Goal: Task Accomplishment & Management: Manage account settings

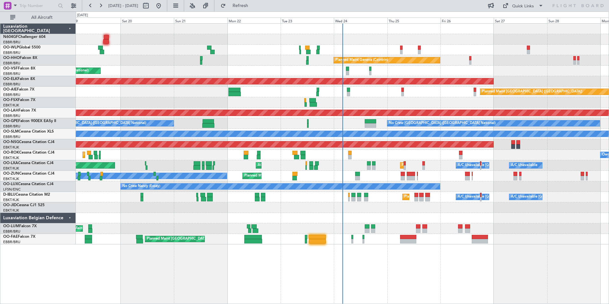
click at [370, 231] on div "Planned Maint [GEOGRAPHIC_DATA] ([GEOGRAPHIC_DATA] National) Owner [GEOGRAPHIC_…" at bounding box center [342, 228] width 533 height 11
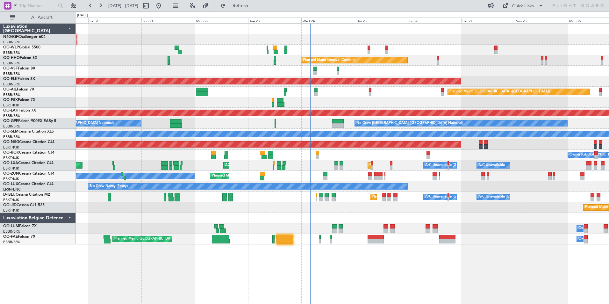
click at [364, 103] on div at bounding box center [342, 102] width 533 height 11
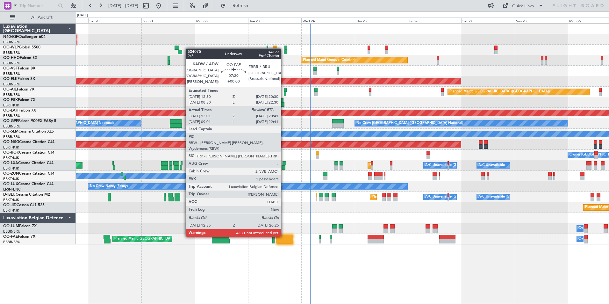
click at [284, 236] on div at bounding box center [284, 237] width 17 height 4
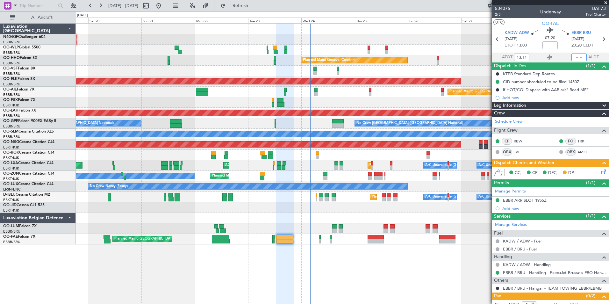
click at [573, 57] on input "text" at bounding box center [578, 57] width 15 height 8
click at [438, 48] on div "Planned Maint Liege Planned Maint Milan ([GEOGRAPHIC_DATA])" at bounding box center [342, 50] width 533 height 11
type input "20:08"
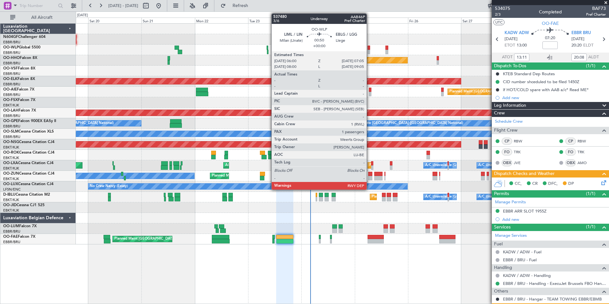
click at [369, 50] on div at bounding box center [368, 52] width 3 height 4
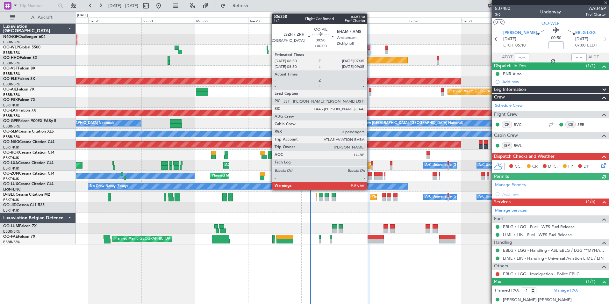
click at [370, 92] on div at bounding box center [370, 94] width 3 height 4
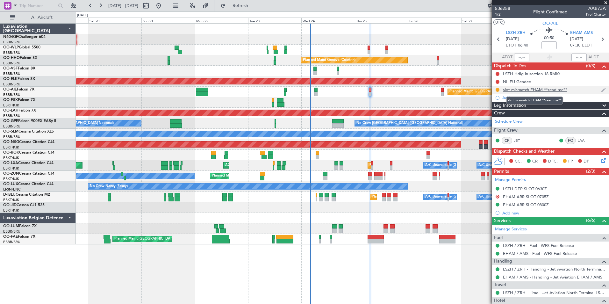
click at [535, 90] on div "slot mismatch EHAM **read me**" at bounding box center [535, 89] width 64 height 5
click at [341, 194] on div "A/C Unavailable [GEOGRAPHIC_DATA] ([GEOGRAPHIC_DATA] National) A/C Unavailable …" at bounding box center [342, 197] width 533 height 11
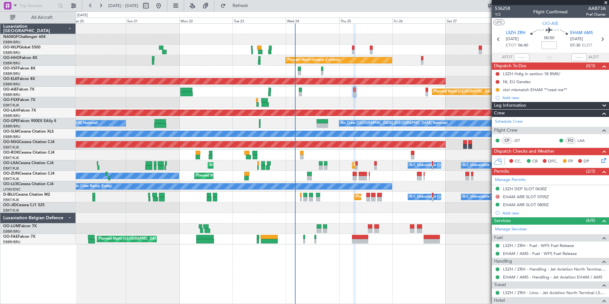
click at [350, 221] on div at bounding box center [342, 218] width 533 height 11
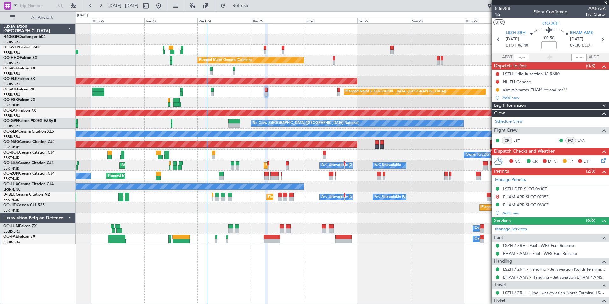
click at [307, 118] on div "Planned Maint Milan (Linate) Planned Maint Geneva ([GEOGRAPHIC_DATA]) AOG Maint…" at bounding box center [342, 134] width 533 height 221
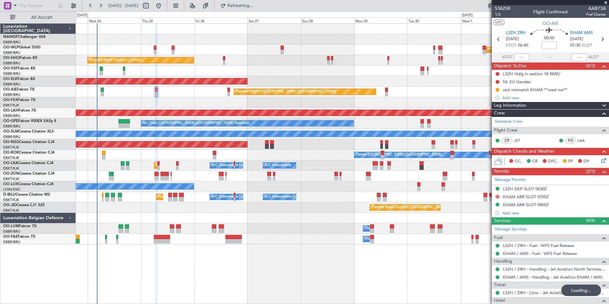
click at [297, 95] on div "Planned Maint Milan (Linate) Planned Maint Geneva ([GEOGRAPHIC_DATA]) Planned M…" at bounding box center [342, 134] width 533 height 221
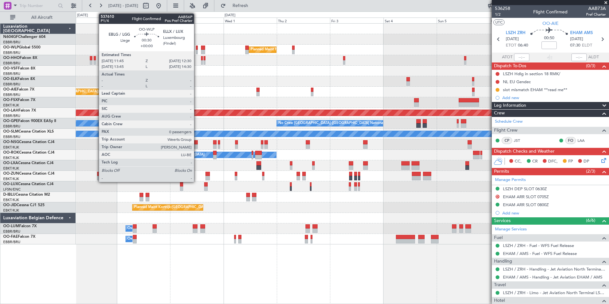
click at [197, 51] on div at bounding box center [197, 52] width 2 height 4
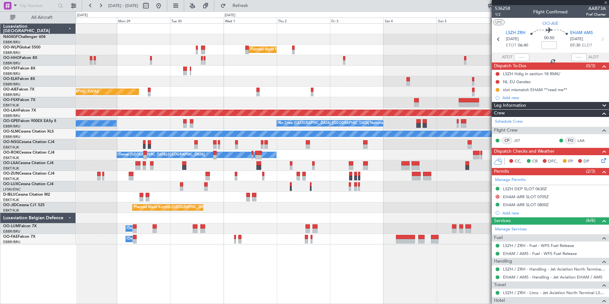
type input "0"
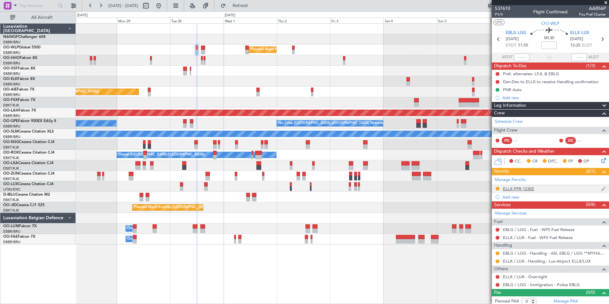
click at [521, 189] on div "ELLX PPR 1230Z" at bounding box center [518, 188] width 31 height 5
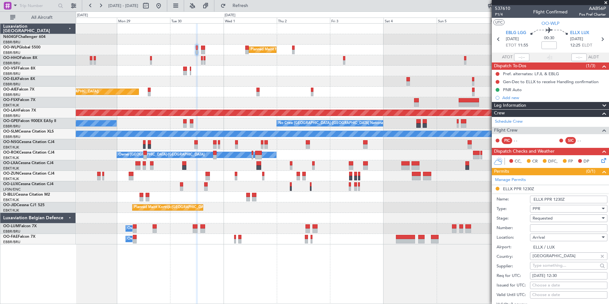
click at [557, 227] on input "Number:" at bounding box center [568, 228] width 77 height 8
paste input "67657"
type input "67657"
click at [536, 218] on span "Requested" at bounding box center [542, 218] width 20 height 6
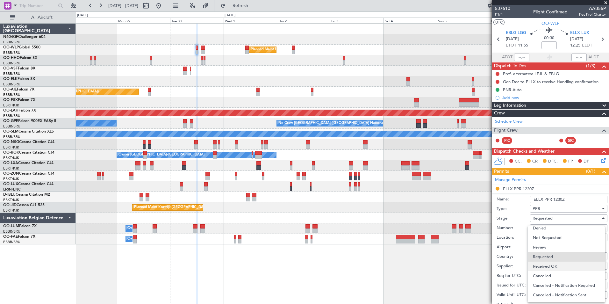
click at [539, 265] on span "Received OK" at bounding box center [566, 266] width 67 height 10
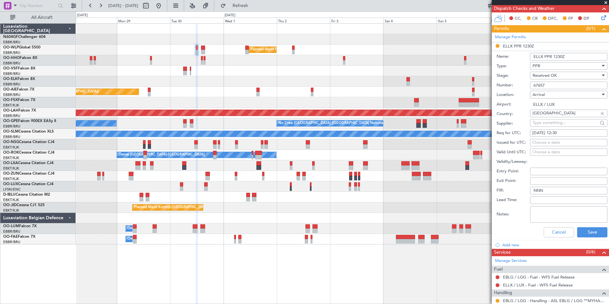
scroll to position [143, 0]
click at [587, 233] on button "Save" at bounding box center [592, 232] width 30 height 10
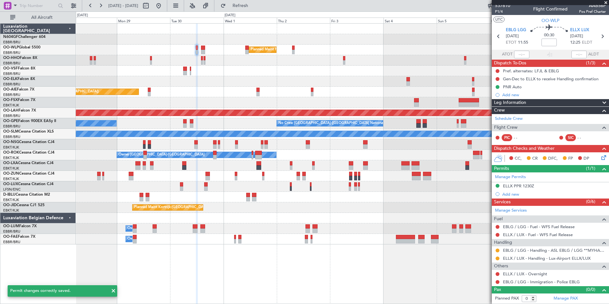
scroll to position [3, 0]
click at [498, 258] on button at bounding box center [497, 259] width 4 height 4
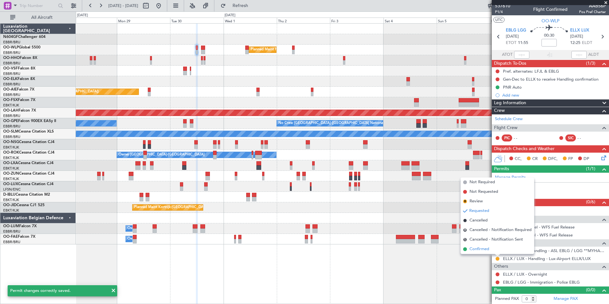
click at [491, 248] on li "Confirmed" at bounding box center [497, 249] width 74 height 10
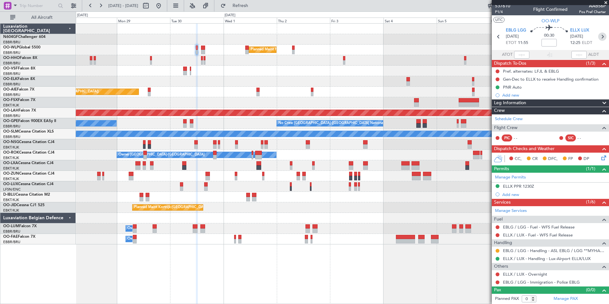
click at [598, 34] on icon at bounding box center [602, 36] width 8 height 8
type input "3"
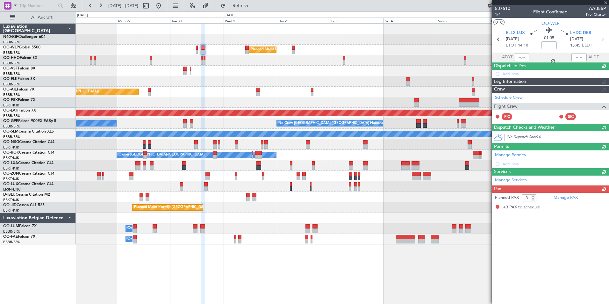
scroll to position [0, 0]
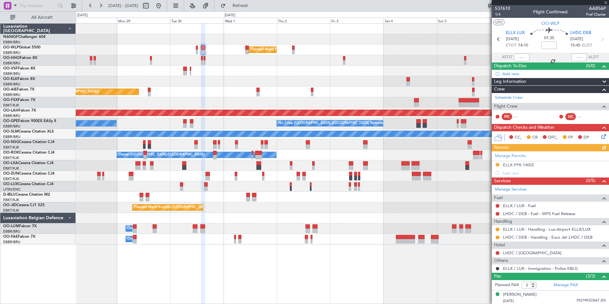
click at [512, 164] on div "Manage Permits ELLX PPR 1400Z Add new" at bounding box center [549, 164] width 117 height 26
click at [518, 161] on div "ELLX PPR 1400Z" at bounding box center [549, 165] width 117 height 8
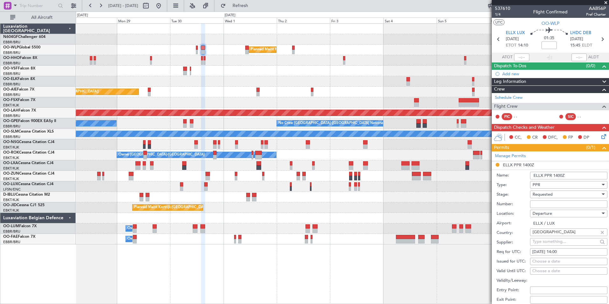
click at [552, 202] on input "Number:" at bounding box center [568, 204] width 77 height 8
paste input "67657"
type input "67657"
click at [552, 196] on span "Requested" at bounding box center [542, 194] width 20 height 6
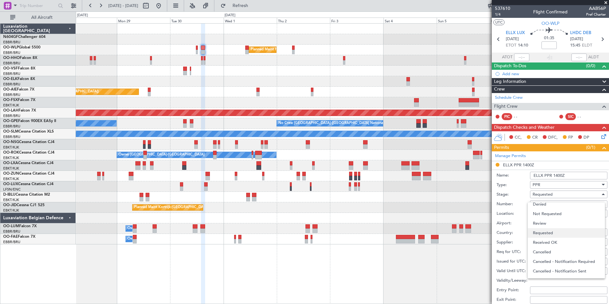
click at [549, 237] on span "Requested" at bounding box center [566, 233] width 67 height 10
click at [555, 194] on div "Requested" at bounding box center [566, 194] width 68 height 10
click at [552, 242] on span "Received OK" at bounding box center [566, 242] width 67 height 10
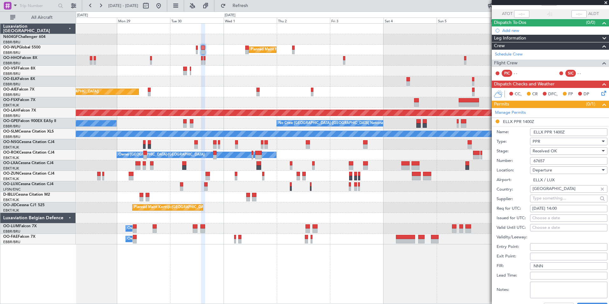
scroll to position [138, 0]
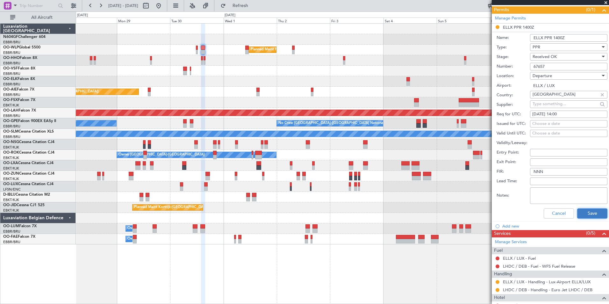
click at [582, 215] on button "Save" at bounding box center [592, 213] width 30 height 10
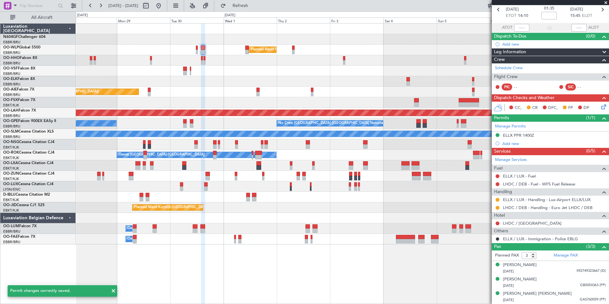
scroll to position [29, 0]
click at [497, 199] on button at bounding box center [497, 200] width 4 height 4
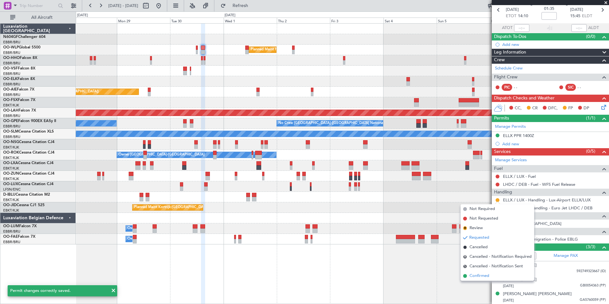
click at [481, 277] on span "Confirmed" at bounding box center [479, 275] width 20 height 6
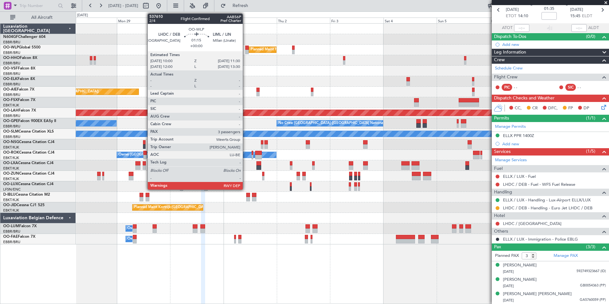
click at [245, 51] on div at bounding box center [247, 52] width 4 height 4
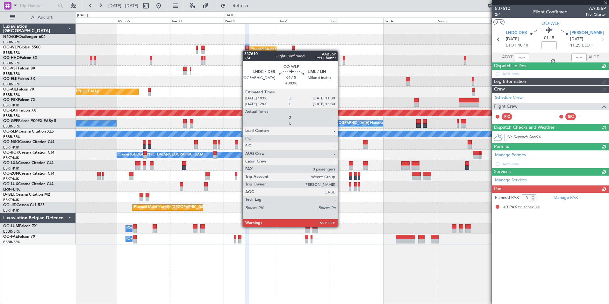
scroll to position [0, 0]
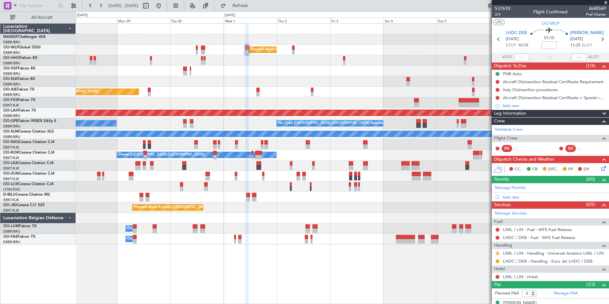
click at [498, 253] on button at bounding box center [497, 253] width 4 height 4
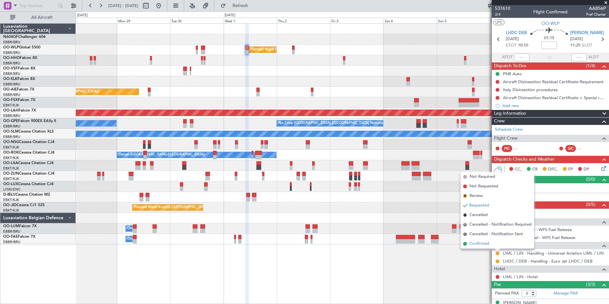
click at [486, 245] on span "Confirmed" at bounding box center [479, 243] width 20 height 6
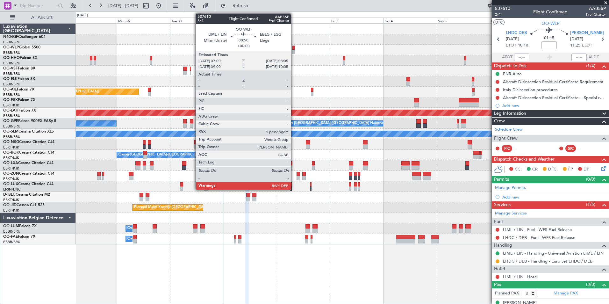
click at [293, 49] on div at bounding box center [293, 48] width 3 height 4
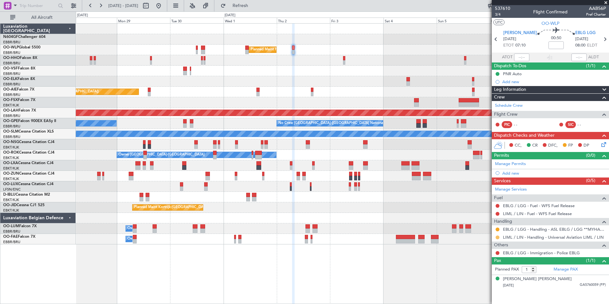
click at [497, 237] on button at bounding box center [497, 237] width 4 height 4
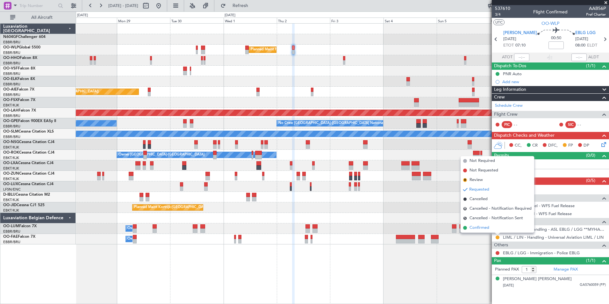
click at [491, 230] on li "Confirmed" at bounding box center [497, 228] width 74 height 10
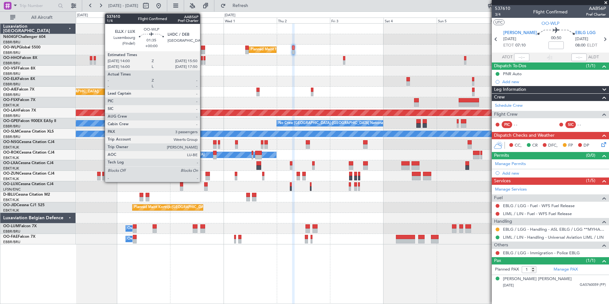
click at [203, 53] on div at bounding box center [203, 52] width 4 height 4
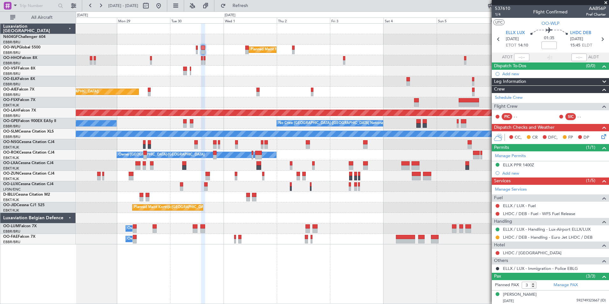
click at [499, 237] on div at bounding box center [497, 237] width 5 height 5
click at [498, 237] on button at bounding box center [497, 237] width 4 height 4
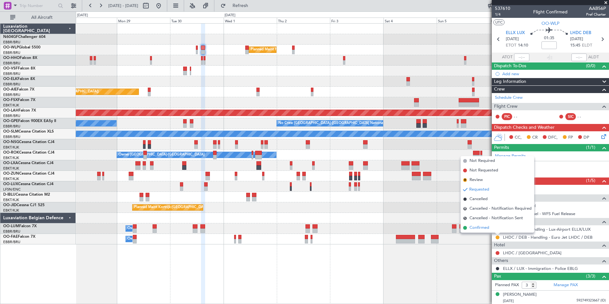
click at [488, 228] on span "Confirmed" at bounding box center [479, 227] width 20 height 6
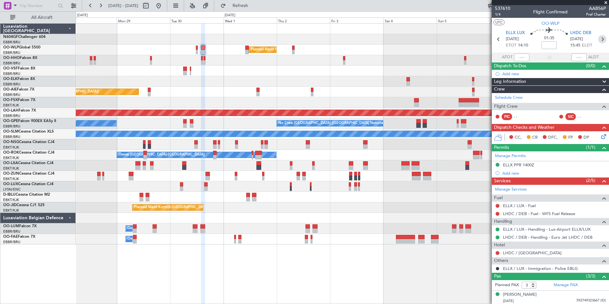
click at [600, 36] on icon at bounding box center [602, 39] width 8 height 8
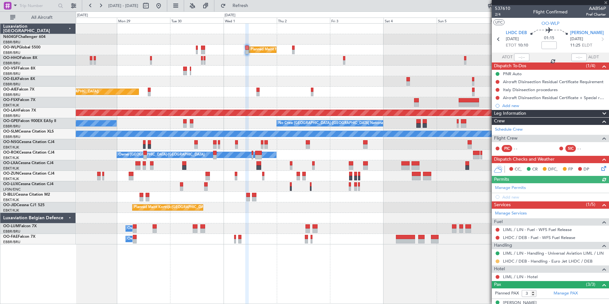
click at [498, 261] on button at bounding box center [497, 261] width 4 height 4
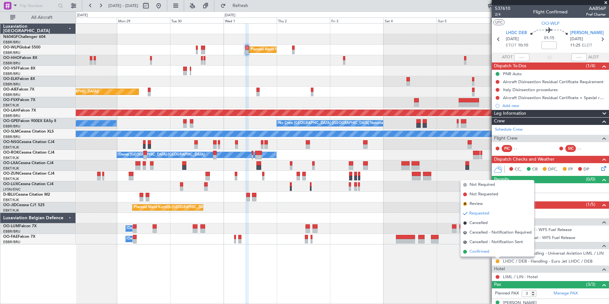
click at [497, 253] on li "Confirmed" at bounding box center [497, 252] width 74 height 10
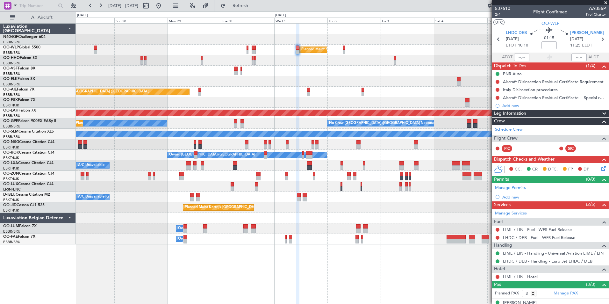
click at [338, 112] on div "Planned Maint Milan (Linate) Planned Maint Geneva ([GEOGRAPHIC_DATA]) Planned M…" at bounding box center [342, 134] width 533 height 221
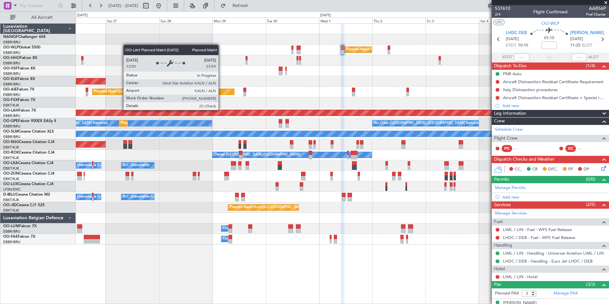
click at [331, 132] on div "Planned Maint Milan (Linate) Planned Maint Geneva ([GEOGRAPHIC_DATA]) Planned M…" at bounding box center [342, 134] width 533 height 221
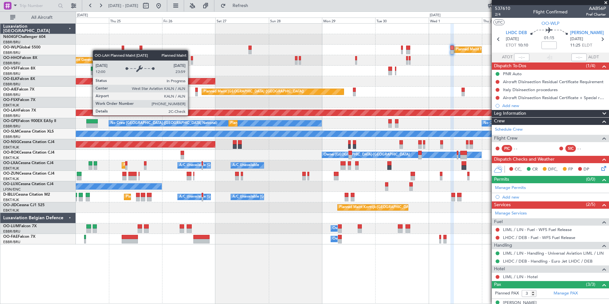
click at [381, 171] on div "Planned Maint Milan (Linate) Planned Maint Geneva ([GEOGRAPHIC_DATA]) Planned M…" at bounding box center [342, 134] width 533 height 221
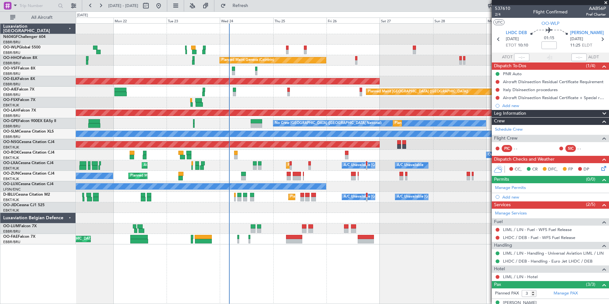
click at [252, 244] on div "Owner Melsbroek Air Base Planned Maint [GEOGRAPHIC_DATA] ([GEOGRAPHIC_DATA])" at bounding box center [342, 239] width 533 height 11
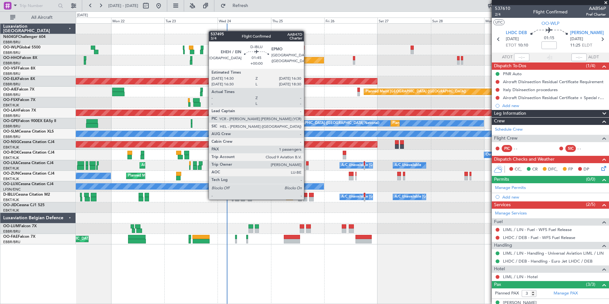
click at [307, 199] on div at bounding box center [305, 199] width 4 height 4
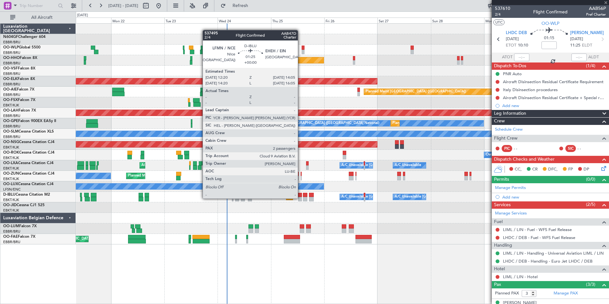
click at [300, 198] on div at bounding box center [300, 199] width 4 height 4
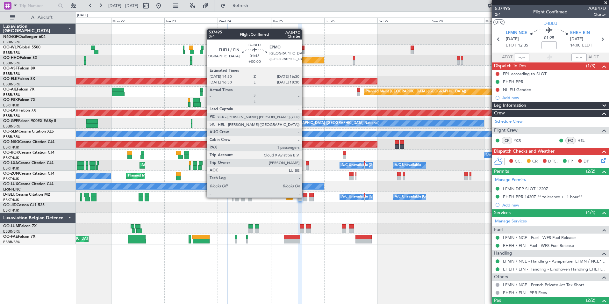
click at [307, 200] on div at bounding box center [305, 199] width 4 height 4
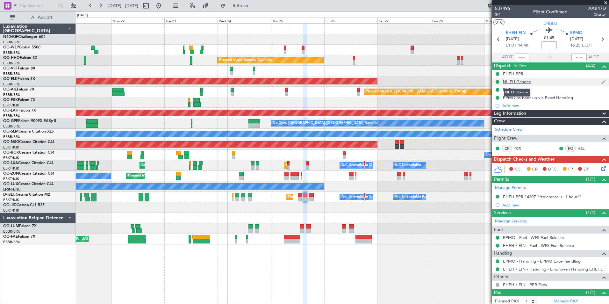
click at [529, 81] on div "NL EU Gendec" at bounding box center [517, 81] width 28 height 5
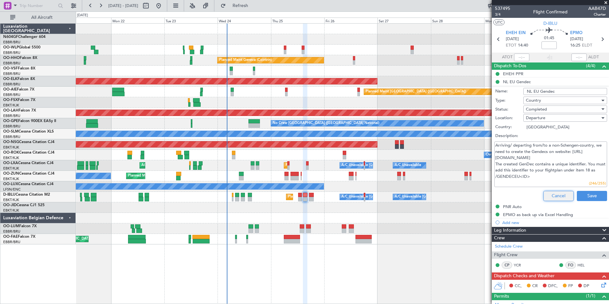
click at [550, 196] on button "Cancel" at bounding box center [558, 196] width 30 height 10
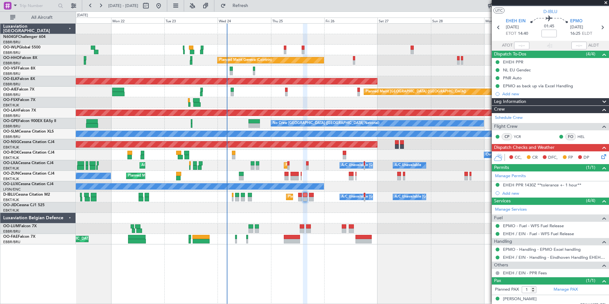
scroll to position [17, 0]
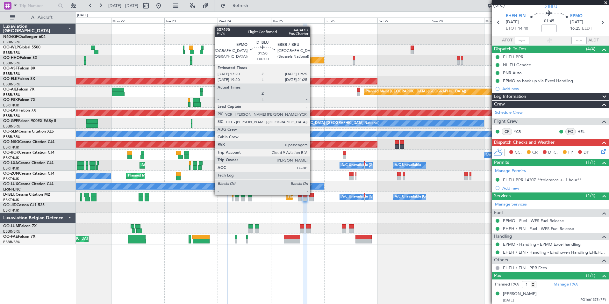
click at [313, 195] on div at bounding box center [311, 195] width 5 height 4
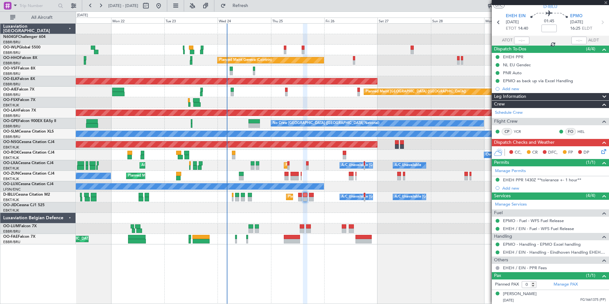
scroll to position [0, 0]
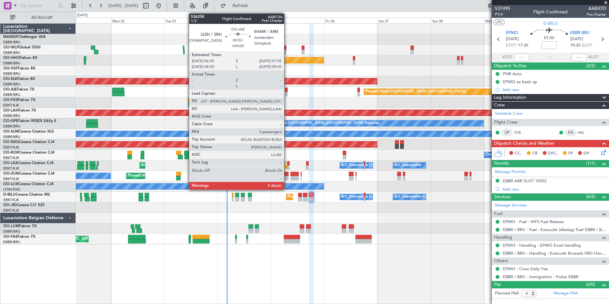
click at [287, 88] on div at bounding box center [286, 90] width 3 height 4
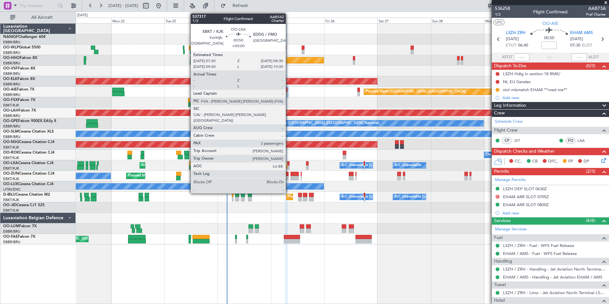
click at [288, 164] on div at bounding box center [288, 163] width 2 height 4
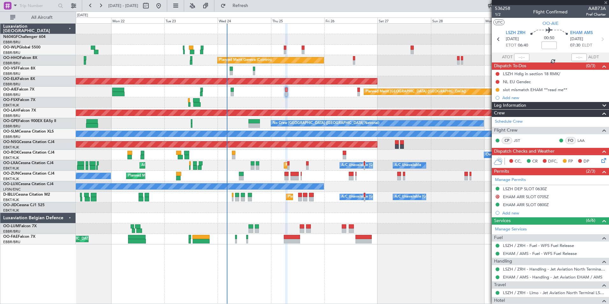
type input "2"
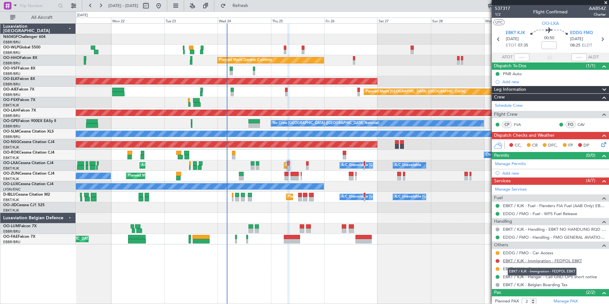
click at [533, 259] on link "EBKT / KJK - Immigration - FEDPOL EBKT" at bounding box center [542, 260] width 79 height 5
click at [254, 8] on span "Refreshing..." at bounding box center [240, 6] width 27 height 4
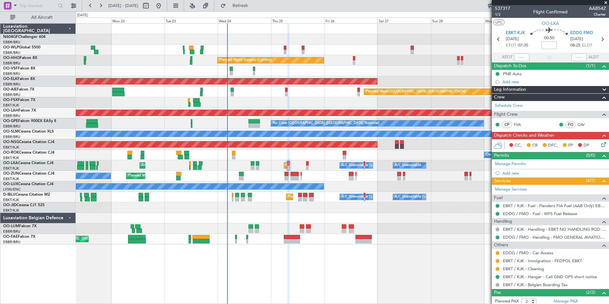
click at [366, 172] on div "Planned Maint Kortrijk-Wevelgem Owner" at bounding box center [342, 176] width 533 height 11
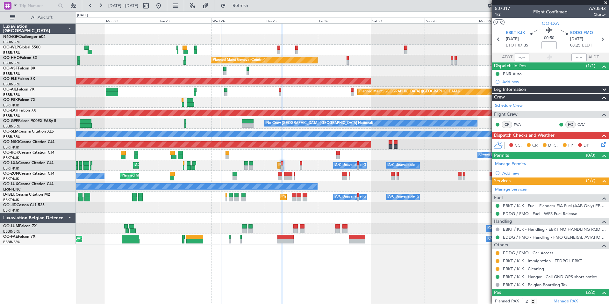
click at [360, 55] on div "Planned Maint Milan (Linate)" at bounding box center [342, 50] width 533 height 11
click at [496, 261] on button at bounding box center [497, 261] width 4 height 4
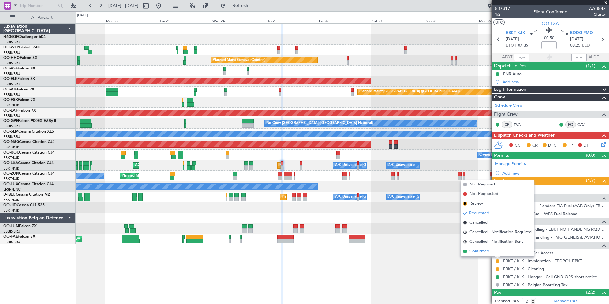
click at [492, 253] on li "Confirmed" at bounding box center [497, 251] width 74 height 10
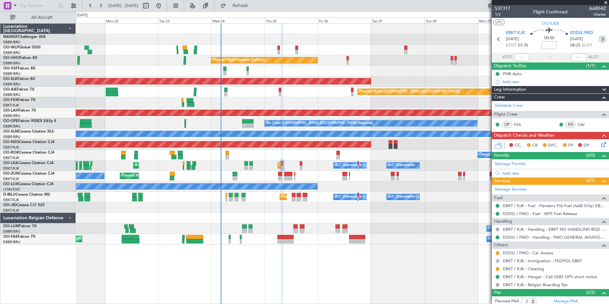
click at [600, 39] on icon at bounding box center [602, 39] width 8 height 8
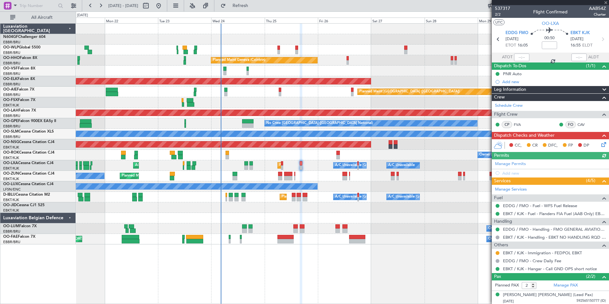
scroll to position [15, 0]
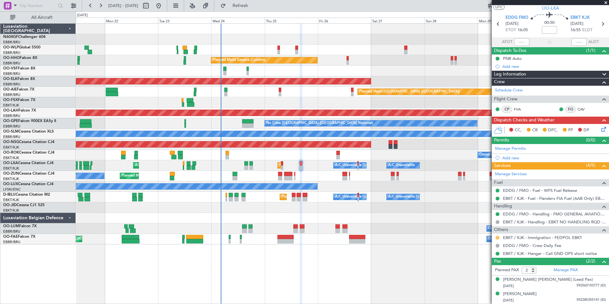
click at [497, 237] on button at bounding box center [497, 238] width 4 height 4
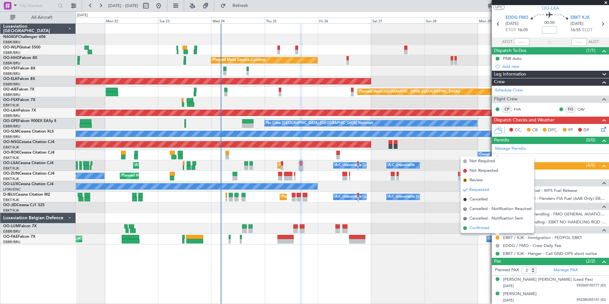
click at [490, 228] on li "Confirmed" at bounding box center [497, 228] width 74 height 10
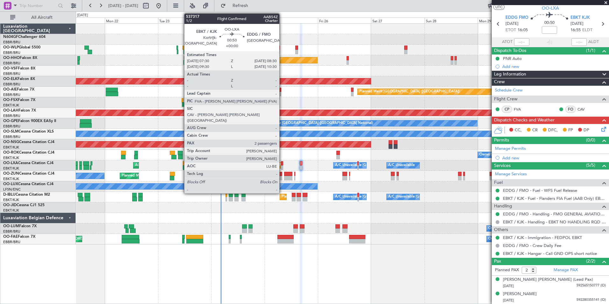
click at [282, 165] on div at bounding box center [282, 163] width 2 height 4
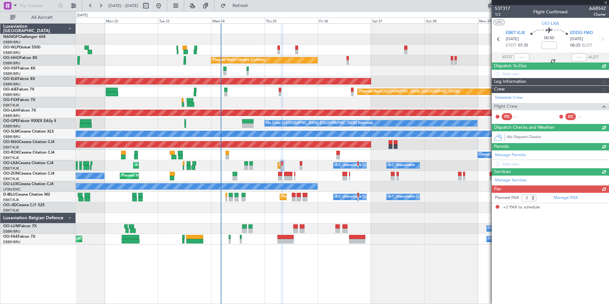
scroll to position [0, 0]
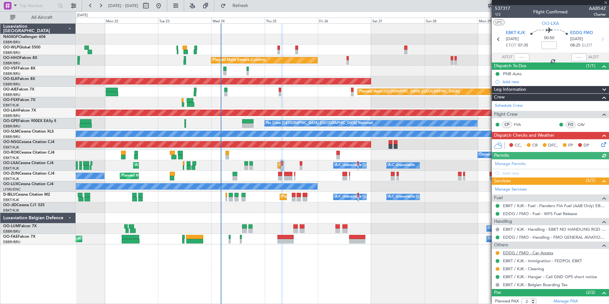
click at [536, 253] on link "EDDG / FMO - Car Access" at bounding box center [528, 252] width 50 height 5
click at [251, 9] on button "Refresh" at bounding box center [236, 6] width 38 height 10
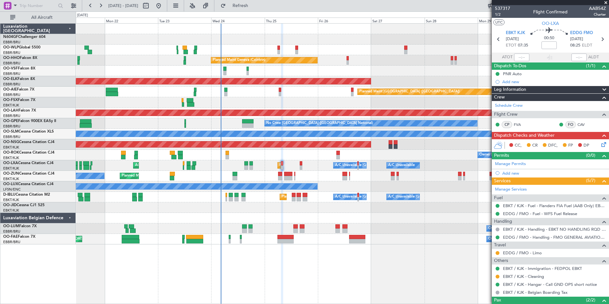
click at [424, 251] on div "Planned Maint Milan (Linate) Planned Maint Geneva (Cointrin) AOG Maint Brussels…" at bounding box center [342, 163] width 533 height 280
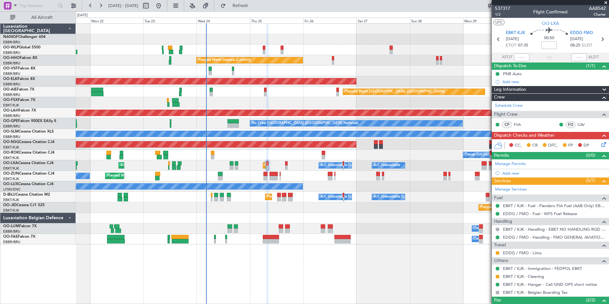
click at [405, 223] on div "Owner Melsbroek Air Base Planned Maint [GEOGRAPHIC_DATA] ([GEOGRAPHIC_DATA])" at bounding box center [342, 228] width 533 height 11
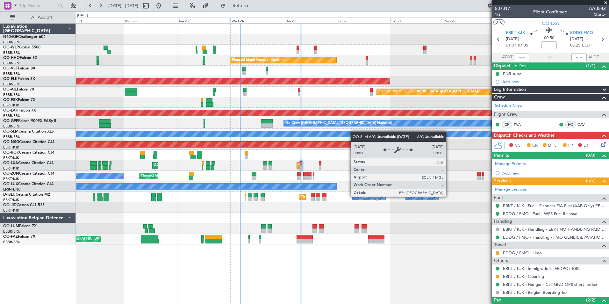
click at [376, 136] on div "A/C Unavailable [GEOGRAPHIC_DATA]" at bounding box center [342, 134] width 533 height 11
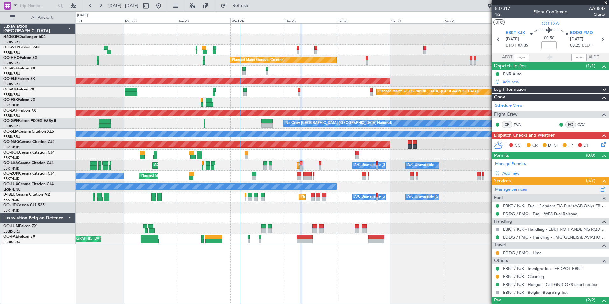
scroll to position [39, 0]
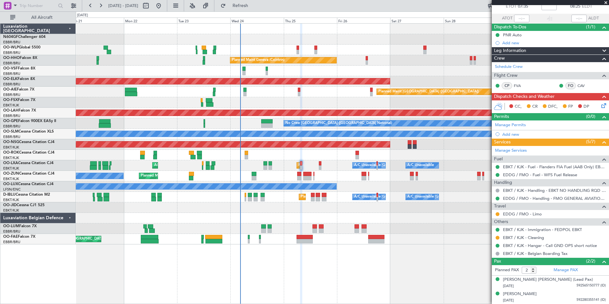
click at [600, 103] on icon at bounding box center [602, 104] width 5 height 5
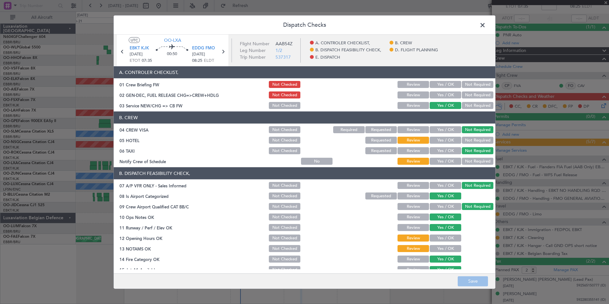
click at [443, 161] on button "Yes / OK" at bounding box center [445, 161] width 32 height 7
click at [476, 141] on button "Not Required" at bounding box center [478, 140] width 32 height 7
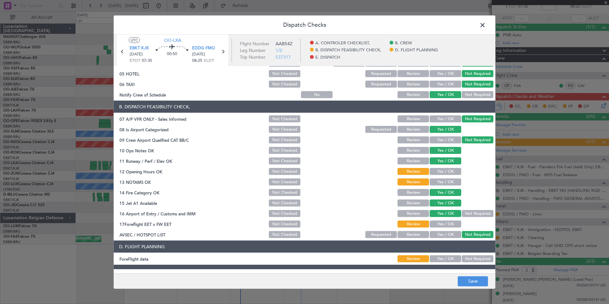
scroll to position [67, 0]
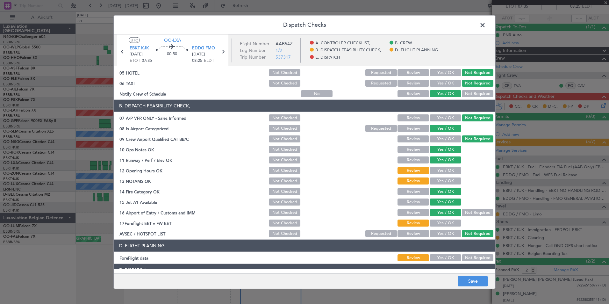
click at [443, 171] on button "Yes / OK" at bounding box center [445, 170] width 32 height 7
click at [442, 179] on button "Yes / OK" at bounding box center [445, 180] width 32 height 7
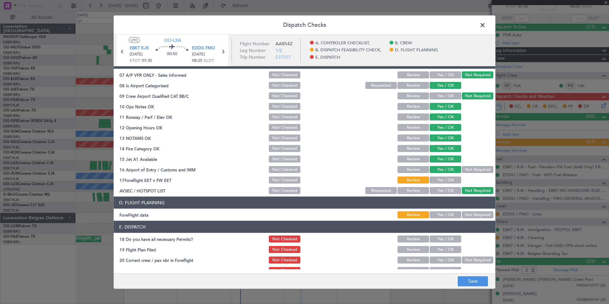
scroll to position [112, 0]
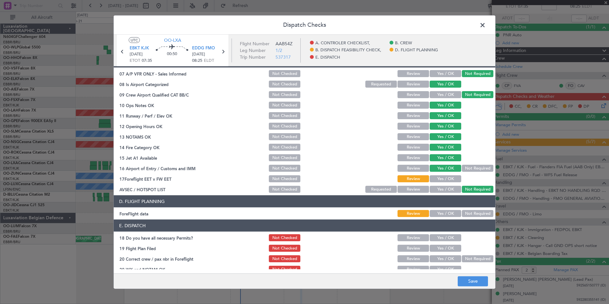
click at [441, 178] on button "Yes / OK" at bounding box center [445, 178] width 32 height 7
click at [465, 211] on button "Not Required" at bounding box center [478, 213] width 32 height 7
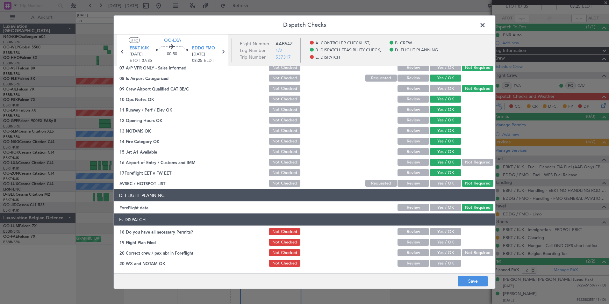
click at [434, 233] on button "Yes / OK" at bounding box center [445, 231] width 32 height 7
click at [436, 243] on button "Yes / OK" at bounding box center [445, 241] width 32 height 7
click at [439, 248] on div "Yes / OK" at bounding box center [444, 252] width 32 height 9
click at [440, 250] on button "Yes / OK" at bounding box center [445, 252] width 32 height 7
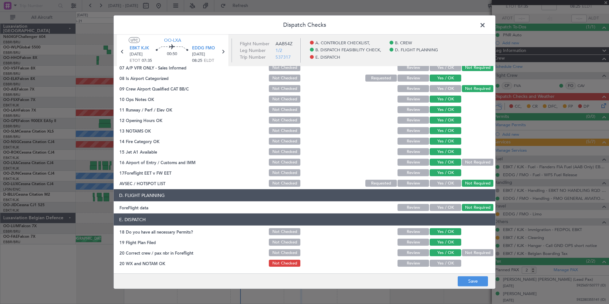
click at [441, 265] on button "Yes / OK" at bounding box center [445, 262] width 32 height 7
click at [471, 281] on button "Save" at bounding box center [472, 281] width 30 height 10
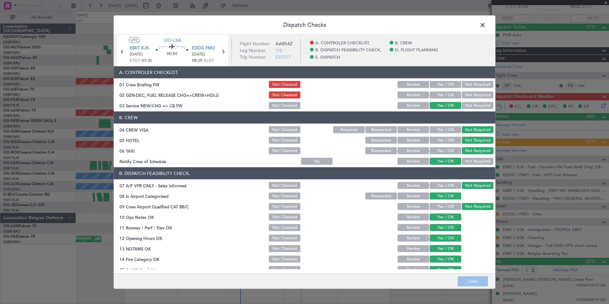
click at [485, 25] on span at bounding box center [485, 26] width 0 height 13
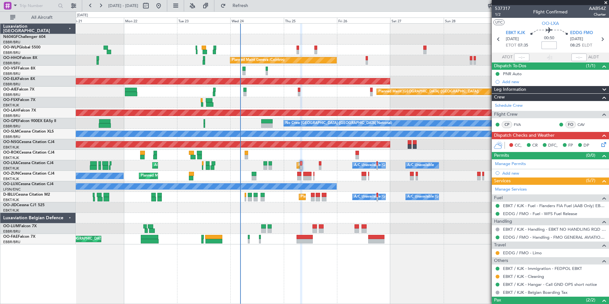
click at [542, 47] on input at bounding box center [548, 45] width 15 height 8
click at [572, 21] on section "UTC OO-LXA" at bounding box center [549, 23] width 117 height 10
click at [594, 145] on div "CC, CR DFC, FP DP" at bounding box center [553, 146] width 94 height 10
click at [600, 146] on icon at bounding box center [602, 143] width 5 height 5
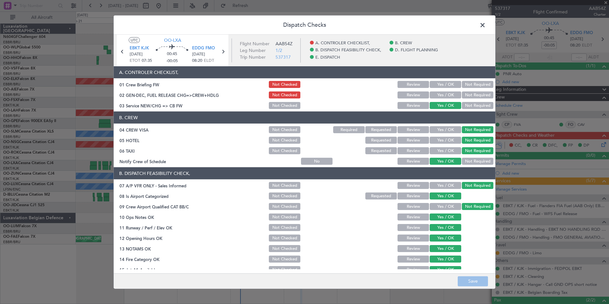
click at [276, 142] on button "Not Checked" at bounding box center [285, 140] width 32 height 7
click at [479, 272] on main "UTC OO-LXA EBKT KJK 25/09/2025 ETOT 07:35 00:45 -00:05 EDDG FMO 25/09/2025 08:2…" at bounding box center [304, 155] width 381 height 241
click at [480, 277] on button "Save" at bounding box center [472, 281] width 30 height 10
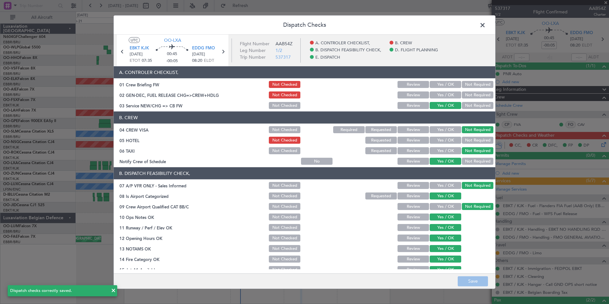
click at [485, 22] on span at bounding box center [485, 26] width 0 height 13
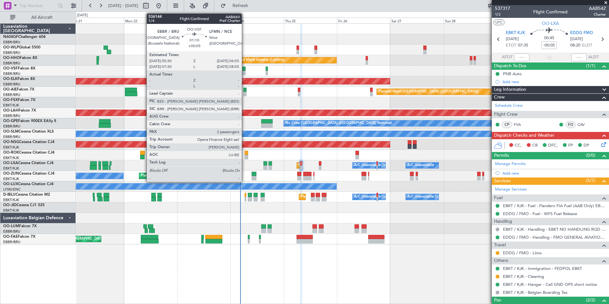
click at [244, 72] on div at bounding box center [243, 73] width 3 height 4
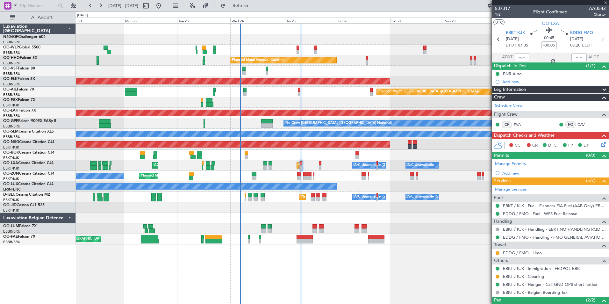
type input "+00:05"
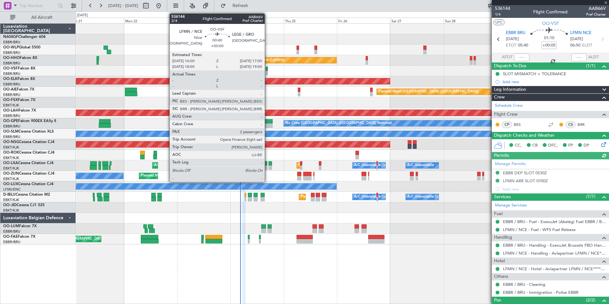
click at [267, 71] on div at bounding box center [266, 73] width 2 height 4
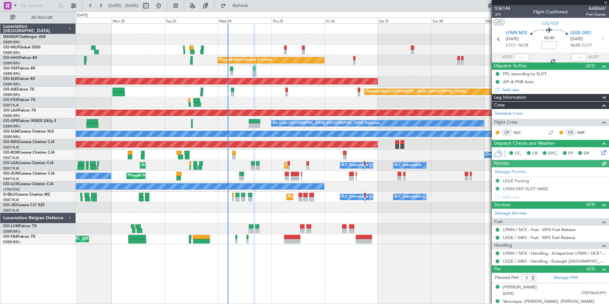
click at [279, 69] on div "AOG Maint [GEOGRAPHIC_DATA] ([GEOGRAPHIC_DATA] National)" at bounding box center [342, 71] width 533 height 11
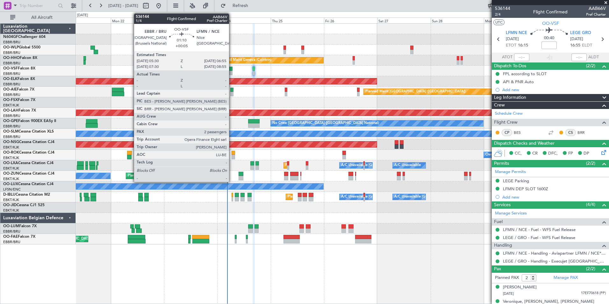
click at [243, 66] on div "AOG Maint [GEOGRAPHIC_DATA] ([GEOGRAPHIC_DATA] National)" at bounding box center [342, 71] width 533 height 11
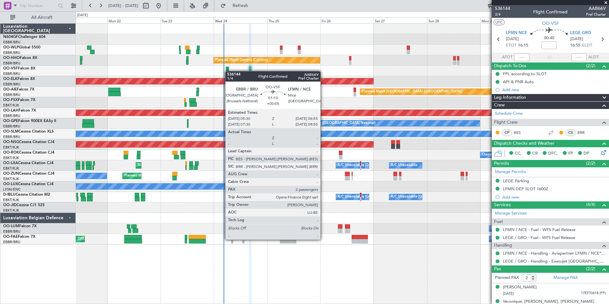
click at [228, 71] on div "AOG Maint [GEOGRAPHIC_DATA] ([GEOGRAPHIC_DATA] National)" at bounding box center [342, 71] width 533 height 11
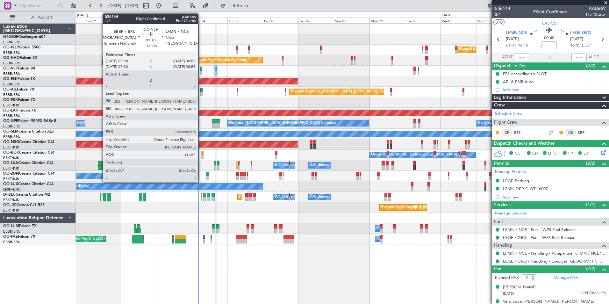
click at [201, 70] on div at bounding box center [201, 69] width 2 height 4
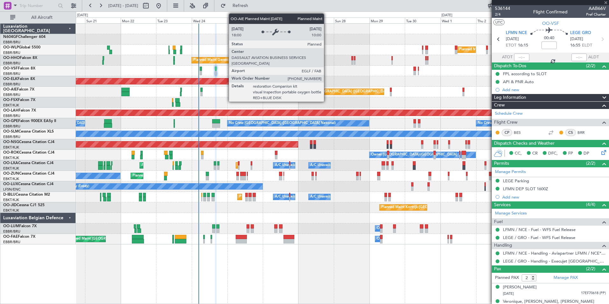
type input "+00:05"
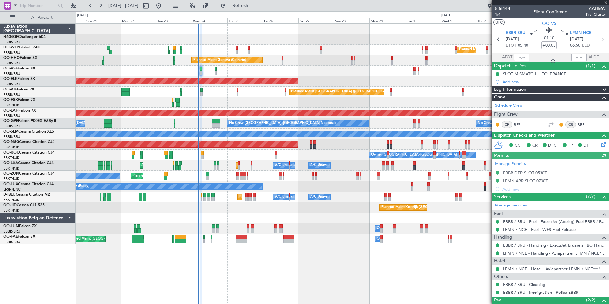
click at [517, 172] on div "Manage Permits EBBR DEP SLOT 0530Z LFMN ARR SLOT 0700Z Add new" at bounding box center [549, 176] width 117 height 34
click at [528, 172] on div "EBBR DEP SLOT 0530Z" at bounding box center [525, 172] width 44 height 5
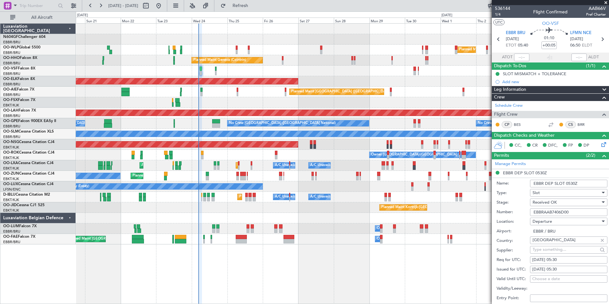
click at [567, 212] on input "EBBRAAB7406D00" at bounding box center [568, 212] width 77 height 8
drag, startPoint x: 572, startPoint y: 211, endPoint x: 531, endPoint y: 213, distance: 41.4
click at [531, 213] on input "EBBRAAB7406D00" at bounding box center [568, 212] width 77 height 8
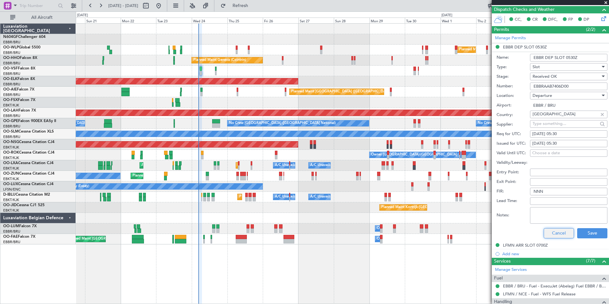
click at [555, 235] on button "Cancel" at bounding box center [558, 233] width 30 height 10
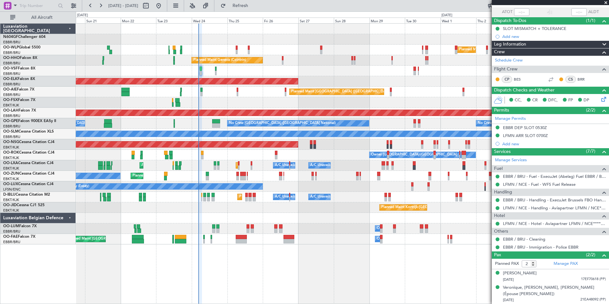
click at [604, 3] on span at bounding box center [605, 3] width 6 height 6
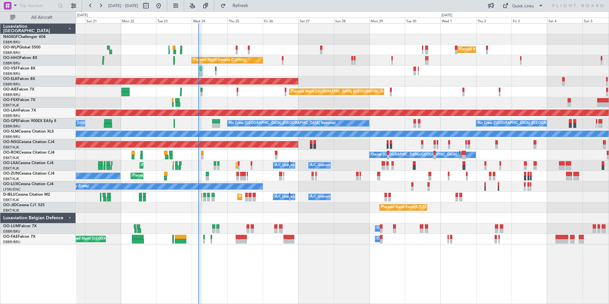
type input "0"
click at [253, 166] on div "A/C Unavailable Brussels (Brussels National) A/C Unavailable Planned Maint Kort…" at bounding box center [342, 165] width 533 height 11
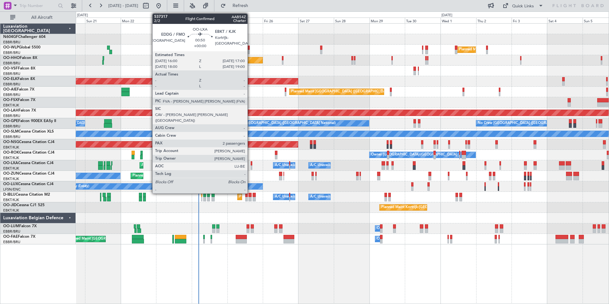
click at [251, 166] on div at bounding box center [252, 167] width 2 height 4
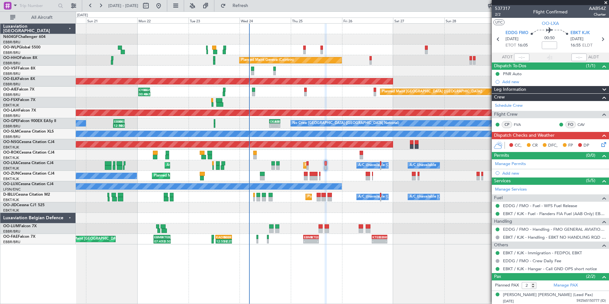
click at [330, 215] on div at bounding box center [342, 218] width 533 height 11
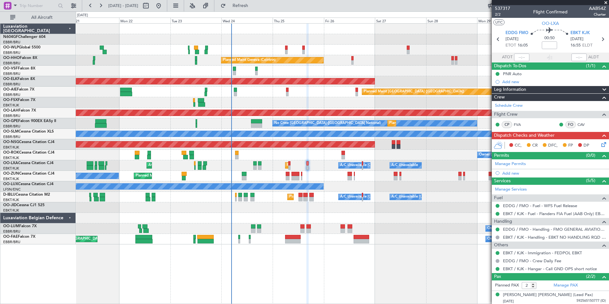
scroll to position [15, 0]
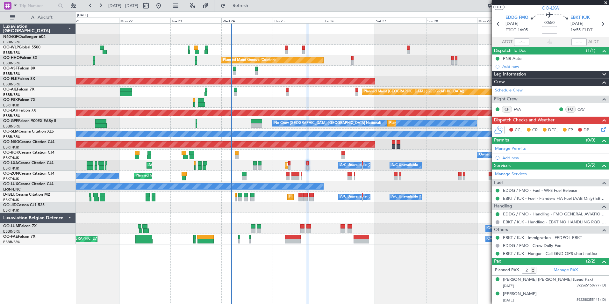
click at [546, 31] on mat-tooltip-component "Flight Time" at bounding box center [547, 34] width 29 height 17
click at [548, 29] on mat-tooltip-component "Flight Time" at bounding box center [547, 34] width 29 height 17
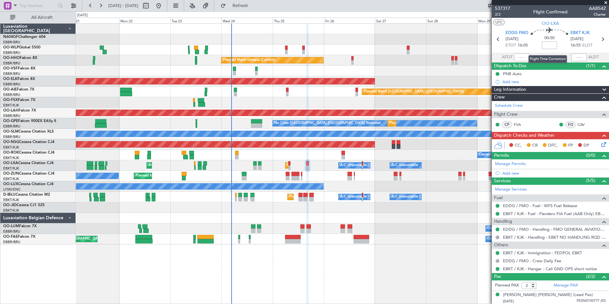
click at [549, 46] on input at bounding box center [548, 45] width 15 height 8
click at [559, 44] on div "00:50 -00:15" at bounding box center [549, 39] width 42 height 24
click at [501, 14] on span "2/2" at bounding box center [502, 14] width 15 height 5
click at [497, 15] on span "2/2" at bounding box center [502, 14] width 15 height 5
click at [247, 9] on button "Refresh" at bounding box center [236, 6] width 38 height 10
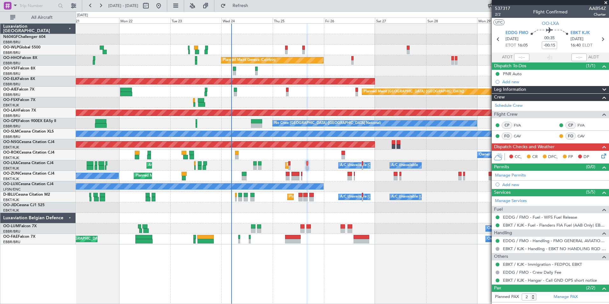
click at [601, 155] on icon at bounding box center [602, 154] width 5 height 5
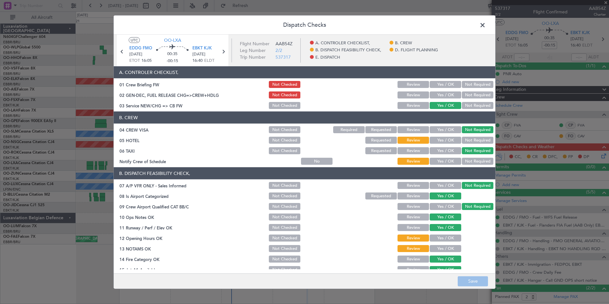
click at [438, 166] on article "A. CONTROLER CHECKLIST, 01 Crew Briefing FW Not Checked Review Yes / OK Not Req…" at bounding box center [304, 167] width 381 height 203
click at [438, 164] on button "Yes / OK" at bounding box center [445, 161] width 32 height 7
click at [467, 140] on button "Not Required" at bounding box center [478, 140] width 32 height 7
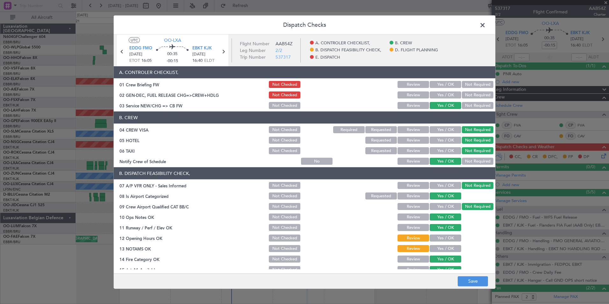
click at [434, 94] on button "Yes / OK" at bounding box center [445, 94] width 32 height 7
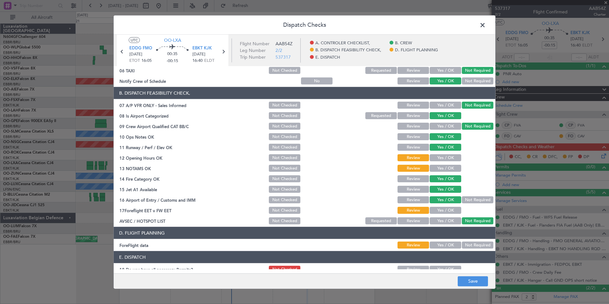
scroll to position [81, 0]
click at [432, 163] on section "B. DISPATCH FEASIBILITY CHECK, 07 A/P VFR ONLY - Sales Informed Not Checked Rev…" at bounding box center [304, 156] width 381 height 138
click at [432, 161] on div "Yes / OK" at bounding box center [444, 157] width 32 height 9
click at [432, 158] on button "Yes / OK" at bounding box center [445, 157] width 32 height 7
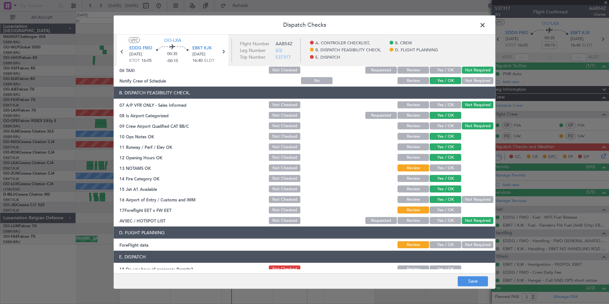
click at [435, 166] on button "Yes / OK" at bounding box center [445, 167] width 32 height 7
click at [447, 209] on button "Yes / OK" at bounding box center [445, 209] width 32 height 7
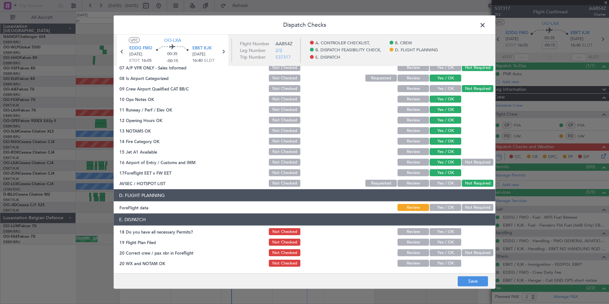
click at [467, 212] on article "A. CONTROLER CHECKLIST, 01 Crew Briefing FW Not Checked Review Yes / OK Not Req…" at bounding box center [304, 167] width 381 height 203
click at [467, 207] on button "Not Required" at bounding box center [478, 207] width 32 height 7
click at [449, 231] on button "Yes / OK" at bounding box center [445, 231] width 32 height 7
click at [451, 239] on button "Yes / OK" at bounding box center [445, 241] width 32 height 7
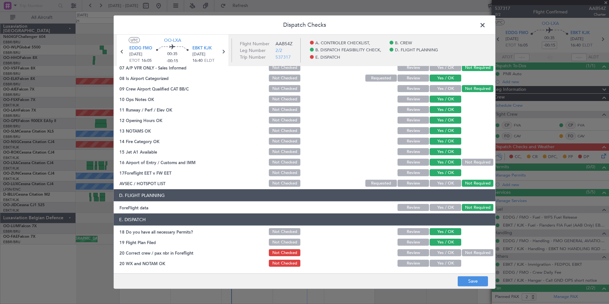
click at [452, 251] on button "Yes / OK" at bounding box center [445, 252] width 32 height 7
click at [451, 264] on button "Yes / OK" at bounding box center [445, 262] width 32 height 7
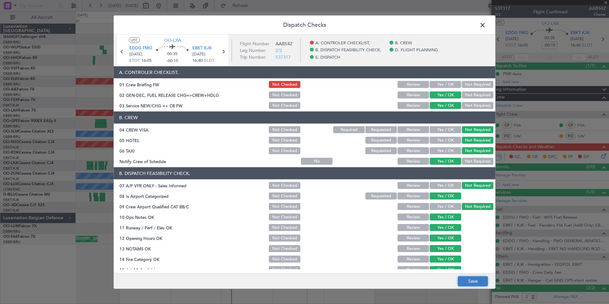
click at [479, 284] on button "Save" at bounding box center [472, 281] width 30 height 10
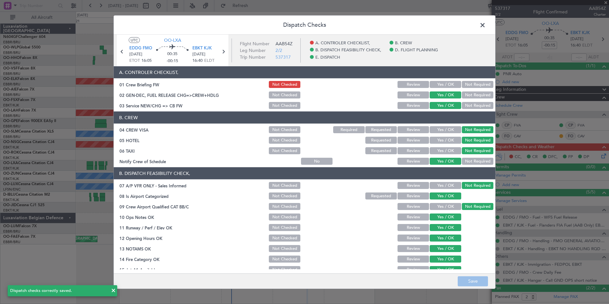
click at [485, 22] on span at bounding box center [485, 26] width 0 height 13
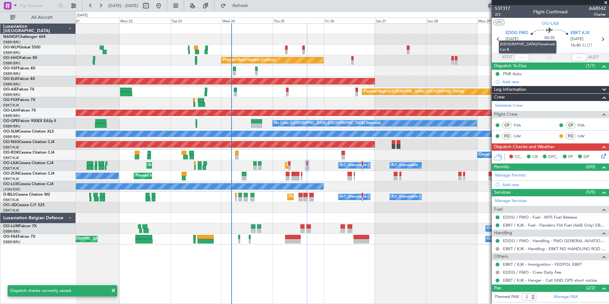
click at [497, 39] on mat-tooltip-component "[GEOGRAPHIC_DATA]/Osnabruck Cat B" at bounding box center [527, 47] width 67 height 22
click at [498, 37] on icon at bounding box center [498, 39] width 8 height 8
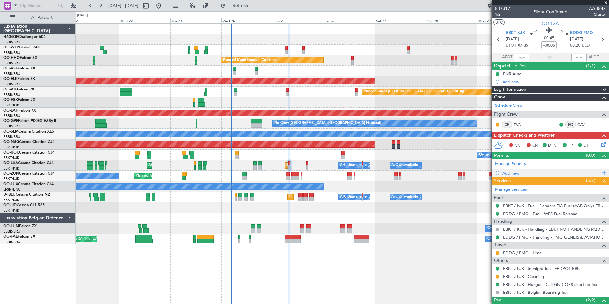
click at [514, 172] on div "Add new" at bounding box center [551, 172] width 98 height 5
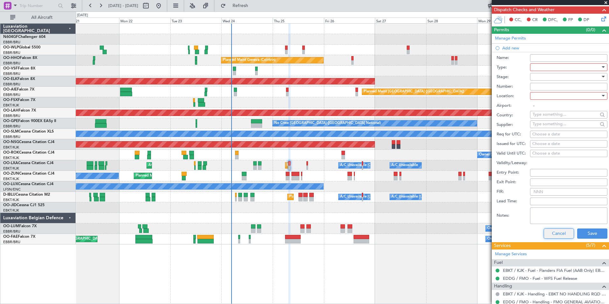
click at [561, 232] on button "Cancel" at bounding box center [558, 233] width 30 height 10
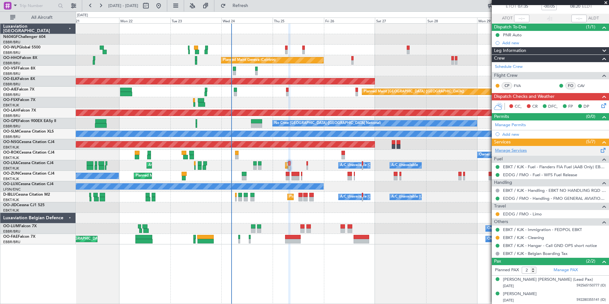
click at [513, 149] on link "Manage Services" at bounding box center [511, 150] width 32 height 6
click at [254, 5] on span "Refresh" at bounding box center [240, 6] width 27 height 4
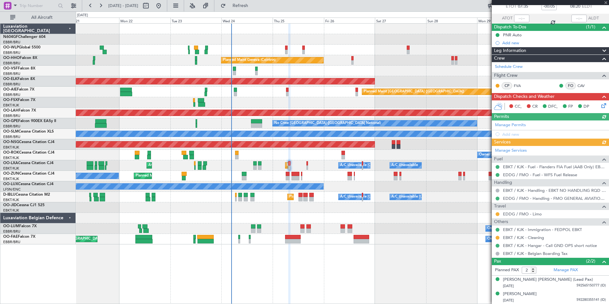
scroll to position [54, 0]
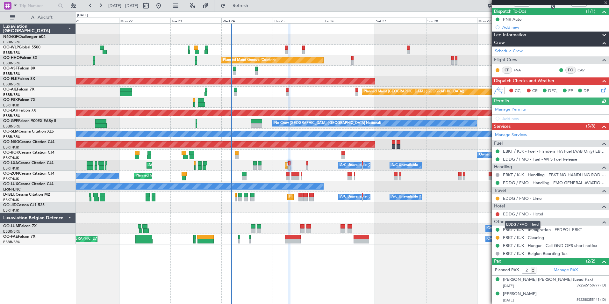
click at [517, 213] on link "EDDG / FMO - Hotel" at bounding box center [523, 213] width 40 height 5
click at [601, 91] on icon at bounding box center [602, 88] width 5 height 5
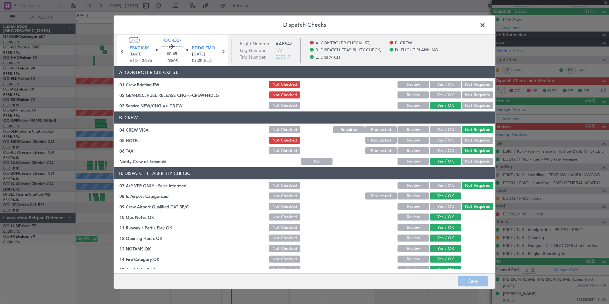
click at [445, 95] on button "Yes / OK" at bounding box center [445, 94] width 32 height 7
click at [386, 140] on button "Requested" at bounding box center [381, 140] width 32 height 7
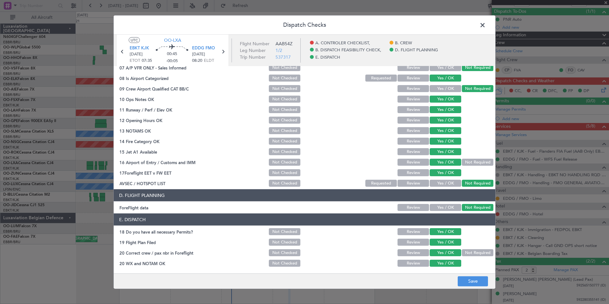
scroll to position [0, 0]
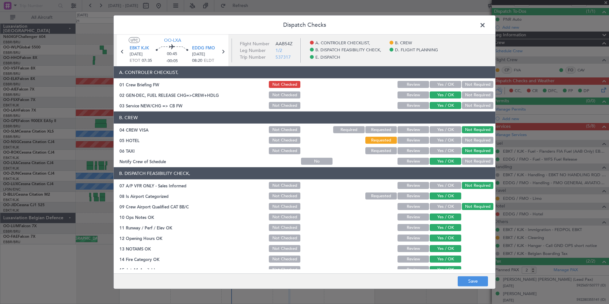
click at [281, 138] on button "Not Checked" at bounding box center [285, 140] width 32 height 7
click at [365, 138] on button "Requested" at bounding box center [381, 140] width 32 height 7
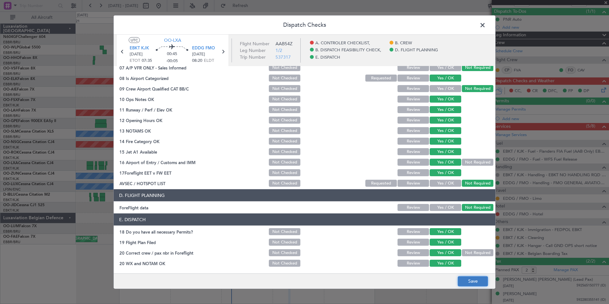
click at [466, 280] on button "Save" at bounding box center [472, 281] width 30 height 10
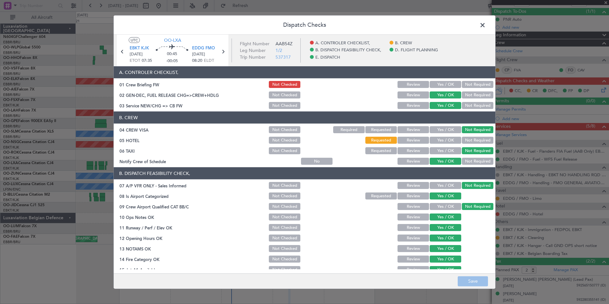
click at [485, 24] on span at bounding box center [485, 26] width 0 height 13
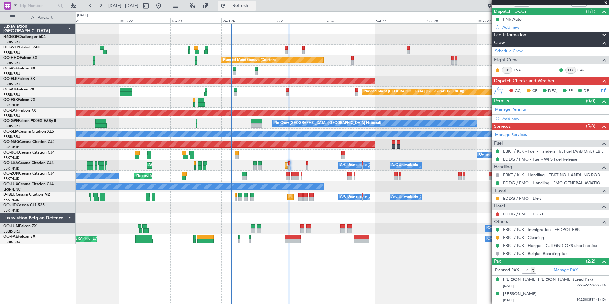
click at [255, 2] on button "Refresh" at bounding box center [236, 6] width 38 height 10
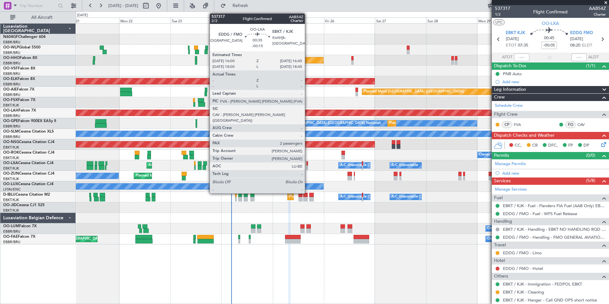
click at [307, 166] on div at bounding box center [307, 167] width 2 height 4
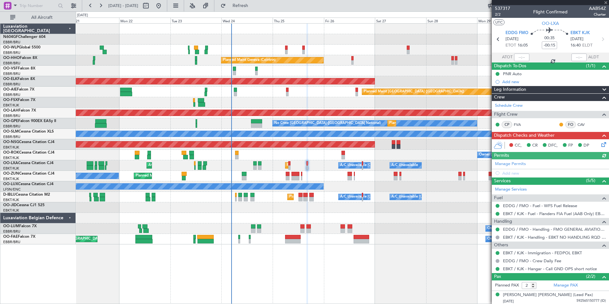
click at [600, 146] on icon at bounding box center [602, 143] width 5 height 5
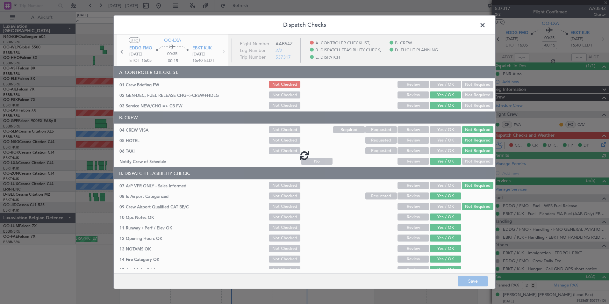
click at [438, 84] on div at bounding box center [304, 155] width 381 height 241
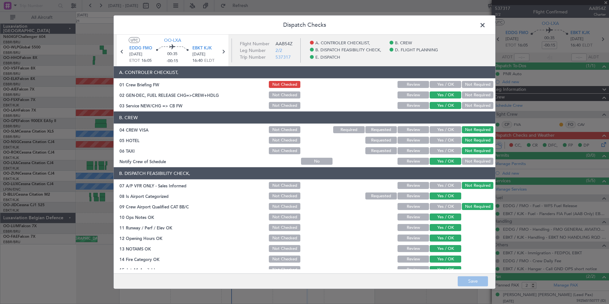
click at [438, 84] on button "Yes / OK" at bounding box center [445, 84] width 32 height 7
click at [475, 277] on button "Save" at bounding box center [472, 281] width 30 height 10
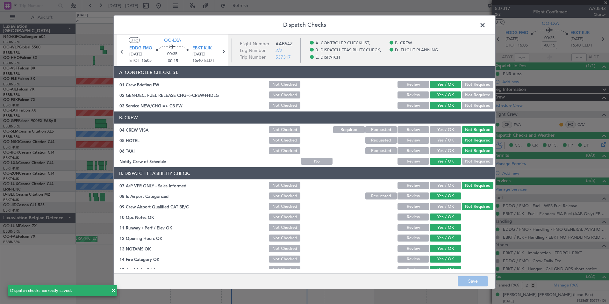
click at [485, 24] on span at bounding box center [485, 26] width 0 height 13
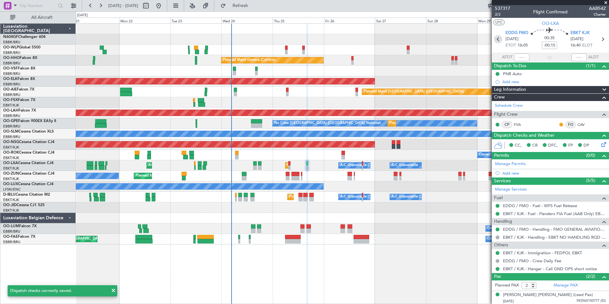
click at [495, 40] on icon at bounding box center [498, 39] width 8 height 8
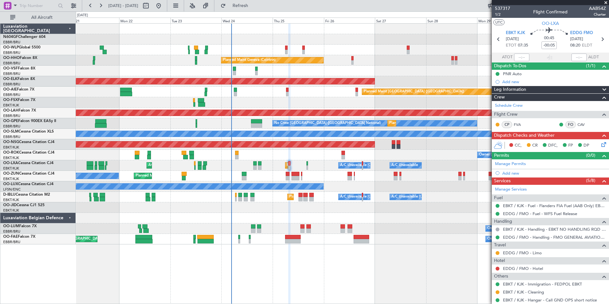
click at [601, 146] on icon at bounding box center [602, 143] width 5 height 5
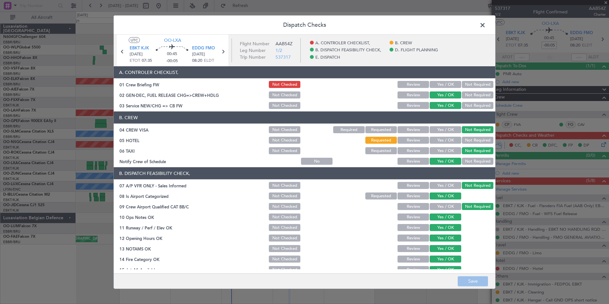
click at [450, 86] on button "Yes / OK" at bounding box center [445, 84] width 32 height 7
click at [470, 286] on button "Save" at bounding box center [472, 281] width 30 height 10
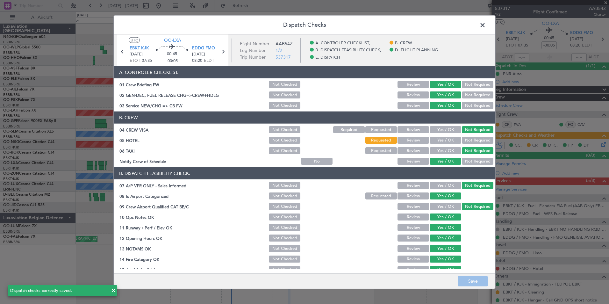
click at [485, 27] on span at bounding box center [485, 26] width 0 height 13
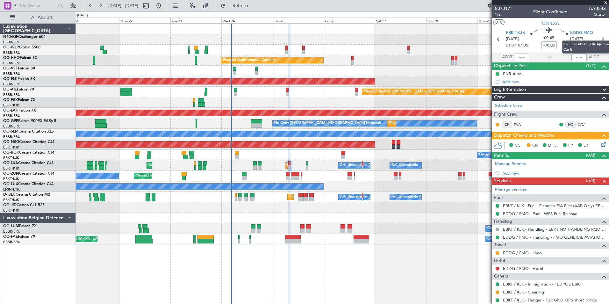
click at [597, 41] on mat-tooltip-component "[GEOGRAPHIC_DATA]/Osnabruck Cat B" at bounding box center [590, 47] width 67 height 22
click at [598, 39] on icon at bounding box center [602, 39] width 8 height 8
type input "-00:15"
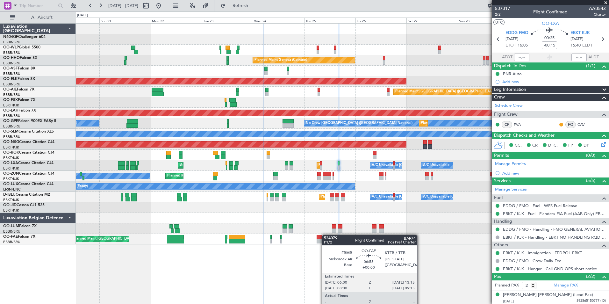
click at [326, 235] on div at bounding box center [324, 237] width 16 height 4
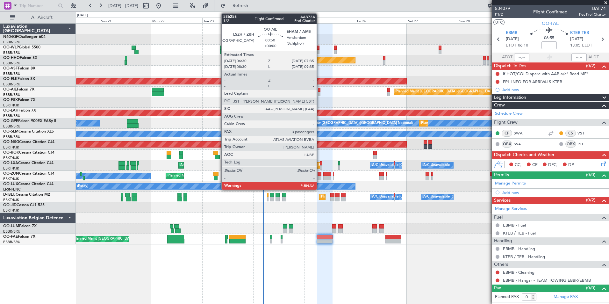
click at [319, 90] on div at bounding box center [319, 90] width 3 height 4
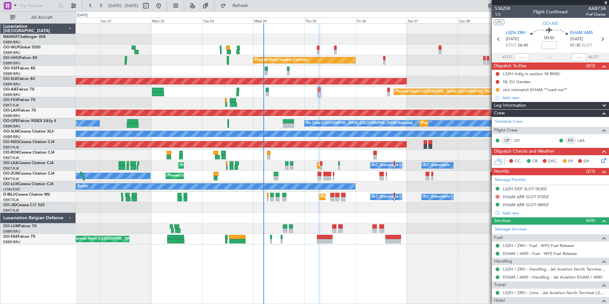
click at [408, 227] on div "Owner Melsbroek Air Base Planned Maint [GEOGRAPHIC_DATA] ([GEOGRAPHIC_DATA])" at bounding box center [342, 228] width 533 height 11
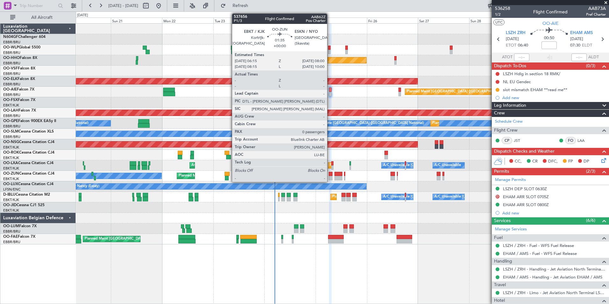
click at [330, 178] on div at bounding box center [330, 178] width 4 height 4
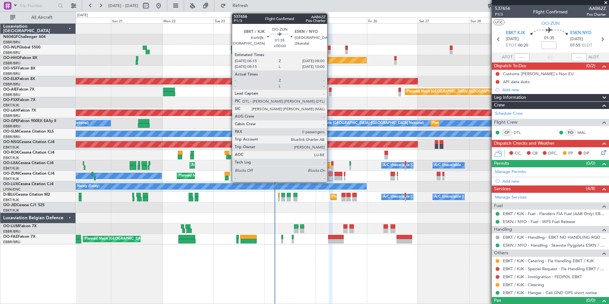
click at [330, 177] on div at bounding box center [330, 178] width 4 height 4
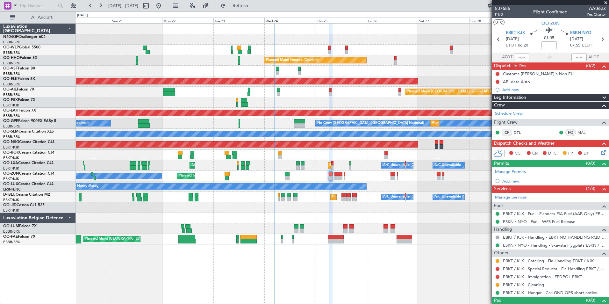
scroll to position [11, 0]
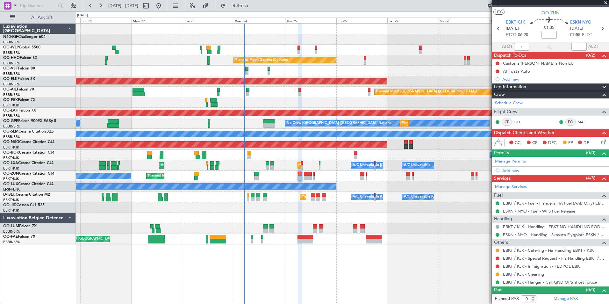
click at [397, 204] on div "Planned Maint Kortrijk-[GEOGRAPHIC_DATA]" at bounding box center [342, 207] width 533 height 11
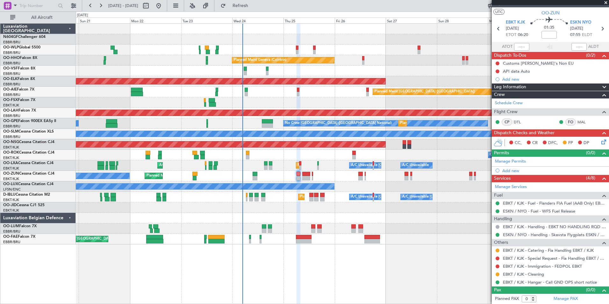
click at [299, 201] on div "Planned Maint Milan (Linate) Planned Maint Liege Planned Maint Geneva (Cointrin…" at bounding box center [342, 134] width 533 height 221
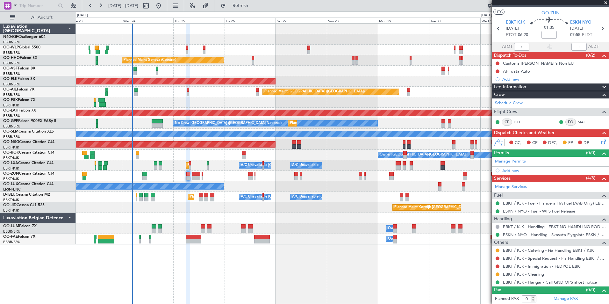
click at [332, 207] on div "Planned Maint Milan (Linate) Planned Maint Geneva (Cointrin) Planned Maint Kort…" at bounding box center [342, 134] width 533 height 221
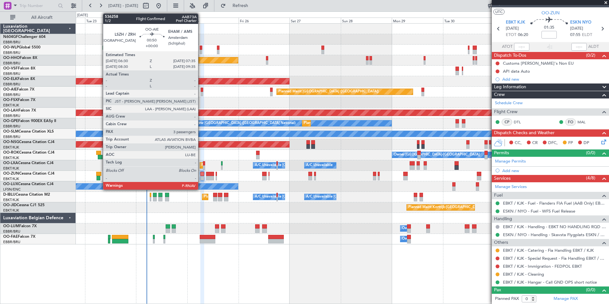
click at [201, 89] on div at bounding box center [202, 90] width 3 height 4
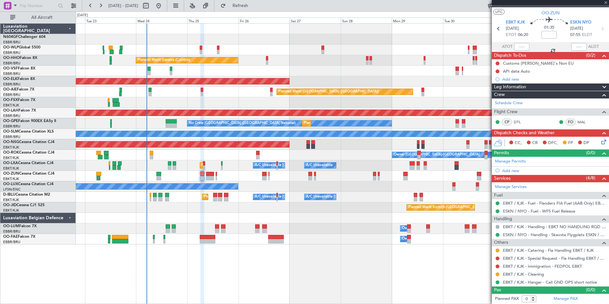
type input "3"
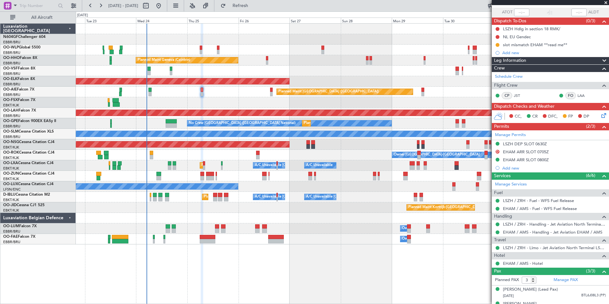
scroll to position [0, 0]
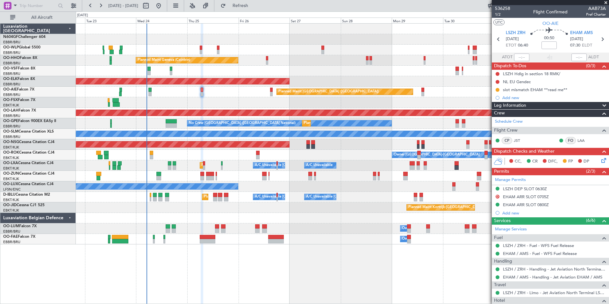
click at [207, 93] on div "Planned Maint [GEOGRAPHIC_DATA] ([GEOGRAPHIC_DATA])" at bounding box center [342, 92] width 533 height 11
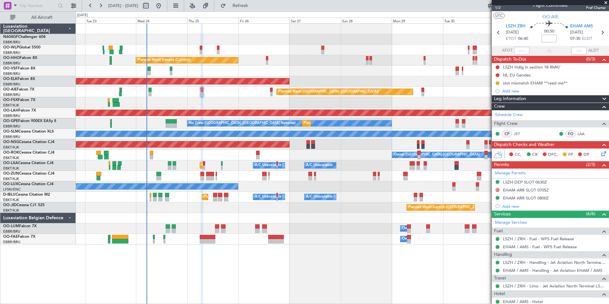
scroll to position [6, 0]
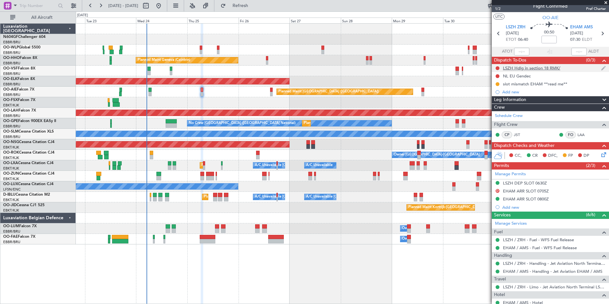
click at [530, 70] on div "LSZH Hdlg in section 18 RMK/" at bounding box center [549, 68] width 117 height 8
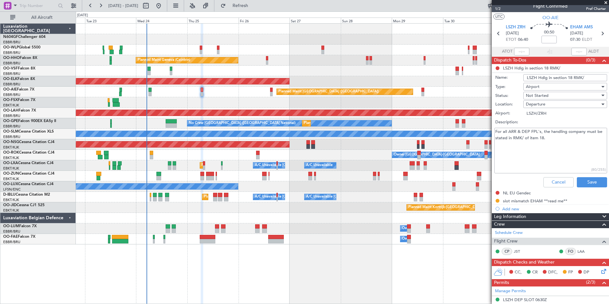
click at [559, 138] on textarea "For all ARR & DEP FPL's, the handling company must be stated in RMK/ of item 18." at bounding box center [550, 151] width 113 height 46
click at [549, 186] on button "Cancel" at bounding box center [558, 182] width 30 height 10
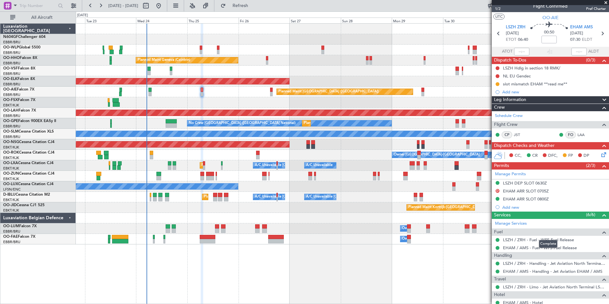
click at [543, 246] on div "Complete" at bounding box center [548, 244] width 18 height 8
click at [535, 182] on div "LSZH DEP SLOT 0630Z" at bounding box center [525, 182] width 44 height 5
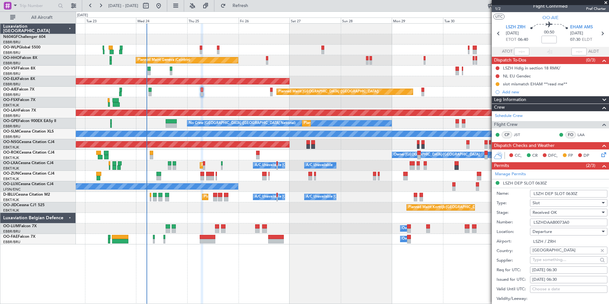
click at [561, 223] on input "LSZHDAAB0073A0" at bounding box center [568, 222] width 77 height 8
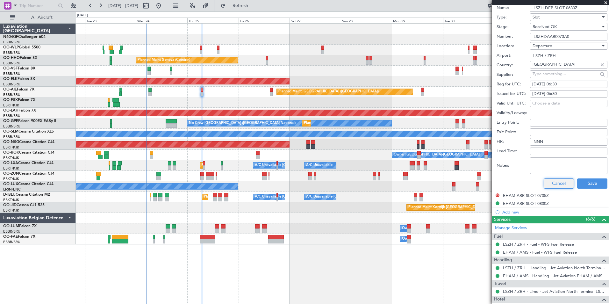
click at [555, 183] on button "Cancel" at bounding box center [558, 183] width 30 height 10
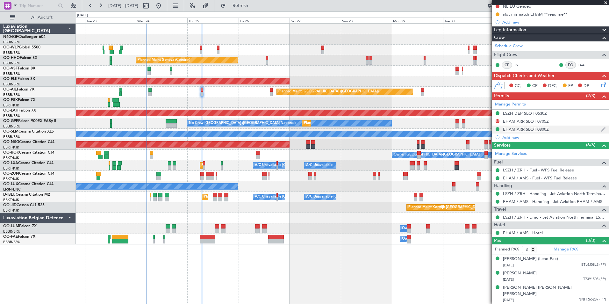
click at [529, 127] on div "EHAM ARR SLOT 0800Z" at bounding box center [526, 128] width 46 height 5
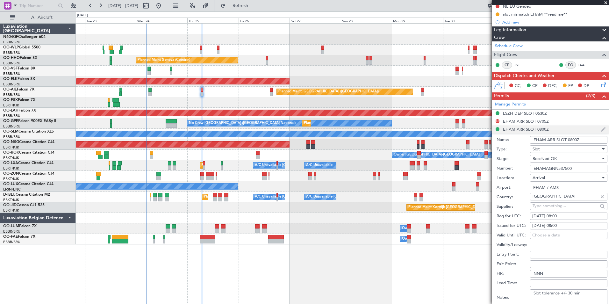
scroll to position [191, 0]
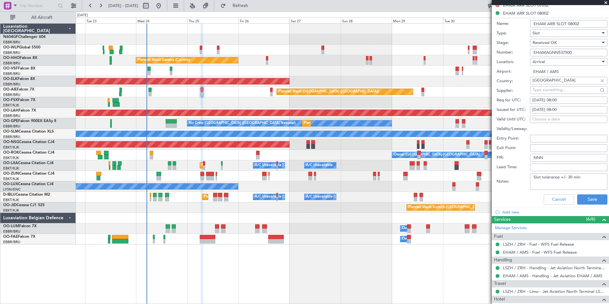
click at [575, 53] on input "EHAMAGNN537500" at bounding box center [568, 53] width 77 height 8
click at [558, 198] on button "Cancel" at bounding box center [558, 199] width 30 height 10
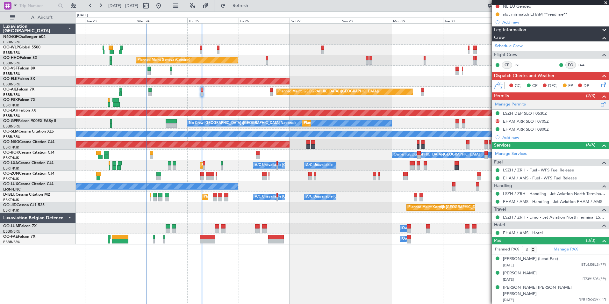
scroll to position [0, 0]
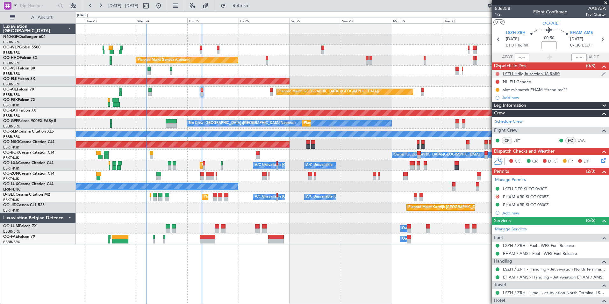
click at [498, 73] on button at bounding box center [497, 74] width 4 height 4
click at [501, 103] on span "Completed" at bounding box center [500, 102] width 21 height 6
click at [518, 82] on div "NL EU Gendec" at bounding box center [517, 81] width 28 height 5
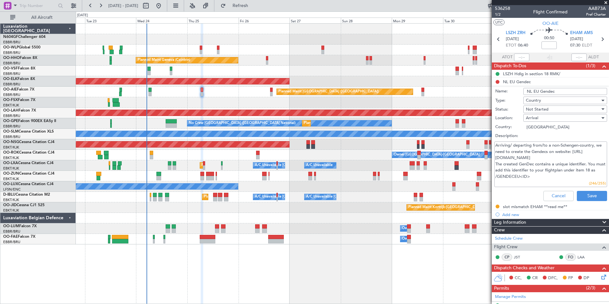
drag, startPoint x: 543, startPoint y: 159, endPoint x: 492, endPoint y: 159, distance: 50.9
click at [492, 159] on div "Arriving/ departing from/to a non-Schengen-country, we need to create the Gende…" at bounding box center [550, 164] width 124 height 48
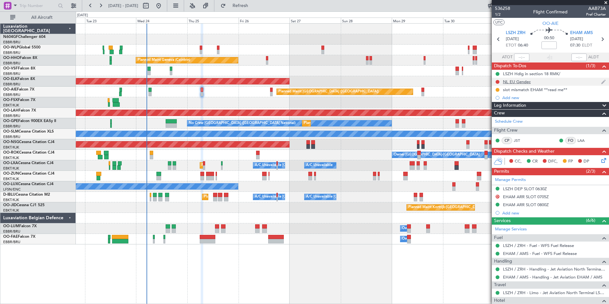
click at [493, 79] on div "NL EU Gendec" at bounding box center [549, 82] width 117 height 8
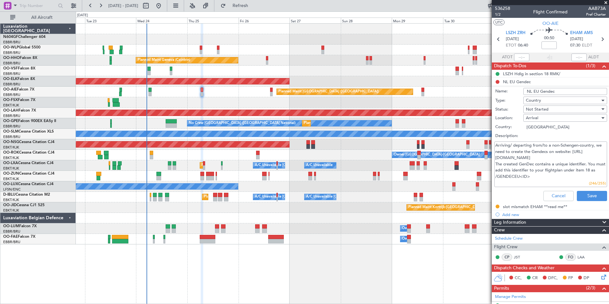
click at [498, 82] on li "NL EU Gendec Name: NL EU Gendec Type: Country Status: Not Started Location: Arr…" at bounding box center [549, 141] width 117 height 126
click at [561, 193] on button "Cancel" at bounding box center [558, 196] width 30 height 10
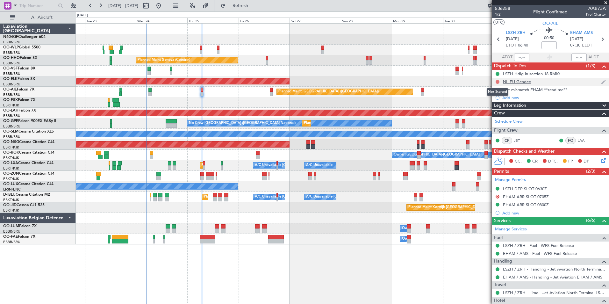
click at [498, 81] on button at bounding box center [497, 82] width 4 height 4
click at [498, 119] on span "Cancelled" at bounding box center [499, 119] width 18 height 6
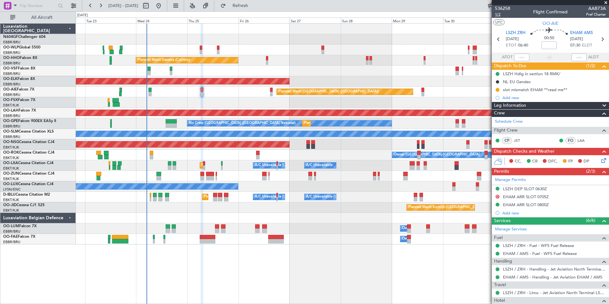
click at [500, 15] on span "1/2" at bounding box center [502, 14] width 15 height 5
click at [256, 11] on button "Refresh" at bounding box center [236, 6] width 38 height 10
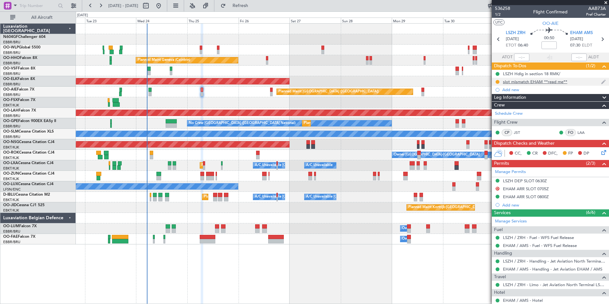
click at [546, 81] on div "slot mismatch EHAM **read me**" at bounding box center [535, 81] width 64 height 5
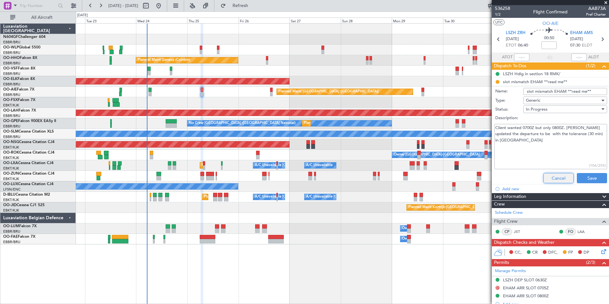
click at [561, 181] on button "Cancel" at bounding box center [558, 178] width 30 height 10
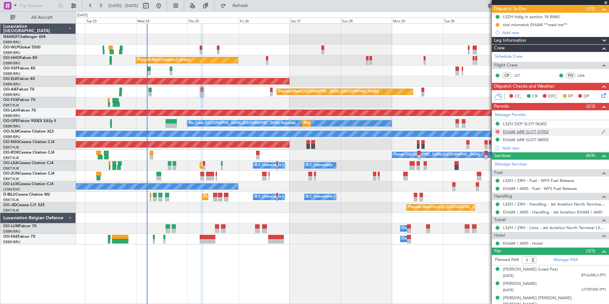
scroll to position [67, 0]
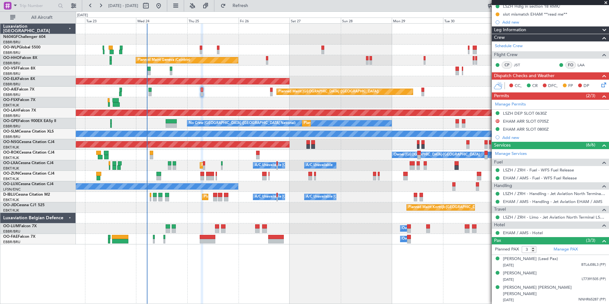
click at [600, 85] on icon at bounding box center [602, 83] width 5 height 5
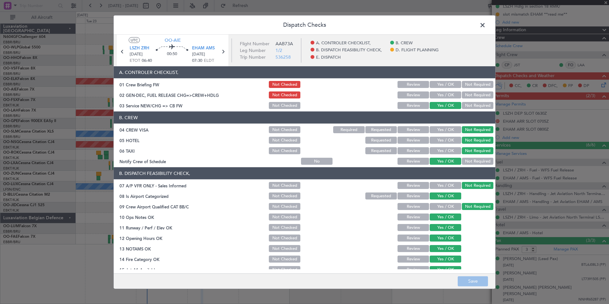
scroll to position [118, 0]
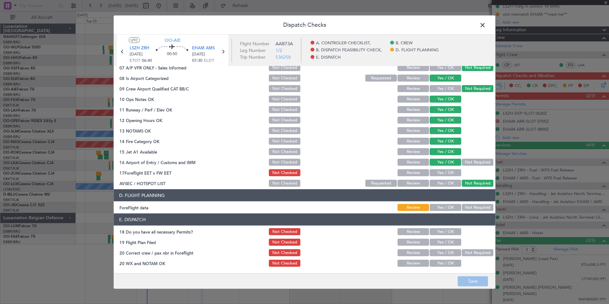
click at [454, 208] on button "Yes / OK" at bounding box center [445, 207] width 32 height 7
click at [442, 173] on button "Yes / OK" at bounding box center [445, 172] width 32 height 7
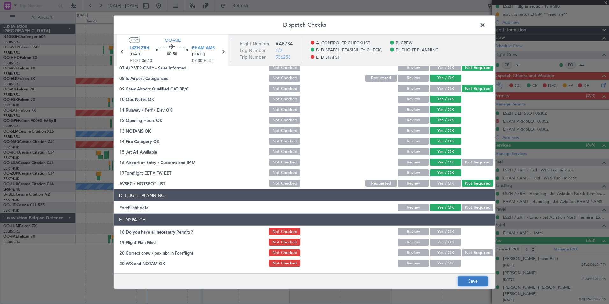
click at [467, 280] on button "Save" at bounding box center [472, 281] width 30 height 10
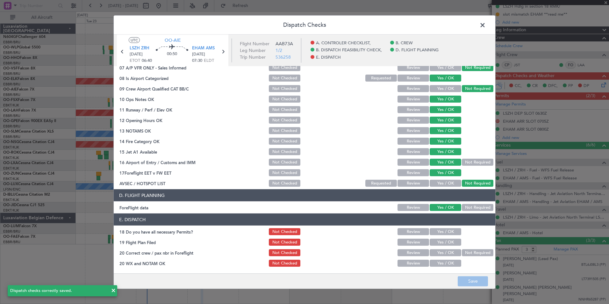
click at [485, 22] on span at bounding box center [485, 26] width 0 height 13
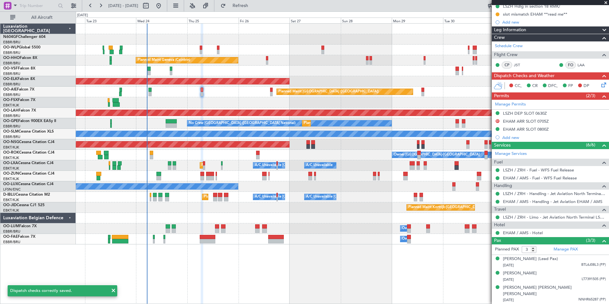
scroll to position [0, 0]
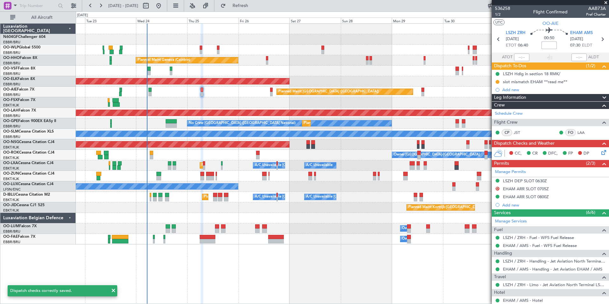
click at [549, 45] on input at bounding box center [548, 45] width 15 height 8
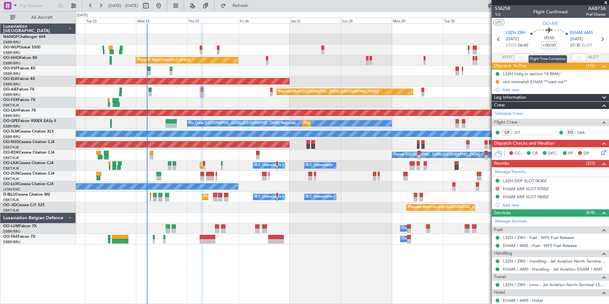
click at [548, 42] on input "+00:00" at bounding box center [548, 45] width 15 height 8
click at [560, 46] on div "00:50 +10" at bounding box center [549, 39] width 42 height 24
click at [552, 47] on input "+00:10" at bounding box center [548, 45] width 15 height 8
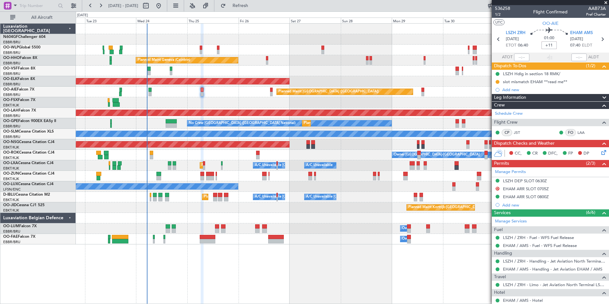
click at [561, 45] on div "01:00 +11" at bounding box center [549, 39] width 42 height 24
click at [564, 46] on div "01:05 +00:11" at bounding box center [549, 39] width 42 height 24
click at [549, 46] on input "+00:11" at bounding box center [548, 45] width 15 height 8
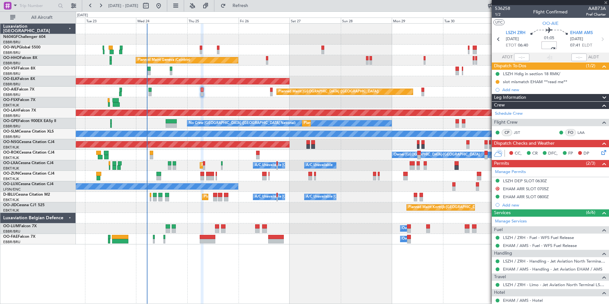
type input "+00:00"
click at [550, 45] on input at bounding box center [548, 45] width 15 height 8
click at [467, 91] on div "Planned Maint [GEOGRAPHIC_DATA] ([GEOGRAPHIC_DATA])" at bounding box center [342, 92] width 533 height 11
type input "+00:10"
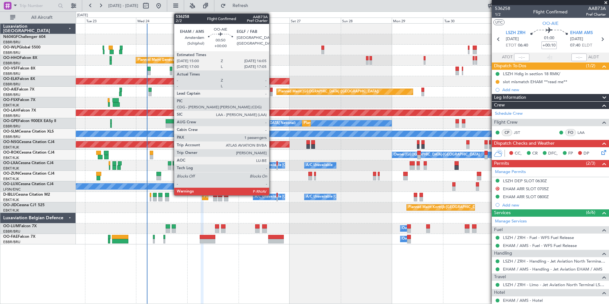
click at [272, 93] on div at bounding box center [271, 94] width 3 height 4
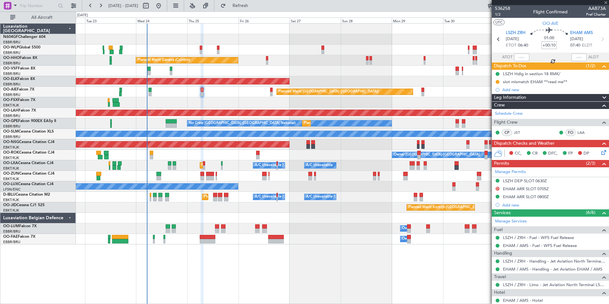
type input "1"
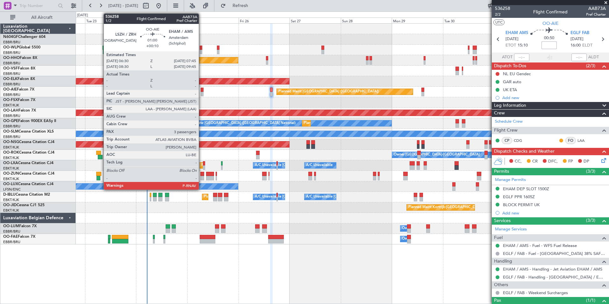
click at [201, 89] on div at bounding box center [202, 90] width 3 height 4
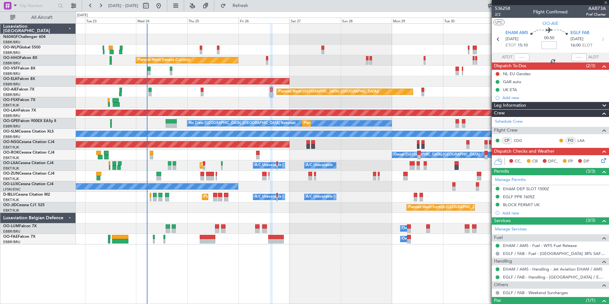
type input "+00:10"
type input "3"
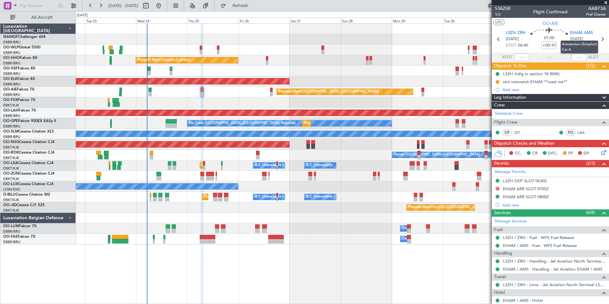
click at [558, 44] on mat-tooltip-component "Amsterdam (Schiphol) Cat A" at bounding box center [579, 47] width 46 height 22
click at [500, 14] on span "1/2" at bounding box center [502, 14] width 15 height 5
click at [247, 11] on button "Refresh" at bounding box center [236, 6] width 38 height 10
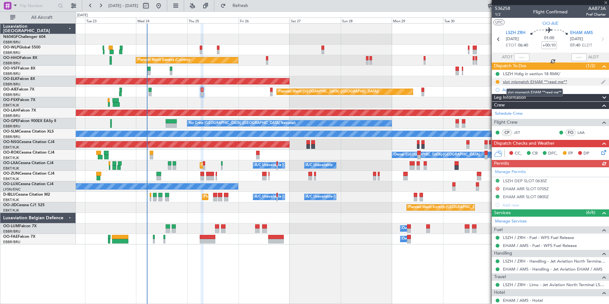
click at [518, 84] on div "slot mismatch EHAM **read me**" at bounding box center [535, 81] width 64 height 5
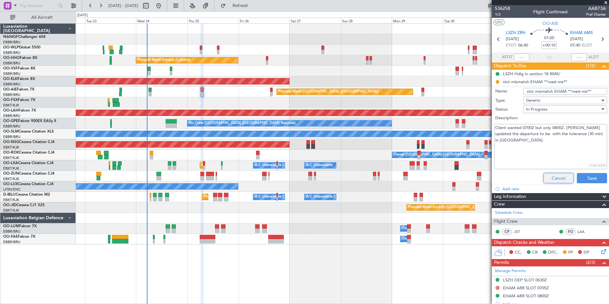
click at [545, 178] on button "Cancel" at bounding box center [558, 178] width 30 height 10
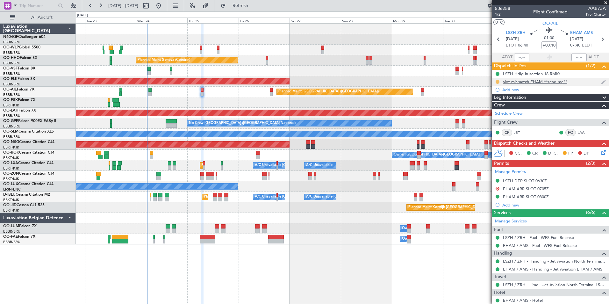
click at [497, 81] on button at bounding box center [497, 82] width 4 height 4
click at [496, 111] on span "Completed" at bounding box center [499, 110] width 21 height 6
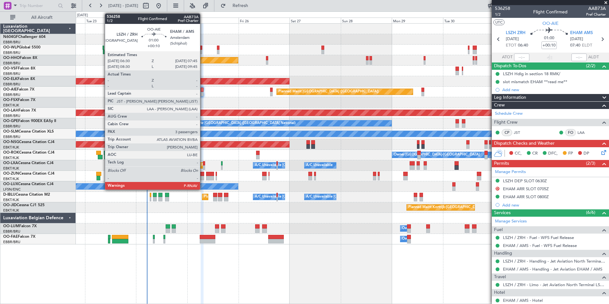
click at [203, 88] on div at bounding box center [202, 90] width 3 height 4
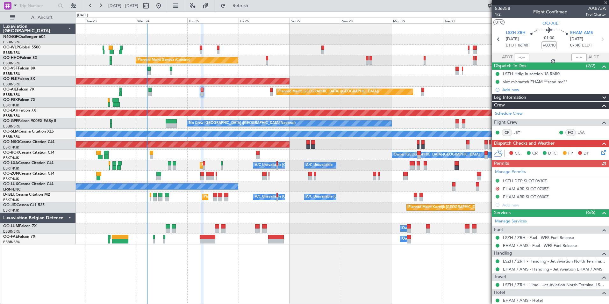
click at [600, 152] on icon at bounding box center [602, 151] width 5 height 5
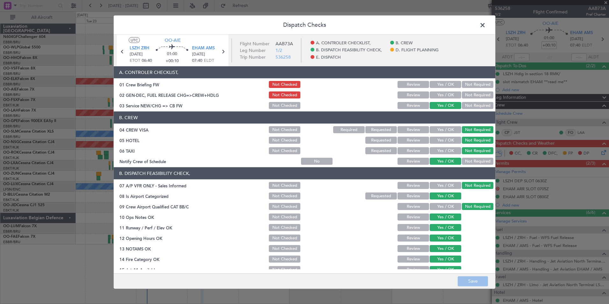
click at [439, 94] on button "Yes / OK" at bounding box center [445, 94] width 32 height 7
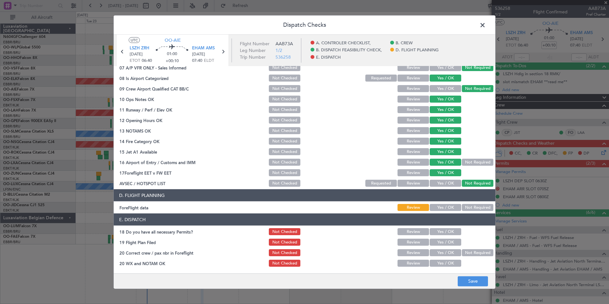
click at [447, 213] on article "A. CONTROLER CHECKLIST, 01 Crew Briefing FW Not Checked Review Yes / OK Not Req…" at bounding box center [304, 167] width 381 height 203
click at [447, 209] on button "Yes / OK" at bounding box center [445, 207] width 32 height 7
click at [477, 280] on button "Save" at bounding box center [472, 281] width 30 height 10
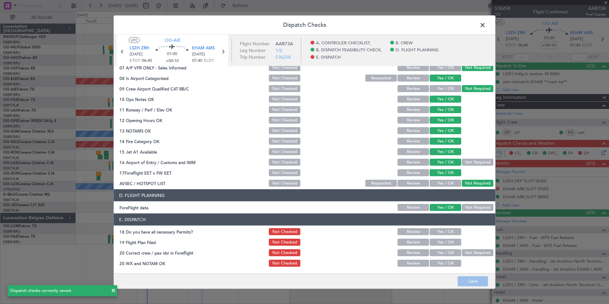
click at [485, 25] on span at bounding box center [485, 26] width 0 height 13
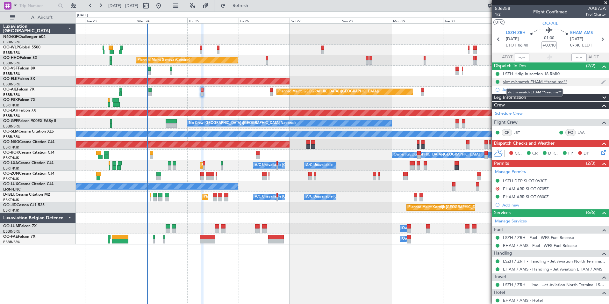
click at [533, 82] on div "slot mismatch EHAM **read me**" at bounding box center [535, 81] width 64 height 5
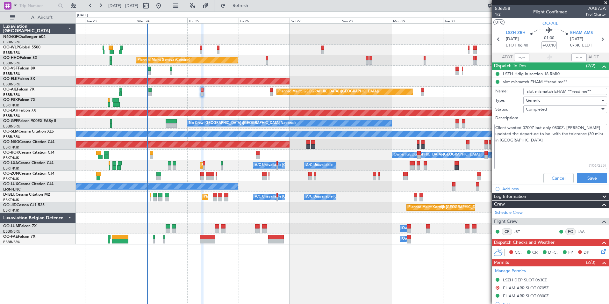
click at [537, 160] on textarea "Client wanted 0700Z but only 0800Z. [PERSON_NAME] updated the departure to be w…" at bounding box center [550, 147] width 113 height 46
click at [550, 174] on button "Cancel" at bounding box center [558, 178] width 30 height 10
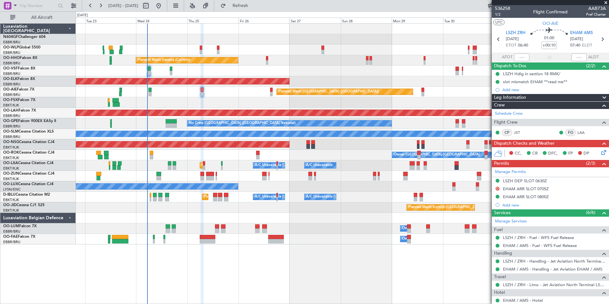
click at [600, 153] on icon at bounding box center [602, 151] width 5 height 5
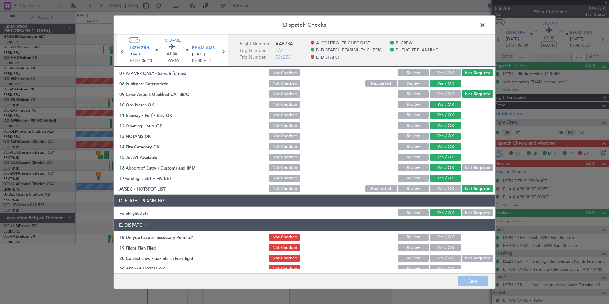
scroll to position [118, 0]
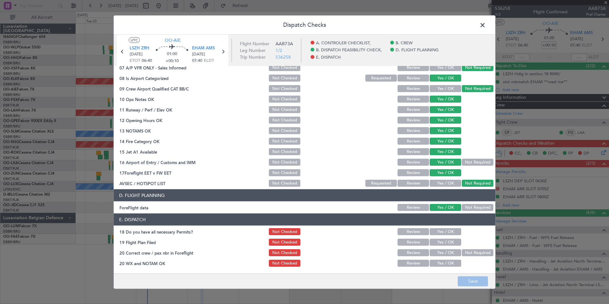
click at [485, 23] on span at bounding box center [485, 26] width 0 height 13
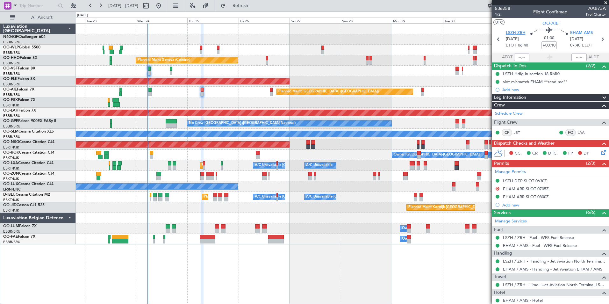
scroll to position [0, 0]
click at [498, 15] on span "1/2" at bounding box center [502, 13] width 15 height 5
click at [246, 7] on button "Refresh" at bounding box center [236, 6] width 38 height 10
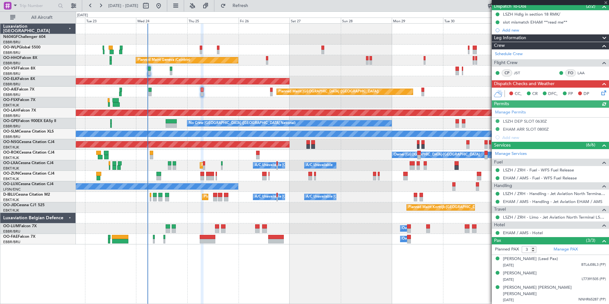
scroll to position [0, 0]
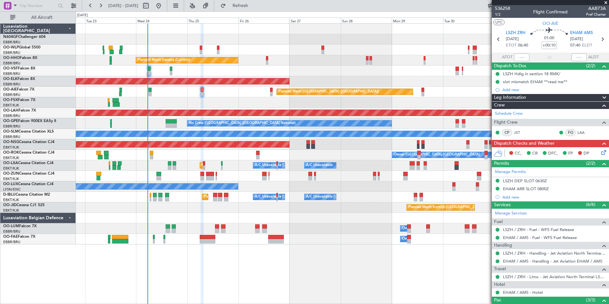
click at [600, 152] on icon at bounding box center [602, 151] width 5 height 5
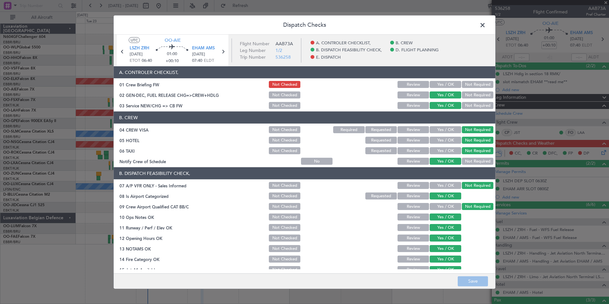
scroll to position [118, 0]
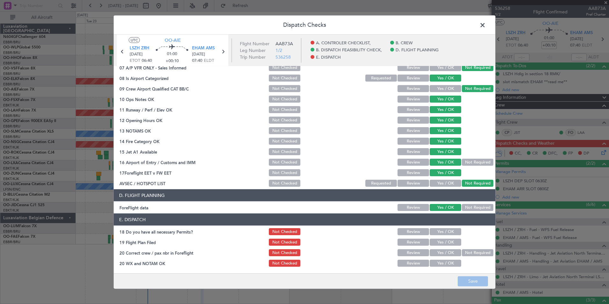
click at [445, 231] on button "Yes / OK" at bounding box center [445, 231] width 32 height 7
click at [445, 239] on button "Yes / OK" at bounding box center [445, 241] width 32 height 7
click at [443, 253] on button "Yes / OK" at bounding box center [445, 252] width 32 height 7
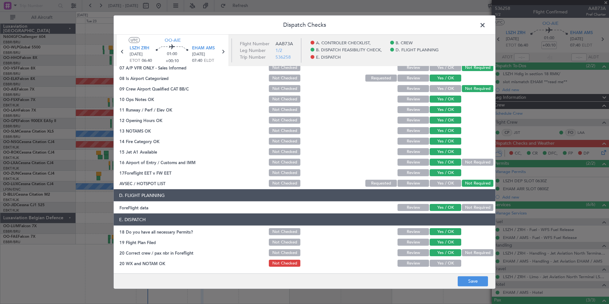
click at [443, 260] on button "Yes / OK" at bounding box center [445, 262] width 32 height 7
click at [463, 279] on button "Save" at bounding box center [472, 281] width 30 height 10
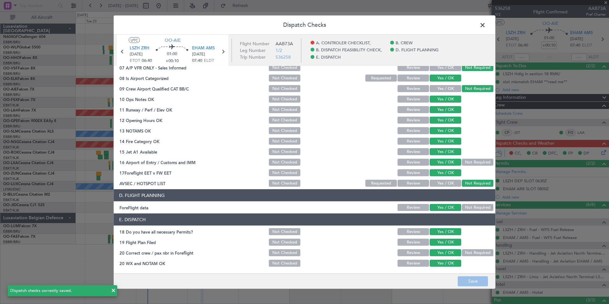
click at [485, 25] on span at bounding box center [485, 26] width 0 height 13
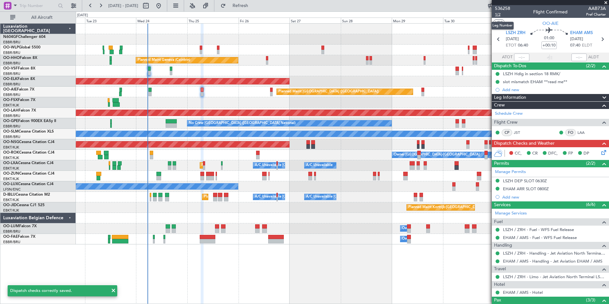
click at [500, 12] on span "1/2" at bounding box center [502, 14] width 15 height 5
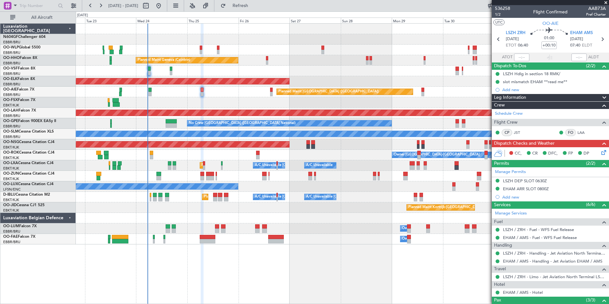
click at [600, 151] on icon at bounding box center [602, 151] width 5 height 5
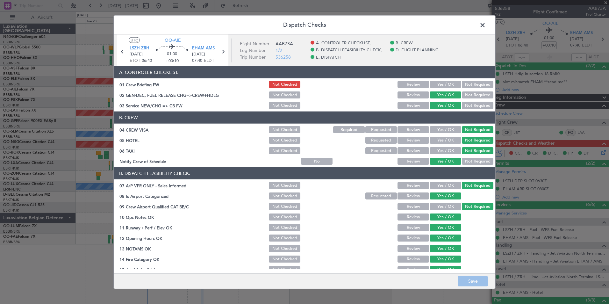
click at [441, 84] on button "Yes / OK" at bounding box center [445, 84] width 32 height 7
click at [480, 273] on footer "Save" at bounding box center [304, 280] width 381 height 15
click at [481, 276] on button "Save" at bounding box center [472, 281] width 30 height 10
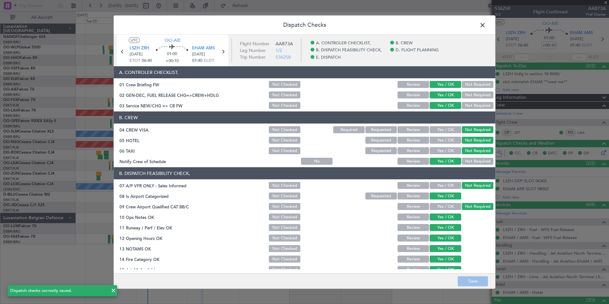
click at [485, 25] on span at bounding box center [485, 26] width 0 height 13
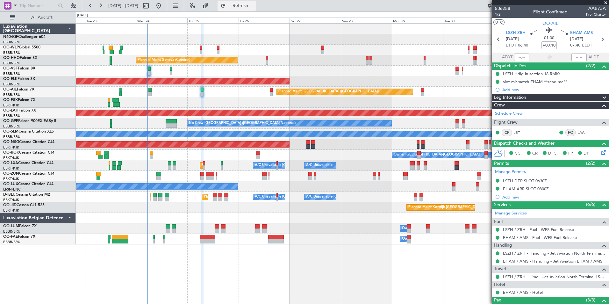
click at [254, 4] on span "Refresh" at bounding box center [240, 6] width 27 height 4
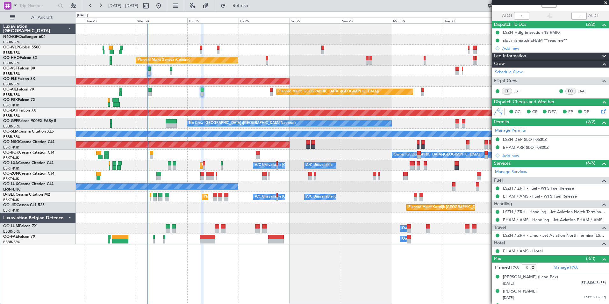
scroll to position [0, 0]
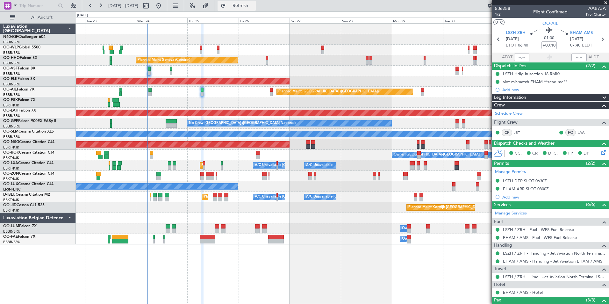
click at [254, 6] on span "Refresh" at bounding box center [240, 6] width 27 height 4
click at [217, 252] on div "Planned Maint Milan (Linate) Planned Maint Geneva (Cointrin) Planned Maint Kort…" at bounding box center [342, 163] width 533 height 280
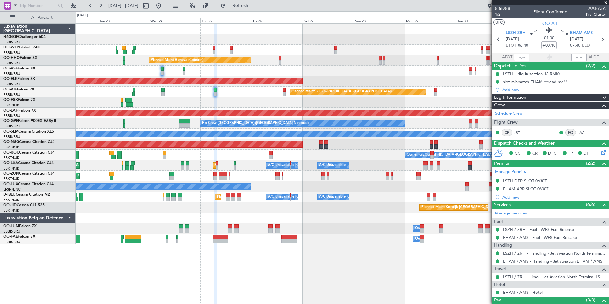
click at [191, 212] on div "Planned Maint Kortrijk-[GEOGRAPHIC_DATA]" at bounding box center [342, 207] width 533 height 11
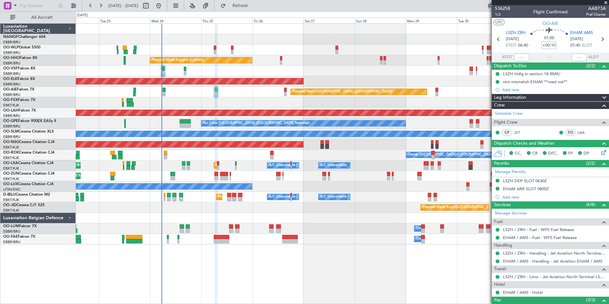
click at [263, 173] on div "Planned Maint Kortrijk-Wevelgem Owner" at bounding box center [342, 176] width 533 height 11
click at [269, 149] on div "Planned Maint Milan (Linate) Planned Maint Geneva (Cointrin) Planned Maint Kort…" at bounding box center [342, 134] width 533 height 221
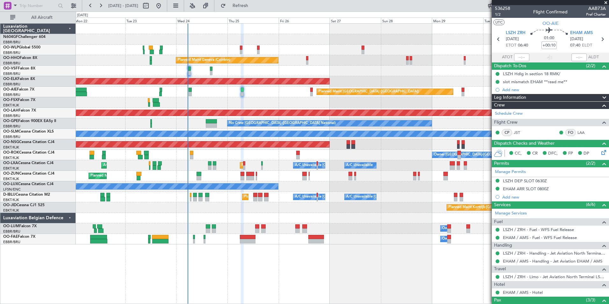
click at [269, 159] on div "Owner [GEOGRAPHIC_DATA]-[GEOGRAPHIC_DATA]" at bounding box center [342, 155] width 533 height 11
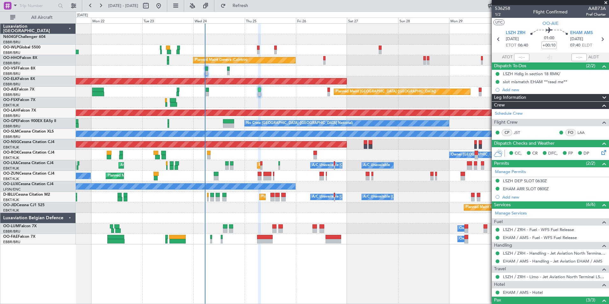
click at [276, 171] on div "Planned Maint Kortrijk-[GEOGRAPHIC_DATA] Owner" at bounding box center [342, 176] width 533 height 11
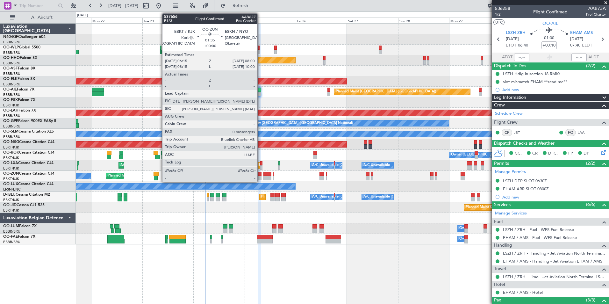
click at [260, 174] on div at bounding box center [260, 174] width 4 height 4
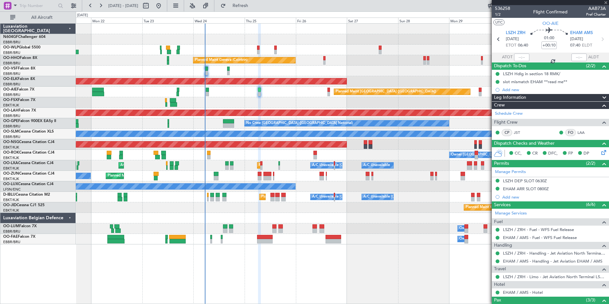
type input "0"
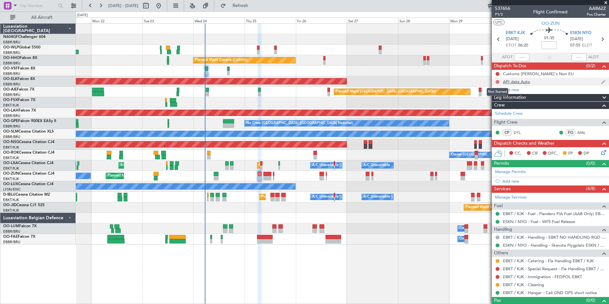
click at [496, 81] on button at bounding box center [497, 82] width 4 height 4
click at [500, 108] on span "Completed" at bounding box center [500, 110] width 21 height 6
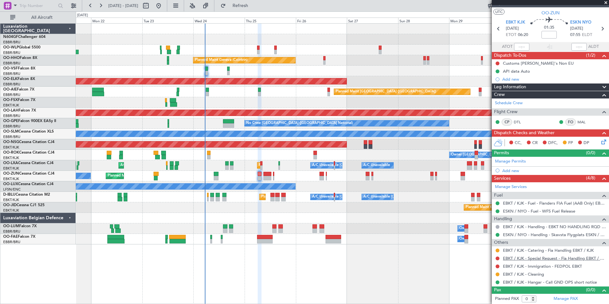
click at [546, 260] on link "EBKT / KJK - Special Request - Fia Handling EBKT / KJK" at bounding box center [554, 257] width 103 height 5
click at [340, 216] on div at bounding box center [342, 218] width 533 height 11
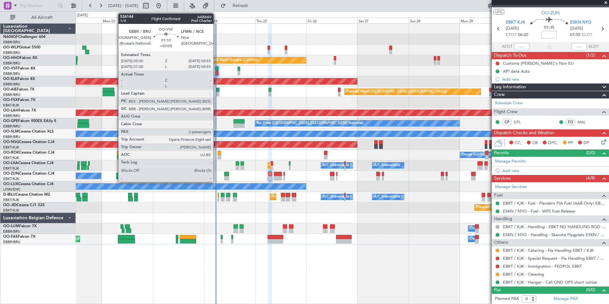
click at [216, 70] on div at bounding box center [216, 69] width 3 height 4
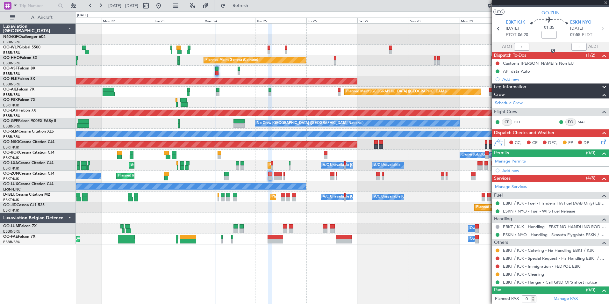
click at [262, 11] on div "Planned Maint Milan (Linate) Planned Maint Geneva (Cointrin) AOG Maint Brussels…" at bounding box center [304, 157] width 609 height 292
type input "+00:05"
type input "2"
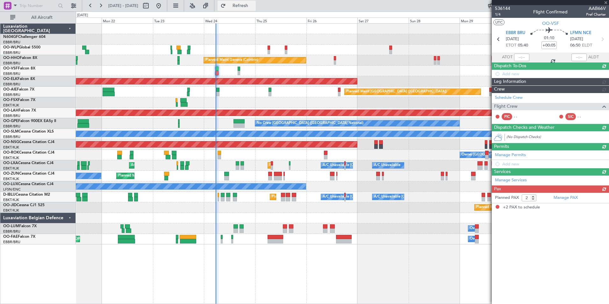
click at [254, 7] on span "Refresh" at bounding box center [240, 6] width 27 height 4
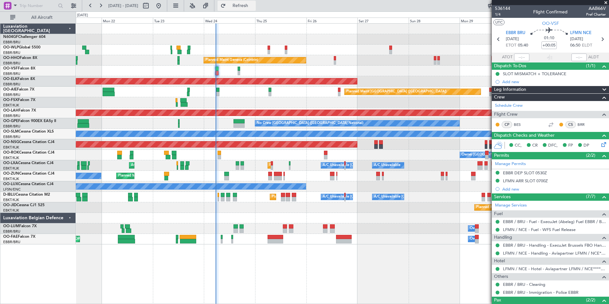
click at [241, 8] on button "Refresh" at bounding box center [236, 6] width 38 height 10
click at [243, 40] on div at bounding box center [342, 39] width 533 height 11
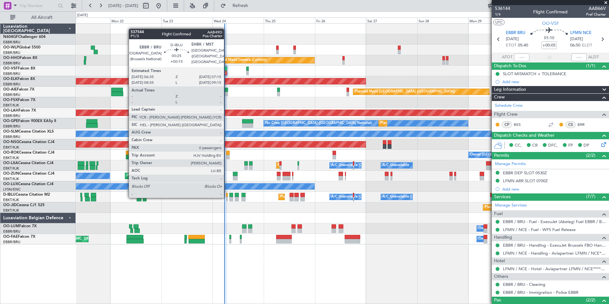
click at [227, 197] on div at bounding box center [227, 199] width 2 height 4
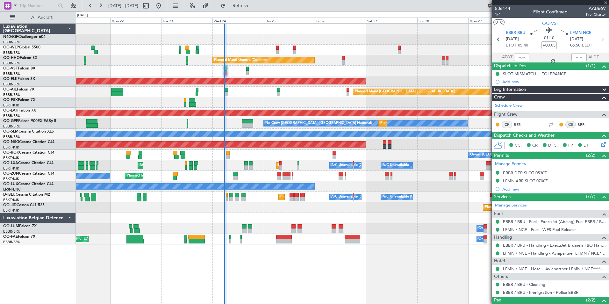
type input "+00:15"
type input "0"
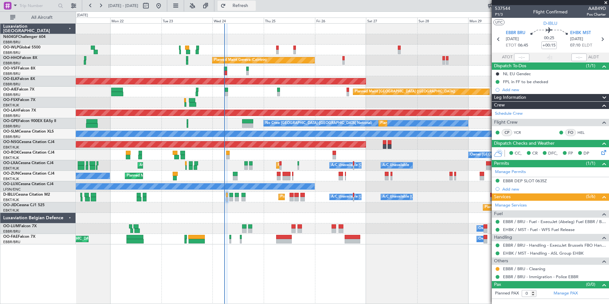
click at [249, 4] on span "Refresh" at bounding box center [240, 6] width 27 height 4
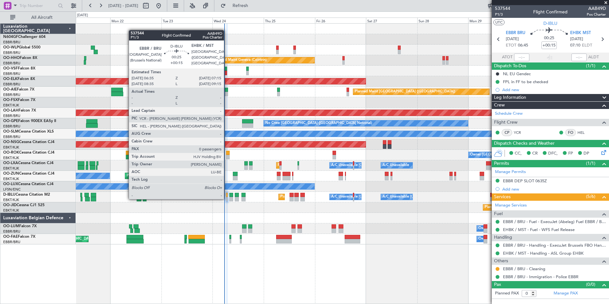
click at [227, 198] on div at bounding box center [227, 199] width 2 height 4
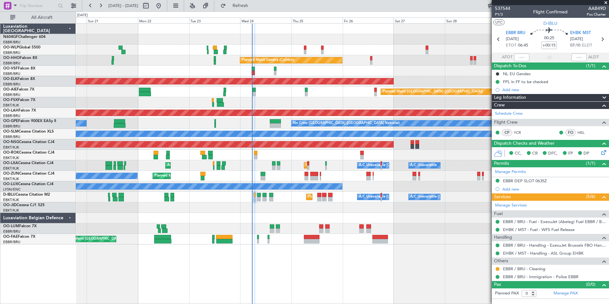
click at [282, 176] on div "Owner Planned Maint Kortrijk-Wevelgem Unplanned Maint Kortrijk-Wevelgem" at bounding box center [342, 176] width 533 height 11
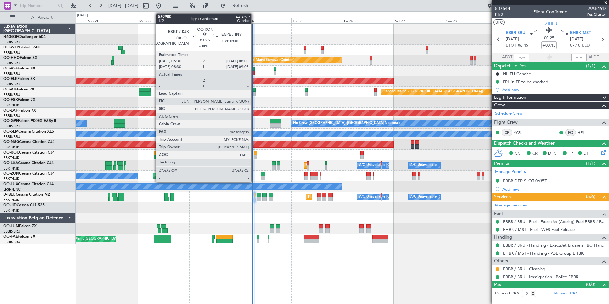
click at [254, 157] on div at bounding box center [256, 157] width 4 height 4
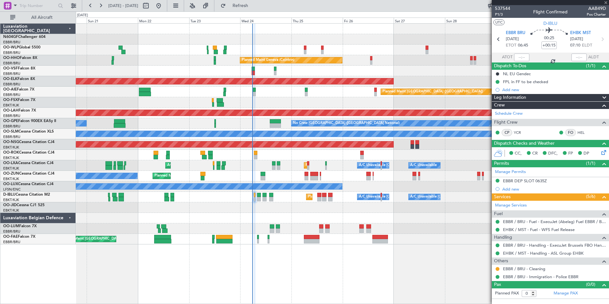
type input "-00:05"
type input "5"
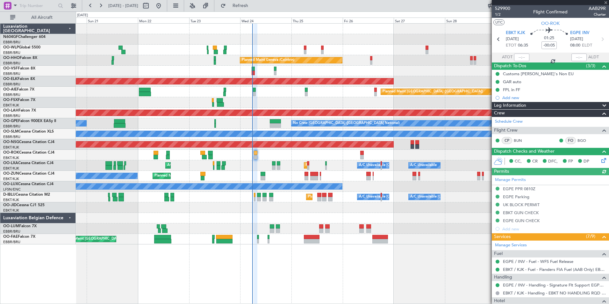
scroll to position [161, 0]
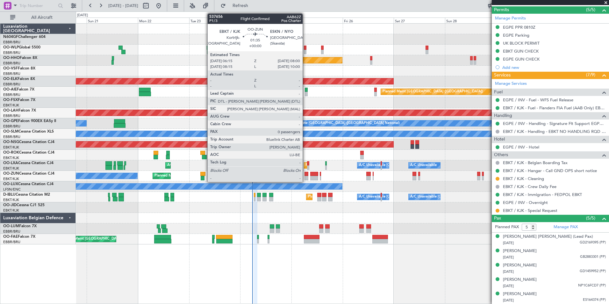
click at [306, 177] on div at bounding box center [306, 178] width 4 height 4
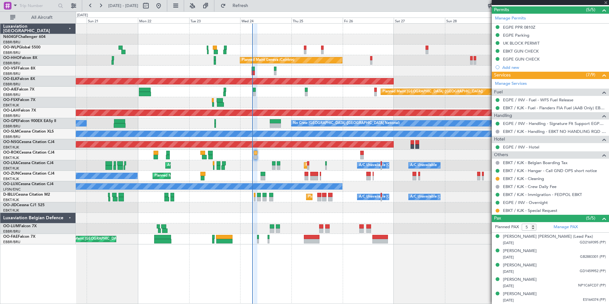
type input "0"
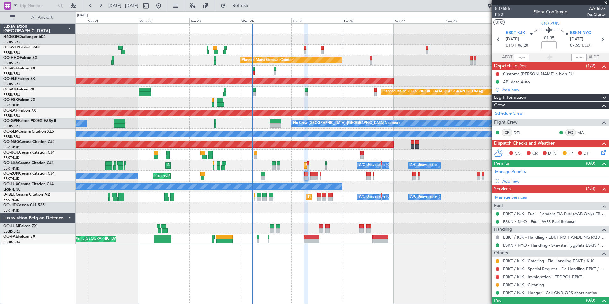
click at [526, 263] on div "EBKT / KJK - Catering - Fia Handling EBKT / KJK" at bounding box center [549, 261] width 117 height 8
click at [527, 261] on link "EBKT / KJK - Catering - Fia Handling EBKT / KJK" at bounding box center [548, 260] width 91 height 5
click at [246, 8] on button "Refresh" at bounding box center [236, 6] width 38 height 10
click at [526, 74] on div "Customs CJ's Non EU" at bounding box center [538, 73] width 71 height 5
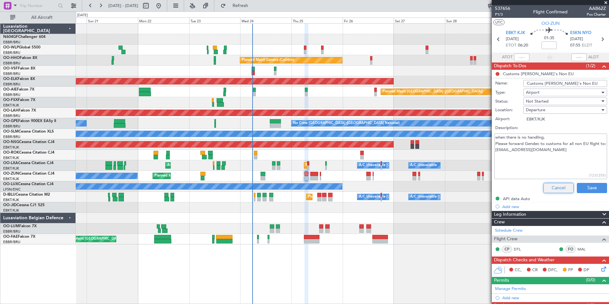
click at [550, 184] on button "Cancel" at bounding box center [558, 188] width 30 height 10
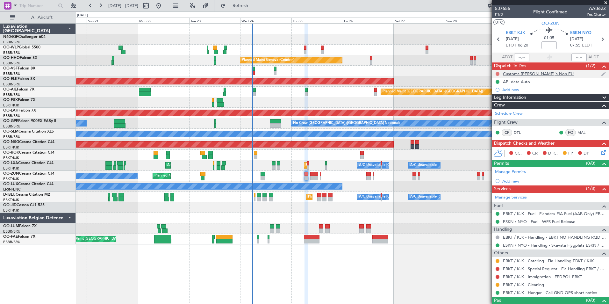
click at [496, 73] on button at bounding box center [497, 74] width 4 height 4
click at [489, 111] on li "Cancelled" at bounding box center [498, 112] width 34 height 10
click at [501, 15] on span "P1/3" at bounding box center [502, 14] width 15 height 5
click at [256, 2] on button "Refresh" at bounding box center [236, 6] width 38 height 10
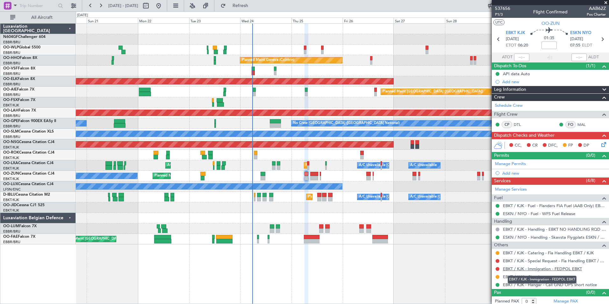
click at [540, 268] on link "EBKT / KJK - Immigration - FEDPOL EBKT" at bounding box center [542, 268] width 79 height 5
click at [245, 4] on button "Refresh" at bounding box center [236, 6] width 38 height 10
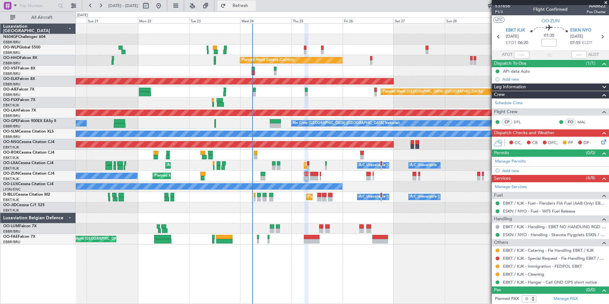
click at [254, 8] on span "Refresh" at bounding box center [240, 6] width 27 height 4
click at [496, 265] on button at bounding box center [497, 266] width 4 height 4
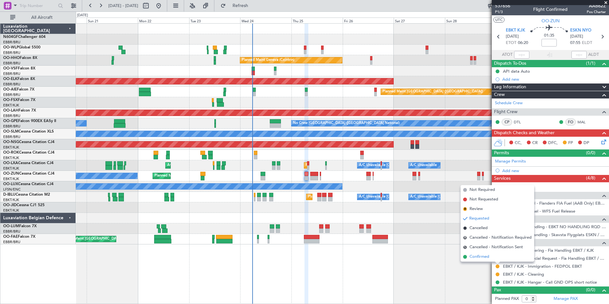
click at [492, 256] on li "Confirmed" at bounding box center [497, 257] width 74 height 10
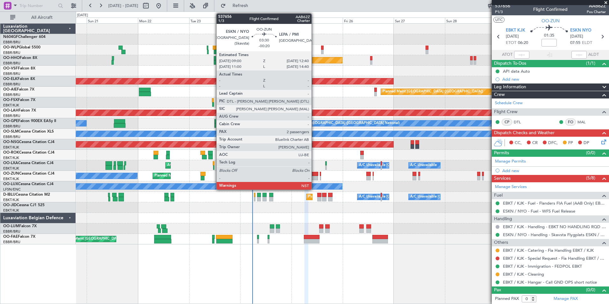
click at [314, 177] on div at bounding box center [314, 178] width 8 height 4
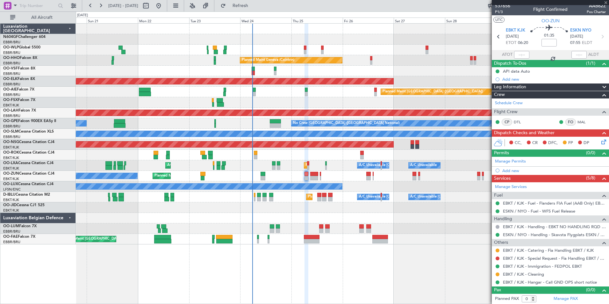
type input "-00:20"
type input "2"
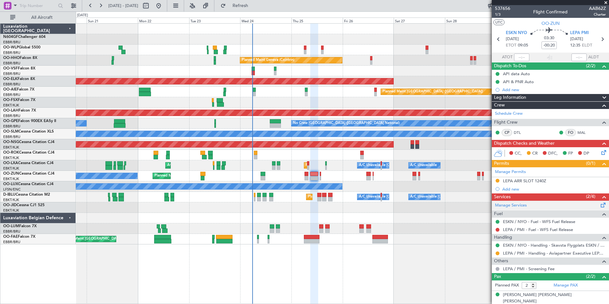
scroll to position [15, 0]
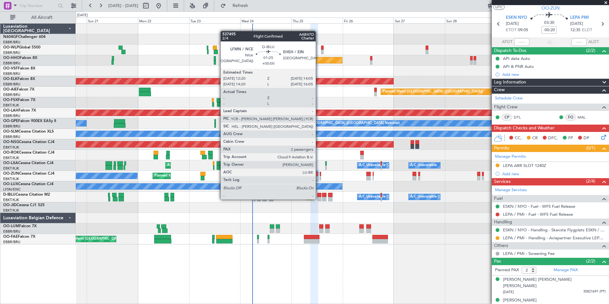
click at [320, 199] on div at bounding box center [319, 199] width 4 height 4
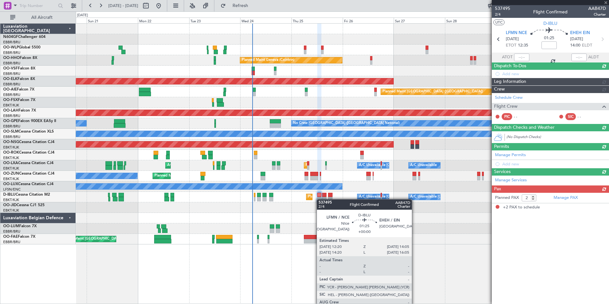
scroll to position [0, 0]
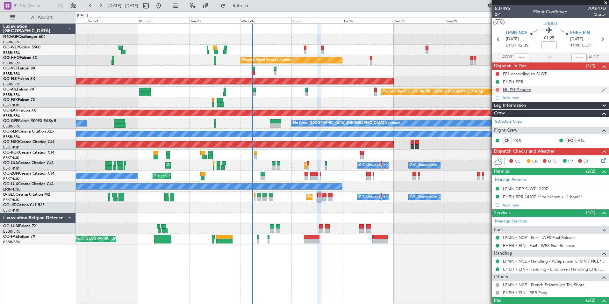
click at [498, 90] on button at bounding box center [497, 90] width 4 height 4
click at [498, 128] on span "Cancelled" at bounding box center [499, 127] width 18 height 6
click at [499, 15] on span "2/4" at bounding box center [502, 14] width 15 height 5
click at [256, 3] on button "Refresh" at bounding box center [236, 6] width 38 height 10
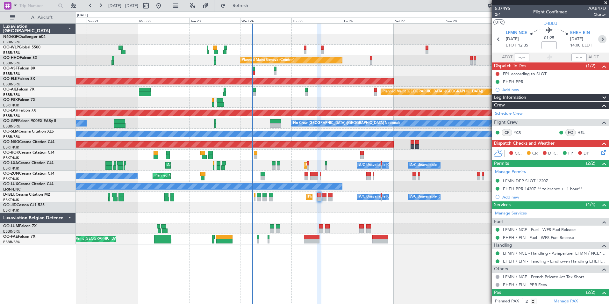
click at [598, 39] on icon at bounding box center [602, 39] width 8 height 8
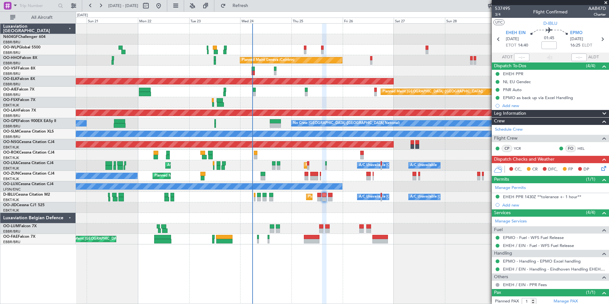
scroll to position [17, 0]
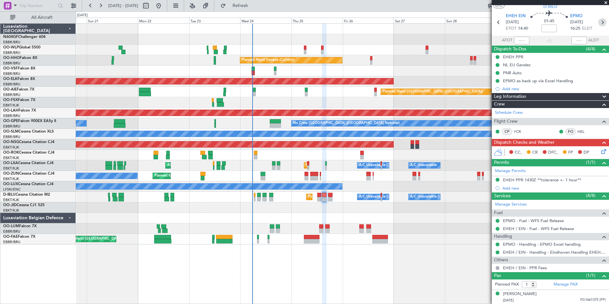
click at [598, 24] on icon at bounding box center [602, 22] width 8 height 8
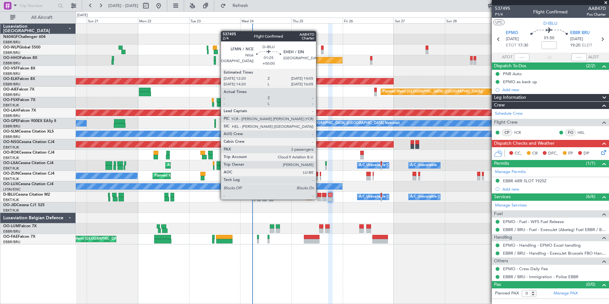
click at [319, 198] on div at bounding box center [319, 199] width 4 height 4
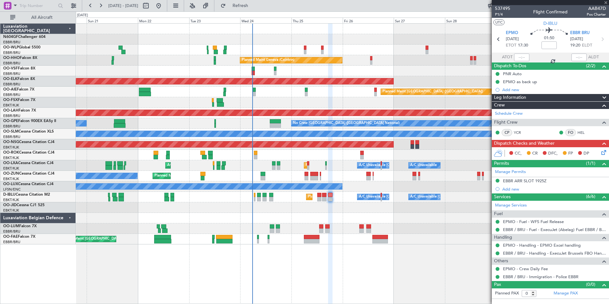
type input "2"
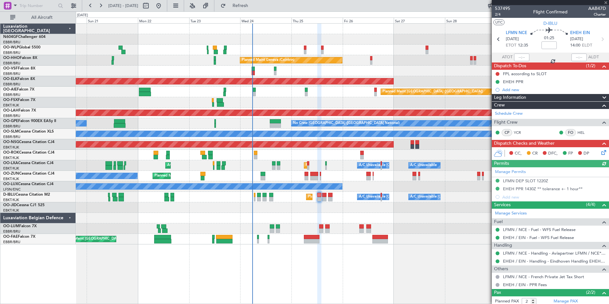
click at [600, 151] on icon at bounding box center [602, 151] width 5 height 5
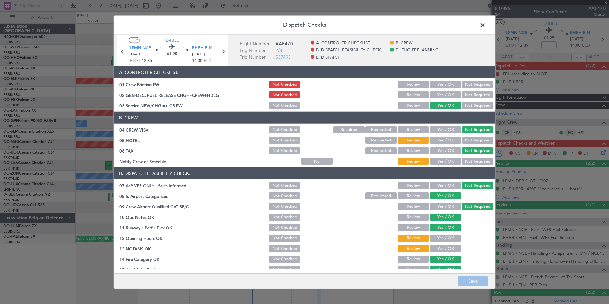
click at [485, 23] on span at bounding box center [485, 26] width 0 height 13
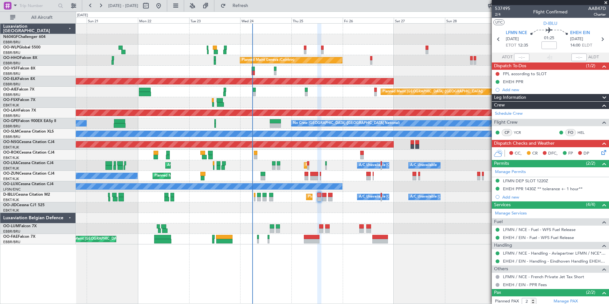
click at [600, 152] on icon at bounding box center [602, 151] width 5 height 5
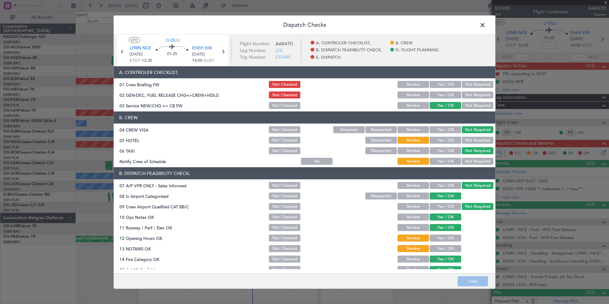
click at [442, 161] on button "Yes / OK" at bounding box center [445, 161] width 32 height 7
click at [475, 140] on button "Not Required" at bounding box center [478, 140] width 32 height 7
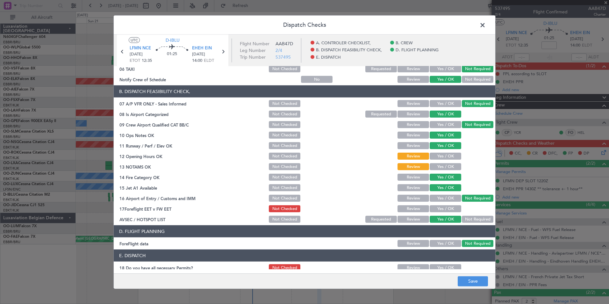
scroll to position [85, 0]
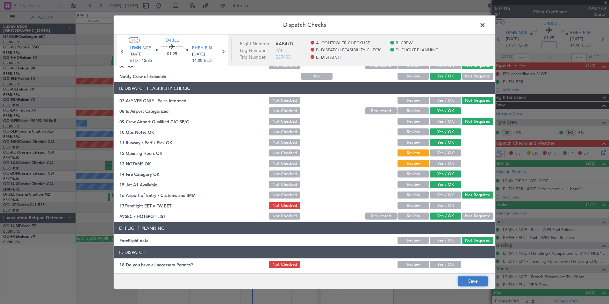
click at [473, 282] on button "Save" at bounding box center [472, 281] width 30 height 10
click at [485, 29] on span at bounding box center [485, 26] width 0 height 13
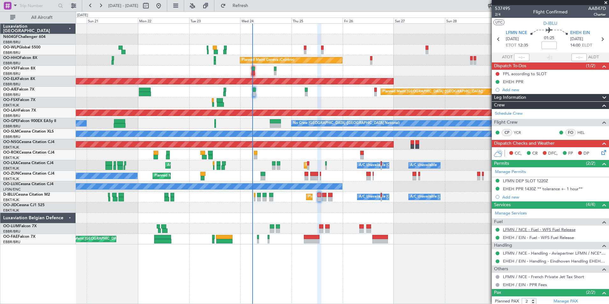
scroll to position [31, 0]
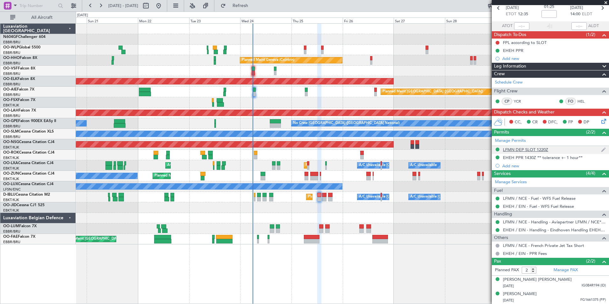
click at [525, 151] on div "LFMN DEP SLOT 1220Z" at bounding box center [525, 149] width 45 height 5
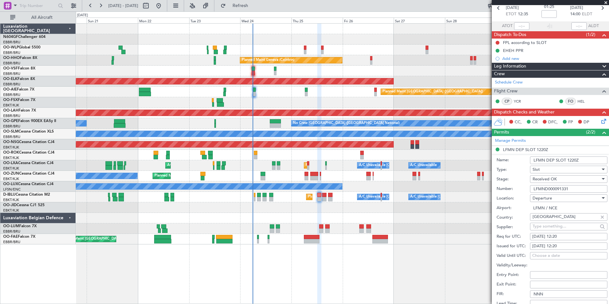
click at [575, 190] on input "LFMND000091331" at bounding box center [568, 189] width 77 height 8
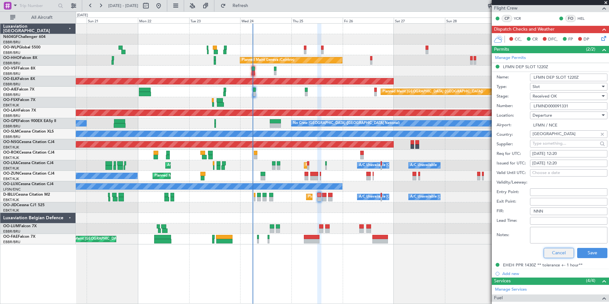
click at [560, 249] on button "Cancel" at bounding box center [558, 253] width 30 height 10
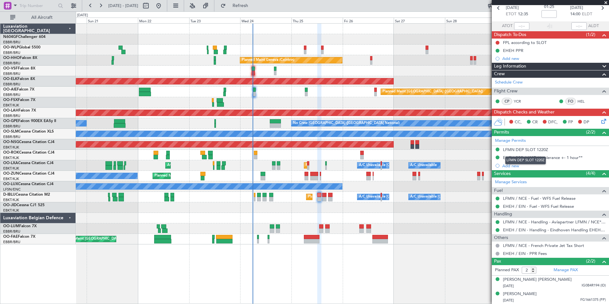
click at [524, 160] on div "LFMN DEP SLOT 1220Z" at bounding box center [525, 160] width 41 height 8
click at [537, 157] on div "EHEH PPR 1430Z ** tolerance +- 1 hour**" at bounding box center [543, 157] width 80 height 5
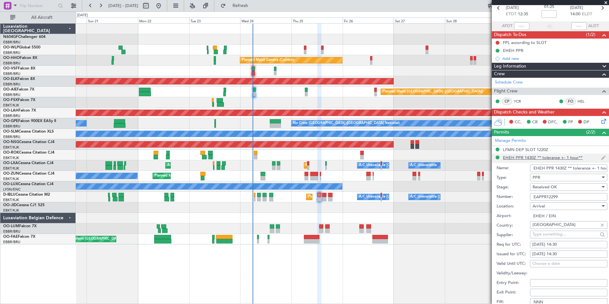
scroll to position [114, 0]
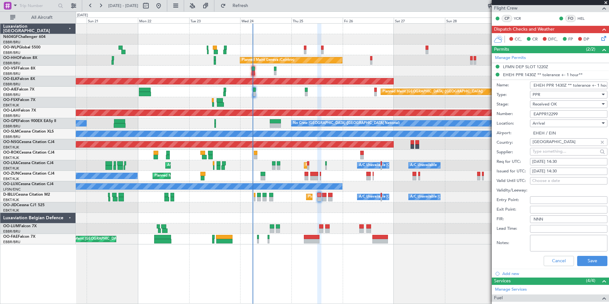
click at [564, 112] on input "EAPPR12299" at bounding box center [568, 114] width 77 height 8
click at [557, 261] on button "Cancel" at bounding box center [558, 261] width 30 height 10
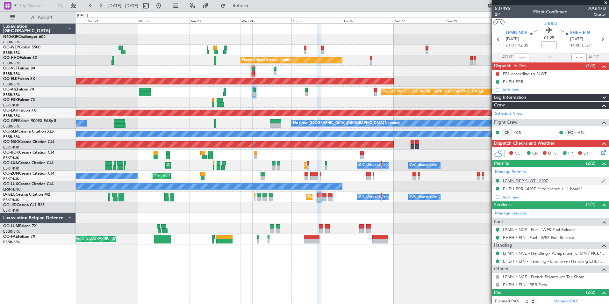
scroll to position [31, 0]
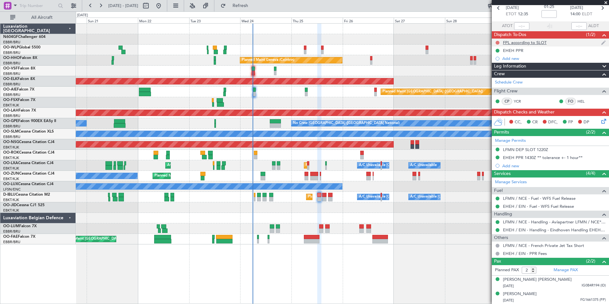
click at [496, 42] on button at bounding box center [497, 43] width 4 height 4
click at [494, 73] on span "Completed" at bounding box center [500, 70] width 21 height 6
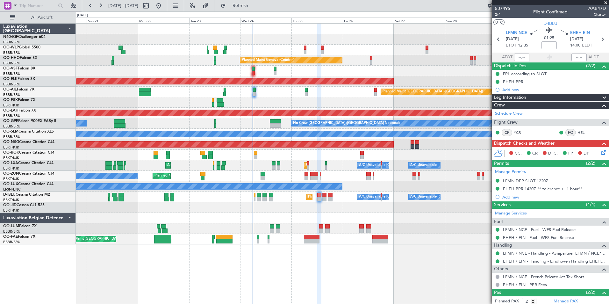
scroll to position [31, 0]
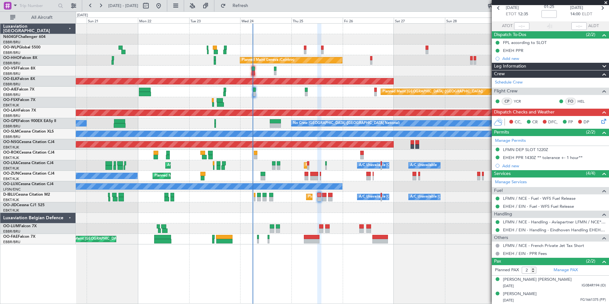
click at [600, 122] on icon at bounding box center [602, 119] width 5 height 5
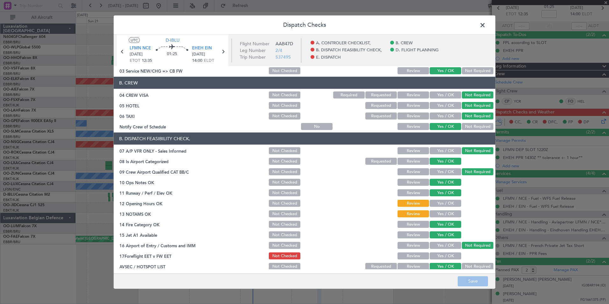
scroll to position [36, 0]
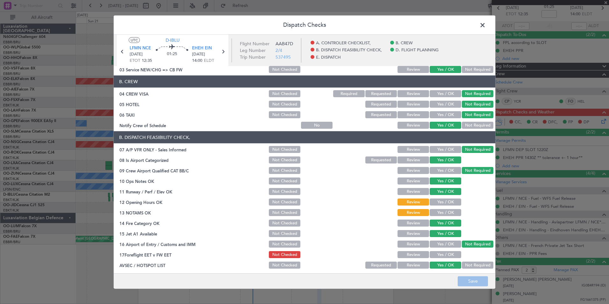
click at [432, 203] on button "Yes / OK" at bounding box center [445, 201] width 32 height 7
click at [432, 210] on button "Yes / OK" at bounding box center [445, 212] width 32 height 7
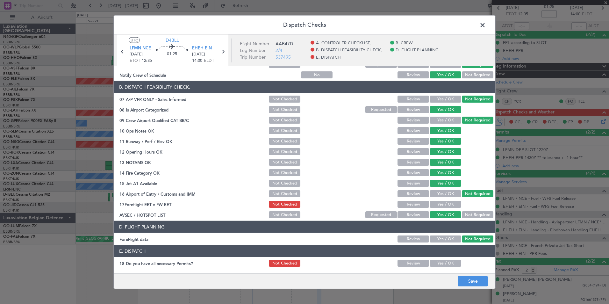
scroll to position [87, 0]
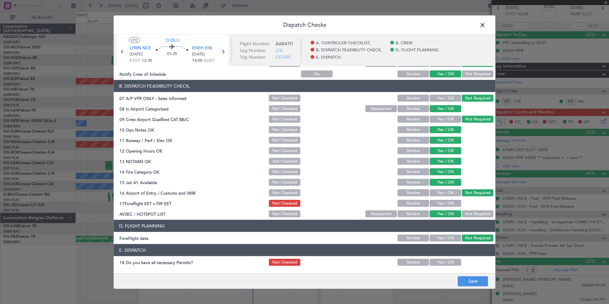
click at [440, 205] on button "Yes / OK" at bounding box center [445, 203] width 32 height 7
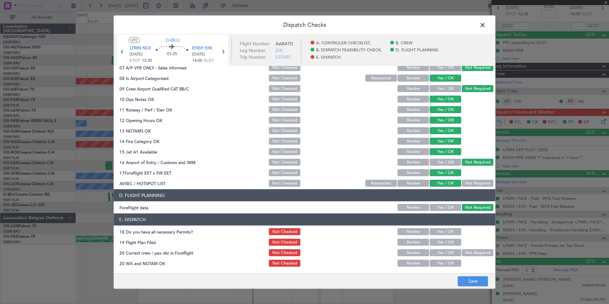
click at [449, 228] on button "Yes / OK" at bounding box center [445, 231] width 32 height 7
click at [441, 251] on button "Yes / OK" at bounding box center [445, 252] width 32 height 7
click at [442, 244] on button "Yes / OK" at bounding box center [445, 241] width 32 height 7
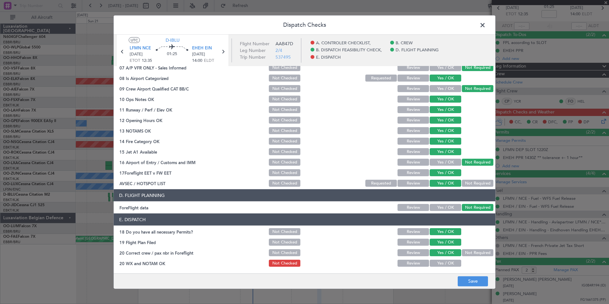
click at [444, 265] on button "Yes / OK" at bounding box center [445, 262] width 32 height 7
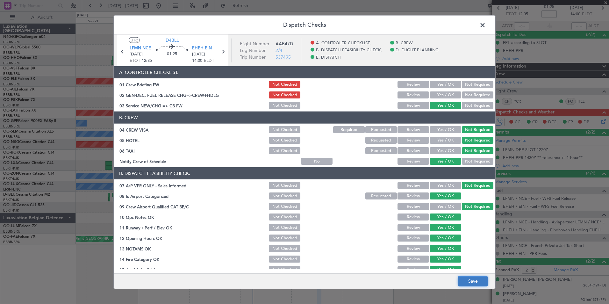
click at [484, 284] on button "Save" at bounding box center [472, 281] width 30 height 10
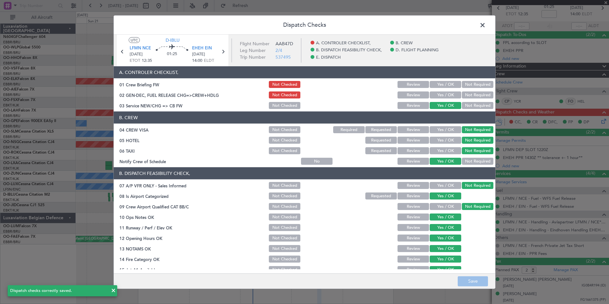
click at [485, 27] on span at bounding box center [485, 26] width 0 height 13
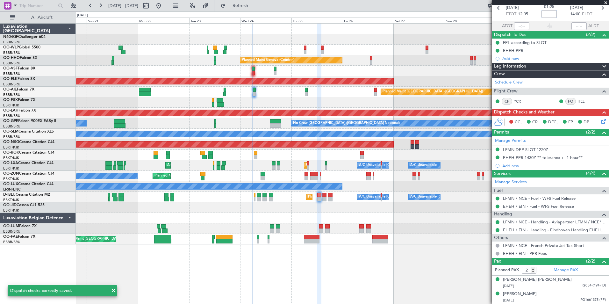
click at [547, 17] on input at bounding box center [548, 14] width 15 height 8
click at [561, 18] on div "01:25 +5" at bounding box center [549, 8] width 42 height 24
type input "+00:05"
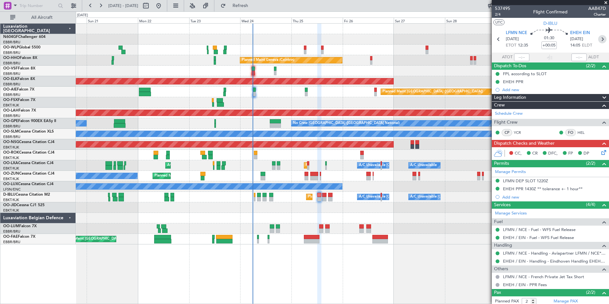
click at [599, 38] on icon at bounding box center [602, 39] width 8 height 8
type input "1"
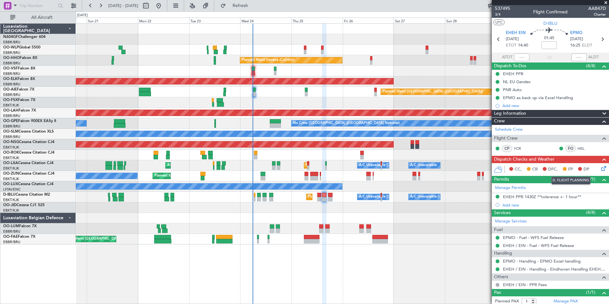
scroll to position [17, 0]
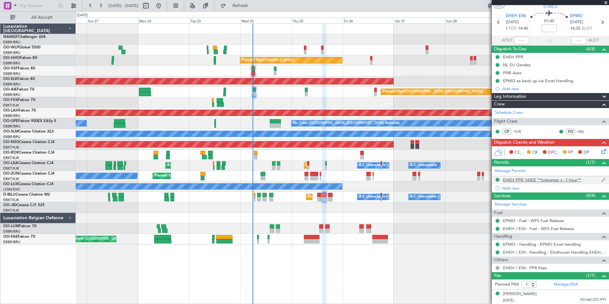
click at [531, 180] on div "EHEH PPR 1430Z **tolerance +- 1 hour**" at bounding box center [542, 179] width 78 height 5
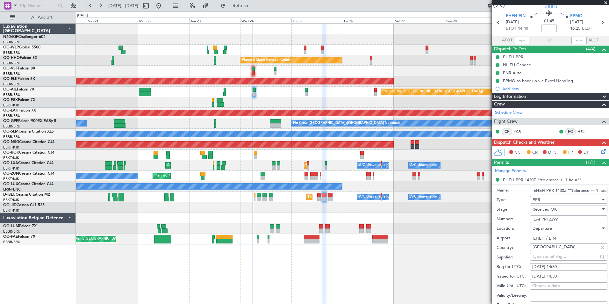
click at [570, 219] on input "EAPPR12299" at bounding box center [568, 219] width 77 height 8
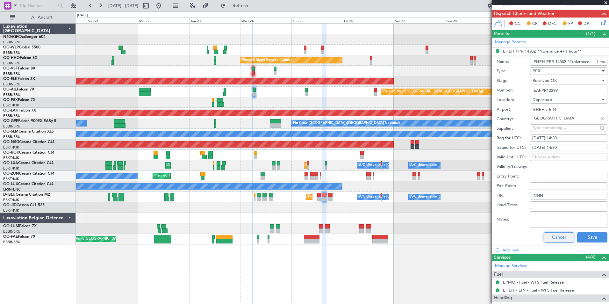
click at [562, 238] on button "Cancel" at bounding box center [558, 237] width 30 height 10
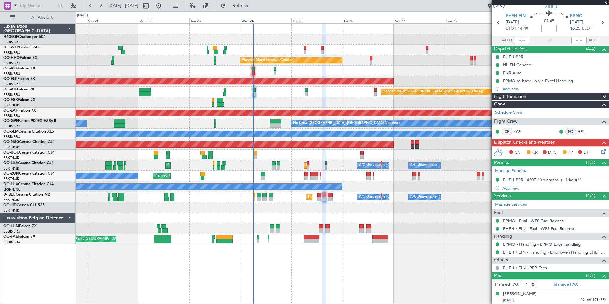
click at [547, 27] on input at bounding box center [548, 29] width 15 height 8
click at [557, 29] on div "01:45 +5" at bounding box center [549, 23] width 42 height 24
type input "+00:05"
click at [546, 65] on div "NL EU Gendec" at bounding box center [549, 65] width 117 height 8
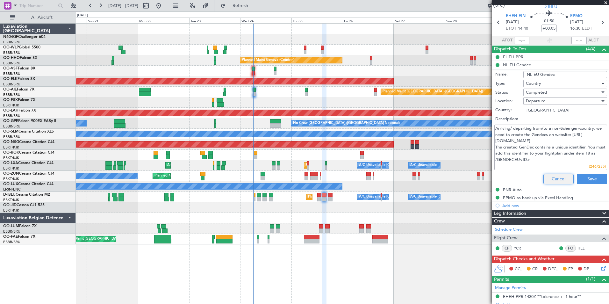
click at [553, 178] on button "Cancel" at bounding box center [558, 179] width 30 height 10
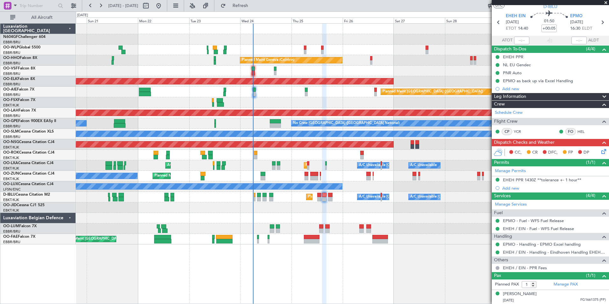
scroll to position [0, 0]
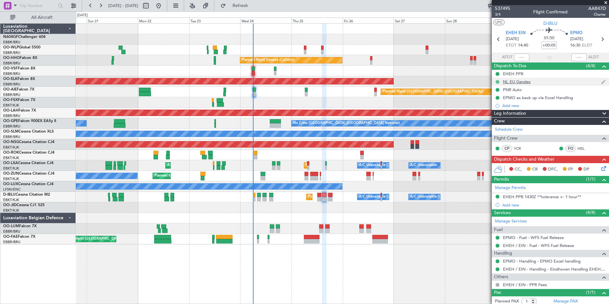
click at [496, 82] on button at bounding box center [497, 82] width 4 height 4
click at [493, 117] on span "Cancelled" at bounding box center [498, 119] width 18 height 6
click at [600, 37] on icon at bounding box center [602, 39] width 8 height 8
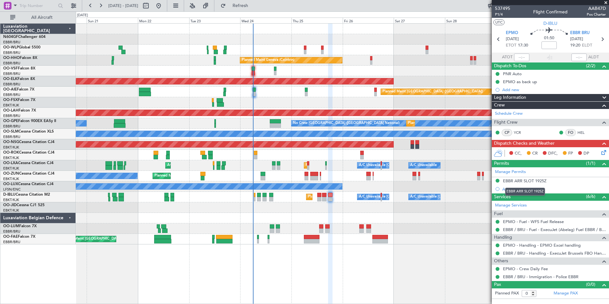
click at [527, 183] on mat-tooltip-component "EBBR ARR SLOT 1925Z" at bounding box center [524, 191] width 49 height 17
click at [531, 180] on div "EBBR ARR SLOT 1925Z" at bounding box center [525, 180] width 44 height 5
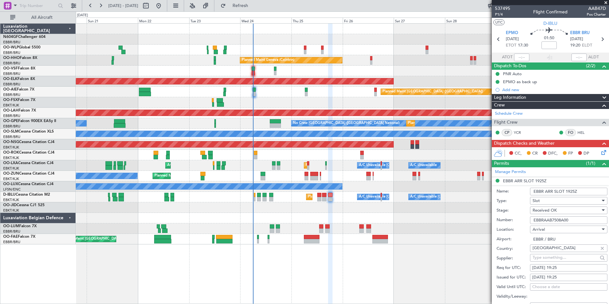
click at [570, 219] on input "EBBRAAB7508A00" at bounding box center [568, 220] width 77 height 8
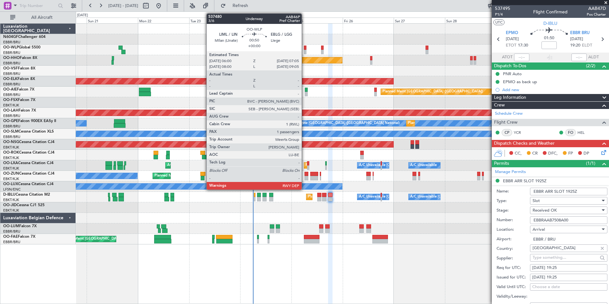
click at [304, 51] on div at bounding box center [305, 52] width 3 height 4
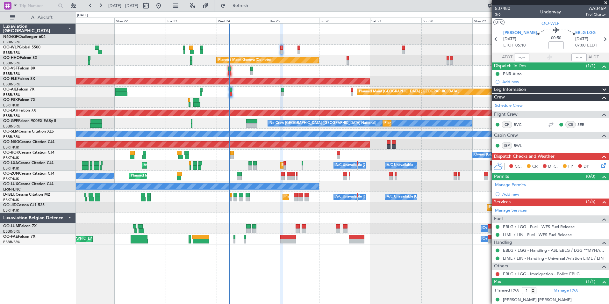
click at [344, 47] on div "Planned Maint Milan (Linate)" at bounding box center [342, 50] width 533 height 11
click at [406, 52] on div "Planned Maint Milan (Linate)" at bounding box center [342, 50] width 533 height 11
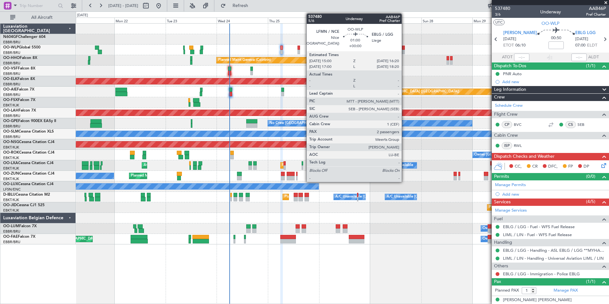
click at [404, 49] on div at bounding box center [403, 48] width 3 height 4
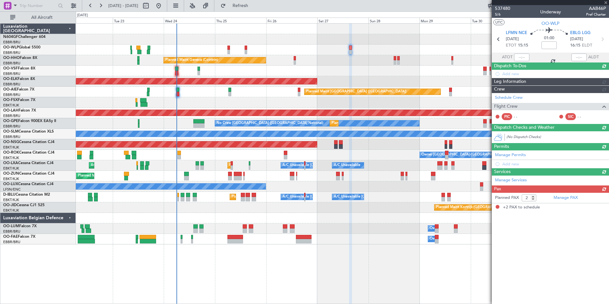
click at [368, 46] on div "Planned Maint Milan (Linate)" at bounding box center [342, 50] width 533 height 11
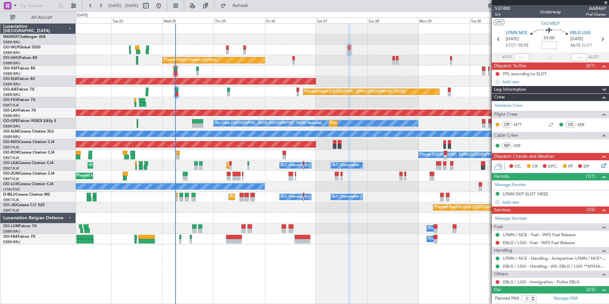
click at [262, 73] on div "Planned Maint Milan (Linate) Planned Maint Geneva (Cointrin) Planned Maint Kort…" at bounding box center [342, 134] width 533 height 221
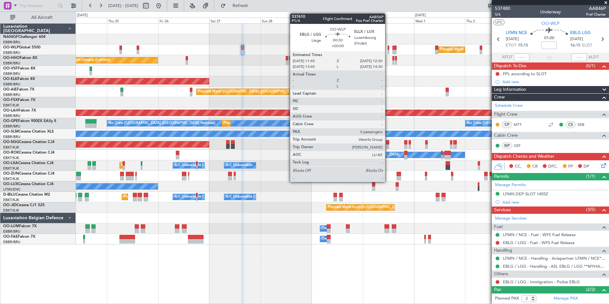
click at [388, 47] on div at bounding box center [388, 48] width 2 height 4
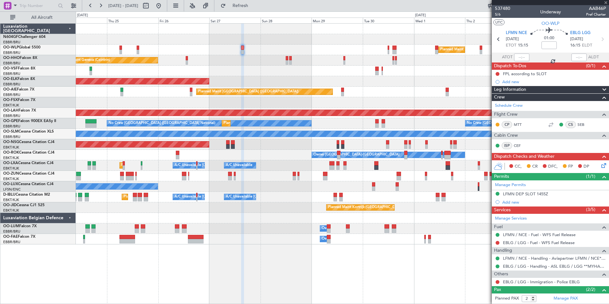
type input "0"
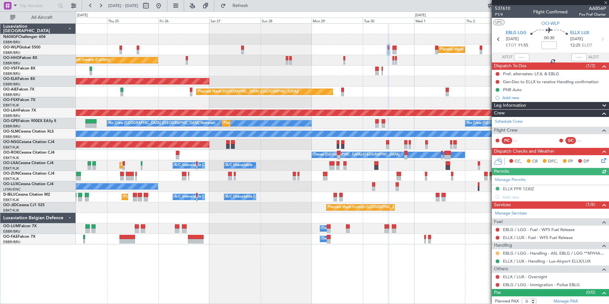
click at [497, 254] on button at bounding box center [497, 253] width 4 height 4
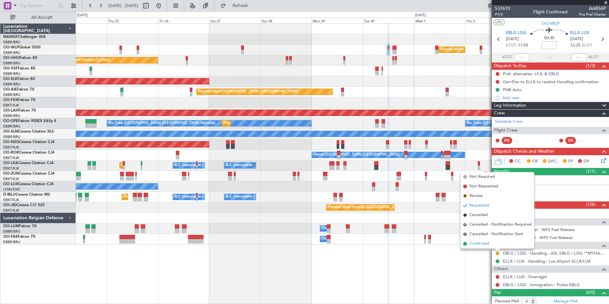
click at [480, 244] on span "Confirmed" at bounding box center [479, 243] width 20 height 6
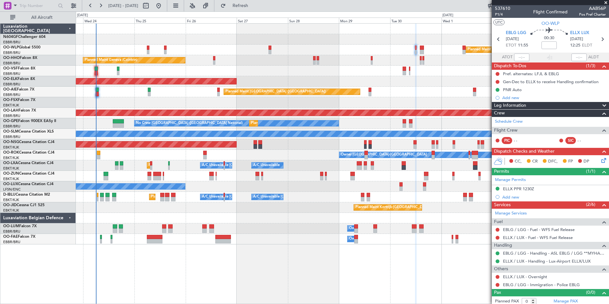
click at [270, 177] on div "Planned Maint Kortrijk-Wevelgem Owner" at bounding box center [342, 176] width 533 height 11
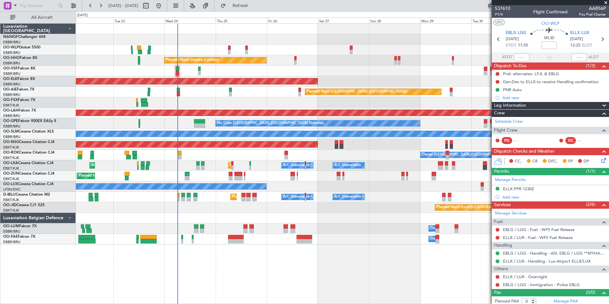
click at [347, 138] on div "A/C Unavailable [GEOGRAPHIC_DATA]" at bounding box center [342, 134] width 533 height 11
click at [314, 145] on div "Planned Maint Milan (Linate) Planned Maint Geneva (Cointrin) Planned Maint Kort…" at bounding box center [342, 134] width 533 height 221
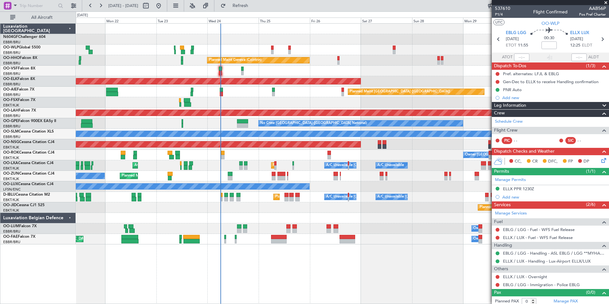
click at [222, 73] on div "AOG Maint [GEOGRAPHIC_DATA] ([GEOGRAPHIC_DATA] National)" at bounding box center [342, 71] width 533 height 11
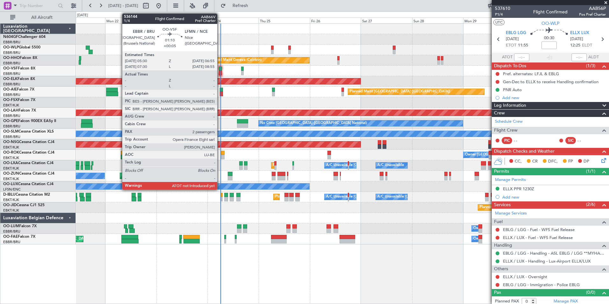
click at [220, 73] on div at bounding box center [220, 73] width 3 height 4
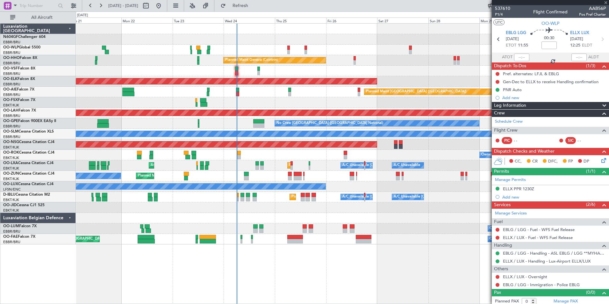
click at [267, 81] on div "Planned Maint Milan (Linate) Planned Maint Geneva (Cointrin) AOG Maint Brussels…" at bounding box center [342, 134] width 533 height 221
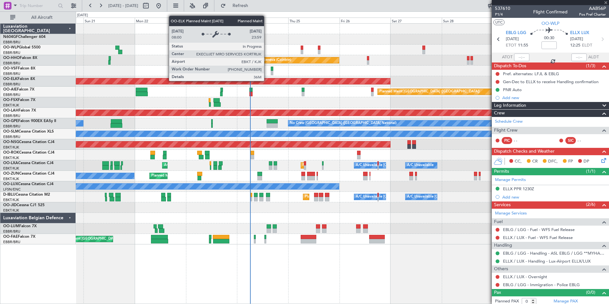
type input "+00:05"
type input "2"
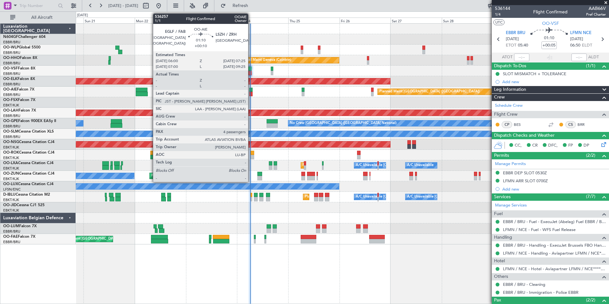
click at [251, 92] on div at bounding box center [250, 94] width 3 height 4
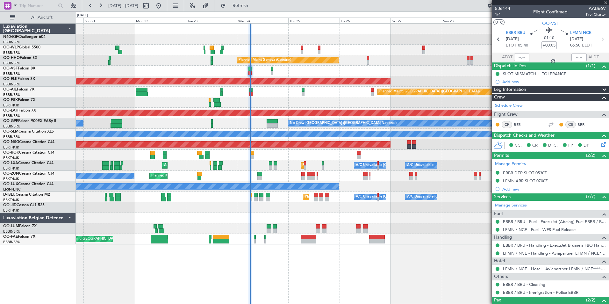
type input "+00:10"
type input "4"
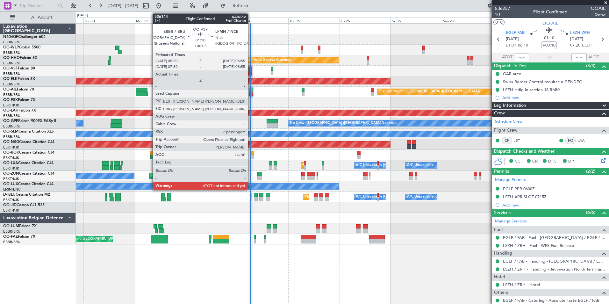
click at [251, 74] on div at bounding box center [249, 73] width 3 height 4
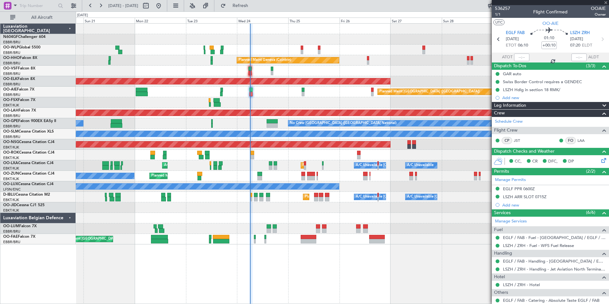
type input "+00:05"
type input "2"
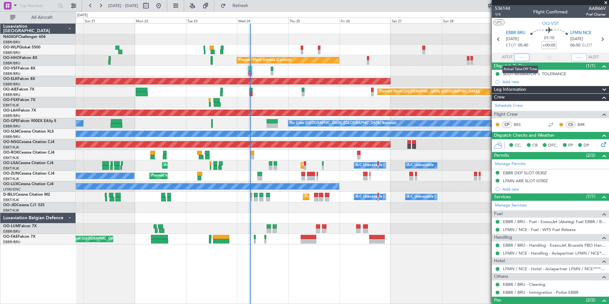
click at [516, 56] on input "text" at bounding box center [521, 57] width 15 height 8
click at [388, 79] on div "Planned Maint Milan (Linate) Planned Maint Liege Planned Maint Geneva (Cointrin…" at bounding box center [342, 134] width 533 height 221
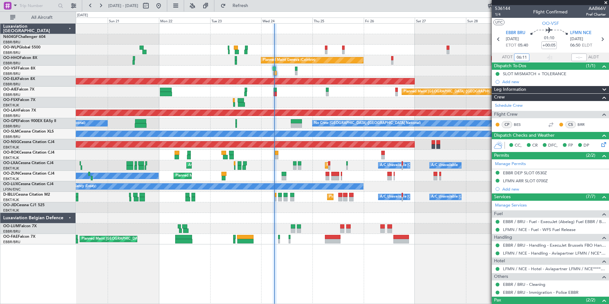
type input "06:11"
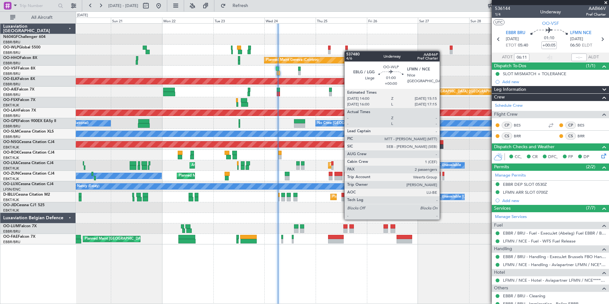
click at [347, 51] on div at bounding box center [346, 52] width 3 height 4
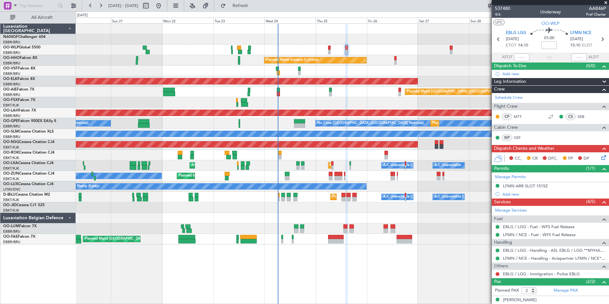
click at [339, 90] on div "Planned Maint Liege Planned Maint Milan (Linate) Planned Maint Geneva (Cointrin…" at bounding box center [342, 134] width 533 height 221
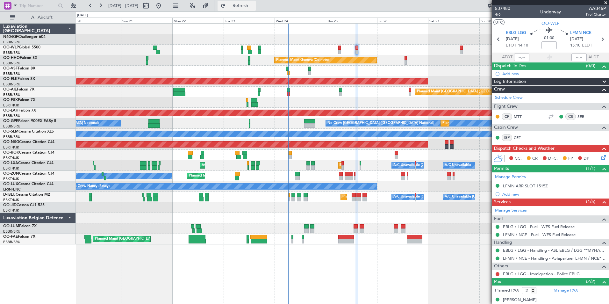
click at [254, 7] on span "Refresh" at bounding box center [240, 6] width 27 height 4
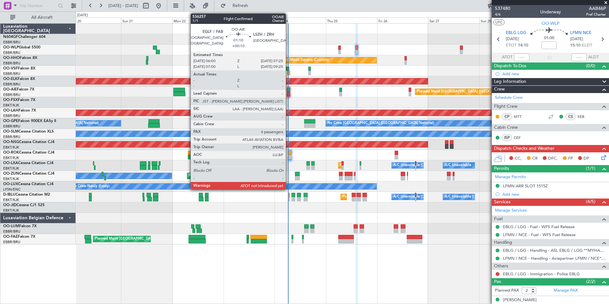
click at [288, 88] on div at bounding box center [288, 90] width 3 height 4
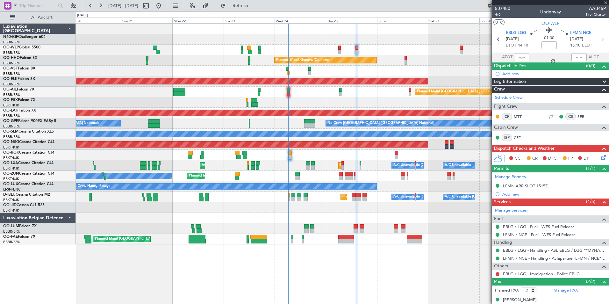
type input "+00:10"
type input "4"
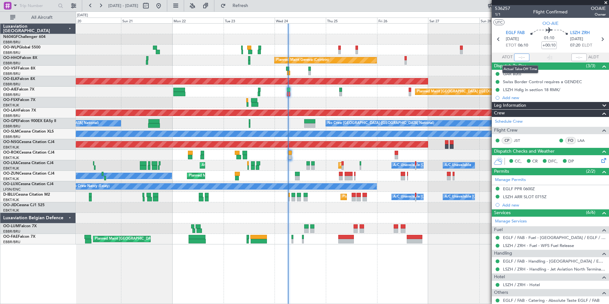
click at [518, 59] on input "text" at bounding box center [521, 57] width 15 height 8
click at [470, 62] on div "Planned Maint Geneva (Cointrin)" at bounding box center [342, 60] width 533 height 11
type input "06:15"
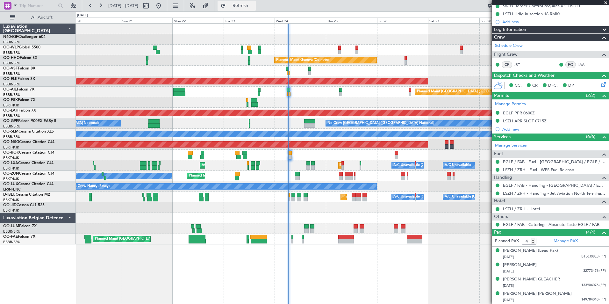
click at [256, 1] on button "Refresh" at bounding box center [236, 6] width 38 height 10
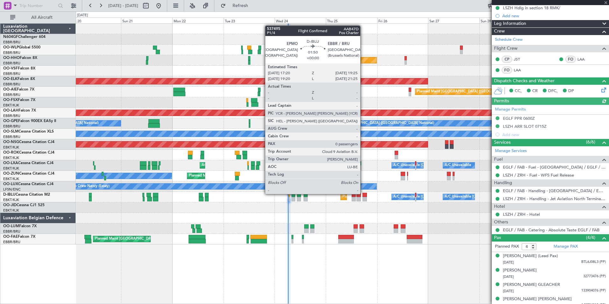
click at [362, 194] on div "A/C Unavailable [GEOGRAPHIC_DATA] ([GEOGRAPHIC_DATA] National) A/C Unavailable …" at bounding box center [342, 197] width 533 height 11
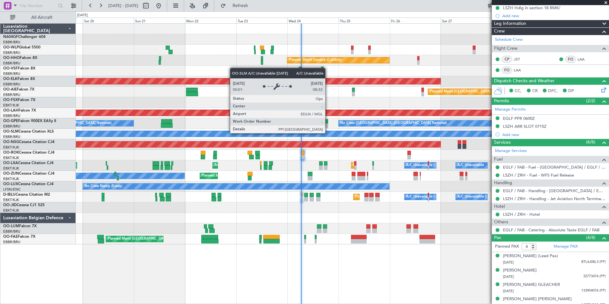
click at [341, 135] on div "A/C Unavailable [GEOGRAPHIC_DATA]" at bounding box center [342, 134] width 1597 height 6
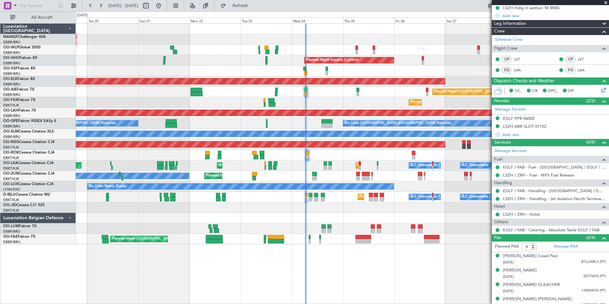
click at [385, 195] on div "A/C Unavailable [GEOGRAPHIC_DATA] ([GEOGRAPHIC_DATA] National) A/C Unavailable …" at bounding box center [342, 197] width 533 height 11
click at [385, 196] on div "A/C Unavailable [GEOGRAPHIC_DATA] ([GEOGRAPHIC_DATA] National) A/C Unavailable …" at bounding box center [342, 197] width 533 height 11
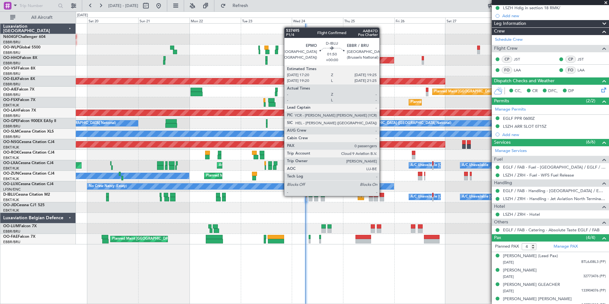
click at [382, 196] on div at bounding box center [381, 195] width 4 height 4
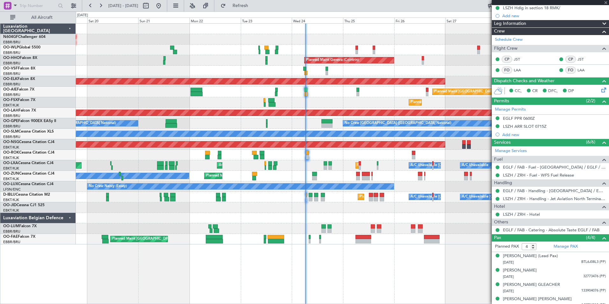
type input "0"
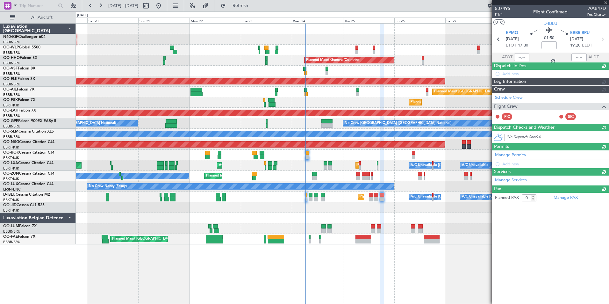
scroll to position [0, 0]
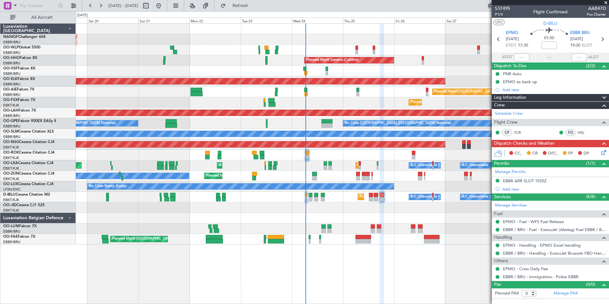
click at [604, 154] on icon at bounding box center [602, 151] width 5 height 5
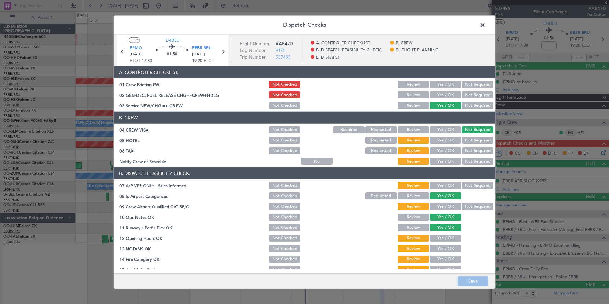
click at [447, 159] on button "Yes / OK" at bounding box center [445, 161] width 32 height 7
click at [473, 148] on button "Not Required" at bounding box center [478, 150] width 32 height 7
click at [472, 139] on button "Not Required" at bounding box center [478, 140] width 32 height 7
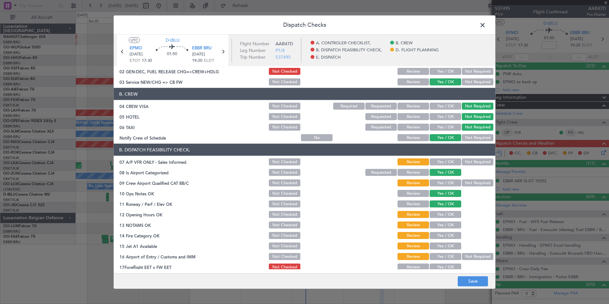
scroll to position [24, 0]
click at [471, 159] on button "Not Required" at bounding box center [478, 161] width 32 height 7
click at [451, 181] on button "Yes / OK" at bounding box center [445, 182] width 32 height 7
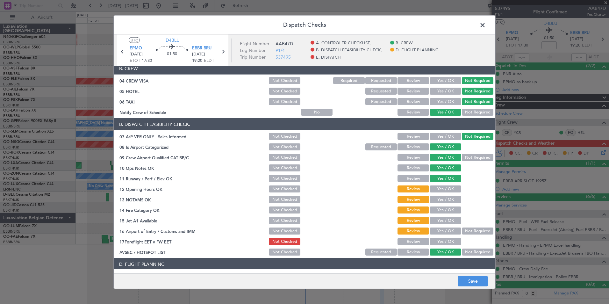
scroll to position [49, 0]
click at [468, 158] on button "Not Required" at bounding box center [478, 156] width 32 height 7
click at [445, 199] on button "Yes / OK" at bounding box center [445, 198] width 32 height 7
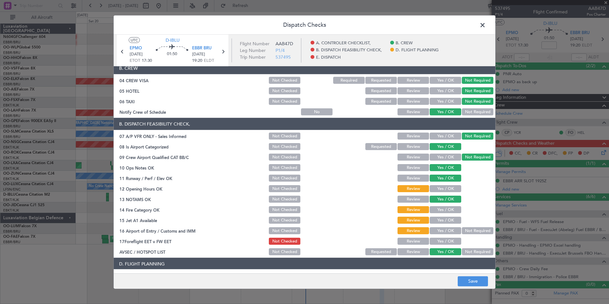
click at [445, 190] on button "Yes / OK" at bounding box center [445, 188] width 32 height 7
click at [445, 214] on section "B. DISPATCH FEASIBILITY CHECK, 07 A/P VFR ONLY - Sales Informed Not Checked Rev…" at bounding box center [304, 187] width 381 height 138
click at [445, 209] on button "Yes / OK" at bounding box center [445, 209] width 32 height 7
click at [449, 220] on button "Yes / OK" at bounding box center [445, 219] width 32 height 7
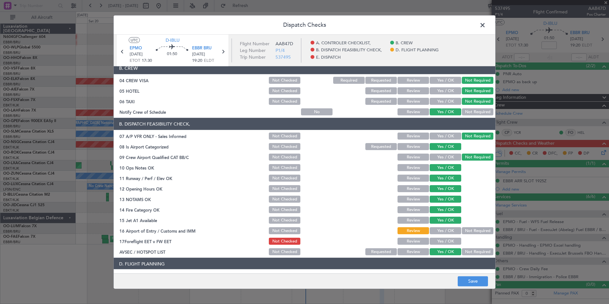
click at [452, 228] on button "Yes / OK" at bounding box center [445, 230] width 32 height 7
click at [478, 228] on button "Not Required" at bounding box center [478, 230] width 32 height 7
click at [449, 244] on button "Yes / OK" at bounding box center [445, 240] width 32 height 7
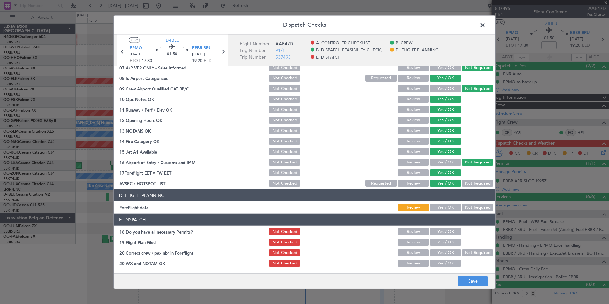
click at [439, 206] on button "Yes / OK" at bounding box center [445, 207] width 32 height 7
click at [445, 235] on div "Yes / OK" at bounding box center [444, 231] width 32 height 9
click at [445, 230] on button "Yes / OK" at bounding box center [445, 231] width 32 height 7
click at [446, 242] on button "Yes / OK" at bounding box center [445, 241] width 32 height 7
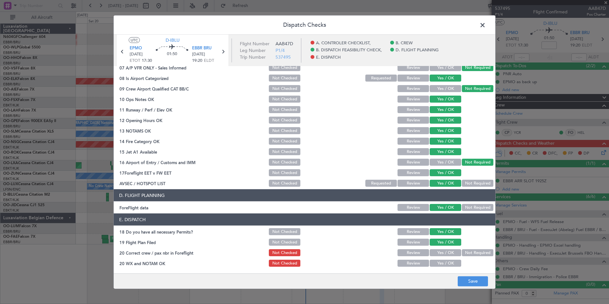
click at [446, 254] on button "Yes / OK" at bounding box center [445, 252] width 32 height 7
click at [449, 261] on button "Yes / OK" at bounding box center [445, 262] width 32 height 7
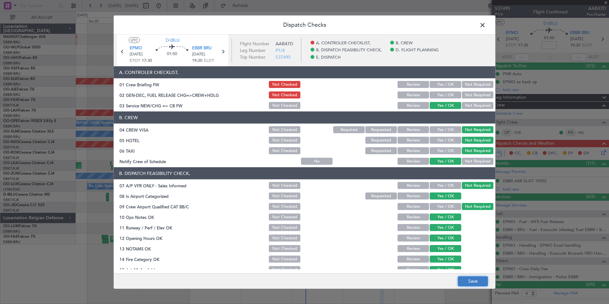
click at [468, 281] on button "Save" at bounding box center [472, 281] width 30 height 10
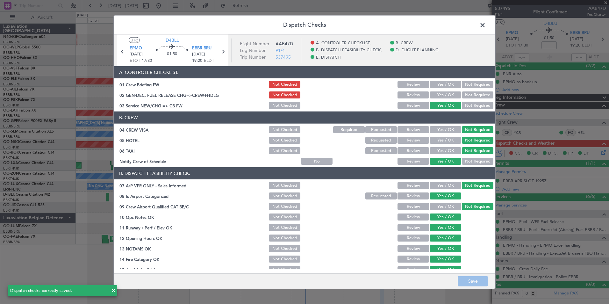
click at [485, 25] on span at bounding box center [485, 26] width 0 height 13
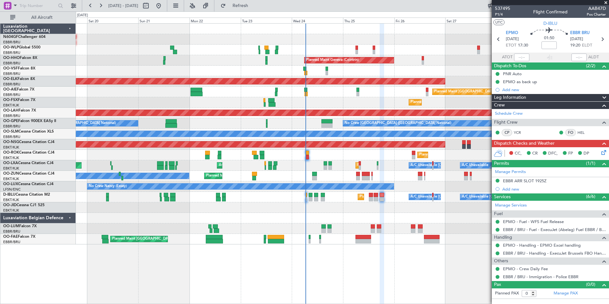
click at [368, 199] on div "A/C Unavailable [GEOGRAPHIC_DATA] ([GEOGRAPHIC_DATA] National) A/C Unavailable …" at bounding box center [342, 197] width 533 height 11
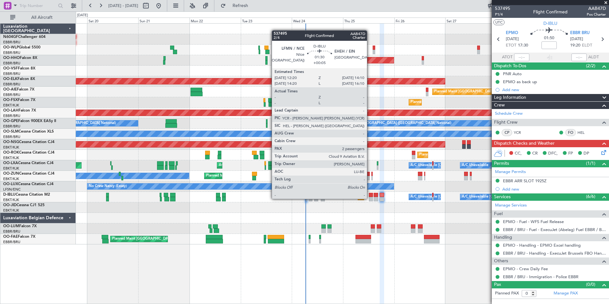
click at [370, 198] on div at bounding box center [371, 199] width 4 height 4
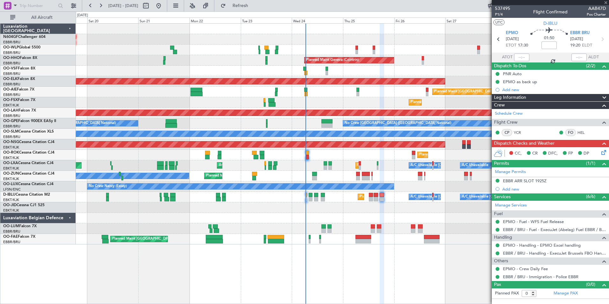
type input "+00:05"
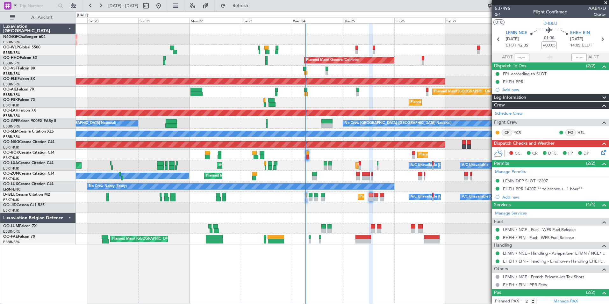
click at [600, 153] on icon at bounding box center [602, 151] width 5 height 5
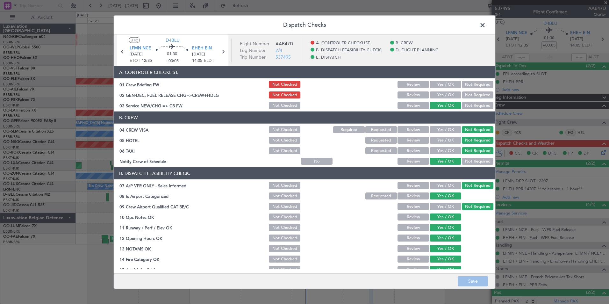
click at [485, 26] on span at bounding box center [485, 26] width 0 height 13
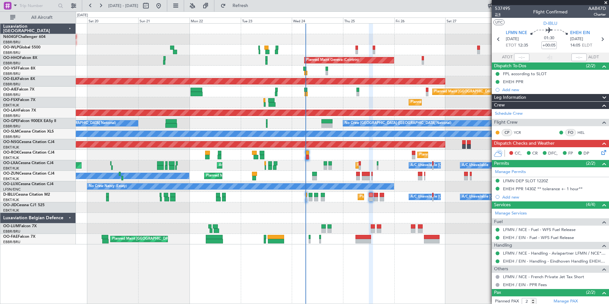
click at [498, 15] on span "2/4" at bounding box center [502, 14] width 15 height 5
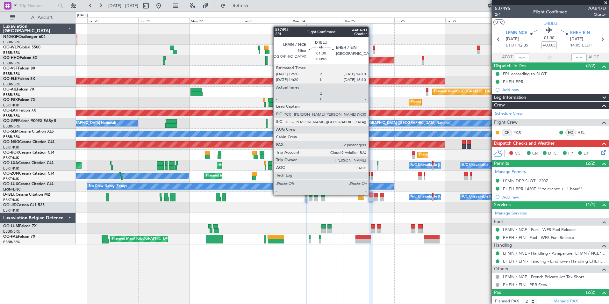
click at [371, 194] on div at bounding box center [371, 195] width 4 height 4
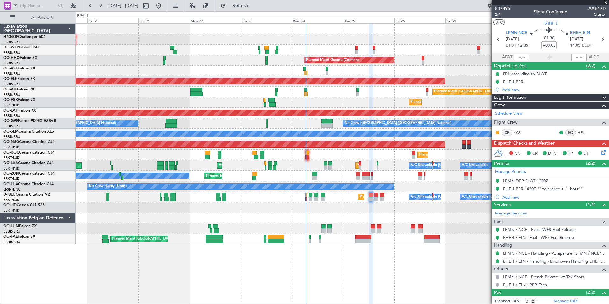
click at [600, 152] on icon at bounding box center [602, 151] width 5 height 5
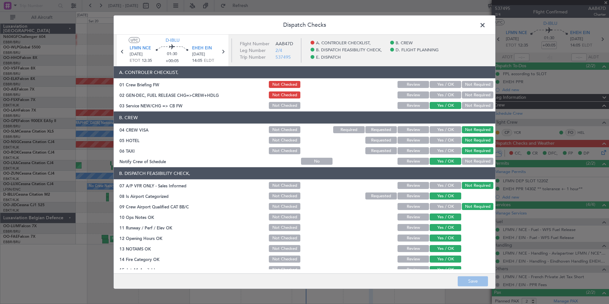
click at [446, 97] on button "Yes / OK" at bounding box center [445, 94] width 32 height 7
click at [474, 278] on button "Save" at bounding box center [472, 281] width 30 height 10
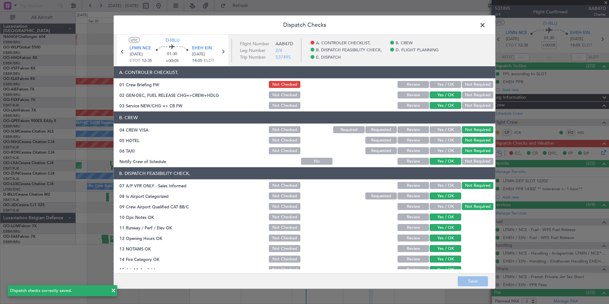
click at [485, 24] on span at bounding box center [485, 26] width 0 height 13
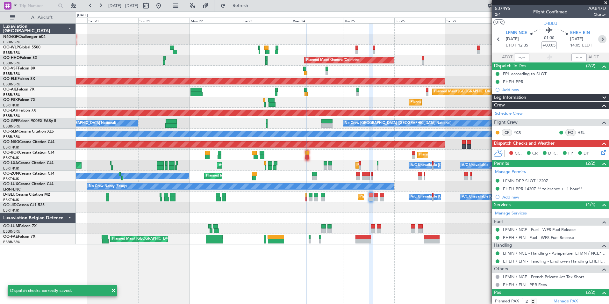
click at [598, 39] on icon at bounding box center [602, 39] width 8 height 8
type input "1"
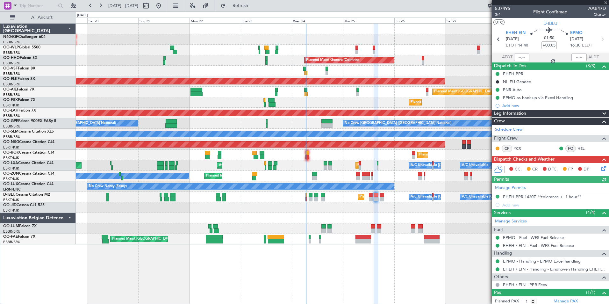
click at [500, 15] on span "3/4" at bounding box center [502, 14] width 15 height 5
click at [254, 7] on span "Refresh" at bounding box center [240, 6] width 27 height 4
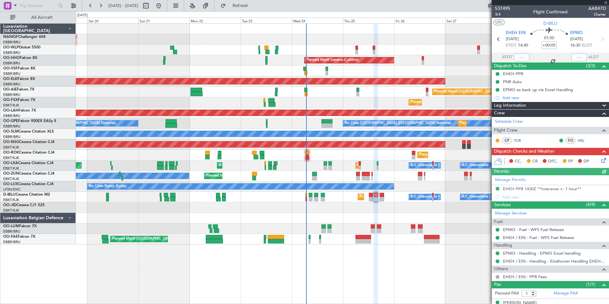
scroll to position [9, 0]
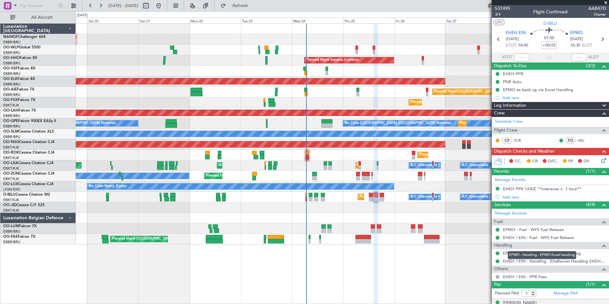
scroll to position [9, 0]
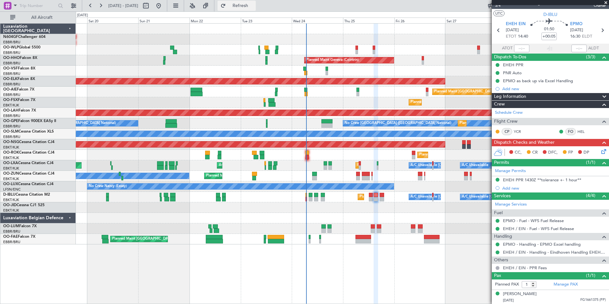
click at [254, 8] on span "Refresh" at bounding box center [240, 6] width 27 height 4
click at [413, 191] on div "No Crew Nancy (Essey)" at bounding box center [342, 186] width 533 height 11
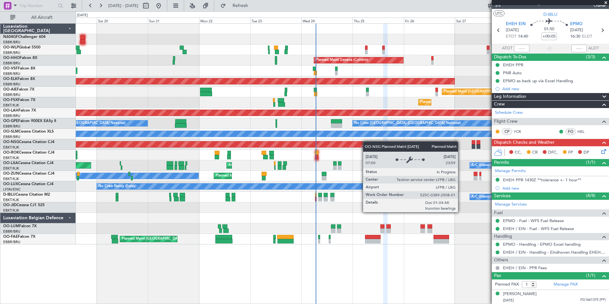
click at [366, 141] on div "Planned Maint Liege Planned Maint Milan ([GEOGRAPHIC_DATA]) Planned Maint Genev…" at bounding box center [342, 134] width 533 height 221
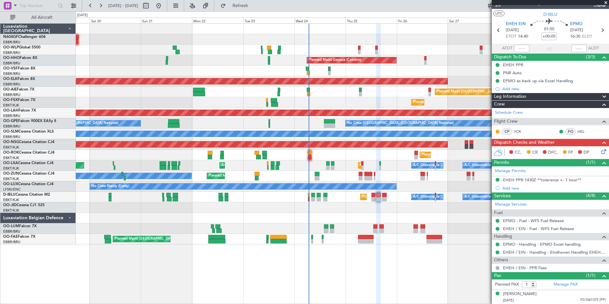
click at [600, 148] on icon at bounding box center [602, 150] width 5 height 5
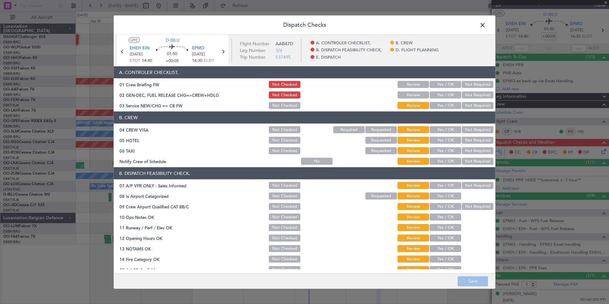
click at [434, 106] on button "Yes / OK" at bounding box center [445, 105] width 32 height 7
click at [440, 97] on button "Yes / OK" at bounding box center [445, 94] width 32 height 7
click at [471, 127] on button "Not Required" at bounding box center [478, 129] width 32 height 7
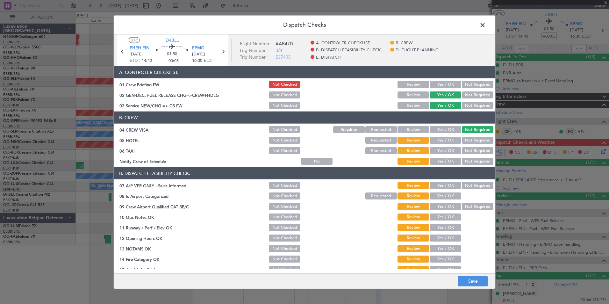
click at [475, 136] on div "Not Required" at bounding box center [477, 140] width 32 height 9
click at [476, 139] on button "Not Required" at bounding box center [478, 140] width 32 height 7
click at [478, 149] on button "Not Required" at bounding box center [478, 150] width 32 height 7
click at [452, 160] on button "Yes / OK" at bounding box center [445, 161] width 32 height 7
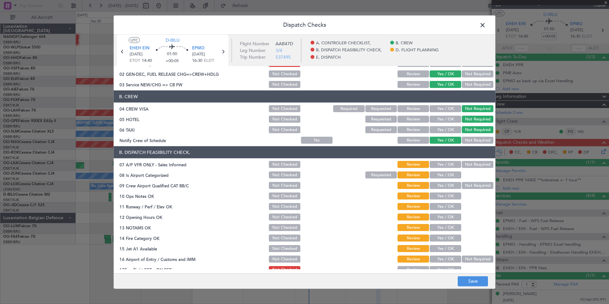
scroll to position [22, 0]
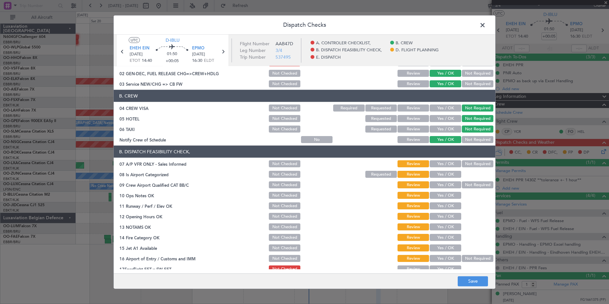
click at [465, 162] on button "Not Required" at bounding box center [478, 163] width 32 height 7
click at [461, 172] on div at bounding box center [477, 174] width 32 height 9
click at [449, 176] on button "Yes / OK" at bounding box center [445, 174] width 32 height 7
click at [465, 183] on button "Not Required" at bounding box center [478, 184] width 32 height 7
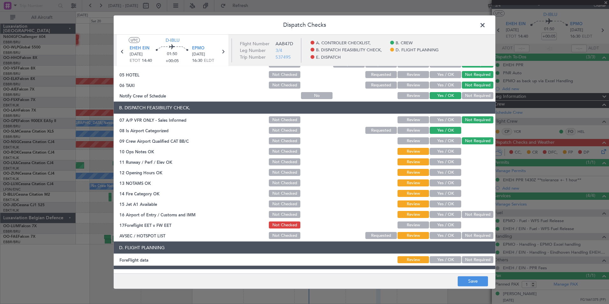
scroll to position [66, 0]
click at [443, 152] on button "Yes / OK" at bounding box center [445, 150] width 32 height 7
click at [445, 160] on button "Yes / OK" at bounding box center [445, 161] width 32 height 7
click at [446, 169] on button "Yes / OK" at bounding box center [445, 171] width 32 height 7
click at [446, 180] on button "Yes / OK" at bounding box center [445, 182] width 32 height 7
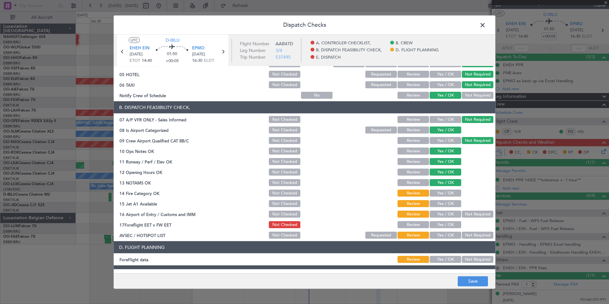
click at [447, 197] on div "Yes / OK" at bounding box center [444, 192] width 32 height 9
click at [446, 190] on button "Yes / OK" at bounding box center [445, 192] width 32 height 7
click at [445, 205] on button "Yes / OK" at bounding box center [445, 203] width 32 height 7
click at [473, 215] on button "Not Required" at bounding box center [478, 213] width 32 height 7
click at [451, 220] on div "Yes / OK" at bounding box center [444, 224] width 32 height 9
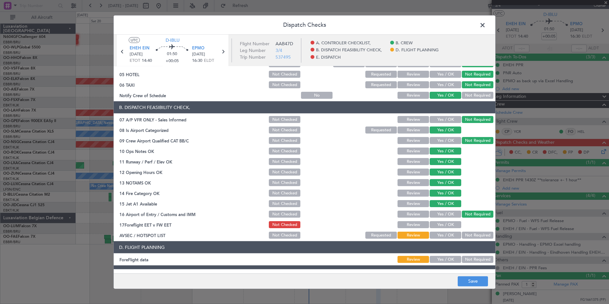
click at [448, 228] on div "Yes / OK" at bounding box center [444, 224] width 32 height 9
click at [446, 224] on button "Yes / OK" at bounding box center [445, 224] width 32 height 7
click at [448, 232] on button "Yes / OK" at bounding box center [445, 234] width 32 height 7
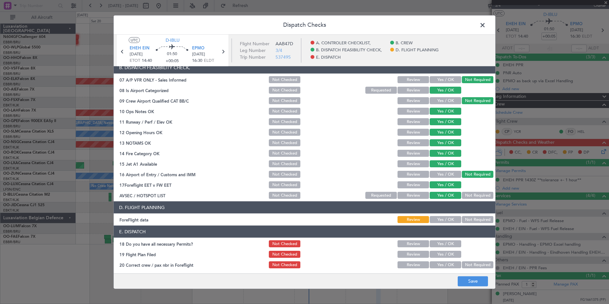
scroll to position [106, 0]
click at [469, 223] on div "Not Required" at bounding box center [477, 219] width 32 height 9
click at [469, 222] on button "Not Required" at bounding box center [478, 218] width 32 height 7
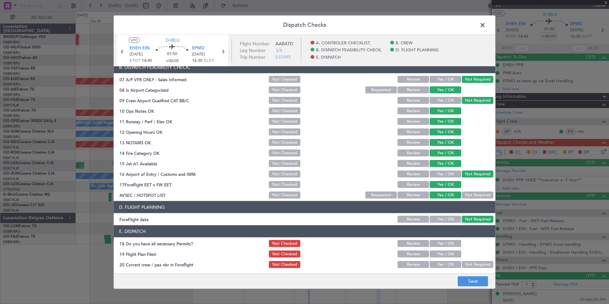
click at [446, 240] on button "Yes / OK" at bounding box center [445, 243] width 32 height 7
click at [445, 257] on button "Yes / OK" at bounding box center [445, 253] width 32 height 7
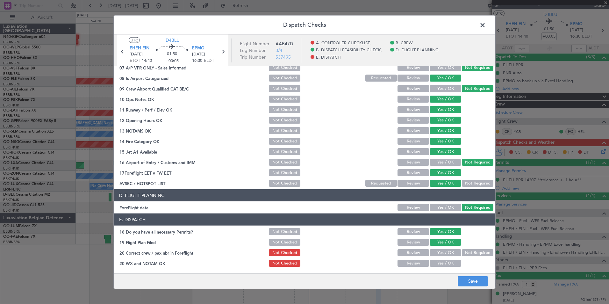
click at [446, 244] on button "Yes / OK" at bounding box center [445, 241] width 32 height 7
click at [447, 250] on button "Yes / OK" at bounding box center [445, 252] width 32 height 7
click at [446, 261] on button "Yes / OK" at bounding box center [445, 262] width 32 height 7
click at [463, 279] on button "Save" at bounding box center [472, 281] width 30 height 10
click at [485, 24] on span at bounding box center [485, 26] width 0 height 13
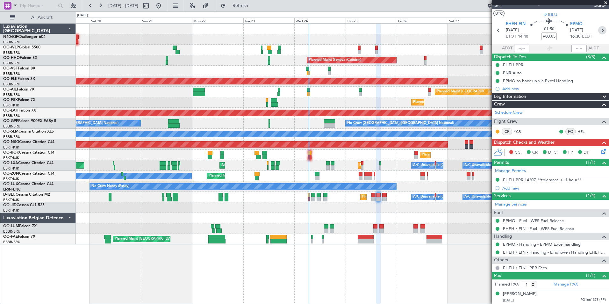
click at [598, 31] on icon at bounding box center [602, 30] width 8 height 8
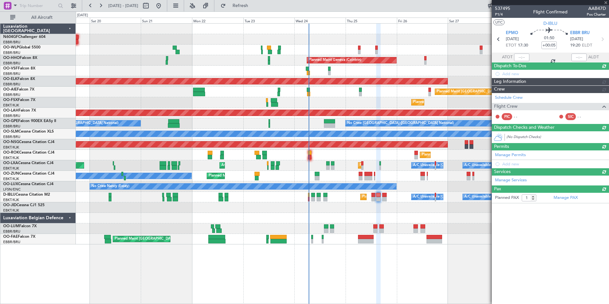
type input "0"
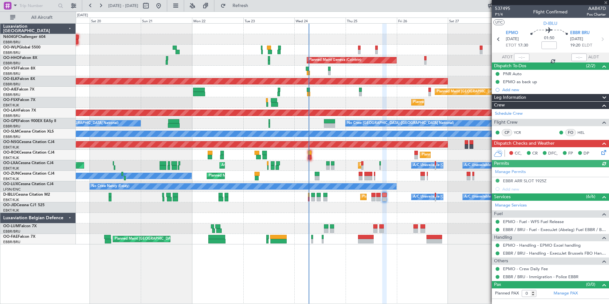
click at [601, 154] on icon at bounding box center [602, 151] width 5 height 5
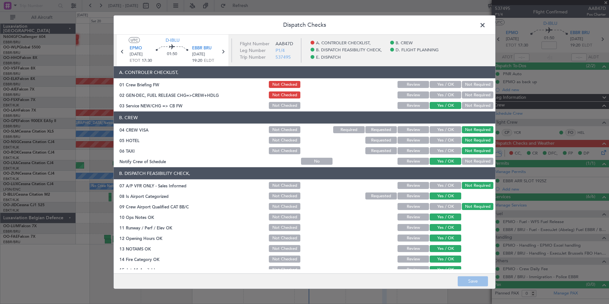
click at [442, 94] on button "Yes / OK" at bounding box center [445, 94] width 32 height 7
click at [477, 276] on button "Save" at bounding box center [472, 281] width 30 height 10
click at [485, 26] on span at bounding box center [485, 26] width 0 height 13
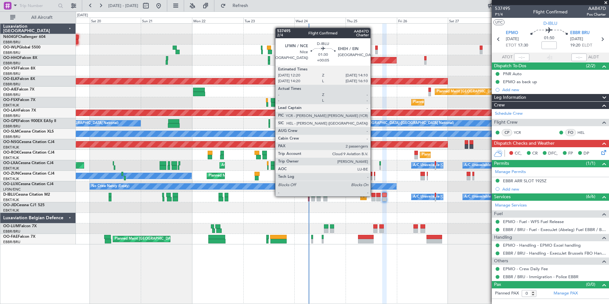
click at [373, 195] on div at bounding box center [373, 195] width 4 height 4
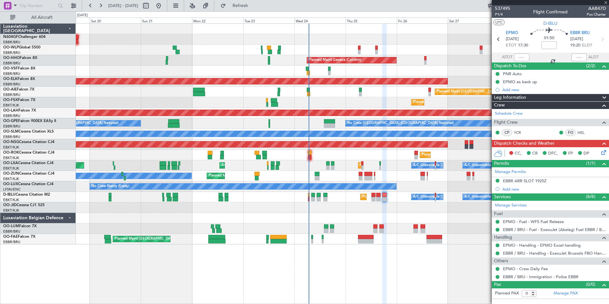
type input "+00:05"
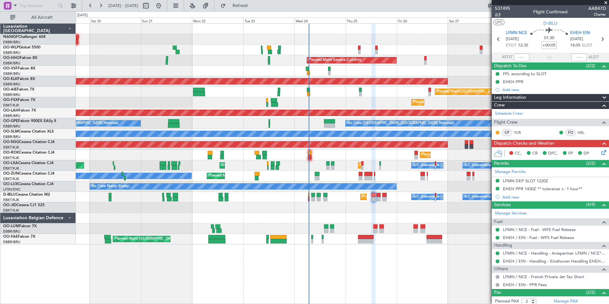
click at [500, 15] on span "2/4" at bounding box center [502, 14] width 15 height 5
click at [244, 7] on button "Refresh" at bounding box center [236, 6] width 38 height 10
click at [600, 152] on icon at bounding box center [602, 151] width 5 height 5
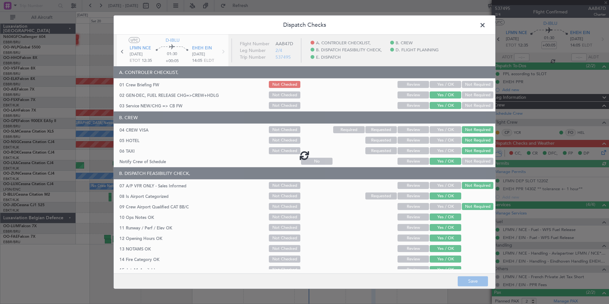
click at [450, 85] on div at bounding box center [304, 155] width 381 height 241
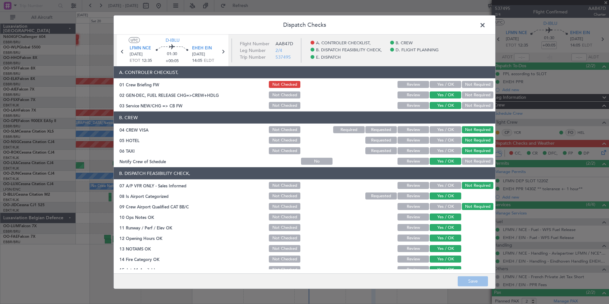
click at [448, 87] on button "Yes / OK" at bounding box center [445, 84] width 32 height 7
click at [485, 29] on span at bounding box center [485, 26] width 0 height 13
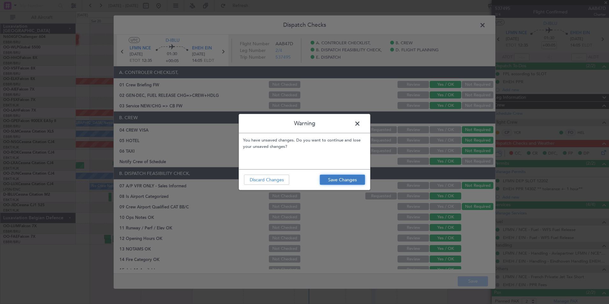
click at [353, 180] on button "Save Changes" at bounding box center [342, 179] width 45 height 10
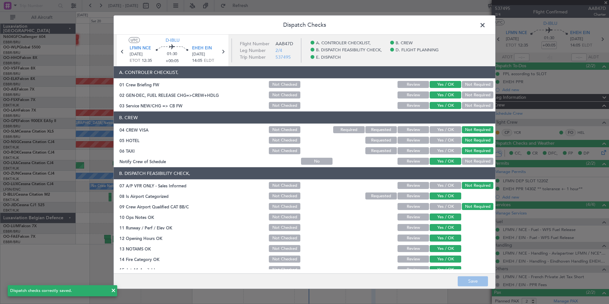
click at [485, 24] on span at bounding box center [485, 26] width 0 height 13
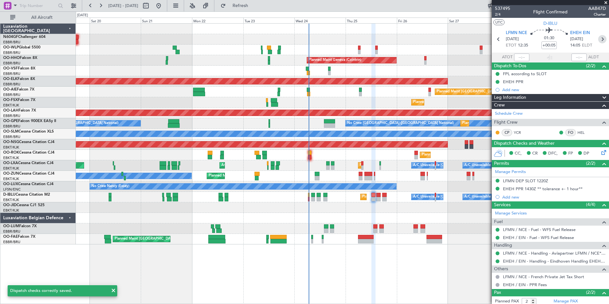
click at [598, 39] on icon at bounding box center [602, 39] width 8 height 8
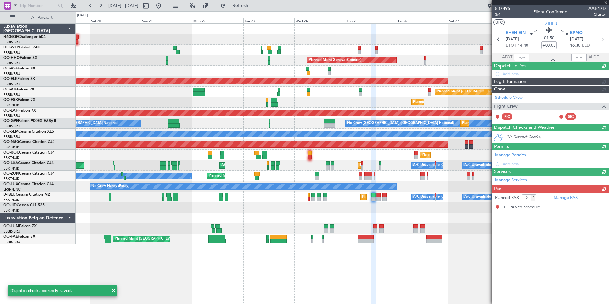
type input "1"
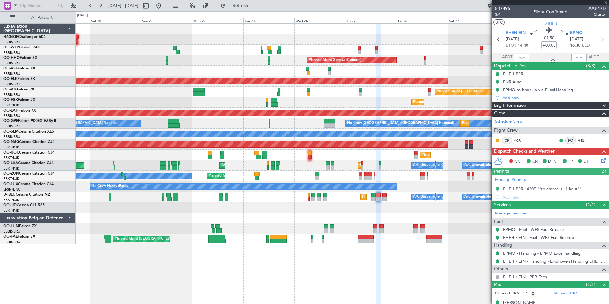
click at [600, 161] on icon at bounding box center [602, 159] width 5 height 5
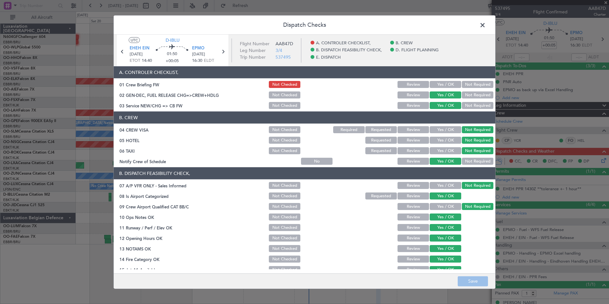
click at [439, 82] on button "Yes / OK" at bounding box center [445, 84] width 32 height 7
click at [474, 277] on button "Save" at bounding box center [472, 281] width 30 height 10
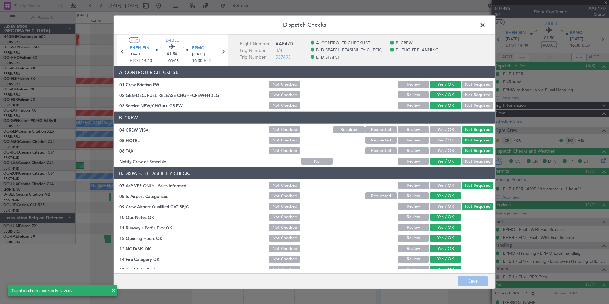
click at [487, 24] on header "Dispatch Checks" at bounding box center [304, 25] width 381 height 19
click at [485, 25] on span at bounding box center [485, 26] width 0 height 13
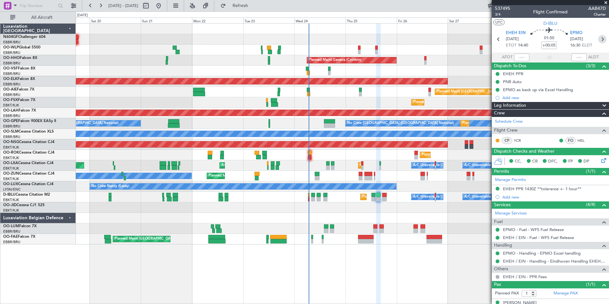
click at [598, 40] on icon at bounding box center [602, 39] width 8 height 8
type input "0"
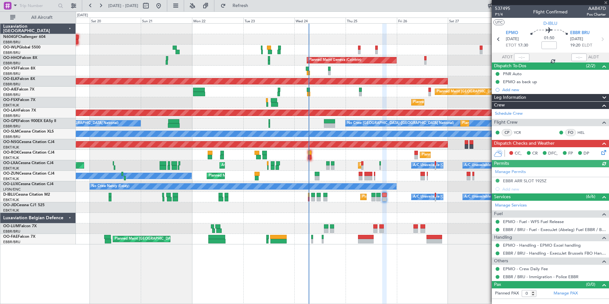
click at [602, 151] on icon at bounding box center [602, 151] width 5 height 5
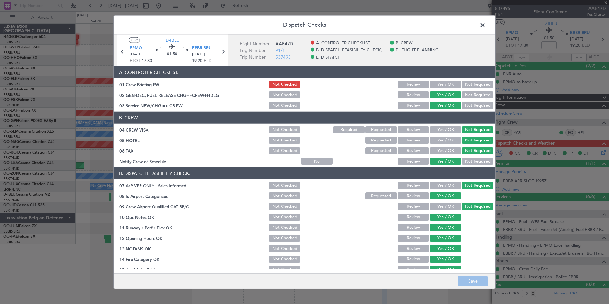
click at [445, 82] on button "Yes / OK" at bounding box center [445, 84] width 32 height 7
click at [460, 284] on button "Save" at bounding box center [472, 281] width 30 height 10
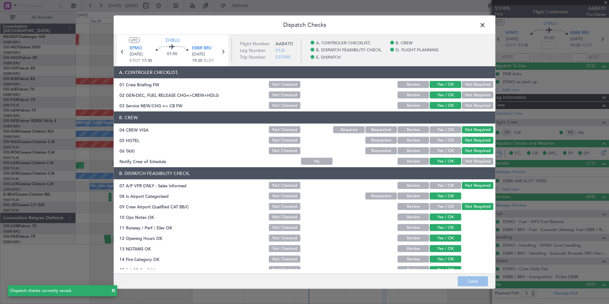
click at [485, 23] on span at bounding box center [485, 26] width 0 height 13
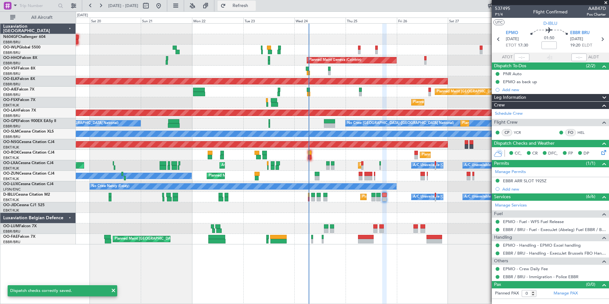
click at [256, 9] on button "Refresh" at bounding box center [236, 6] width 38 height 10
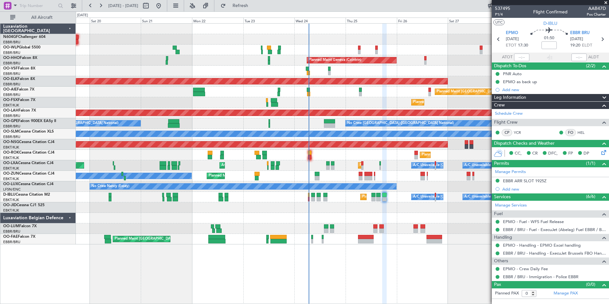
click at [403, 159] on div "Planned Maint Kortrijk-Wevelgem Owner Kortrijk-Wevelgem Planned Maint Kortrijk-…" at bounding box center [342, 155] width 533 height 11
click at [364, 162] on div "A/C Unavailable Brussels (Brussels National) A/C Unavailable Planned Maint Kort…" at bounding box center [342, 165] width 533 height 11
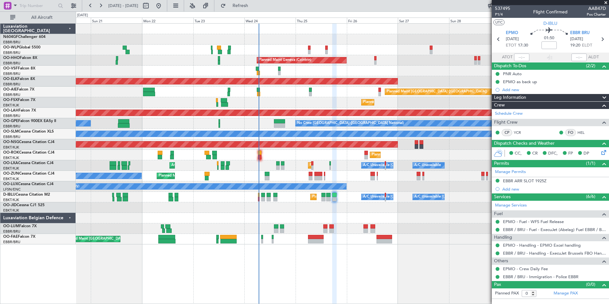
click at [302, 147] on div "Planned Maint Liege Planned Maint Milan (Linate) Planned Maint Geneva (Cointrin…" at bounding box center [342, 134] width 533 height 221
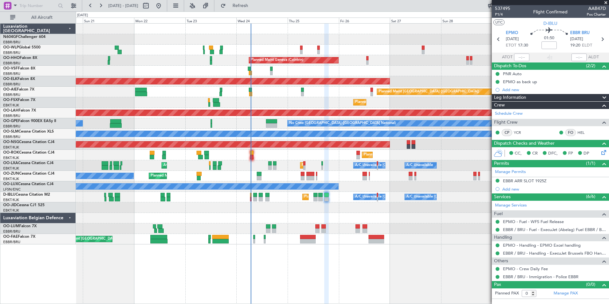
click at [255, 158] on div "Planned Maint Kortrijk-Wevelgem Owner Kortrijk-Wevelgem Planned Maint Kortrijk-…" at bounding box center [342, 155] width 533 height 11
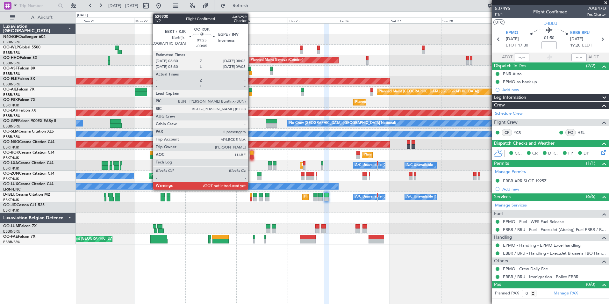
click at [251, 158] on div at bounding box center [252, 157] width 4 height 4
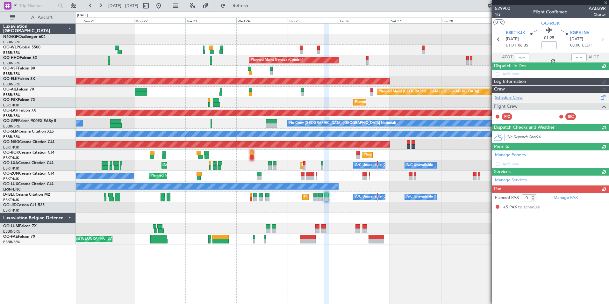
type input "-00:05"
type input "5"
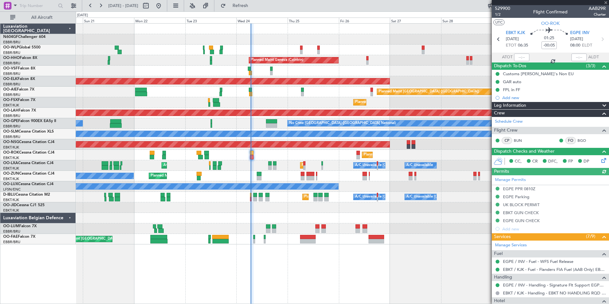
click at [515, 57] on div at bounding box center [521, 57] width 15 height 8
click at [517, 59] on input "text" at bounding box center [521, 57] width 15 height 8
click at [429, 71] on div "AOG Maint [GEOGRAPHIC_DATA] ([GEOGRAPHIC_DATA] National)" at bounding box center [342, 71] width 533 height 11
type input "06:45"
click at [248, 227] on div "Owner Melsbroek Air Base Planned Maint Brussels (Brussels National)" at bounding box center [342, 228] width 533 height 11
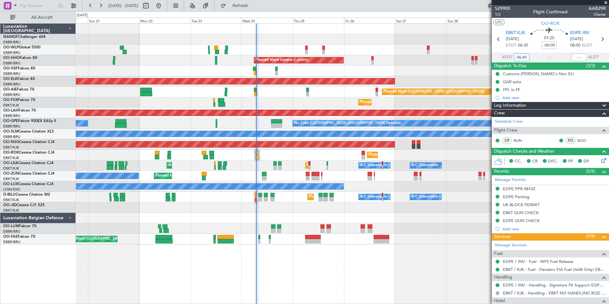
click at [255, 200] on div "A/C Unavailable Brussels (Brussels National) A/C Unavailable Kortrijk-Wevelgem …" at bounding box center [342, 197] width 533 height 11
click at [255, 199] on div "A/C Unavailable Brussels (Brussels National) A/C Unavailable Kortrijk-Wevelgem …" at bounding box center [342, 197] width 533 height 11
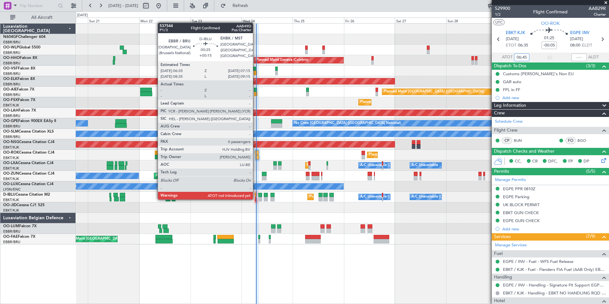
click at [256, 199] on div at bounding box center [256, 199] width 2 height 4
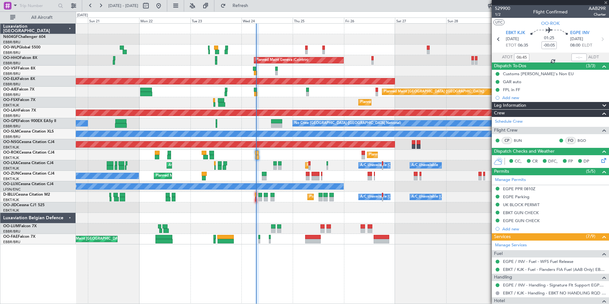
type input "+00:15"
type input "0"
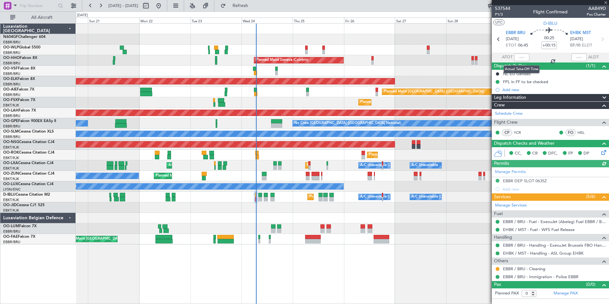
click at [520, 56] on div at bounding box center [521, 57] width 15 height 8
click at [520, 58] on input "text" at bounding box center [521, 57] width 15 height 8
click at [456, 67] on div "AOG Maint [GEOGRAPHIC_DATA] ([GEOGRAPHIC_DATA] National)" at bounding box center [342, 71] width 533 height 11
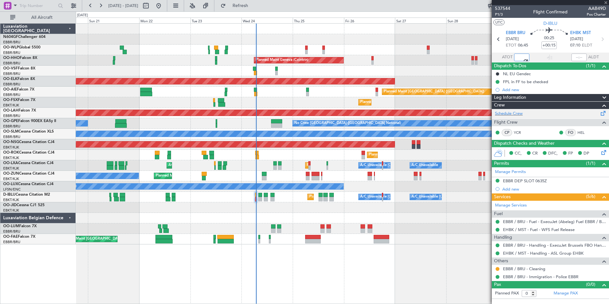
type input "06:51"
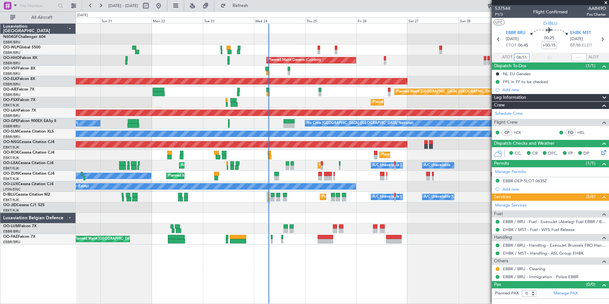
click at [265, 138] on div "A/C Unavailable [GEOGRAPHIC_DATA]" at bounding box center [342, 134] width 533 height 11
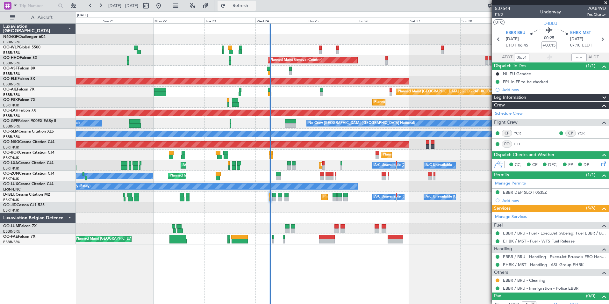
click at [254, 8] on span "Refresh" at bounding box center [240, 6] width 27 height 4
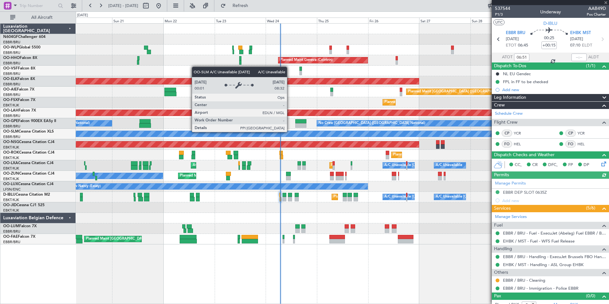
click at [300, 134] on div "A/C Unavailable [GEOGRAPHIC_DATA]" at bounding box center [342, 134] width 1597 height 6
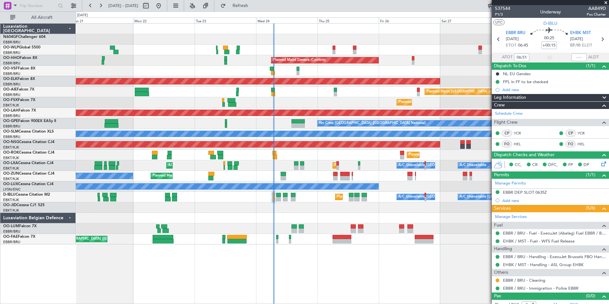
click at [322, 169] on div "A/C Unavailable Brussels (Brussels National) A/C Unavailable Planned Maint Kort…" at bounding box center [342, 165] width 533 height 11
click at [334, 175] on div "Planned Maint Milan (Linate) Planned Maint Geneva (Cointrin) AOG Maint Brussels…" at bounding box center [342, 134] width 533 height 221
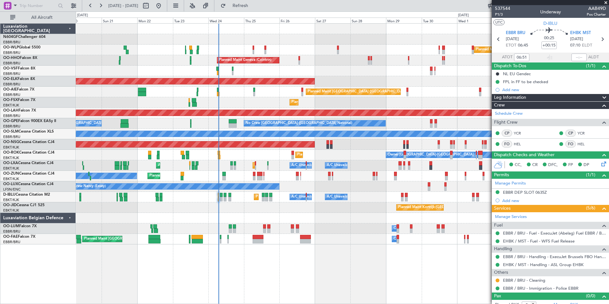
click at [344, 190] on div "No Crew Nancy (Essey)" at bounding box center [342, 186] width 533 height 11
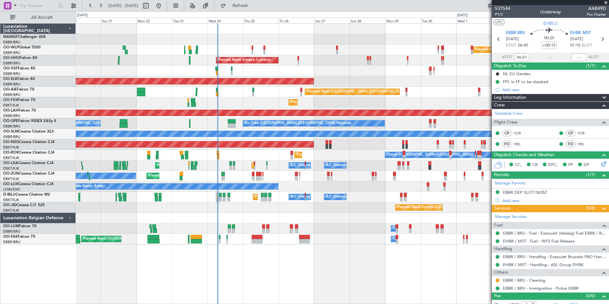
click at [263, 179] on div "Planned Maint Kortrijk-Wevelgem Owner Unplanned Maint Kortrijk-Wevelgem" at bounding box center [342, 176] width 533 height 11
click at [263, 178] on div "Planned Maint Kortrijk-Wevelgem Owner Unplanned Maint Kortrijk-Wevelgem" at bounding box center [342, 176] width 533 height 11
click at [262, 178] on div "Planned Maint Kortrijk-Wevelgem Owner Unplanned Maint Kortrijk-Wevelgem" at bounding box center [342, 176] width 533 height 11
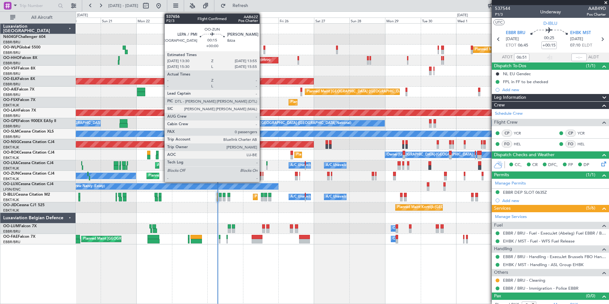
click at [262, 178] on div at bounding box center [262, 178] width 1 height 4
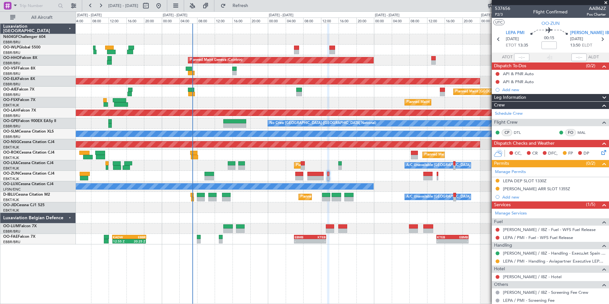
click at [304, 194] on div "A/C Unavailable Brussels (Brussels National) A/C Unavailable Kortrijk-Wevelgem …" at bounding box center [342, 197] width 533 height 11
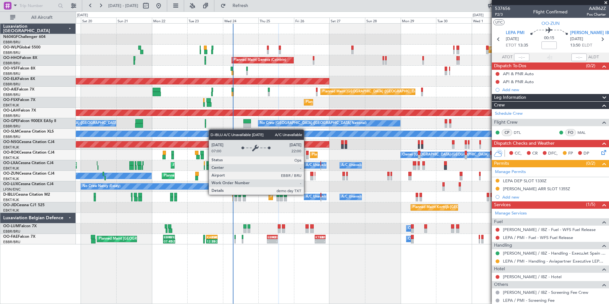
click at [198, 186] on div "Planned Maint Milan (Linate) Planned Maint Liege Planned Maint Geneva (Cointrin…" at bounding box center [342, 134] width 533 height 221
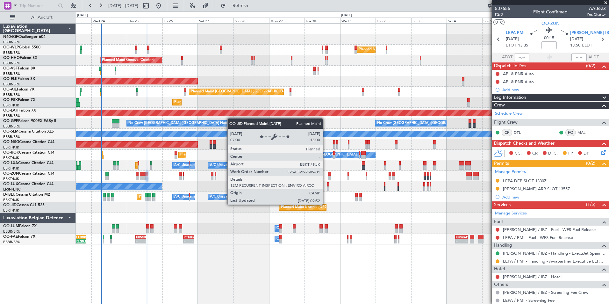
click at [195, 177] on div "Planned Maint Milan (Linate) Planned Maint Geneva (Cointrin) Planned Maint Kort…" at bounding box center [342, 134] width 533 height 221
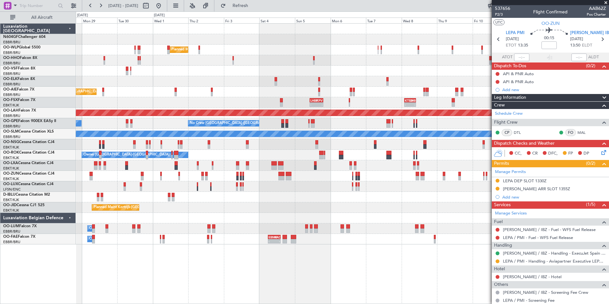
click at [201, 187] on div "Planned Maint Milan (Linate) - - EBBR 20:40 Z SKCG 06:50 Z Planned Maint Geneva…" at bounding box center [342, 134] width 533 height 221
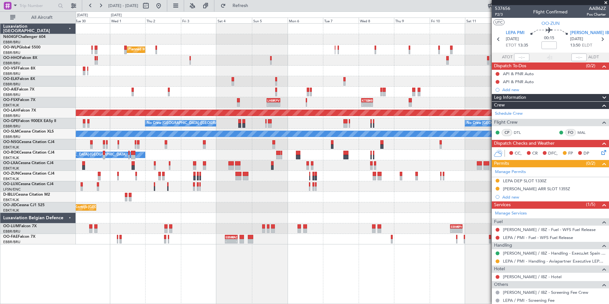
click at [246, 201] on div "Planned Maint Milan (Linate) - - EBBR 20:40 Z SKCG 06:50 Z Planned Maint Kortri…" at bounding box center [342, 134] width 533 height 221
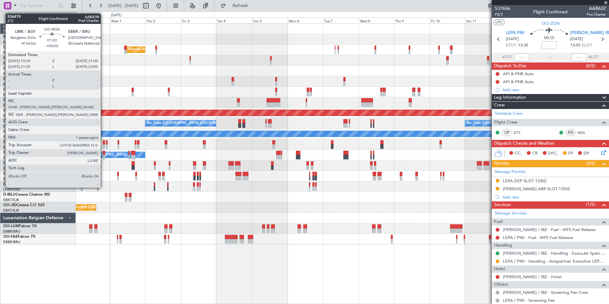
click at [103, 155] on div at bounding box center [104, 157] width 2 height 4
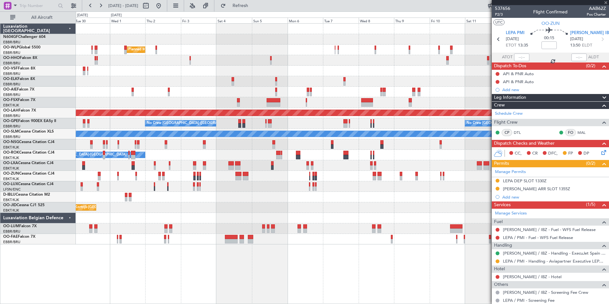
type input "1"
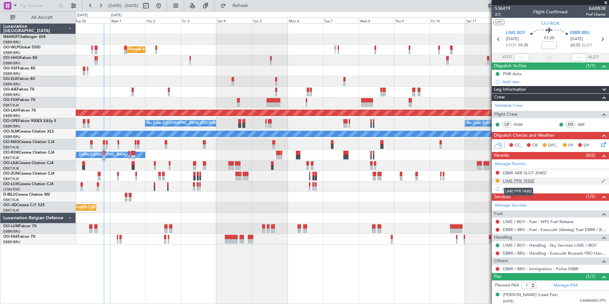
click at [532, 181] on div "LIME PPR 1930Z" at bounding box center [519, 180] width 32 height 5
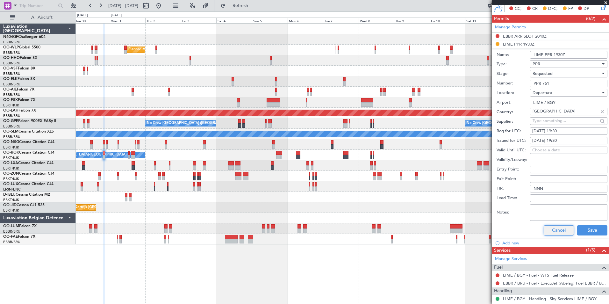
click at [558, 229] on button "Cancel" at bounding box center [558, 230] width 30 height 10
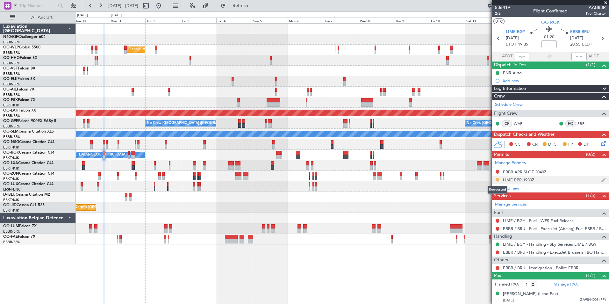
click at [497, 178] on button at bounding box center [497, 180] width 4 height 4
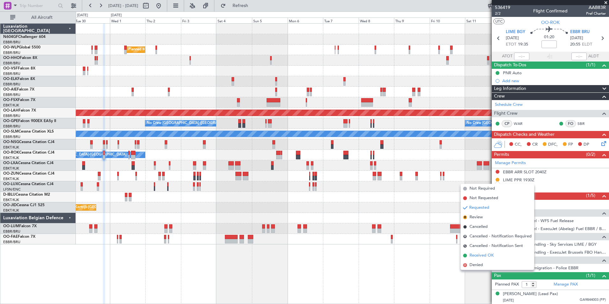
click at [480, 253] on span "Received OK" at bounding box center [481, 255] width 24 height 6
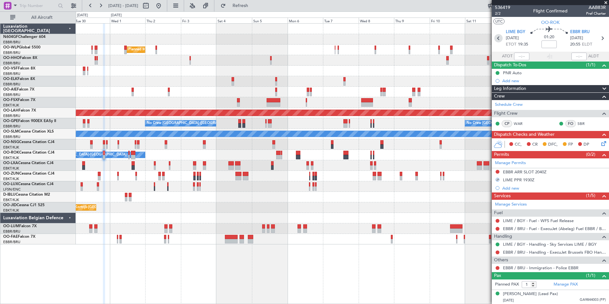
click at [498, 39] on icon at bounding box center [498, 38] width 8 height 8
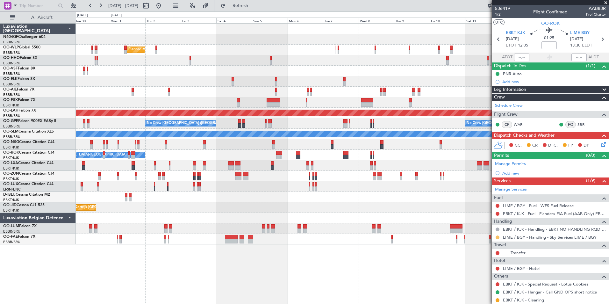
click at [497, 237] on button at bounding box center [497, 237] width 4 height 4
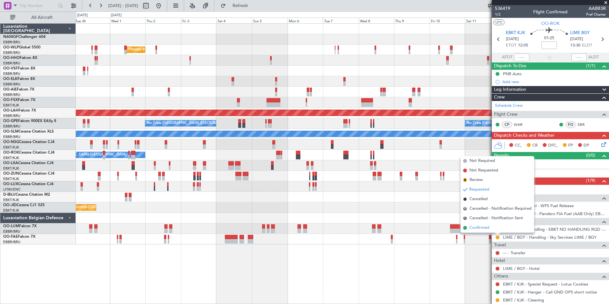
click at [496, 228] on li "Confirmed" at bounding box center [497, 228] width 74 height 10
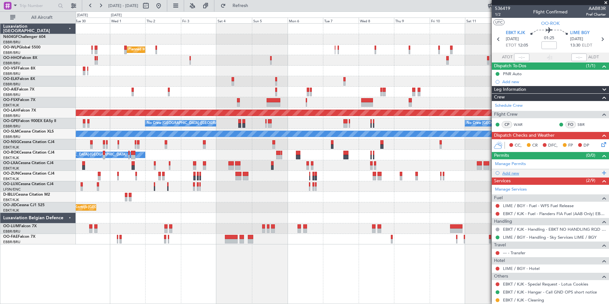
click at [512, 174] on div "Add new" at bounding box center [551, 172] width 98 height 5
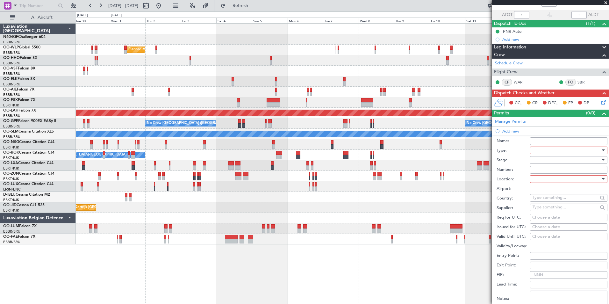
scroll to position [43, 0]
click at [546, 151] on div at bounding box center [566, 150] width 68 height 10
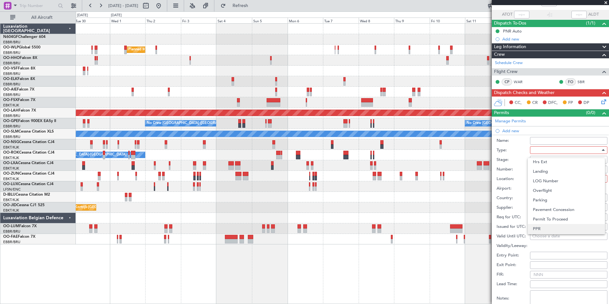
click at [551, 229] on span "PPR" at bounding box center [566, 229] width 67 height 10
click at [542, 160] on div at bounding box center [566, 160] width 68 height 10
click at [552, 208] on span "Received OK" at bounding box center [566, 211] width 67 height 10
click at [550, 168] on input "Number:" at bounding box center [568, 170] width 77 height 8
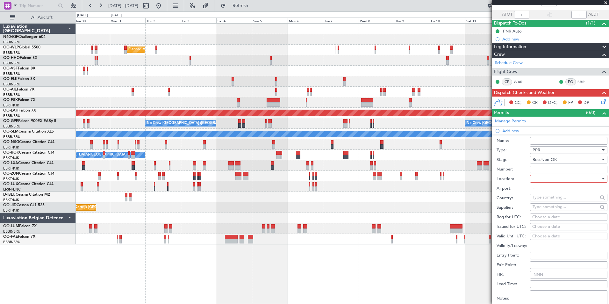
paste input "761"
type input "761"
click at [551, 179] on div at bounding box center [566, 179] width 68 height 10
click at [548, 211] on span "Arrival" at bounding box center [566, 211] width 67 height 10
type input "LIME / BGY"
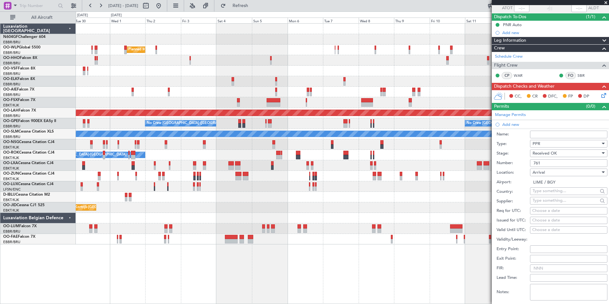
scroll to position [49, 0]
click at [545, 211] on div "Choose a date" at bounding box center [568, 210] width 73 height 6
select select "9"
select select "2025"
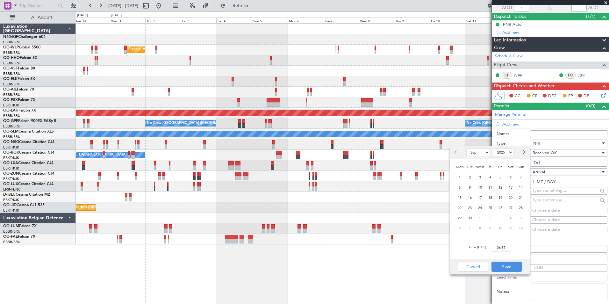
click at [216, 107] on div "Planned Maint Kortrijk-[GEOGRAPHIC_DATA]" at bounding box center [342, 102] width 533 height 11
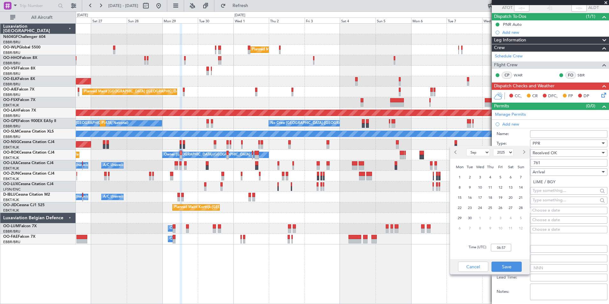
click at [276, 118] on div "Planned Maint Milan (Linate) Planned Maint Geneva (Cointrin) Planned Maint Kort…" at bounding box center [342, 134] width 533 height 221
click at [456, 220] on span "29" at bounding box center [459, 218] width 8 height 8
click at [498, 250] on input "00:00" at bounding box center [501, 248] width 20 height 8
type input "13:35"
click at [499, 267] on button "Save" at bounding box center [506, 266] width 30 height 10
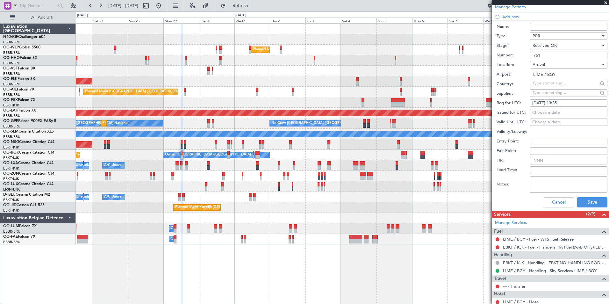
scroll to position [157, 0]
click at [589, 201] on button "Save" at bounding box center [592, 202] width 30 height 10
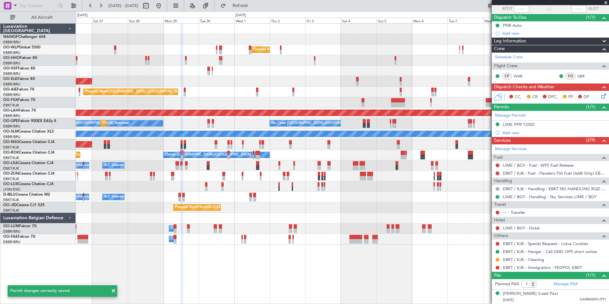
scroll to position [48, 0]
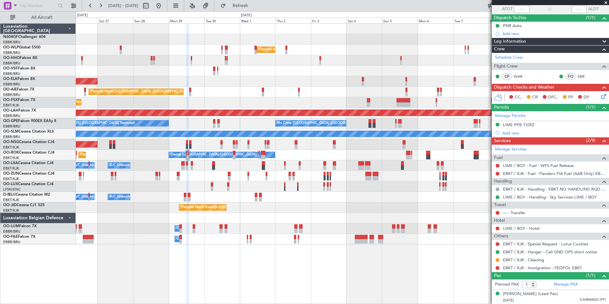
click at [412, 107] on div "Planned Maint Kortrijk-[GEOGRAPHIC_DATA]" at bounding box center [342, 102] width 533 height 11
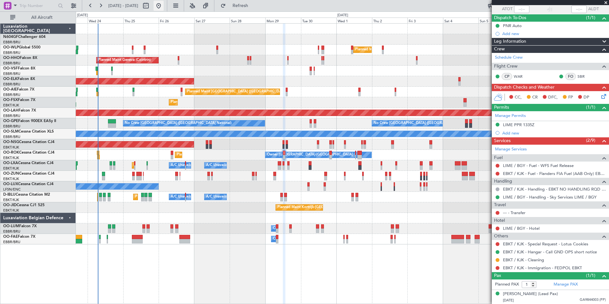
click at [164, 4] on button at bounding box center [158, 6] width 10 height 10
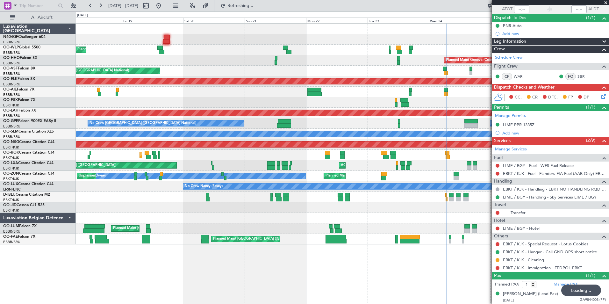
click at [229, 69] on div "AOG Maint [GEOGRAPHIC_DATA] ([GEOGRAPHIC_DATA] National)" at bounding box center [342, 71] width 533 height 11
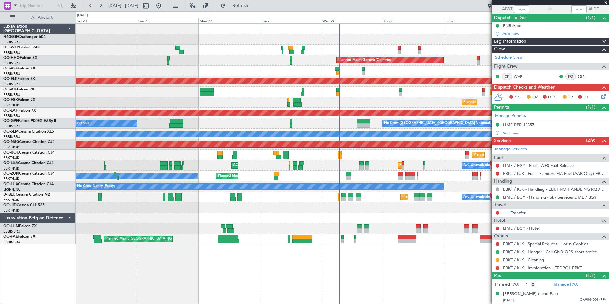
click at [187, 92] on div "Planned Maint Liege Planned Maint Geneva (Cointrin) AOG Maint Brussels (Brussel…" at bounding box center [342, 134] width 533 height 221
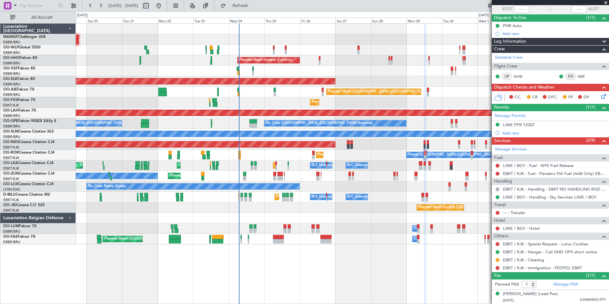
click at [312, 218] on div at bounding box center [342, 218] width 533 height 11
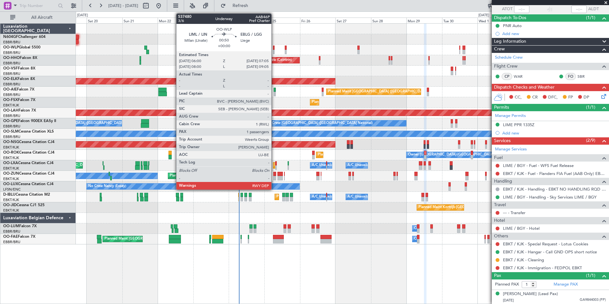
click at [274, 51] on div at bounding box center [274, 52] width 2 height 4
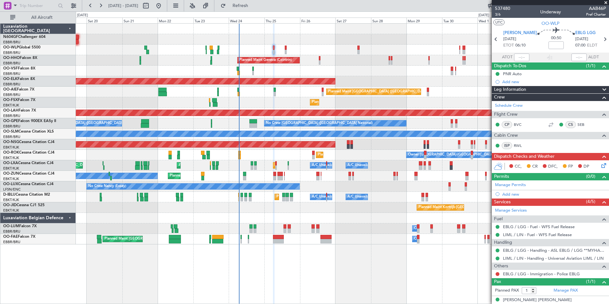
scroll to position [6, 0]
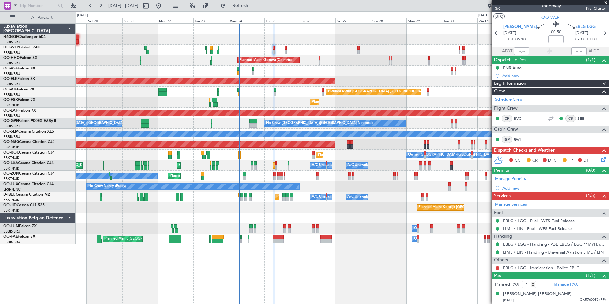
click at [532, 268] on link "EBLG / LGG - Immigration - Police EBLG" at bounding box center [541, 267] width 77 height 5
click at [245, 7] on button "Refresh" at bounding box center [236, 6] width 38 height 10
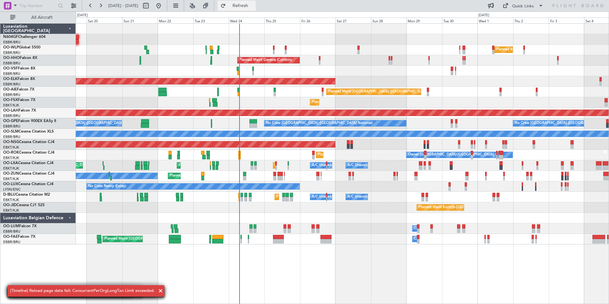
scroll to position [0, 0]
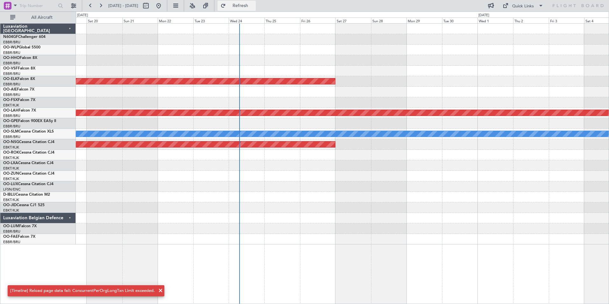
click at [245, 7] on button "Refresh" at bounding box center [236, 6] width 38 height 10
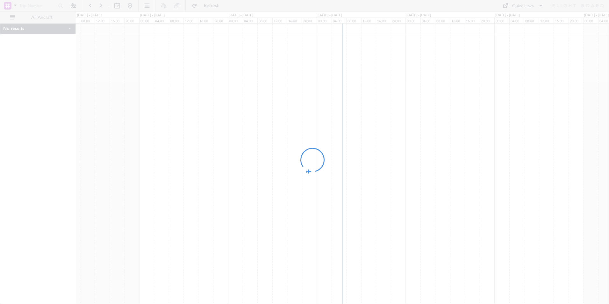
drag, startPoint x: 323, startPoint y: 131, endPoint x: 264, endPoint y: 130, distance: 58.9
click at [264, 130] on div at bounding box center [304, 152] width 609 height 304
drag, startPoint x: 357, startPoint y: 183, endPoint x: 319, endPoint y: 183, distance: 38.5
click at [319, 183] on div at bounding box center [304, 152] width 609 height 304
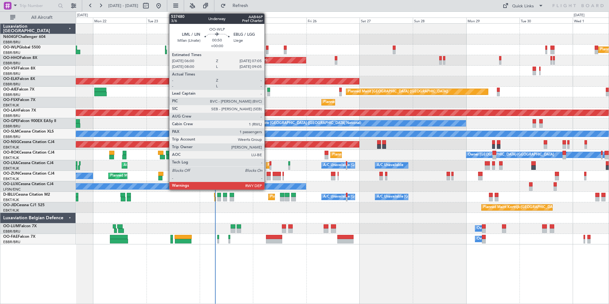
click at [267, 51] on div at bounding box center [267, 52] width 3 height 4
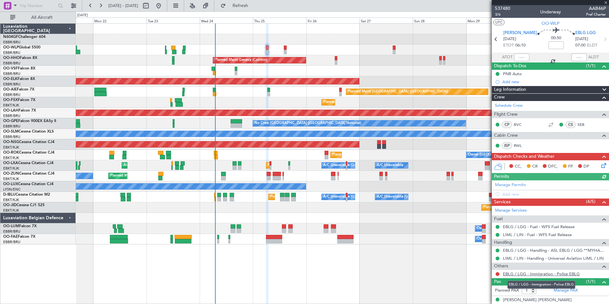
click at [538, 274] on link "EBLG / LGG - Immigration - Police EBLG" at bounding box center [541, 273] width 77 height 5
click at [254, 11] on fb-refresh-button "Refresh" at bounding box center [236, 5] width 45 height 11
click at [255, 9] on button "Refresh" at bounding box center [236, 6] width 38 height 10
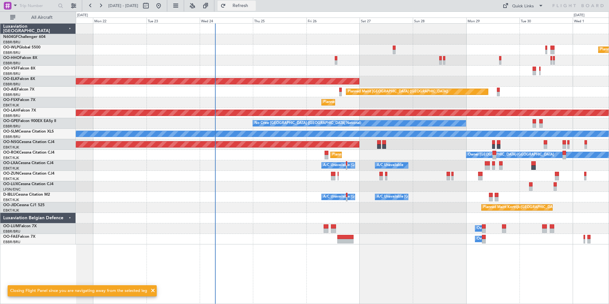
click at [254, 4] on span "Refresh" at bounding box center [240, 6] width 27 height 4
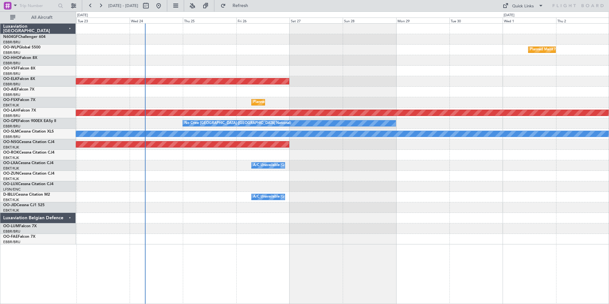
click at [206, 48] on div "Planned Maint Milan (Linate) Planned Maint [GEOGRAPHIC_DATA]-[GEOGRAPHIC_DATA] …" at bounding box center [342, 134] width 533 height 221
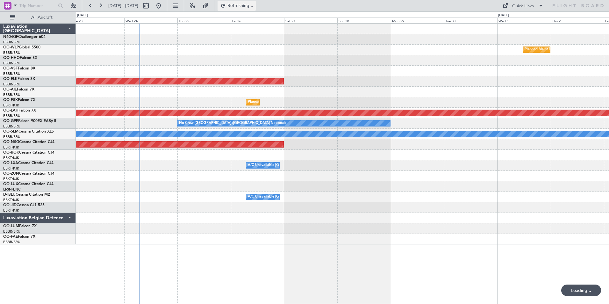
click at [238, 5] on button "Refreshing..." at bounding box center [236, 6] width 38 height 10
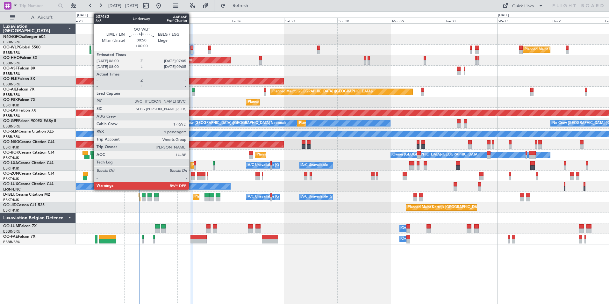
click at [191, 48] on div at bounding box center [191, 48] width 3 height 4
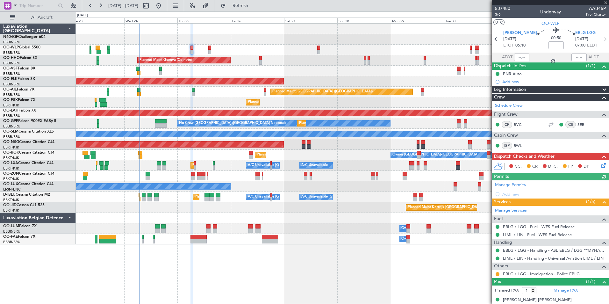
click at [499, 274] on div at bounding box center [497, 273] width 5 height 5
click at [496, 274] on button at bounding box center [497, 274] width 4 height 4
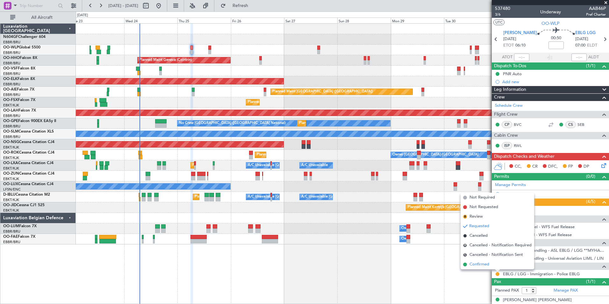
click at [491, 265] on li "Confirmed" at bounding box center [497, 264] width 74 height 10
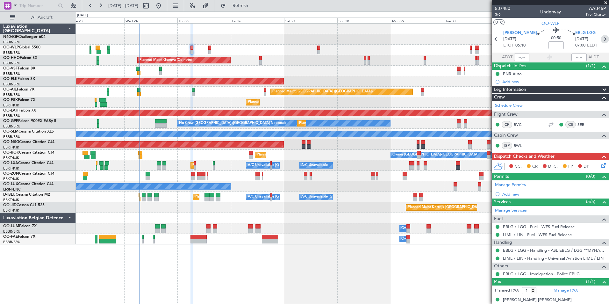
click at [600, 38] on icon at bounding box center [604, 39] width 8 height 8
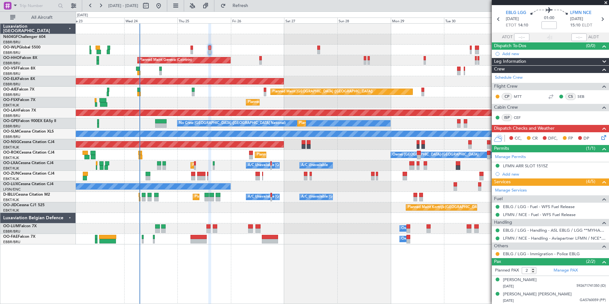
scroll to position [20, 0]
click at [497, 254] on button at bounding box center [497, 253] width 4 height 4
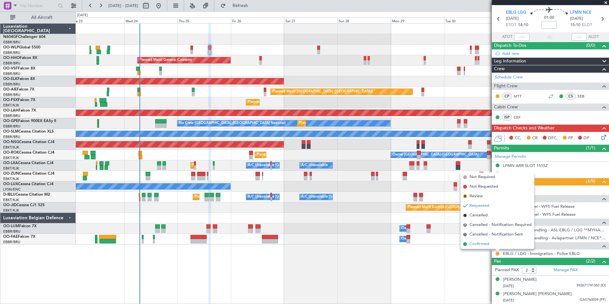
click at [492, 244] on li "Confirmed" at bounding box center [497, 244] width 74 height 10
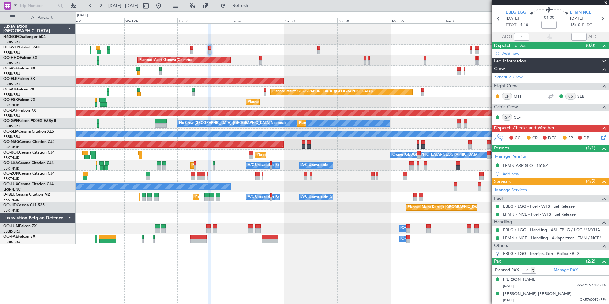
scroll to position [0, 0]
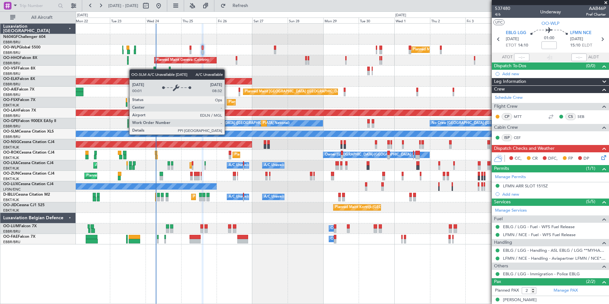
click at [289, 147] on div "Planned Maint [GEOGRAPHIC_DATA] ([GEOGRAPHIC_DATA])" at bounding box center [342, 144] width 533 height 11
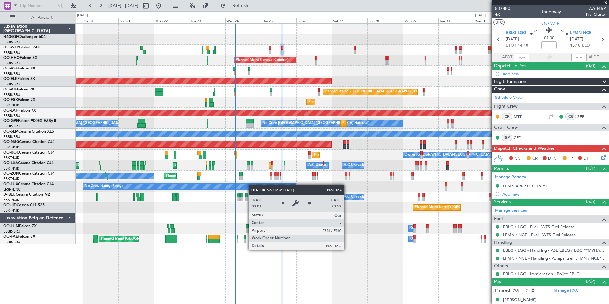
click at [267, 188] on div "No Crew Nancy (Essey)" at bounding box center [342, 186] width 533 height 11
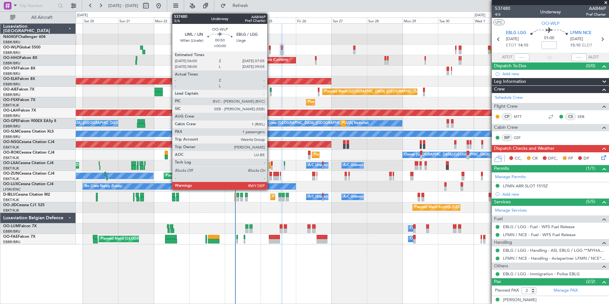
click at [270, 50] on div at bounding box center [270, 52] width 2 height 4
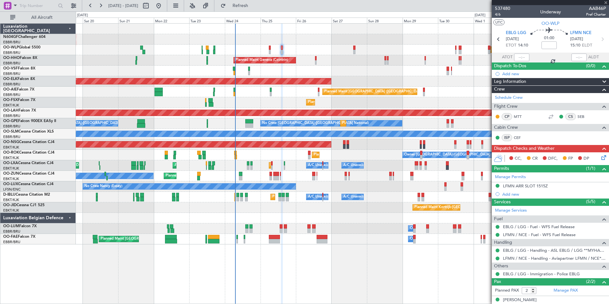
type input "1"
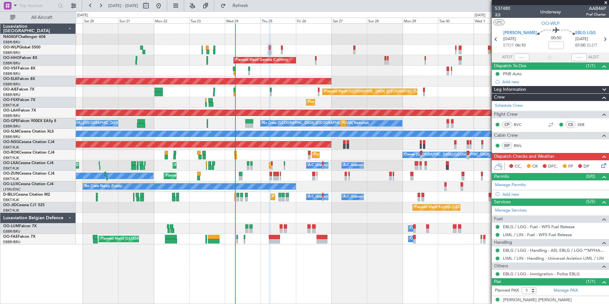
click at [498, 16] on span "3/6" at bounding box center [502, 14] width 15 height 5
click at [234, 6] on fb-refresh-button "Refresh" at bounding box center [236, 5] width 45 height 11
click at [245, 9] on button "Refresh" at bounding box center [236, 6] width 38 height 10
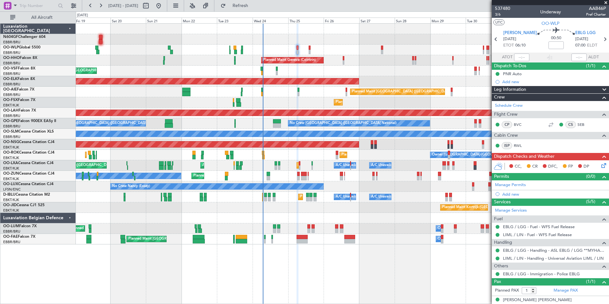
click at [330, 65] on div "Planned Maint Geneva (Cointrin)" at bounding box center [342, 60] width 533 height 11
click at [304, 80] on div "Planned Maint Milan (Linate) Planned Maint Liege Planned Maint Geneva (Cointrin…" at bounding box center [342, 134] width 533 height 221
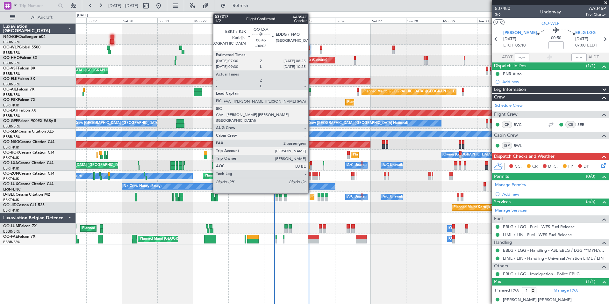
click at [311, 165] on div at bounding box center [311, 167] width 2 height 4
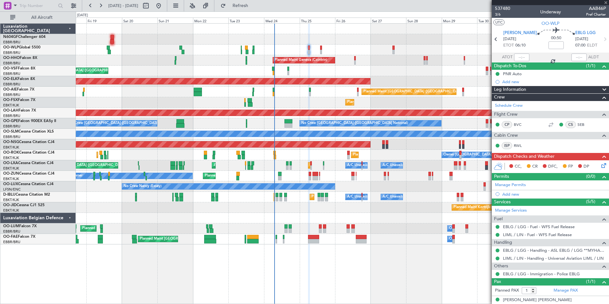
type input "-00:05"
type input "2"
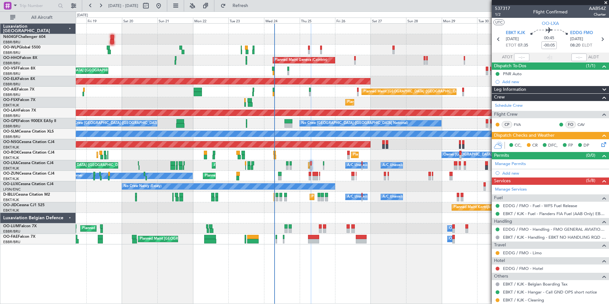
click at [313, 166] on div "A/C Unavailable Brussels (Brussels National) A/C Unavailable Planned Maint Pari…" at bounding box center [342, 165] width 533 height 11
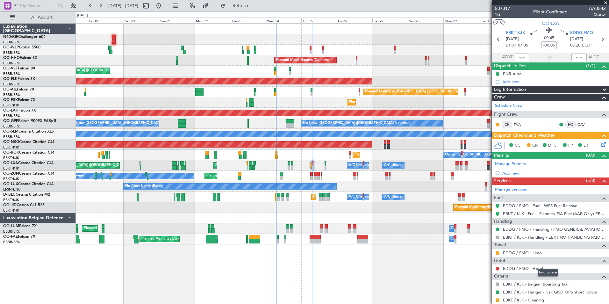
scroll to position [54, 0]
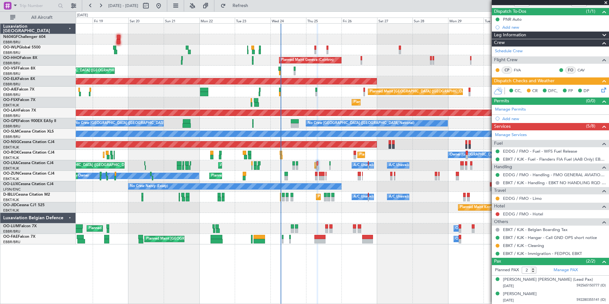
click at [318, 178] on div "Owner Planned Maint Kortrijk-Wevelgem Unplanned Maint Kortrijk-Wevelgem" at bounding box center [342, 176] width 533 height 11
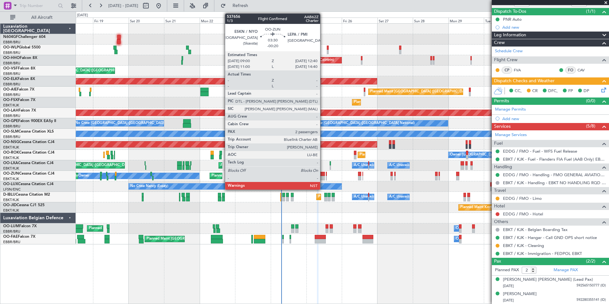
click at [323, 177] on div at bounding box center [322, 178] width 6 height 4
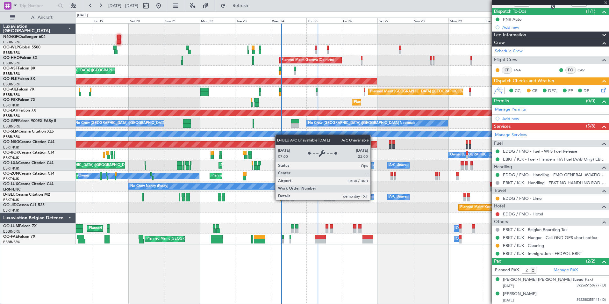
type input "-00:20"
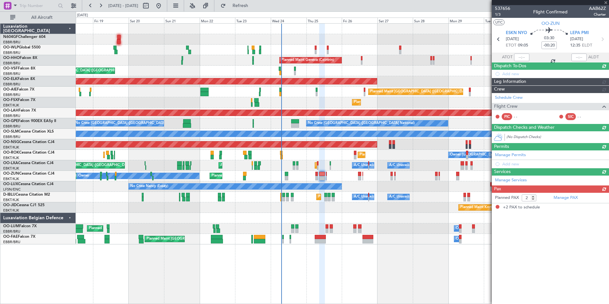
scroll to position [0, 0]
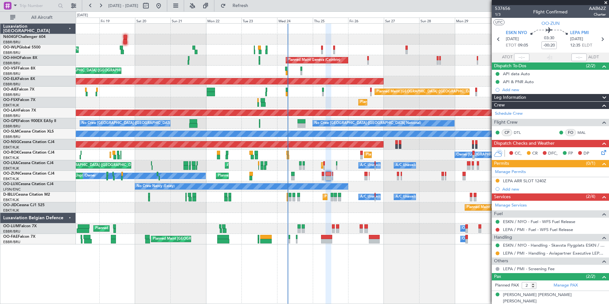
click at [332, 240] on div "Owner Melsbroek Air Base Planned Maint Brussels (Brussels National)" at bounding box center [342, 239] width 533 height 11
click at [359, 247] on div "Planned Maint Milan (Linate) Planned Maint Liege Planned Maint Geneva (Cointrin…" at bounding box center [342, 163] width 533 height 280
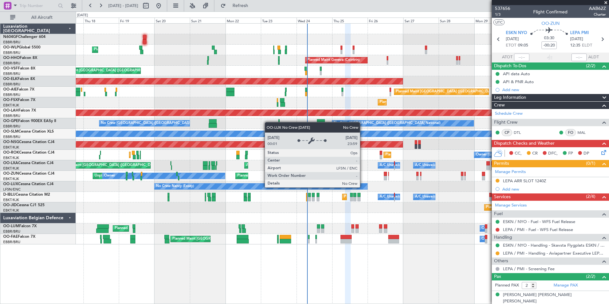
drag, startPoint x: 334, startPoint y: 179, endPoint x: 367, endPoint y: 187, distance: 34.6
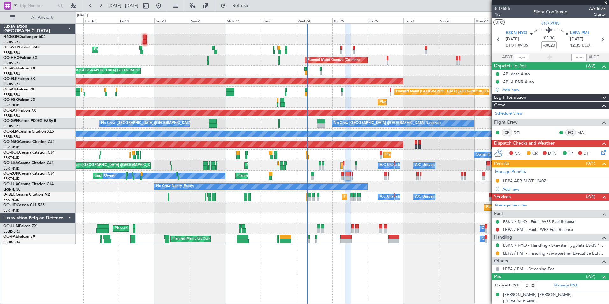
click at [368, 235] on div "Owner Melsbroek Air Base Planned Maint Brussels (Brussels National)" at bounding box center [342, 239] width 533 height 11
click at [417, 216] on div at bounding box center [342, 218] width 533 height 11
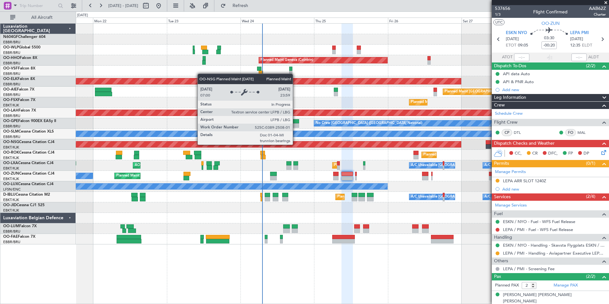
click at [356, 158] on div "Planned Maint Geneva (Cointrin) Planned Maint Kortrijk-Wevelgem Planned Maint L…" at bounding box center [342, 134] width 533 height 221
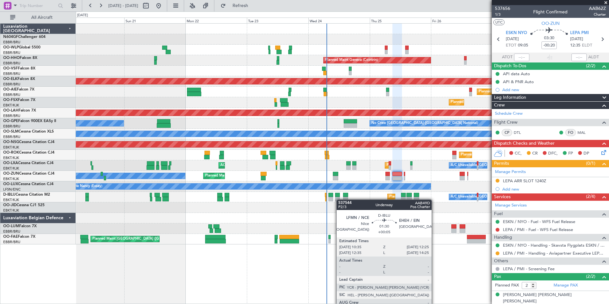
click at [340, 199] on div "Planned Maint Nice (Côte d'Azur Airport) A/C Unavailable Brussels (Brussels Nat…" at bounding box center [342, 197] width 533 height 11
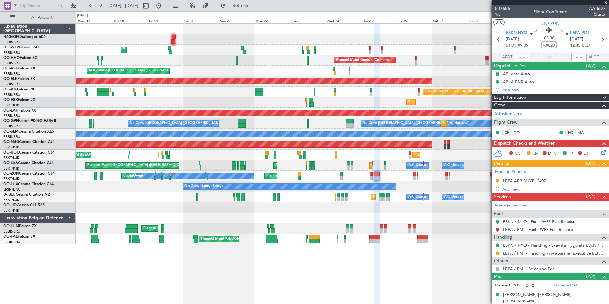
click at [322, 211] on div "Planned Maint Liege Planned Maint Milan (Linate) RJAA 02:30 Z UBBB 13:50 Z 02:3…" at bounding box center [342, 134] width 533 height 221
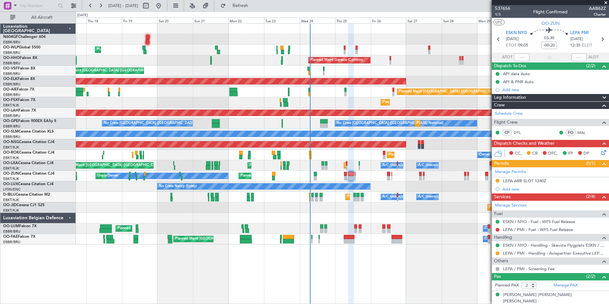
click at [262, 213] on div at bounding box center [342, 218] width 533 height 11
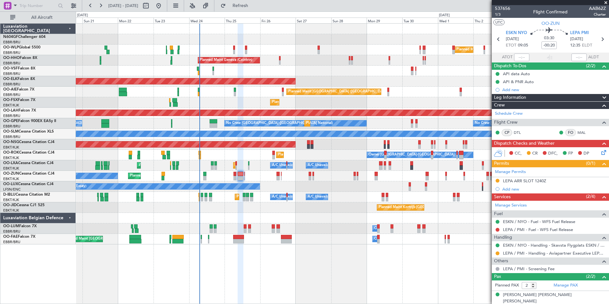
click at [312, 231] on div "Owner Melsbroek Air Base Planned Maint Brussels (Brussels National)" at bounding box center [342, 228] width 533 height 11
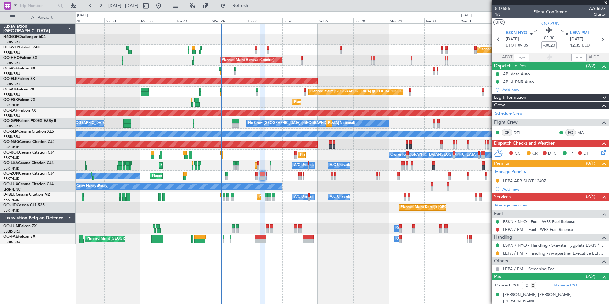
click at [258, 51] on div "Planned Maint Milan (Linate) Planned Maint Liege" at bounding box center [342, 50] width 533 height 11
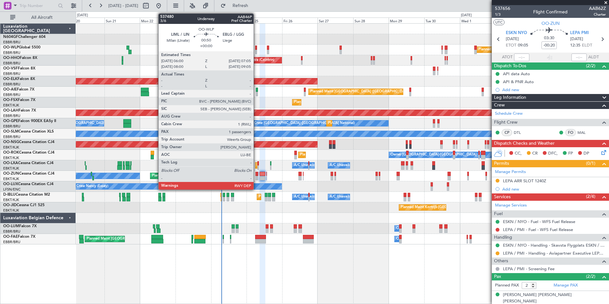
click at [256, 50] on div at bounding box center [256, 52] width 2 height 4
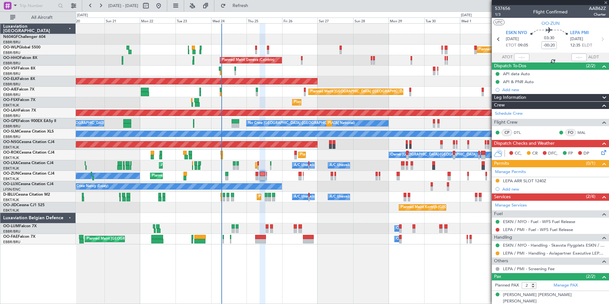
type input "1"
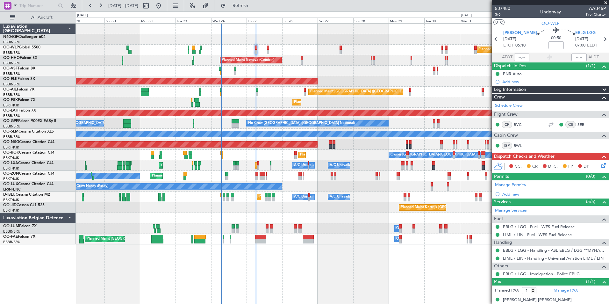
click at [295, 107] on div "Planned Maint Kortrijk-[GEOGRAPHIC_DATA]" at bounding box center [342, 102] width 533 height 11
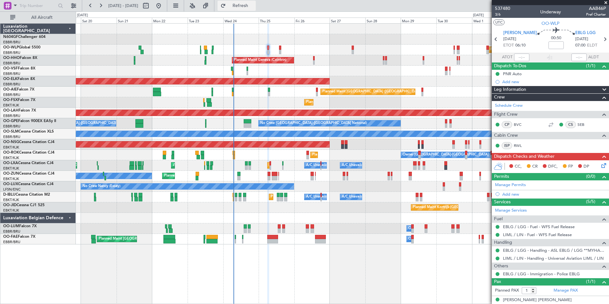
click at [249, 8] on button "Refresh" at bounding box center [236, 6] width 38 height 10
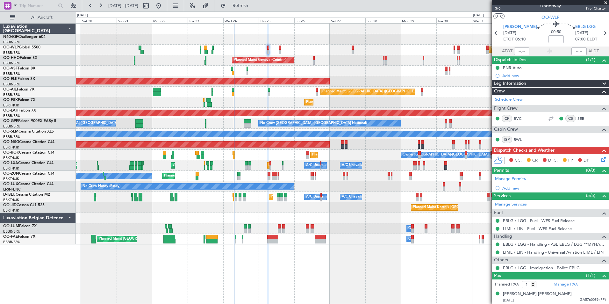
click at [384, 257] on div "Planned Maint Milan (Linate) Planned Maint Liege Planned Maint Geneva (Cointrin…" at bounding box center [342, 163] width 533 height 280
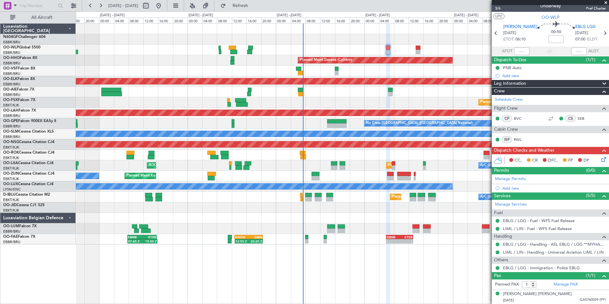
click at [312, 158] on div "Planned Maint Kortrijk-[GEOGRAPHIC_DATA] Owner [GEOGRAPHIC_DATA]-[GEOGRAPHIC_DA…" at bounding box center [342, 155] width 533 height 11
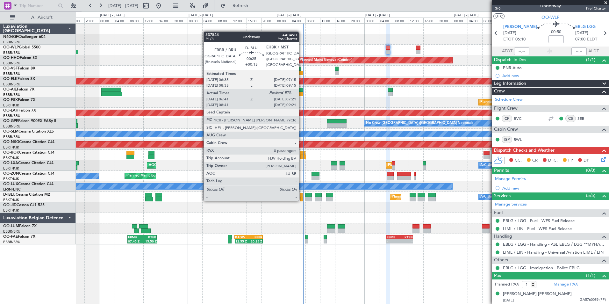
click at [301, 200] on div at bounding box center [301, 199] width 3 height 4
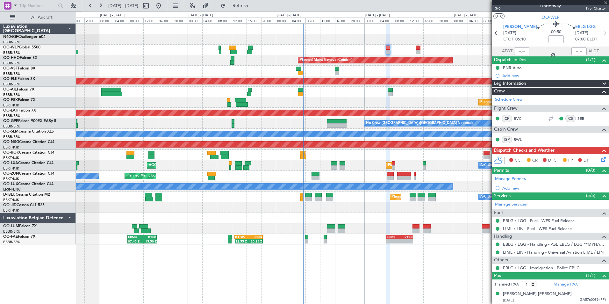
type input "+00:15"
type input "06:51"
type input "0"
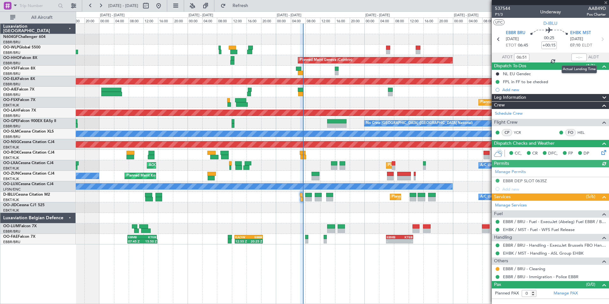
click at [576, 55] on div at bounding box center [578, 57] width 15 height 8
drag, startPoint x: 575, startPoint y: 57, endPoint x: 577, endPoint y: 53, distance: 3.6
click at [577, 53] on input "text" at bounding box center [578, 57] width 15 height 8
click at [344, 219] on div at bounding box center [342, 218] width 533 height 11
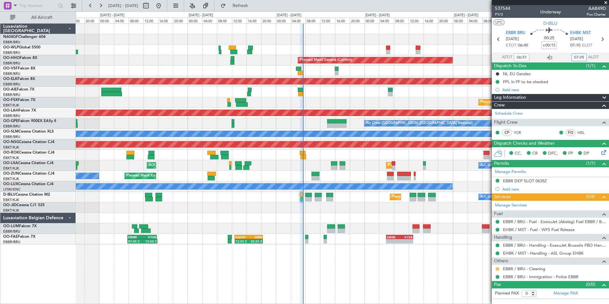
type input "07:05"
click at [497, 267] on button at bounding box center [497, 269] width 4 height 4
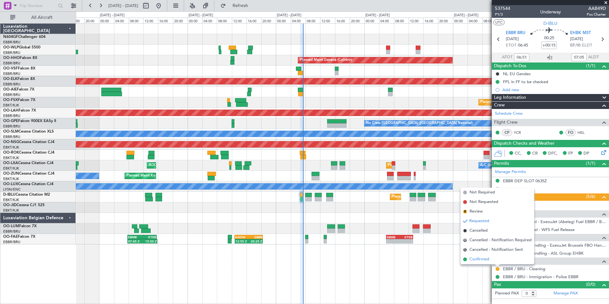
click at [476, 258] on span "Confirmed" at bounding box center [479, 259] width 20 height 6
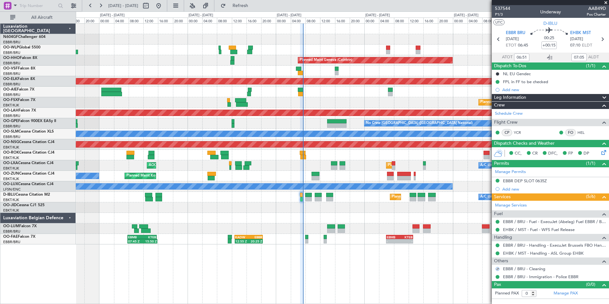
click at [605, 4] on span at bounding box center [605, 3] width 6 height 6
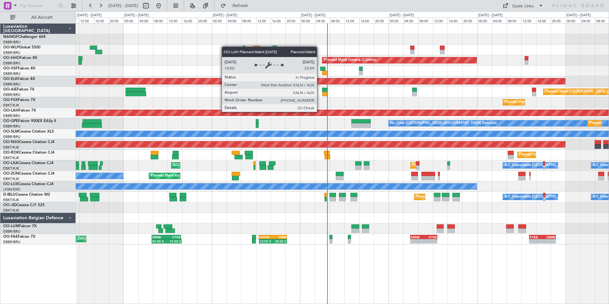
click at [344, 115] on div "Planned Maint [PERSON_NAME]-[GEOGRAPHIC_DATA][PERSON_NAME] ([GEOGRAPHIC_DATA][P…" at bounding box center [342, 113] width 1597 height 6
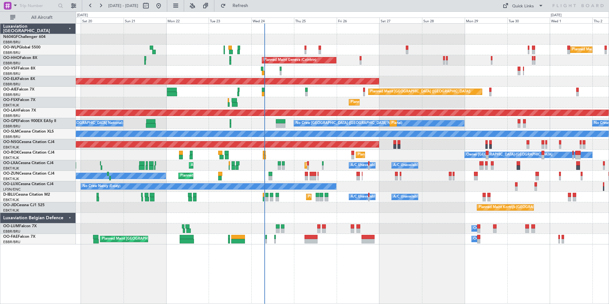
click at [391, 203] on div "Planned Maint Milan (Linate) Planned Maint Liege Planned Maint Geneva (Cointrin…" at bounding box center [342, 134] width 533 height 221
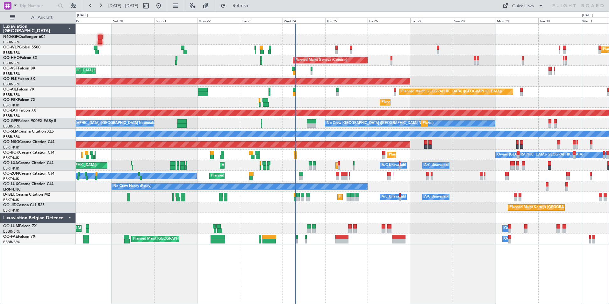
click at [319, 217] on div "Planned Maint Milan (Linate) Planned Maint Liege Planned Maint Geneva (Cointrin…" at bounding box center [342, 134] width 533 height 221
click at [408, 156] on div "Planned Maint Kortrijk-Wevelgem Owner Kortrijk-Wevelgem Planned Maint Kortrijk-…" at bounding box center [342, 155] width 533 height 11
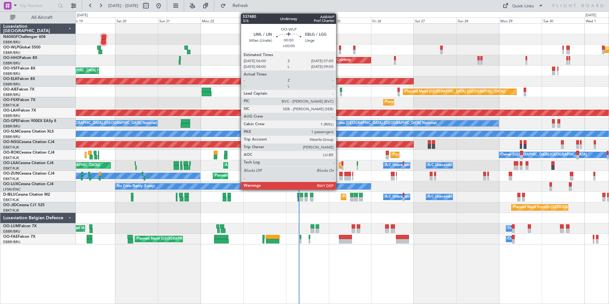
click at [339, 51] on div at bounding box center [340, 52] width 2 height 4
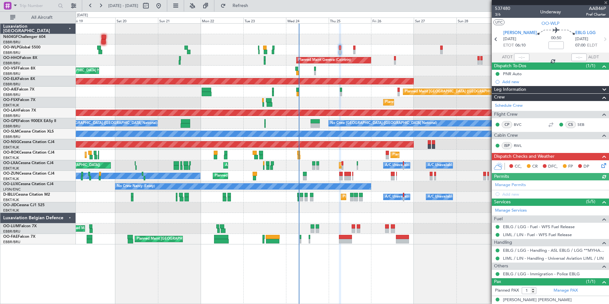
click at [600, 165] on icon at bounding box center [602, 164] width 5 height 5
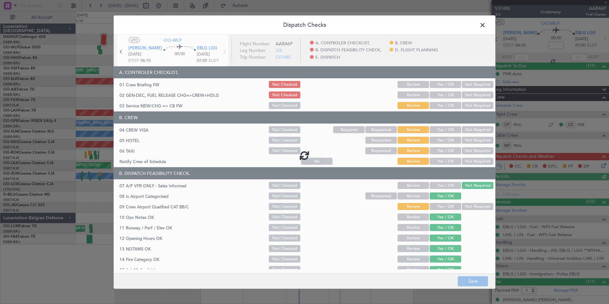
click at [485, 23] on span at bounding box center [485, 26] width 0 height 13
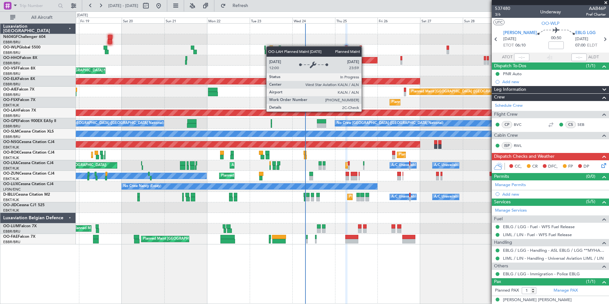
click at [371, 113] on div "Planned Maint [PERSON_NAME]-[GEOGRAPHIC_DATA][PERSON_NAME] ([GEOGRAPHIC_DATA][P…" at bounding box center [342, 113] width 1597 height 6
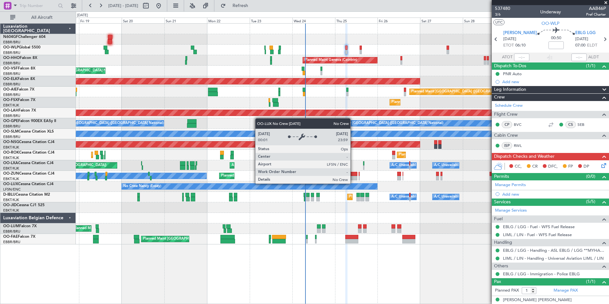
click at [287, 184] on div "No Crew Nancy (Essey)" at bounding box center [249, 186] width 255 height 6
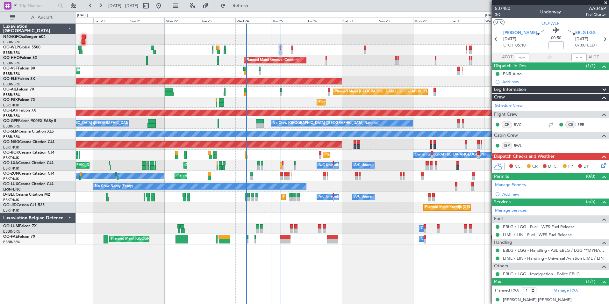
click at [271, 192] on div "A/C Unavailable Brussels (Brussels National) A/C Unavailable Kortrijk-Wevelgem …" at bounding box center [342, 197] width 533 height 11
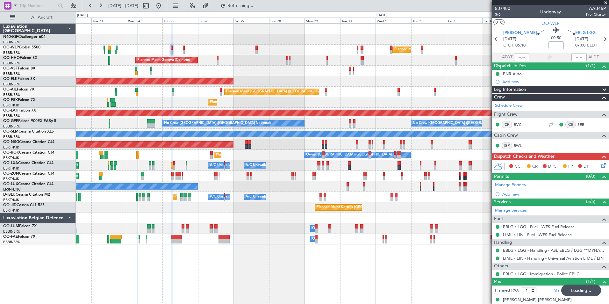
click at [278, 195] on div "A/C Unavailable Brussels (Brussels National) A/C Unavailable Kortrijk-Wevelgem …" at bounding box center [342, 197] width 533 height 11
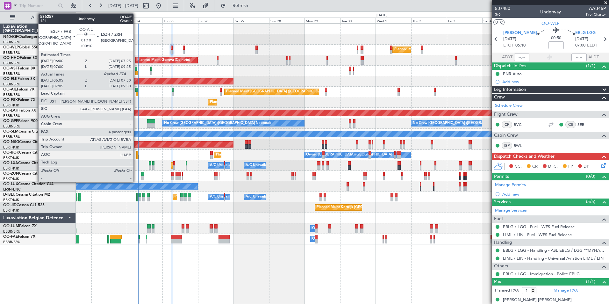
click at [136, 90] on div at bounding box center [136, 90] width 2 height 4
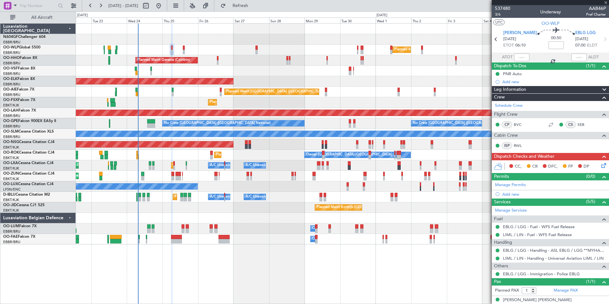
type input "+00:10"
type input "06:15"
type input "4"
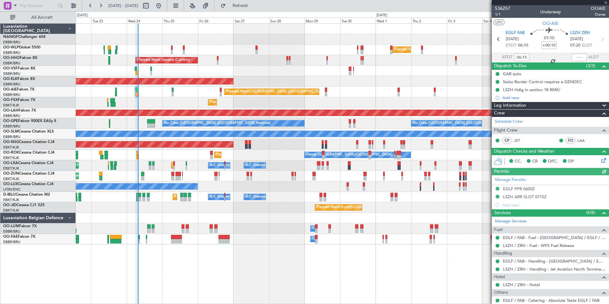
click at [576, 56] on div at bounding box center [578, 57] width 15 height 8
click at [573, 57] on input "text" at bounding box center [578, 57] width 15 height 8
click at [406, 87] on div "Planned Maint [GEOGRAPHIC_DATA] ([GEOGRAPHIC_DATA])" at bounding box center [342, 92] width 533 height 11
type input "07:24"
click at [193, 94] on div "Planned Maint [GEOGRAPHIC_DATA] ([GEOGRAPHIC_DATA])" at bounding box center [342, 92] width 533 height 11
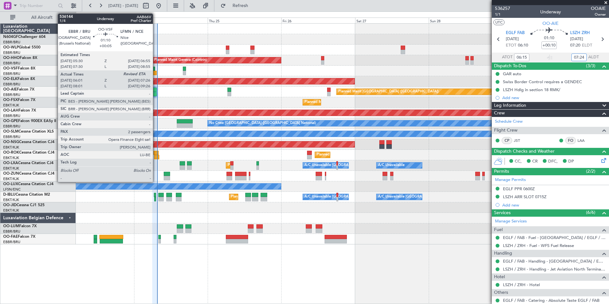
click at [156, 74] on div at bounding box center [154, 73] width 4 height 4
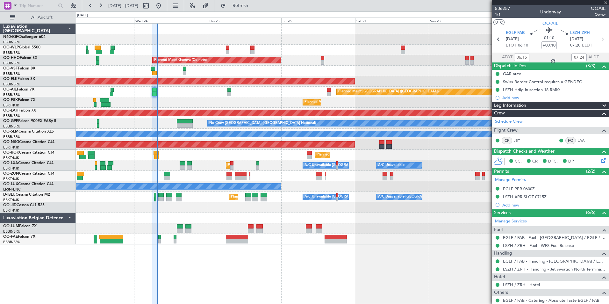
type input "+00:05"
type input "06:11"
type input "2"
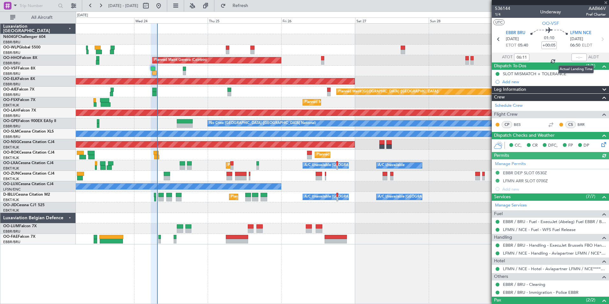
click at [572, 58] on div at bounding box center [578, 57] width 15 height 8
click at [574, 57] on input "text" at bounding box center [578, 57] width 15 height 8
click at [448, 62] on div "Planned Maint Geneva (Cointrin)" at bounding box center [342, 60] width 533 height 11
click at [216, 102] on div "Planned Maint Kortrijk-[GEOGRAPHIC_DATA]" at bounding box center [342, 102] width 533 height 11
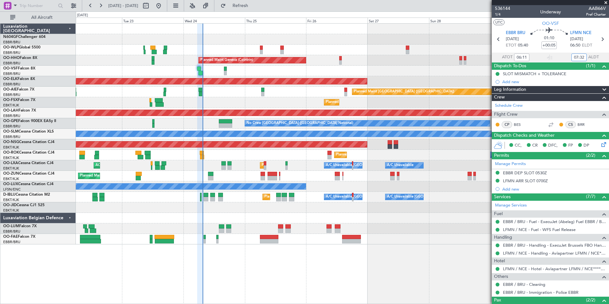
type input "07:32"
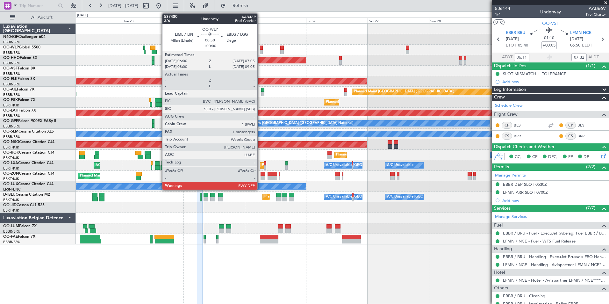
click at [260, 52] on div at bounding box center [261, 52] width 3 height 4
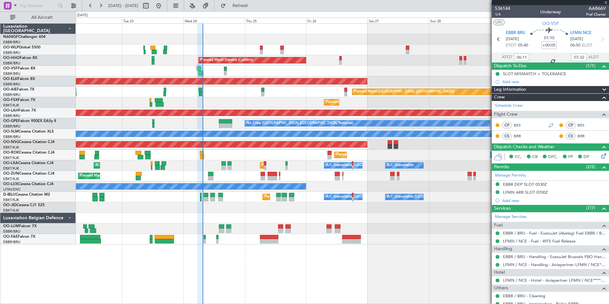
type input "1"
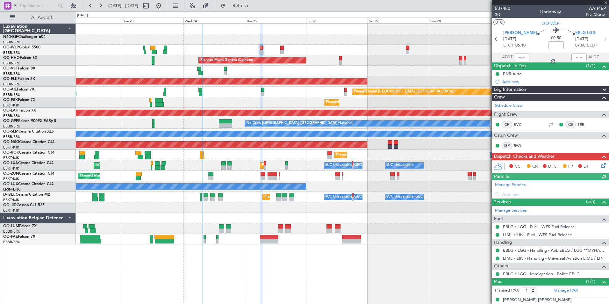
click at [600, 166] on icon at bounding box center [602, 164] width 5 height 5
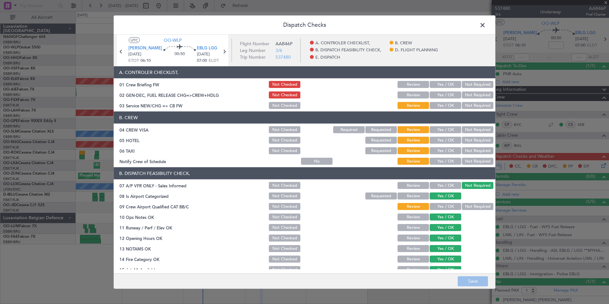
click at [443, 158] on button "Yes / OK" at bounding box center [445, 161] width 32 height 7
click at [463, 147] on button "Not Required" at bounding box center [478, 150] width 32 height 7
click at [469, 137] on button "Not Required" at bounding box center [478, 140] width 32 height 7
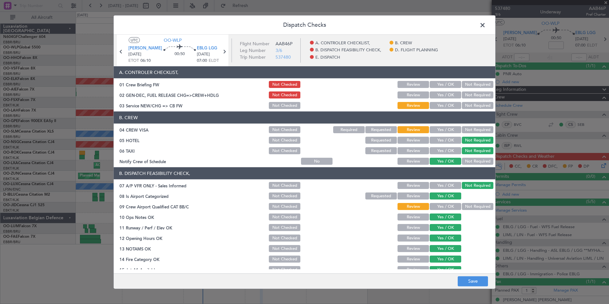
click at [469, 129] on button "Not Required" at bounding box center [478, 129] width 32 height 7
click at [464, 207] on button "Not Required" at bounding box center [478, 206] width 32 height 7
click at [438, 101] on div "Yes / OK" at bounding box center [444, 105] width 32 height 9
click at [438, 103] on button "Yes / OK" at bounding box center [445, 105] width 32 height 7
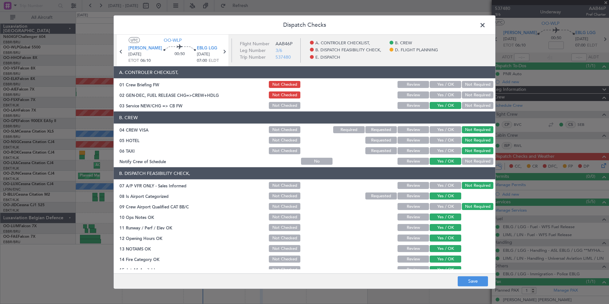
scroll to position [118, 0]
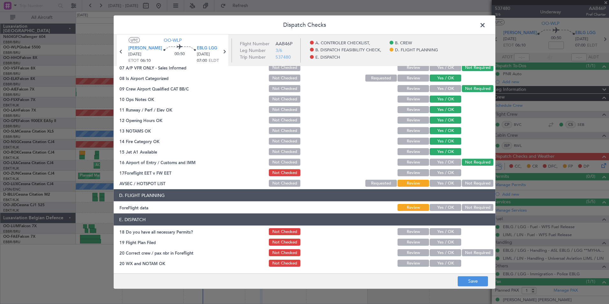
click at [445, 183] on button "Yes / OK" at bounding box center [445, 183] width 32 height 7
click at [449, 175] on button "Yes / OK" at bounding box center [445, 172] width 32 height 7
click at [444, 209] on button "Yes / OK" at bounding box center [445, 207] width 32 height 7
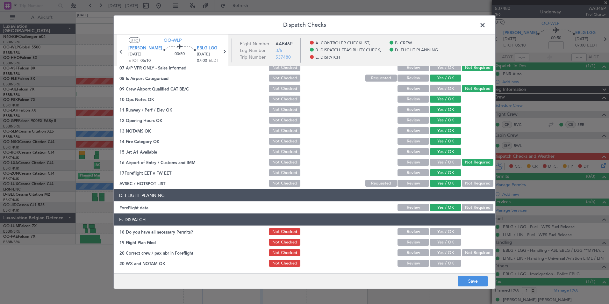
click at [446, 233] on button "Yes / OK" at bounding box center [445, 231] width 32 height 7
click at [447, 242] on button "Yes / OK" at bounding box center [445, 241] width 32 height 7
click at [449, 251] on button "Yes / OK" at bounding box center [445, 252] width 32 height 7
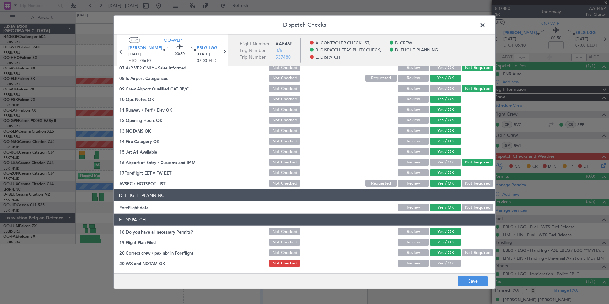
click at [450, 262] on button "Yes / OK" at bounding box center [445, 262] width 32 height 7
click at [474, 278] on button "Save" at bounding box center [472, 281] width 30 height 10
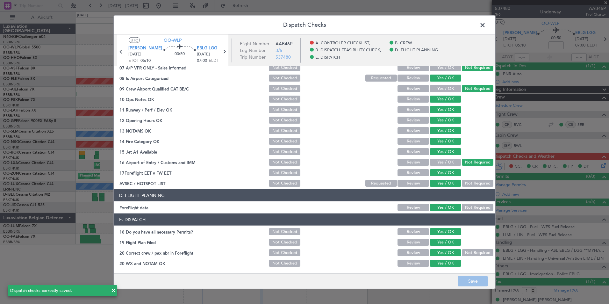
click at [485, 24] on span at bounding box center [485, 26] width 0 height 13
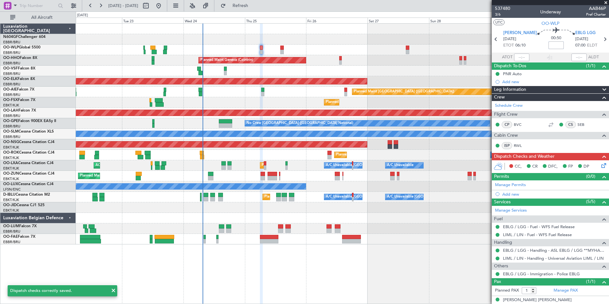
click at [548, 45] on input at bounding box center [555, 45] width 15 height 8
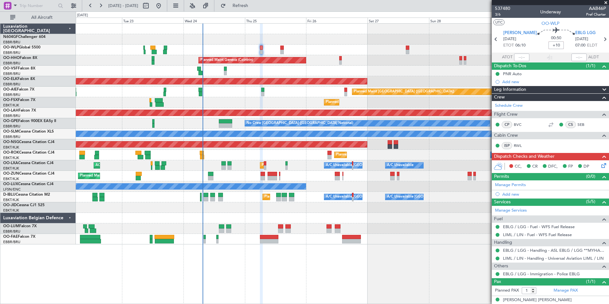
click at [560, 46] on div "00:50 +10" at bounding box center [556, 39] width 38 height 24
type input "+00:10"
click at [499, 16] on span "3/6" at bounding box center [502, 14] width 15 height 5
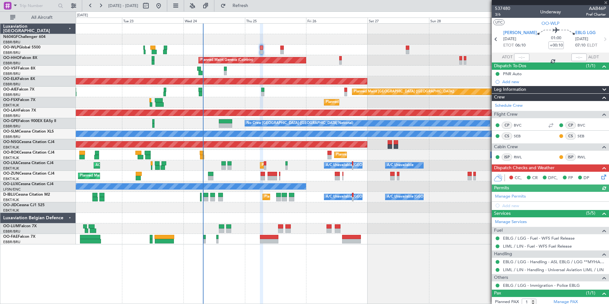
click at [600, 177] on icon at bounding box center [602, 175] width 5 height 5
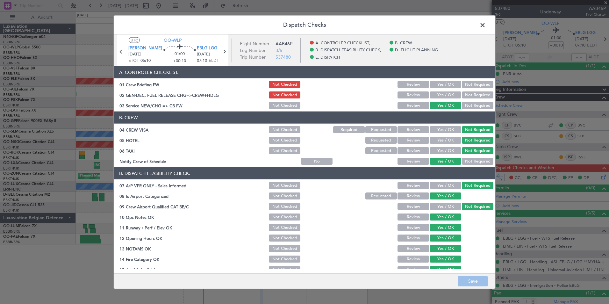
click at [442, 96] on button "Yes / OK" at bounding box center [445, 94] width 32 height 7
click at [482, 281] on button "Save" at bounding box center [472, 281] width 30 height 10
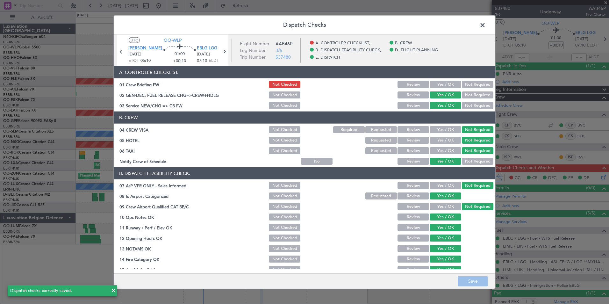
click at [485, 29] on span at bounding box center [485, 26] width 0 height 13
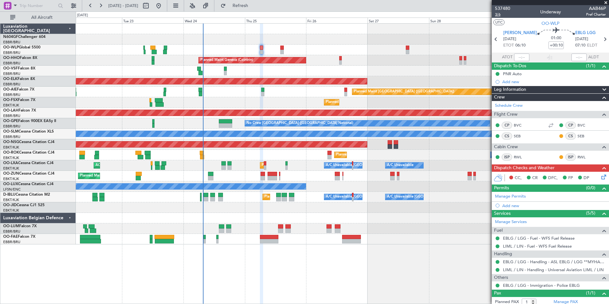
click at [500, 16] on span "3/6" at bounding box center [502, 14] width 15 height 5
click at [600, 177] on icon at bounding box center [602, 175] width 5 height 5
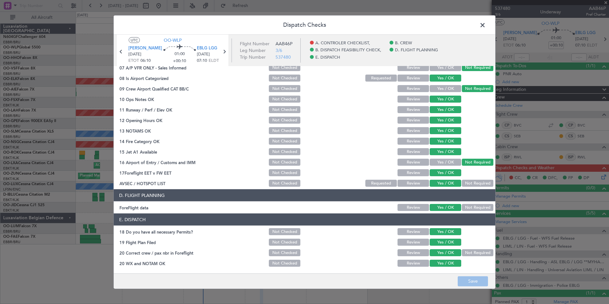
scroll to position [0, 0]
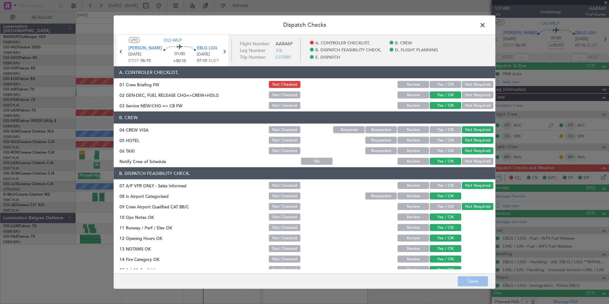
click at [485, 26] on span at bounding box center [485, 26] width 0 height 13
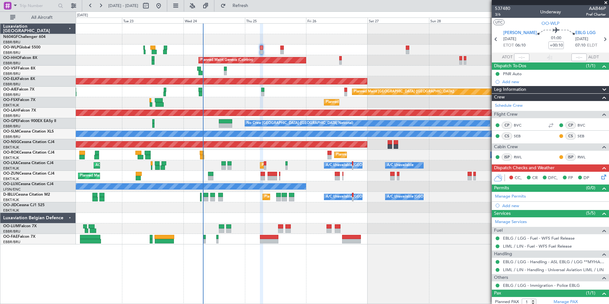
click at [600, 178] on icon at bounding box center [602, 175] width 5 height 5
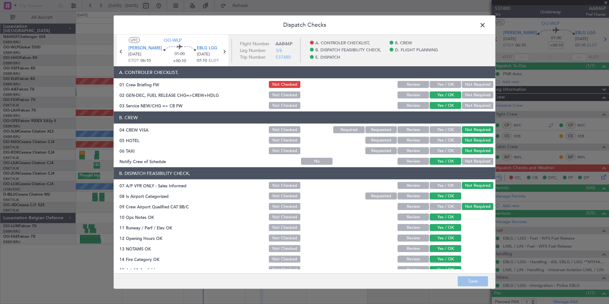
click at [449, 85] on button "Yes / OK" at bounding box center [445, 84] width 32 height 7
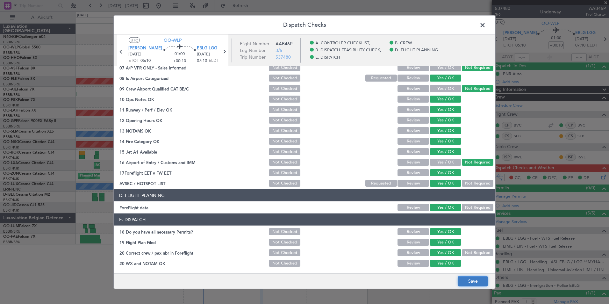
click at [462, 282] on button "Save" at bounding box center [472, 281] width 30 height 10
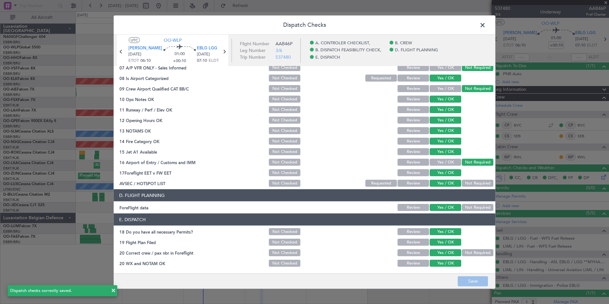
click at [485, 24] on span at bounding box center [485, 26] width 0 height 13
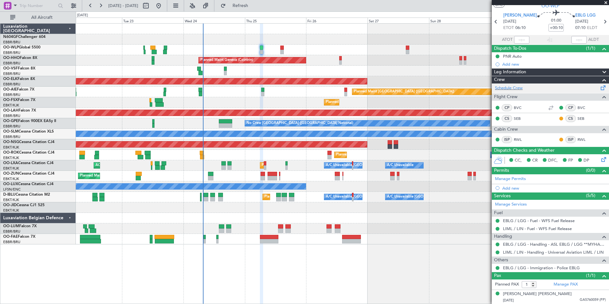
scroll to position [0, 0]
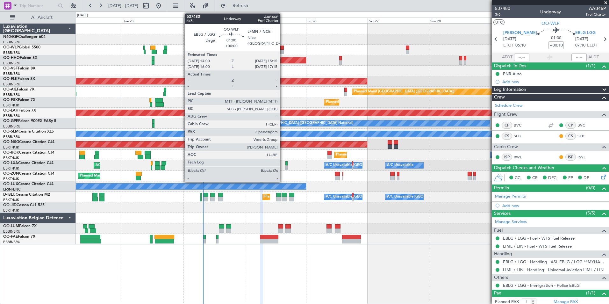
click at [283, 50] on div at bounding box center [282, 52] width 4 height 4
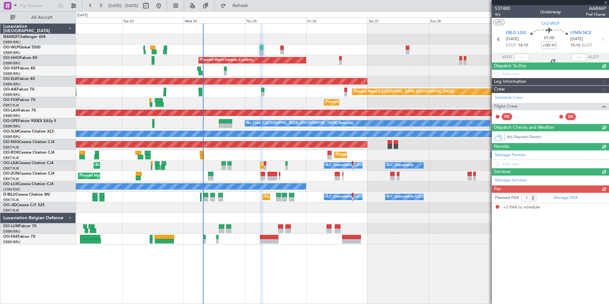
type input "2"
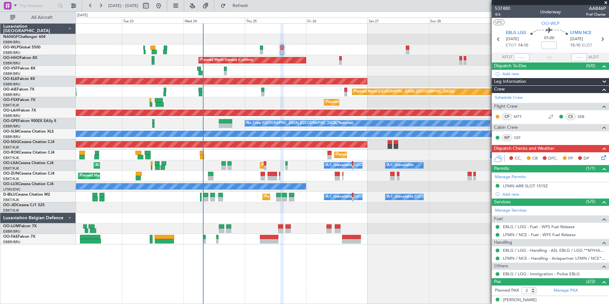
scroll to position [20, 0]
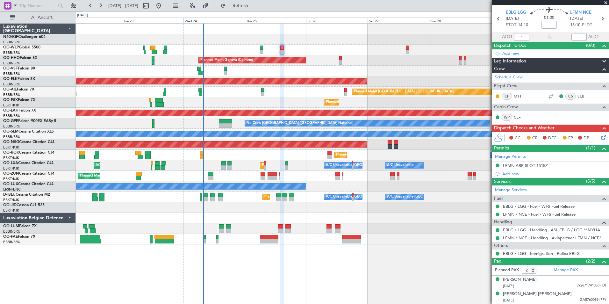
click at [600, 138] on icon at bounding box center [602, 135] width 5 height 5
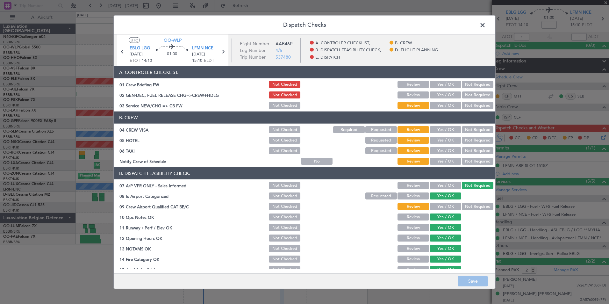
click at [436, 105] on button "Yes / OK" at bounding box center [445, 105] width 32 height 7
click at [440, 100] on section "A. CONTROLER CHECKLIST, 01 Crew Briefing FW Not Checked Review Yes / OK Not Req…" at bounding box center [304, 88] width 381 height 44
click at [442, 96] on button "Yes / OK" at bounding box center [445, 94] width 32 height 7
click at [473, 131] on button "Not Required" at bounding box center [478, 129] width 32 height 7
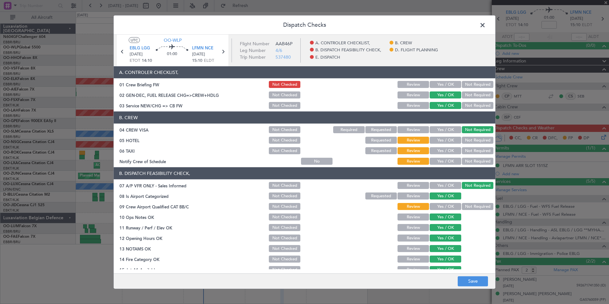
click at [474, 152] on button "Not Required" at bounding box center [478, 150] width 32 height 7
click at [448, 141] on button "Yes / OK" at bounding box center [445, 140] width 32 height 7
click at [448, 160] on button "Yes / OK" at bounding box center [445, 161] width 32 height 7
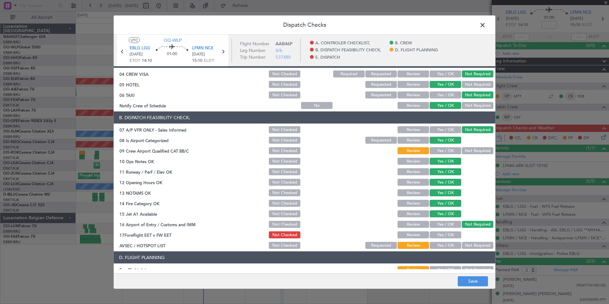
scroll to position [56, 0]
click at [446, 149] on button "Yes / OK" at bounding box center [445, 150] width 32 height 7
click at [472, 148] on button "Not Required" at bounding box center [478, 150] width 32 height 7
click at [453, 149] on button "Yes / OK" at bounding box center [445, 150] width 32 height 7
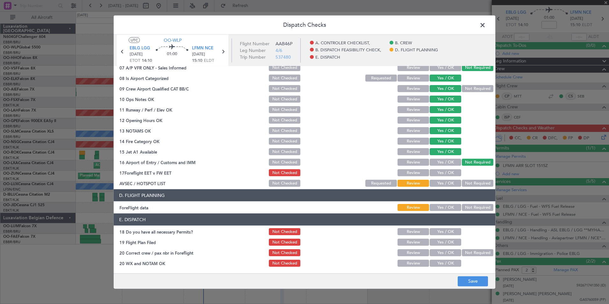
click at [437, 186] on button "Yes / OK" at bounding box center [445, 183] width 32 height 7
click at [438, 206] on button "Yes / OK" at bounding box center [445, 207] width 32 height 7
click at [479, 281] on button "Save" at bounding box center [472, 281] width 30 height 10
click at [450, 173] on button "Yes / OK" at bounding box center [445, 172] width 32 height 7
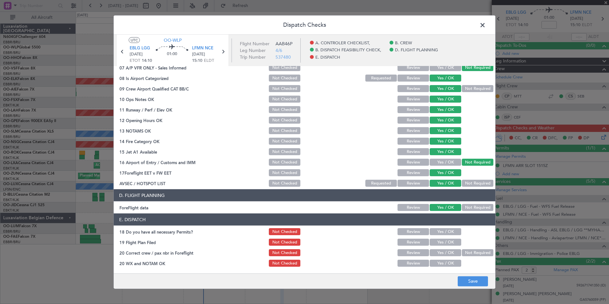
click at [486, 30] on header "Dispatch Checks" at bounding box center [304, 25] width 381 height 19
click at [485, 28] on span at bounding box center [485, 26] width 0 height 13
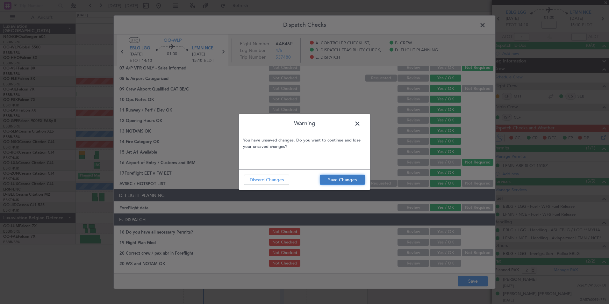
click at [351, 178] on button "Save Changes" at bounding box center [342, 179] width 45 height 10
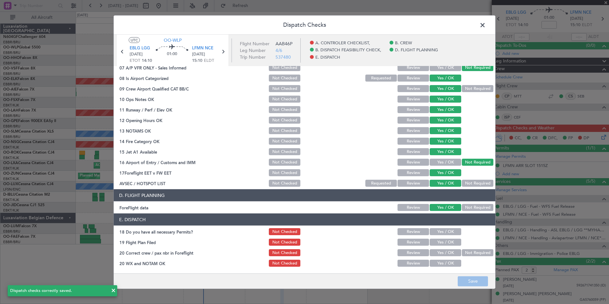
click at [485, 29] on span at bounding box center [485, 26] width 0 height 13
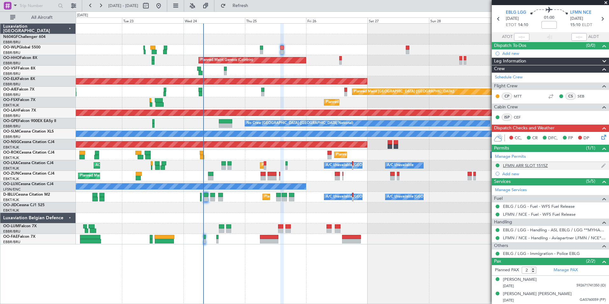
click at [533, 165] on div "LFMN ARR SLOT 1515Z" at bounding box center [525, 165] width 45 height 5
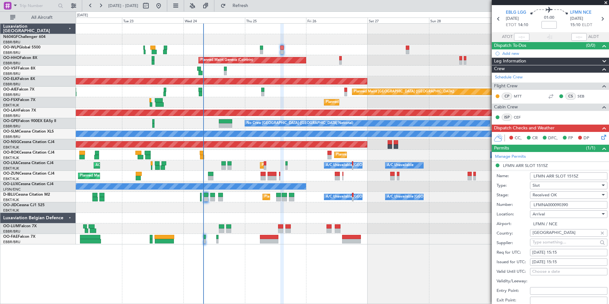
click at [570, 202] on input "LFMNA000090390" at bounding box center [568, 205] width 77 height 8
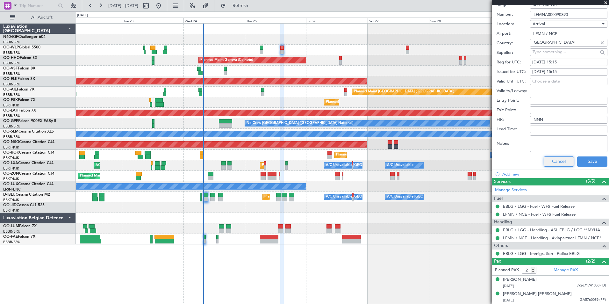
click at [555, 162] on button "Cancel" at bounding box center [558, 161] width 30 height 10
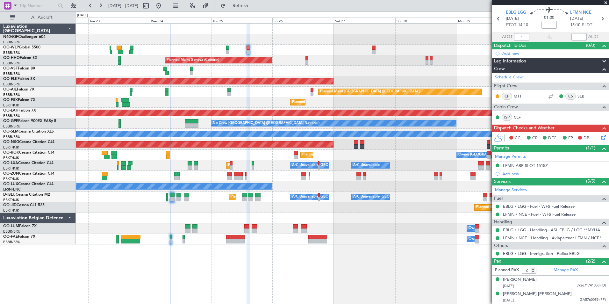
click at [287, 71] on div at bounding box center [342, 71] width 533 height 11
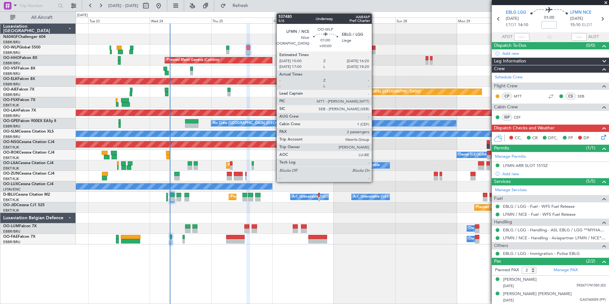
click at [374, 52] on div at bounding box center [374, 52] width 4 height 4
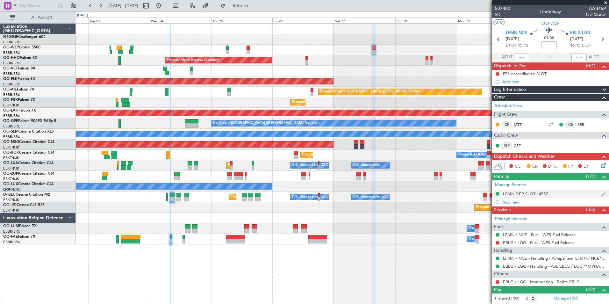
scroll to position [28, 0]
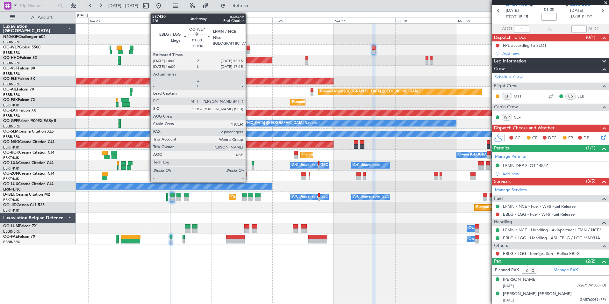
click at [248, 49] on div at bounding box center [248, 48] width 4 height 4
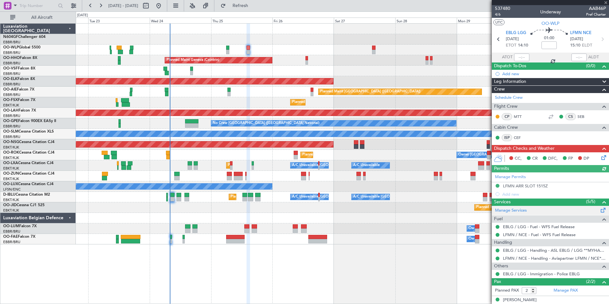
scroll to position [20, 0]
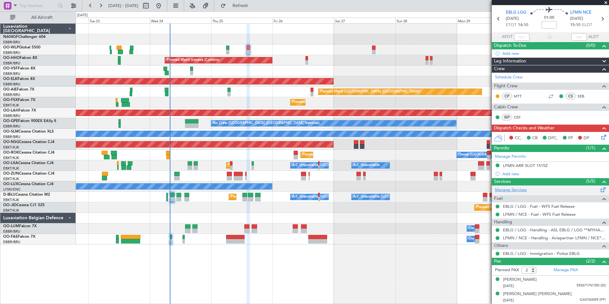
click at [515, 190] on link "Manage Services" at bounding box center [511, 190] width 32 height 6
click at [256, 6] on button "Refresh" at bounding box center [236, 6] width 38 height 10
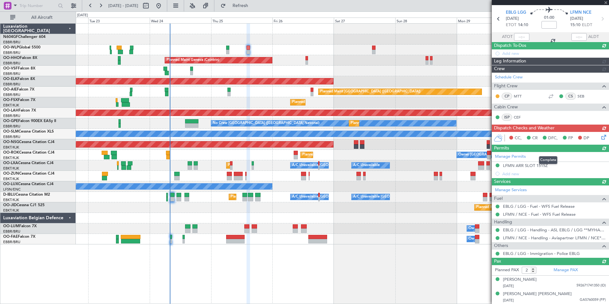
click at [600, 136] on icon at bounding box center [602, 135] width 5 height 5
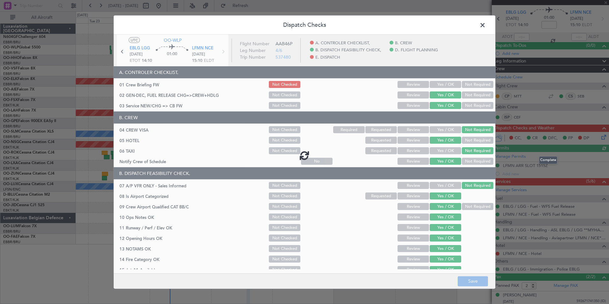
click at [485, 25] on span at bounding box center [485, 26] width 0 height 13
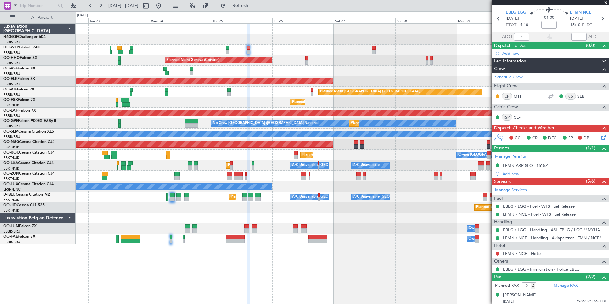
scroll to position [36, 0]
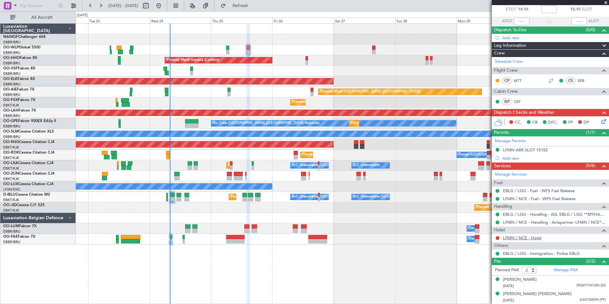
click at [511, 237] on link "LFMN / NCE - Hotel" at bounding box center [522, 237] width 39 height 5
click at [254, 6] on span "Refresh" at bounding box center [240, 6] width 27 height 4
click at [497, 238] on button at bounding box center [497, 238] width 4 height 4
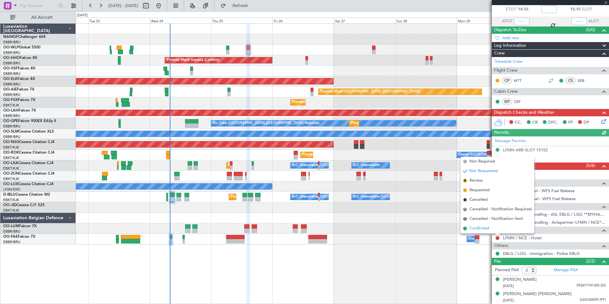
click at [488, 229] on span "Confirmed" at bounding box center [479, 228] width 20 height 6
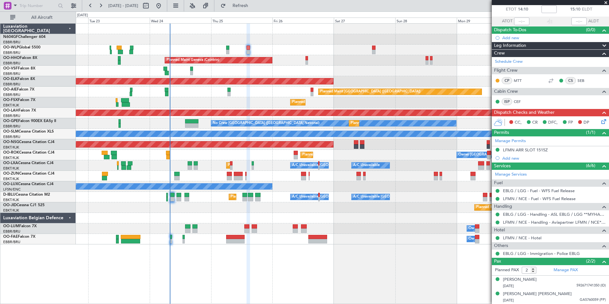
scroll to position [0, 0]
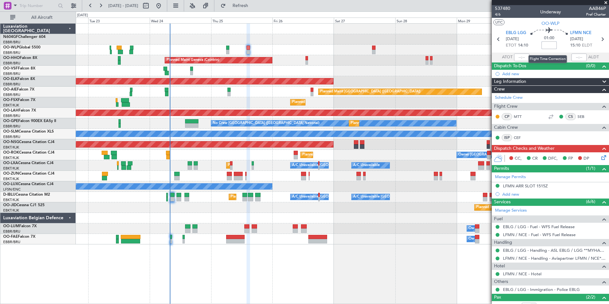
click at [548, 46] on input at bounding box center [548, 45] width 15 height 8
type input "+00:15"
click at [560, 46] on div "01:00 +00:15" at bounding box center [549, 39] width 42 height 24
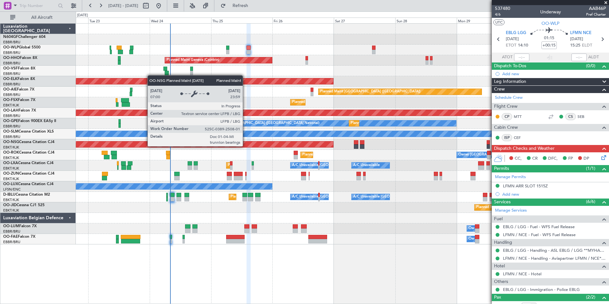
click at [274, 148] on div "Planned Maint [GEOGRAPHIC_DATA] ([GEOGRAPHIC_DATA])" at bounding box center [342, 144] width 533 height 11
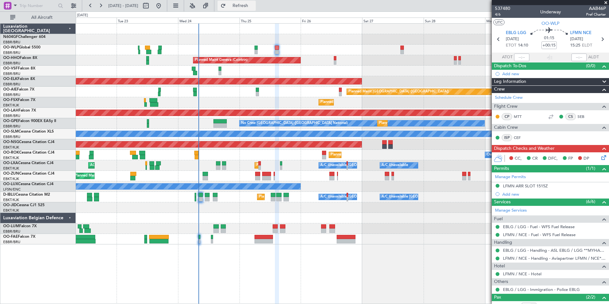
click at [256, 10] on button "Refresh" at bounding box center [236, 6] width 38 height 10
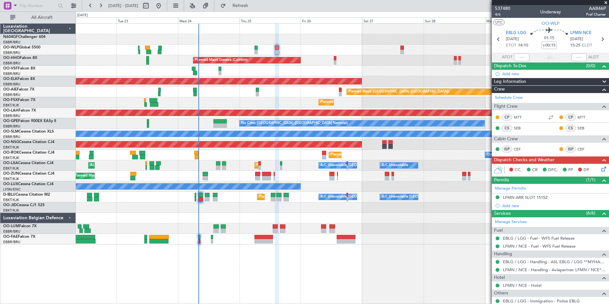
scroll to position [47, 0]
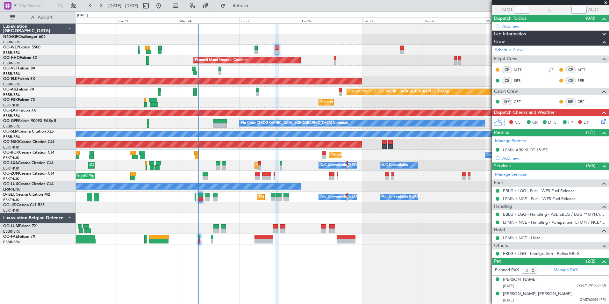
click at [600, 120] on icon at bounding box center [602, 120] width 5 height 5
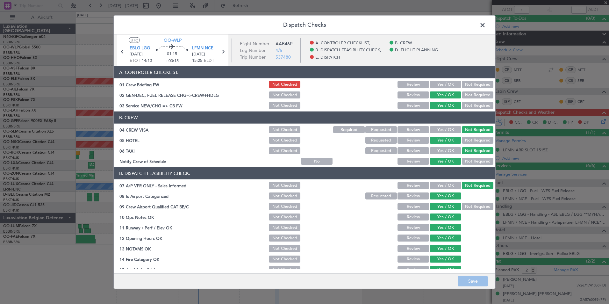
scroll to position [118, 0]
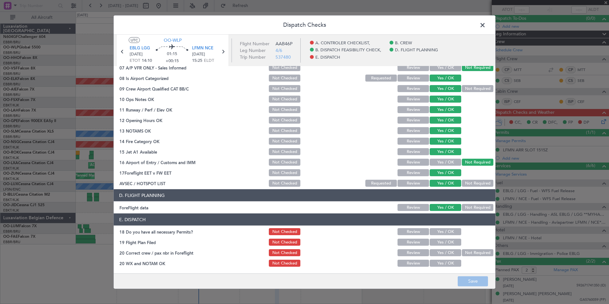
click at [449, 233] on button "Yes / OK" at bounding box center [445, 231] width 32 height 7
click at [449, 239] on button "Yes / OK" at bounding box center [445, 241] width 32 height 7
click at [448, 260] on button "Yes / OK" at bounding box center [445, 262] width 32 height 7
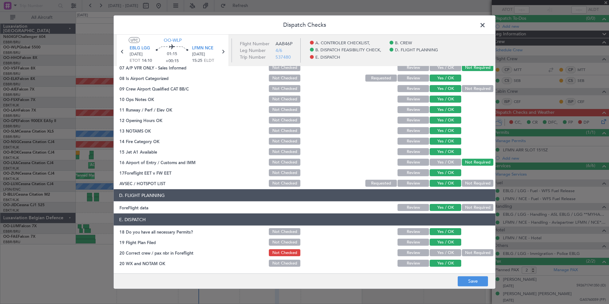
click at [449, 250] on button "Yes / OK" at bounding box center [445, 252] width 32 height 7
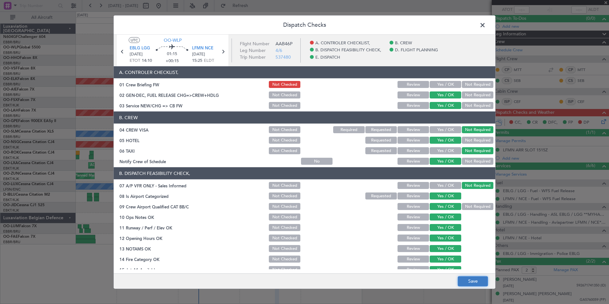
click at [483, 282] on button "Save" at bounding box center [472, 281] width 30 height 10
click at [449, 83] on button "Yes / OK" at bounding box center [445, 84] width 32 height 7
click at [473, 284] on button "Save" at bounding box center [472, 281] width 30 height 10
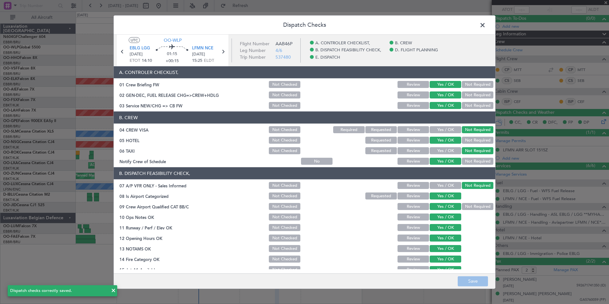
click at [485, 23] on span at bounding box center [485, 26] width 0 height 13
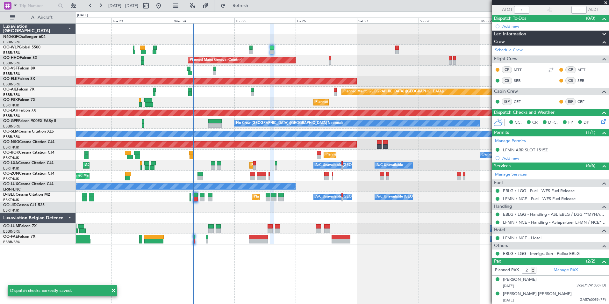
click at [418, 78] on div "Planned Maint Geneva (Cointrin) Planned Maint Kortrijk-Wevelgem Planned Maint L…" at bounding box center [342, 134] width 533 height 221
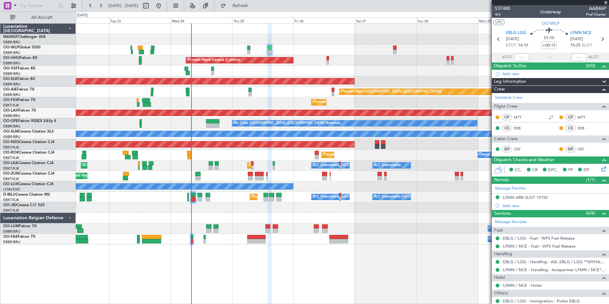
click at [604, 3] on span at bounding box center [605, 3] width 6 height 6
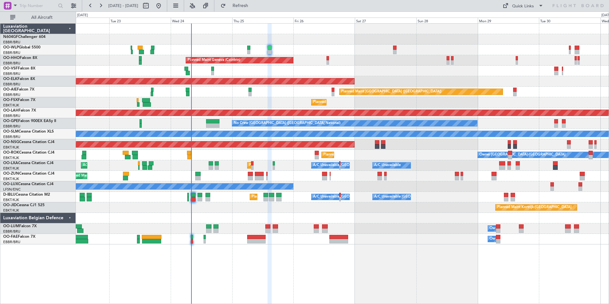
type input "0"
click at [249, 5] on span "Refresh" at bounding box center [240, 6] width 27 height 4
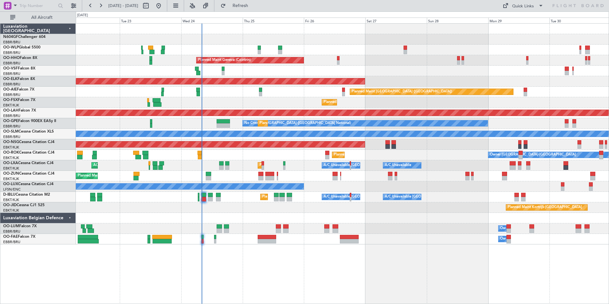
click at [295, 159] on div "Planned Maint Kortrijk-Wevelgem Owner Kortrijk-Wevelgem" at bounding box center [342, 155] width 533 height 11
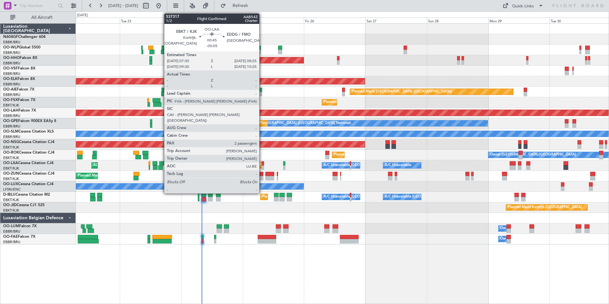
click at [262, 164] on div at bounding box center [262, 163] width 3 height 4
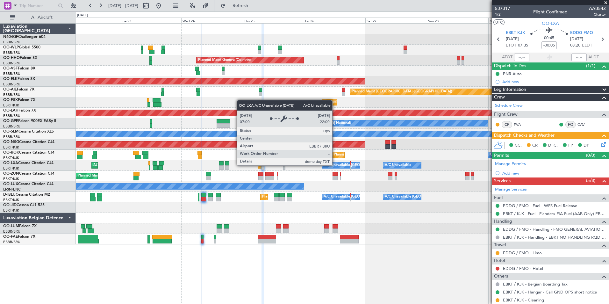
click at [323, 164] on div "A/C Unavailable [GEOGRAPHIC_DATA] ([GEOGRAPHIC_DATA] National)" at bounding box center [382, 165] width 118 height 10
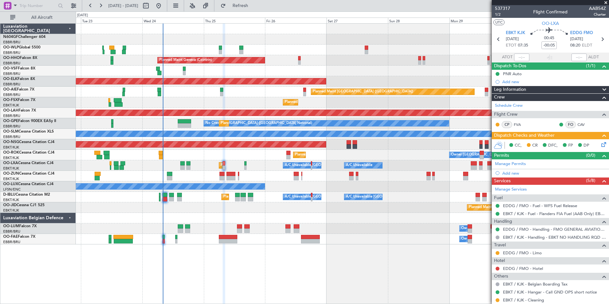
click at [278, 93] on div "Planned Maint [GEOGRAPHIC_DATA] ([GEOGRAPHIC_DATA])" at bounding box center [342, 92] width 533 height 11
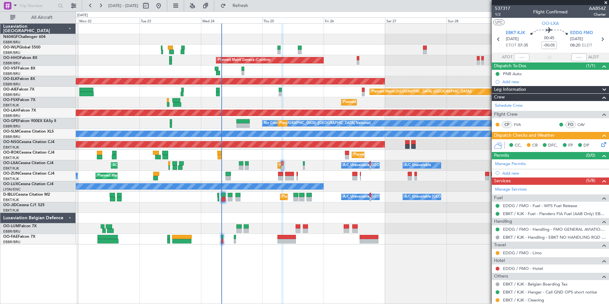
click at [306, 191] on div "No Crew Nancy (Essey)" at bounding box center [342, 186] width 533 height 11
click at [298, 218] on div at bounding box center [342, 218] width 533 height 11
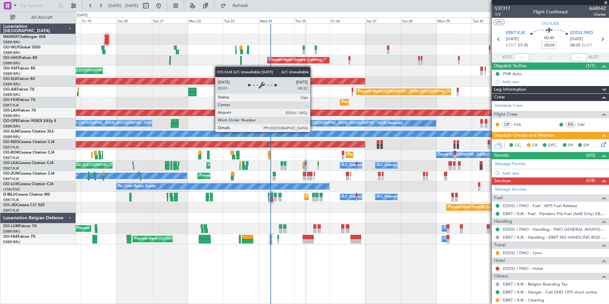
click at [321, 132] on div "A/C Unavailable [GEOGRAPHIC_DATA]" at bounding box center [342, 134] width 1597 height 6
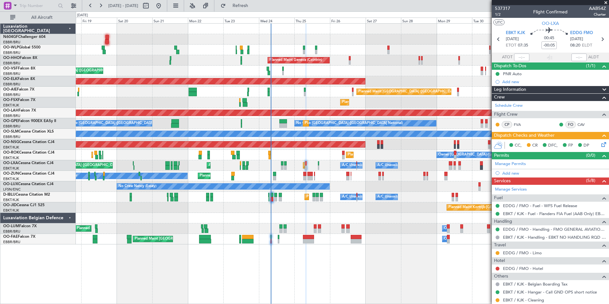
click at [90, 56] on div "Planned Maint Milan (Linate) Planned Maint Liege Planned Maint Geneva (Cointrin…" at bounding box center [342, 134] width 533 height 221
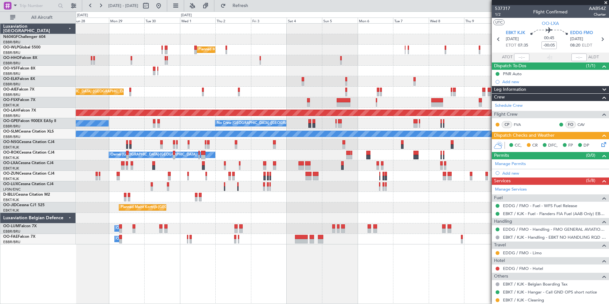
click at [112, 69] on div at bounding box center [342, 71] width 533 height 11
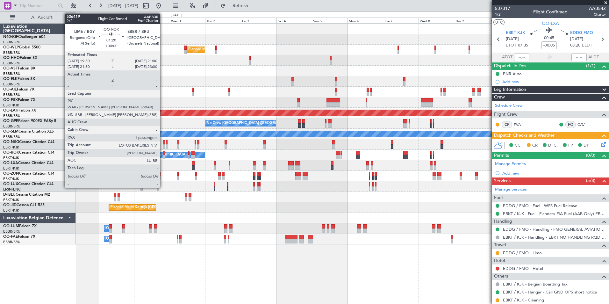
click at [163, 157] on div at bounding box center [164, 157] width 2 height 4
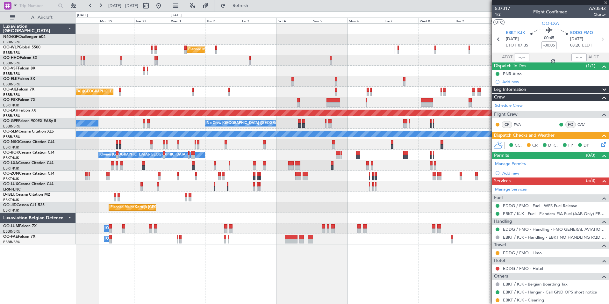
type input "1"
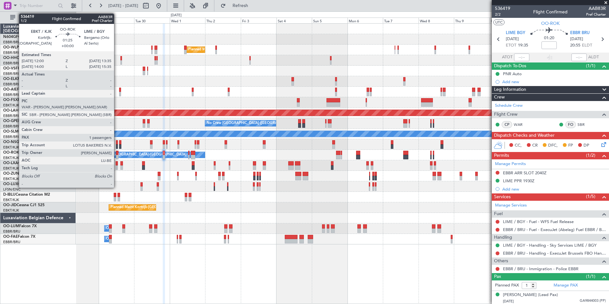
click at [117, 154] on div at bounding box center [117, 153] width 3 height 4
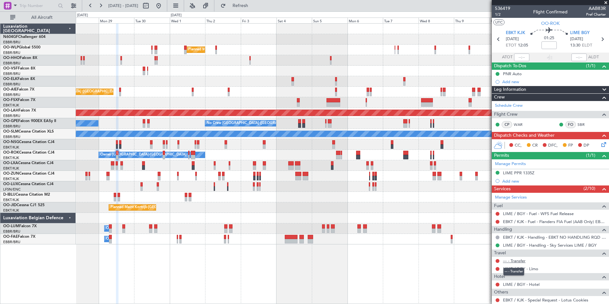
click at [518, 262] on link "--- - Transfer" at bounding box center [514, 260] width 23 height 5
click at [518, 258] on link "--- - Transfer" at bounding box center [514, 260] width 23 height 5
click at [254, 7] on span "Refresh" at bounding box center [240, 6] width 27 height 4
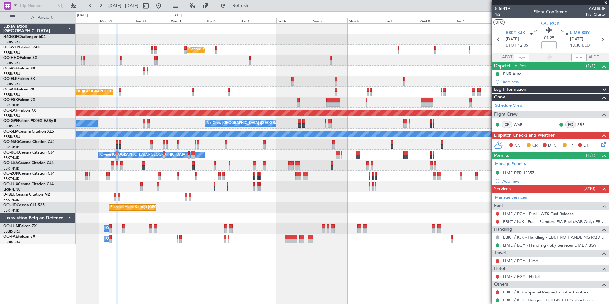
scroll to position [56, 0]
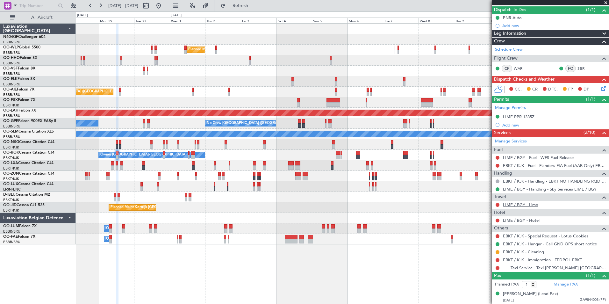
click at [527, 204] on link "LIME / BGY - Limo" at bounding box center [520, 204] width 35 height 5
click at [293, 72] on div "Planned Maint Milan (Linate) Planned Maint Geneva (Cointrin) Planned Maint Kort…" at bounding box center [342, 134] width 533 height 221
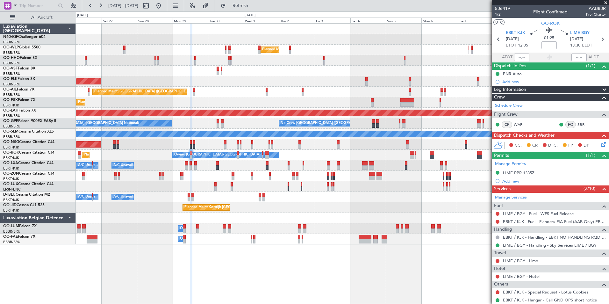
scroll to position [56, 0]
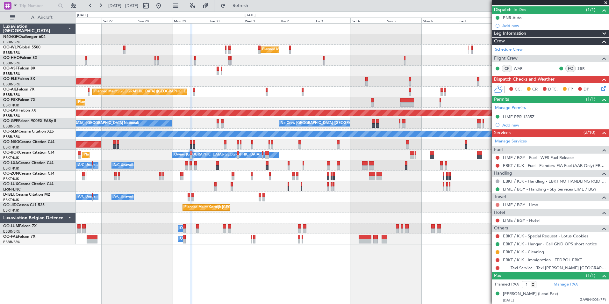
click at [497, 205] on button at bounding box center [497, 205] width 4 height 4
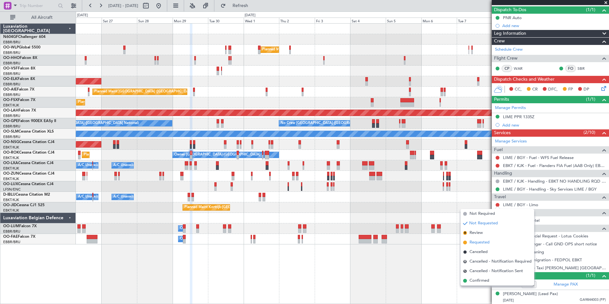
click at [489, 242] on span "Requested" at bounding box center [479, 242] width 20 height 6
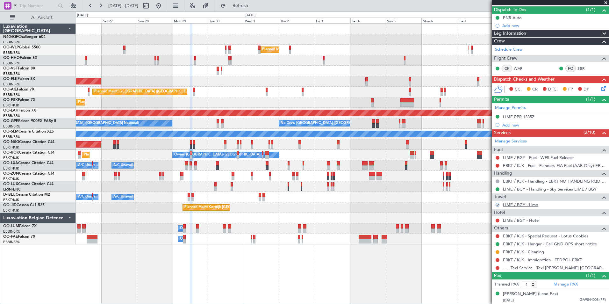
click at [520, 205] on link "LIME / BGY - Limo" at bounding box center [520, 204] width 35 height 5
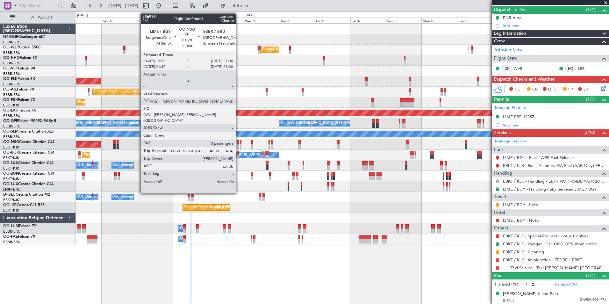
click at [424, 145] on div "Planned Maint [GEOGRAPHIC_DATA] ([GEOGRAPHIC_DATA])" at bounding box center [342, 144] width 533 height 11
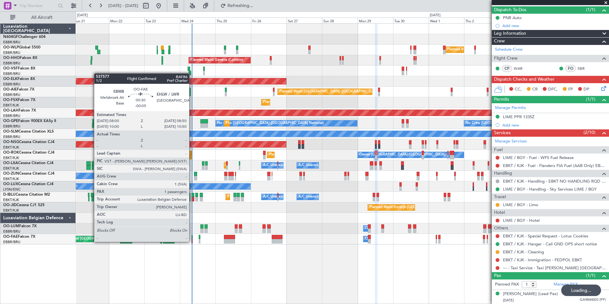
click at [192, 241] on div at bounding box center [191, 241] width 1 height 4
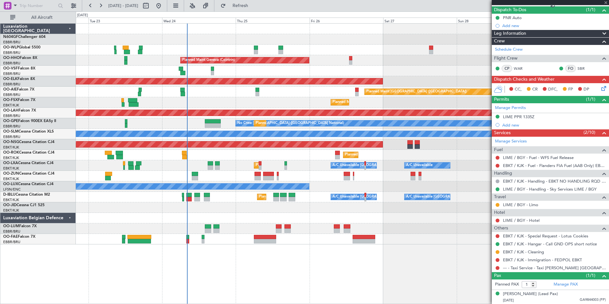
type input "-00:05"
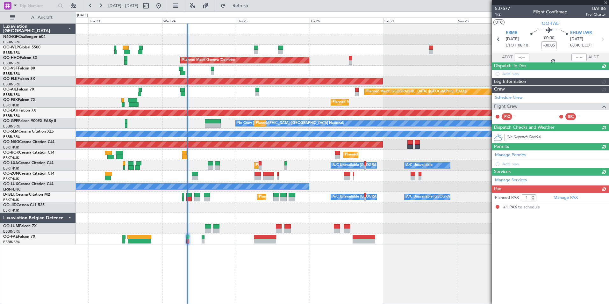
scroll to position [0, 0]
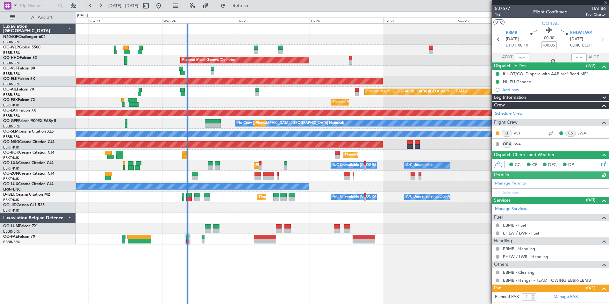
click at [519, 57] on div at bounding box center [521, 57] width 15 height 8
click at [516, 58] on div at bounding box center [521, 57] width 15 height 8
click at [517, 58] on input "text" at bounding box center [521, 57] width 15 height 8
click at [446, 60] on div "Planned Maint Geneva (Cointrin)" at bounding box center [342, 60] width 533 height 11
type input "08:07"
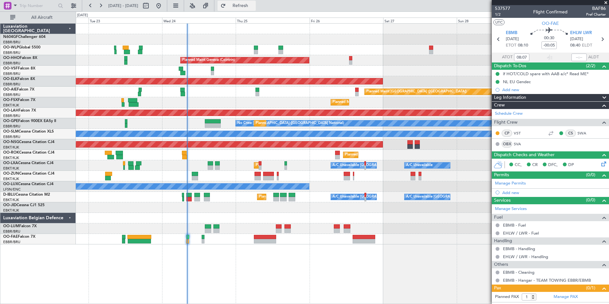
click at [242, 6] on button "Refresh" at bounding box center [236, 6] width 38 height 10
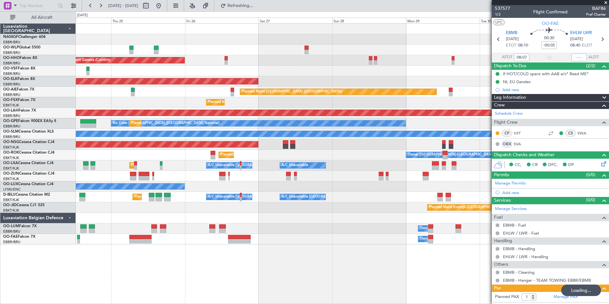
click at [254, 117] on div "Planned Maint [PERSON_NAME]-[GEOGRAPHIC_DATA][PERSON_NAME] ([GEOGRAPHIC_DATA][P…" at bounding box center [342, 113] width 533 height 11
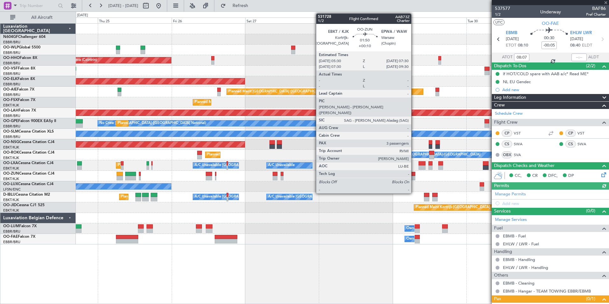
click at [414, 176] on div at bounding box center [412, 178] width 6 height 4
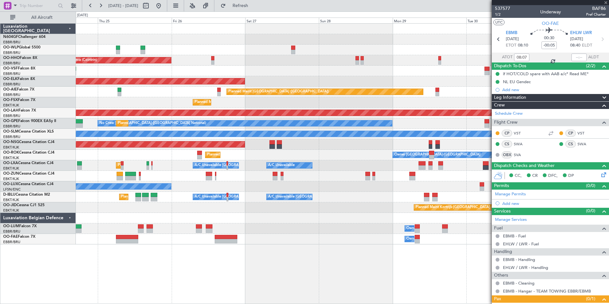
type input "+00:10"
type input "3"
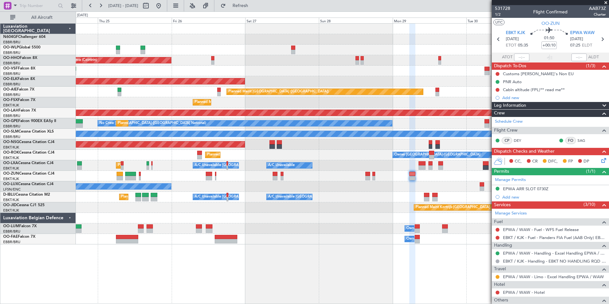
click at [259, 11] on fb-refresh-button "Refresh" at bounding box center [236, 5] width 45 height 11
click at [256, 10] on button "Refresh" at bounding box center [236, 6] width 38 height 10
click at [254, 5] on span "Refresh" at bounding box center [240, 6] width 27 height 4
click at [338, 172] on div "Planned Maint Milan (Linate) Planned Maint Geneva (Cointrin) Planned Maint Kort…" at bounding box center [342, 134] width 533 height 221
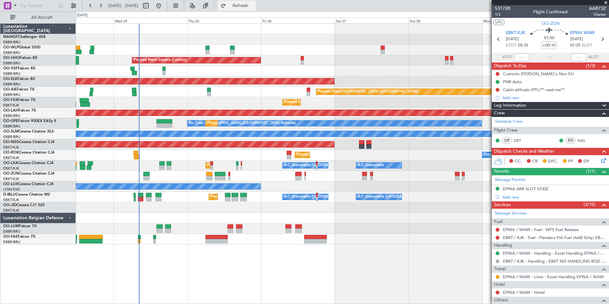
click at [254, 6] on span "Refresh" at bounding box center [240, 6] width 27 height 4
click at [183, 171] on div "Planned Maint Kortrijk-Wevelgem Owner" at bounding box center [342, 176] width 533 height 11
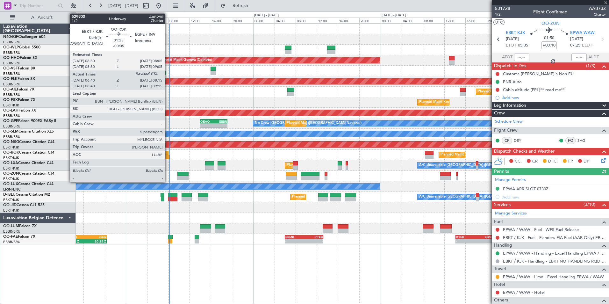
click at [166, 154] on div at bounding box center [164, 153] width 9 height 4
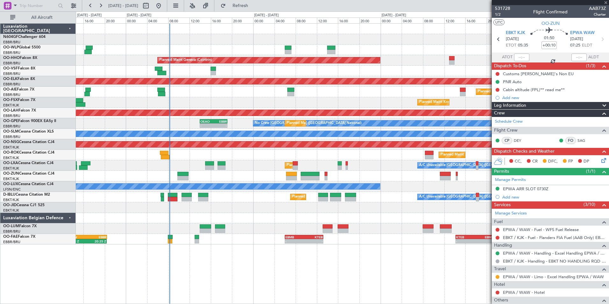
type input "-00:05"
type input "06:45"
type input "5"
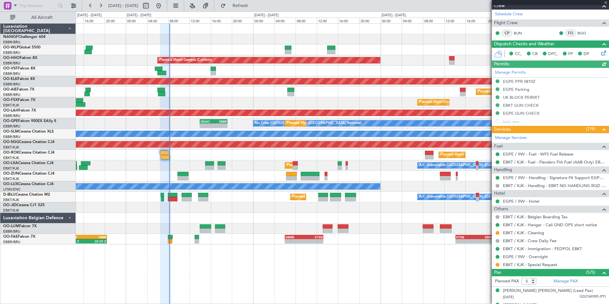
scroll to position [161, 0]
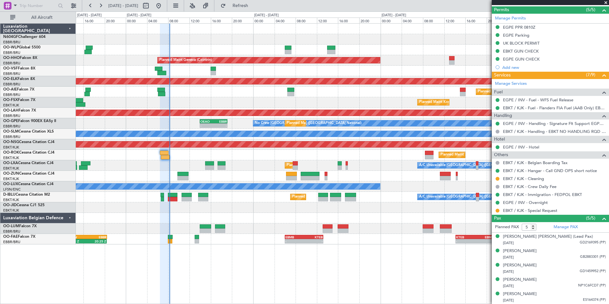
click at [167, 159] on div "Planned Maint Kortrijk-[GEOGRAPHIC_DATA]" at bounding box center [342, 155] width 533 height 11
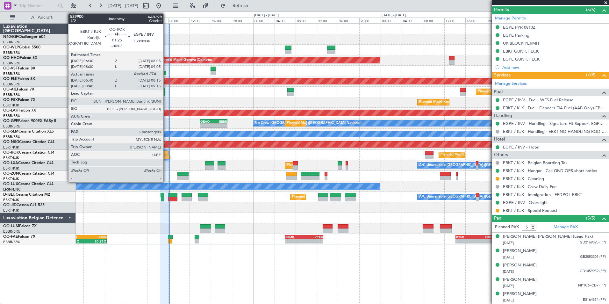
click at [166, 157] on div at bounding box center [165, 157] width 9 height 4
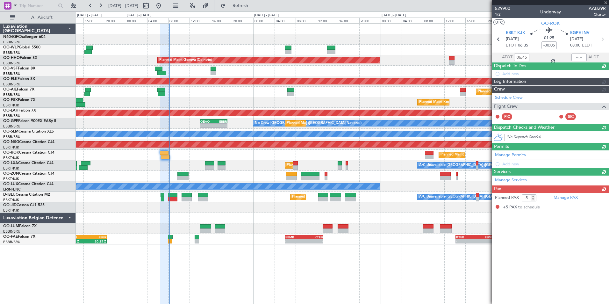
scroll to position [0, 0]
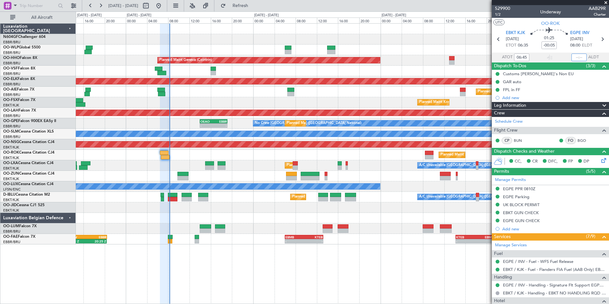
click at [575, 56] on input "text" at bounding box center [578, 57] width 15 height 8
click at [415, 60] on div "Planned Maint Geneva (Cointrin)" at bounding box center [342, 60] width 533 height 11
type input "08:13"
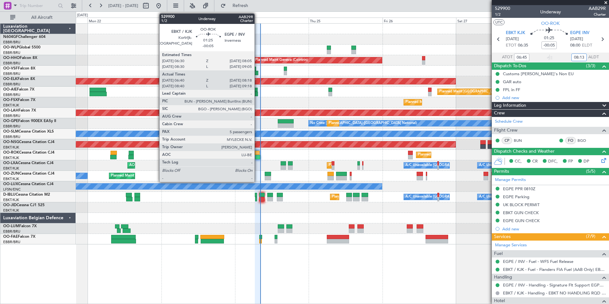
click at [258, 157] on div at bounding box center [257, 157] width 5 height 4
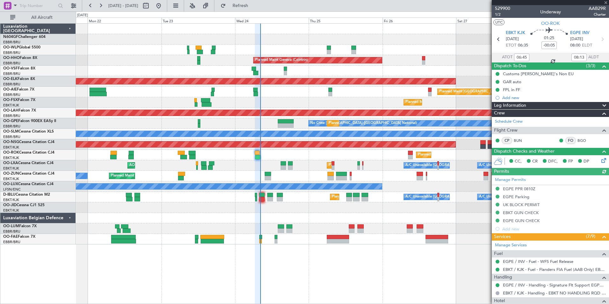
scroll to position [161, 0]
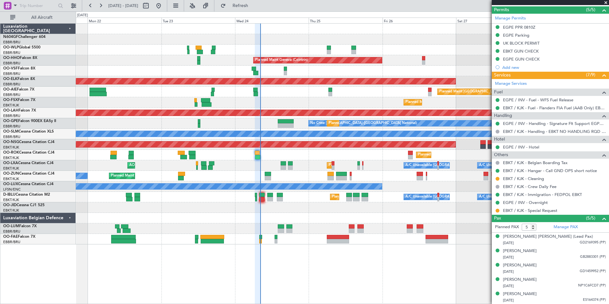
click at [373, 217] on div at bounding box center [342, 218] width 533 height 11
click at [523, 208] on link "EBKT / KJK - Special Request" at bounding box center [530, 210] width 54 height 5
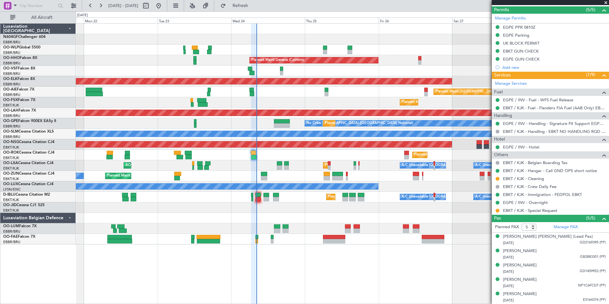
click at [291, 130] on div "A/C Unavailable [GEOGRAPHIC_DATA]" at bounding box center [342, 134] width 533 height 11
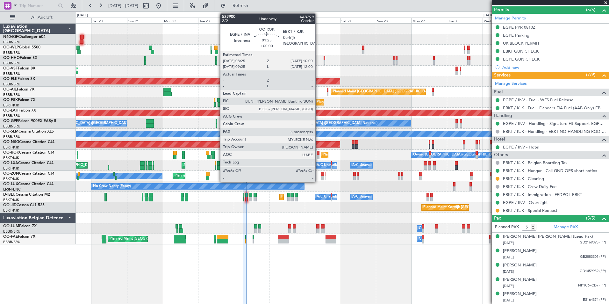
click at [318, 157] on div at bounding box center [318, 157] width 3 height 4
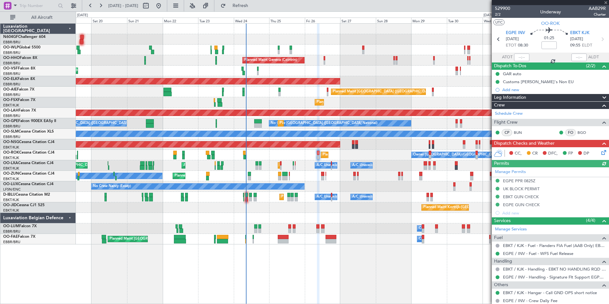
scroll to position [98, 0]
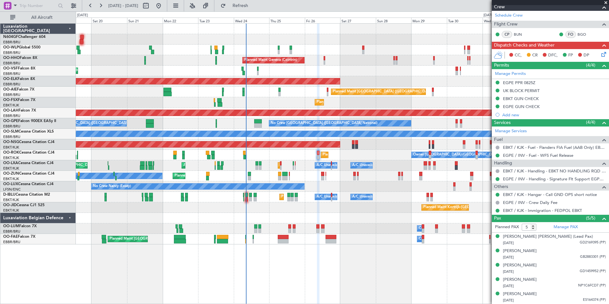
click at [324, 186] on div "No Crew Nancy (Essey)" at bounding box center [342, 186] width 533 height 11
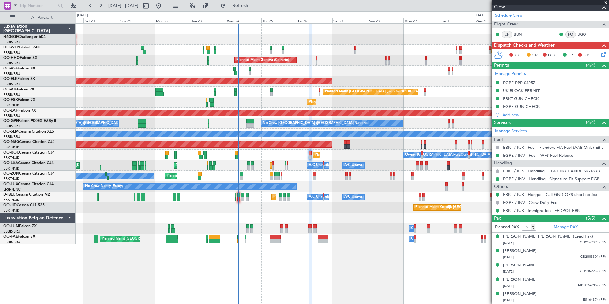
click at [277, 107] on div "Planned Maint Kortrijk-Wevelgem AOG Maint Kortrijk-Wevelgem" at bounding box center [342, 102] width 533 height 11
click at [392, 214] on div "Planned Maint Milan (Linate) Planned Maint Liege Planned Maint Geneva (Cointrin…" at bounding box center [342, 134] width 533 height 221
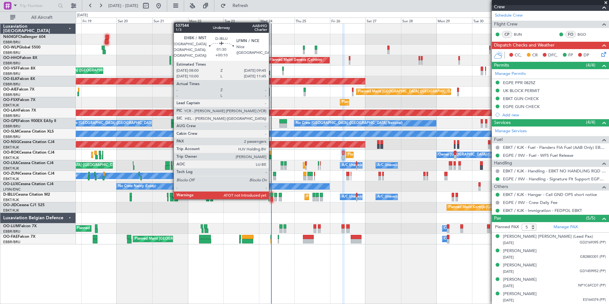
click at [272, 198] on div at bounding box center [271, 199] width 3 height 4
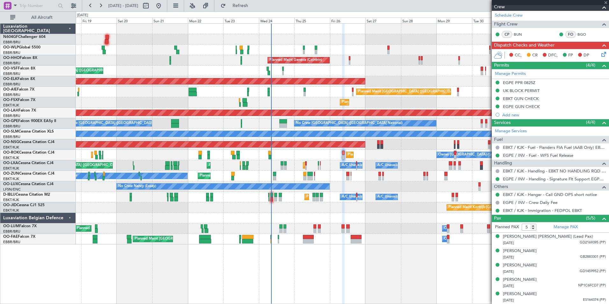
type input "+00:10"
type input "2"
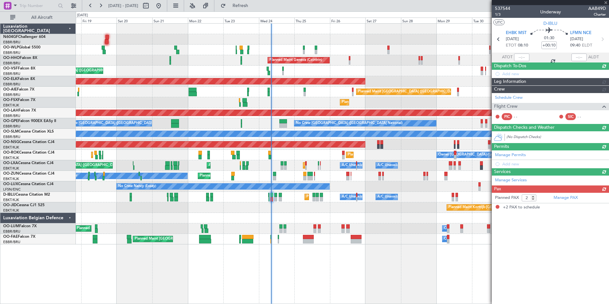
scroll to position [0, 0]
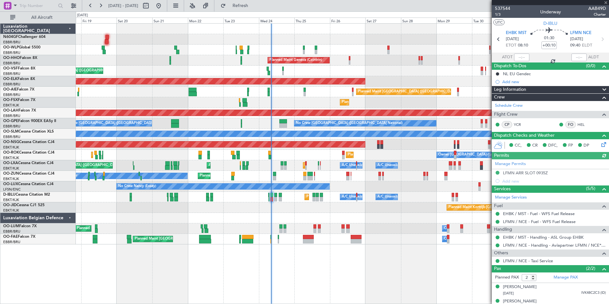
click at [521, 57] on div at bounding box center [521, 57] width 15 height 8
click at [519, 57] on input "text" at bounding box center [521, 57] width 15 height 8
click at [443, 59] on div "Planned Maint Geneva (Cointrin)" at bounding box center [342, 60] width 533 height 11
type input "08:22"
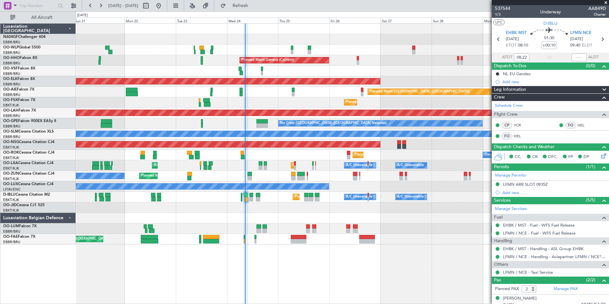
click at [284, 175] on div "Planned Maint Kortrijk-Wevelgem Owner Unplanned Maint Kortrijk-Wevelgem" at bounding box center [342, 176] width 533 height 11
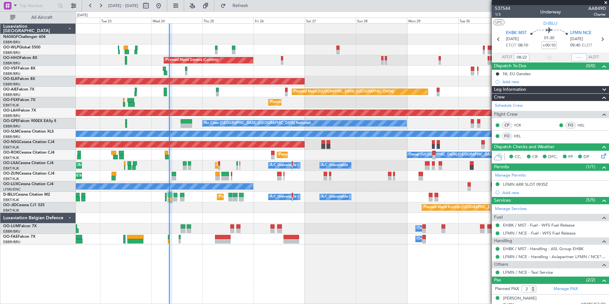
click at [311, 200] on div "Planned Maint Milan (Linate) Planned Maint Geneva (Cointrin) Planned Maint Kort…" at bounding box center [342, 134] width 533 height 221
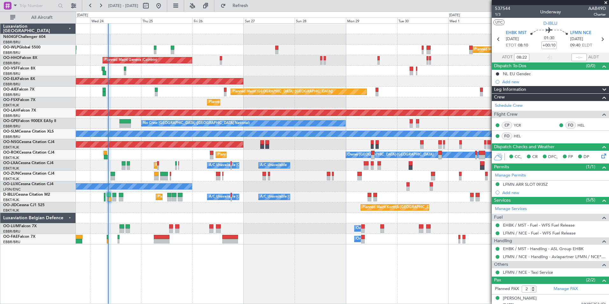
click at [297, 269] on div "Planned Maint Milan (Linate) Planned Maint Geneva (Cointrin) Planned Maint Kort…" at bounding box center [342, 163] width 533 height 280
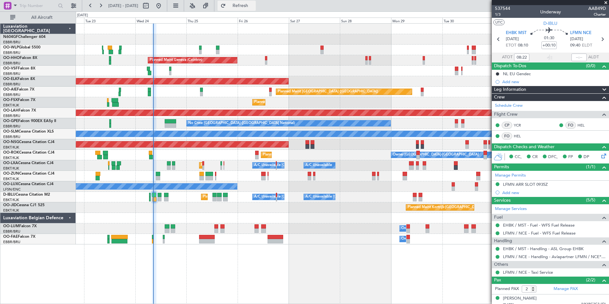
click at [249, 9] on button "Refresh" at bounding box center [236, 6] width 38 height 10
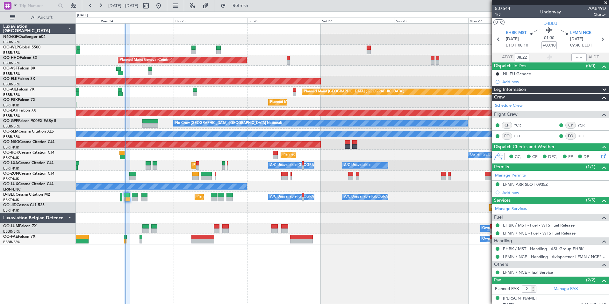
click at [247, 128] on div "Planned Maint Brussels (Brussels National) No Crew Brussels (Brussels National)…" at bounding box center [342, 123] width 533 height 11
click at [248, 4] on span "Refresh" at bounding box center [240, 6] width 27 height 4
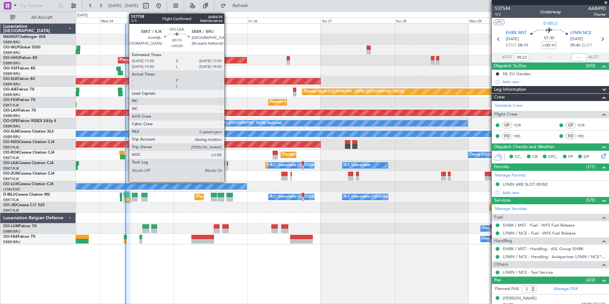
click at [227, 166] on div at bounding box center [227, 167] width 1 height 4
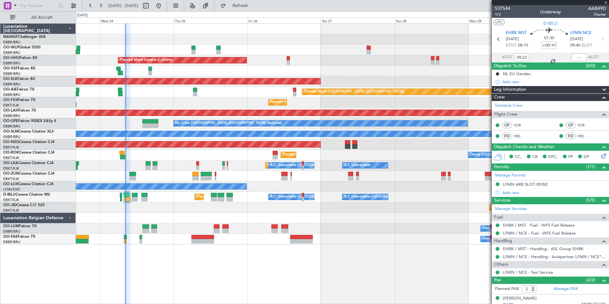
type input "0"
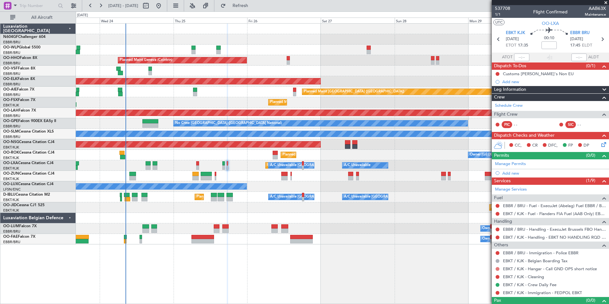
click at [496, 269] on button at bounding box center [497, 269] width 4 height 4
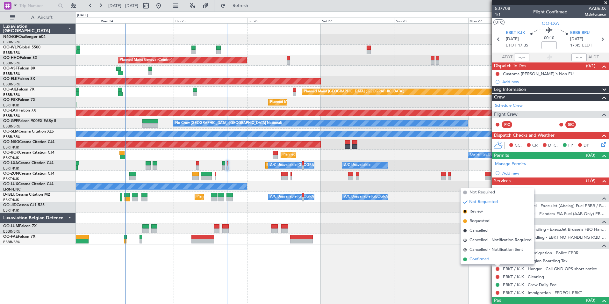
click at [489, 260] on span "Confirmed" at bounding box center [479, 259] width 20 height 6
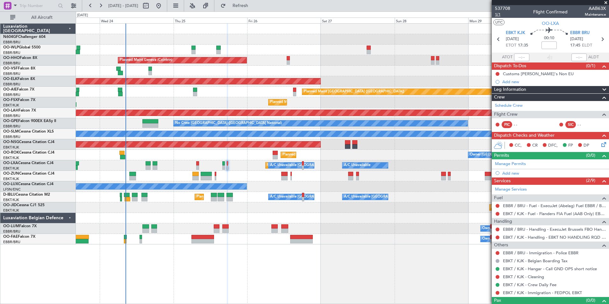
click at [498, 14] on span "1/1" at bounding box center [502, 14] width 15 height 5
click at [253, 4] on span "Refresh" at bounding box center [240, 6] width 27 height 4
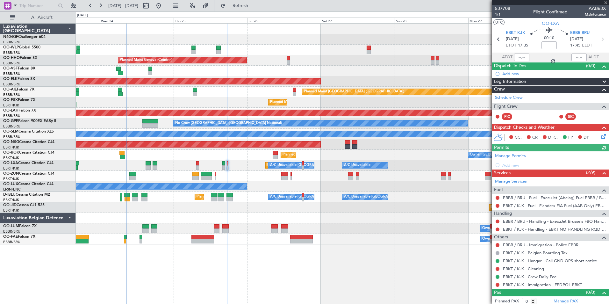
scroll to position [3, 0]
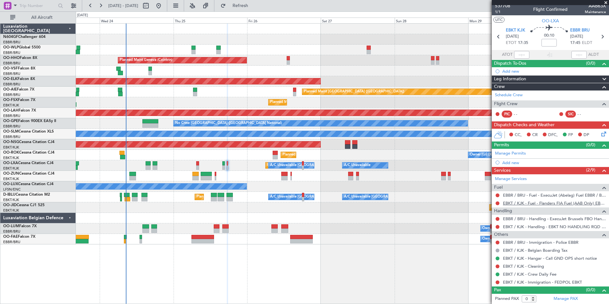
click at [513, 202] on link "EBKT / KJK - Fuel - Flanders FIA Fuel (AAB Only) EBKT / KJK" at bounding box center [554, 202] width 103 height 5
click at [244, 5] on button "Refresh" at bounding box center [236, 6] width 38 height 10
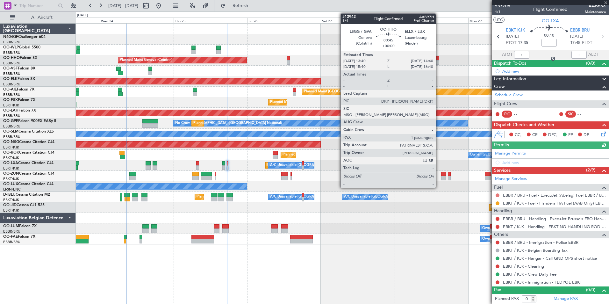
click at [497, 195] on button at bounding box center [497, 195] width 4 height 4
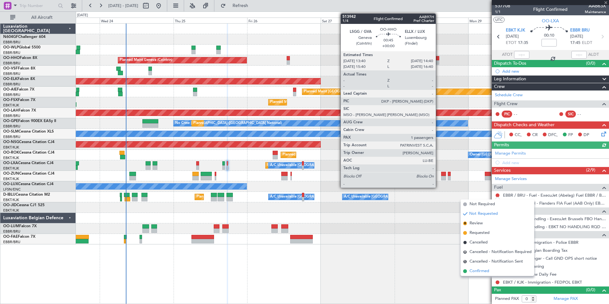
click at [490, 268] on li "Confirmed" at bounding box center [497, 271] width 74 height 10
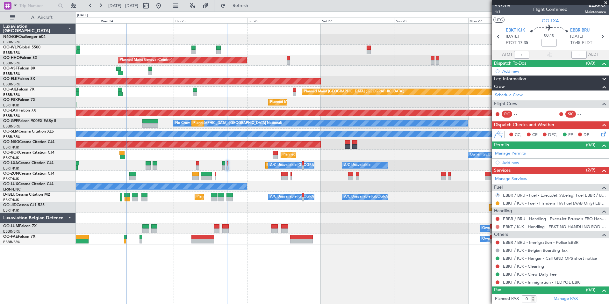
click at [497, 228] on mat-tooltip-component "Not Requested" at bounding box center [497, 236] width 36 height 17
click at [497, 227] on button at bounding box center [497, 227] width 4 height 4
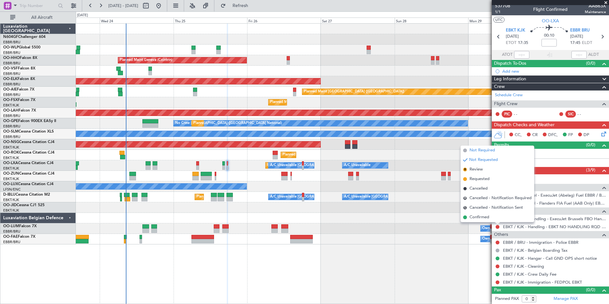
click at [490, 152] on span "Not Required" at bounding box center [481, 150] width 25 height 6
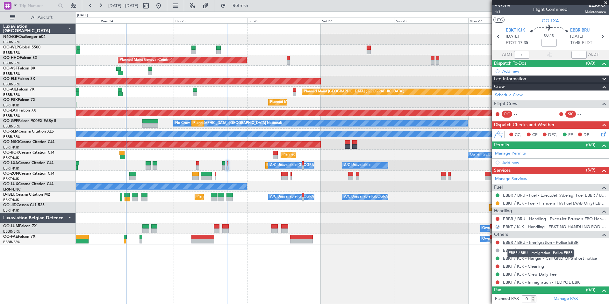
click at [514, 243] on link "EBBR / BRU - Immigration - Police EBBR" at bounding box center [540, 241] width 75 height 5
click at [498, 265] on button at bounding box center [497, 266] width 4 height 4
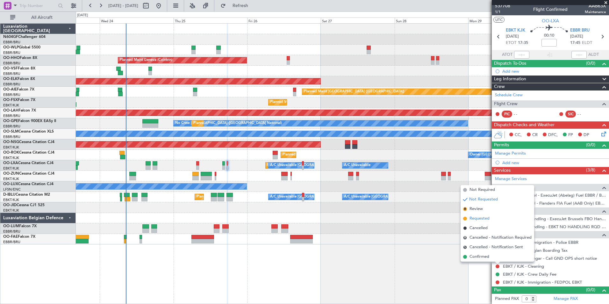
click at [477, 219] on span "Requested" at bounding box center [479, 218] width 20 height 6
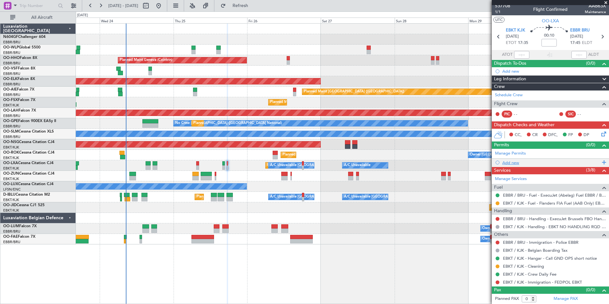
click at [515, 162] on div "Add new" at bounding box center [551, 162] width 98 height 5
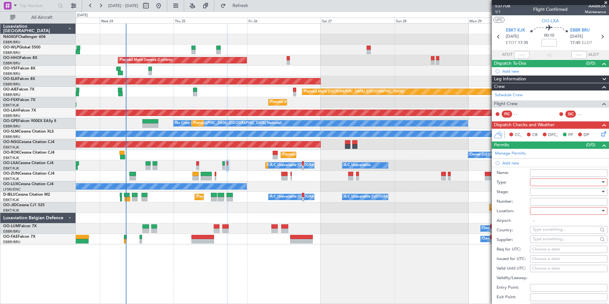
click at [562, 183] on div at bounding box center [566, 182] width 68 height 10
click at [551, 237] on span "Slot" at bounding box center [566, 242] width 67 height 10
click at [552, 213] on div at bounding box center [566, 211] width 68 height 10
click at [552, 227] on span "Departure" at bounding box center [566, 224] width 67 height 10
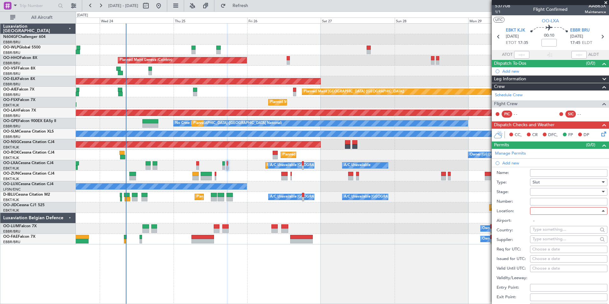
type input "EBKT / KJK"
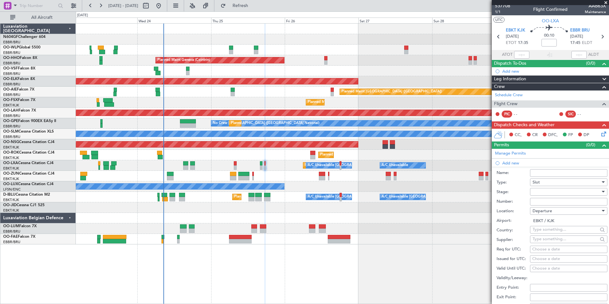
click at [241, 156] on div "Owner Kortrijk-Wevelgem Planned Maint Kortrijk-Wevelgem" at bounding box center [342, 155] width 533 height 11
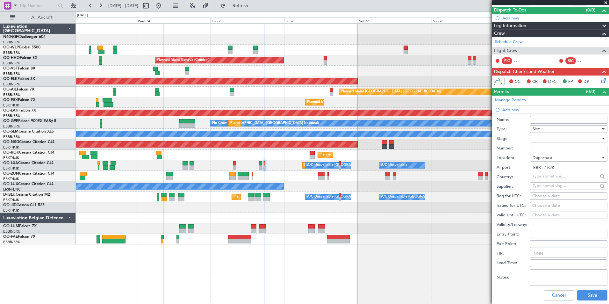
scroll to position [56, 0]
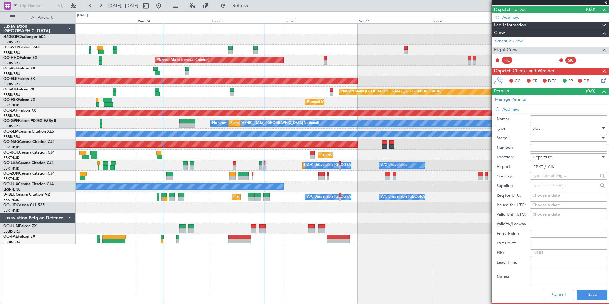
click at [563, 195] on div "Choose a date" at bounding box center [568, 195] width 73 height 6
select select "9"
select select "2025"
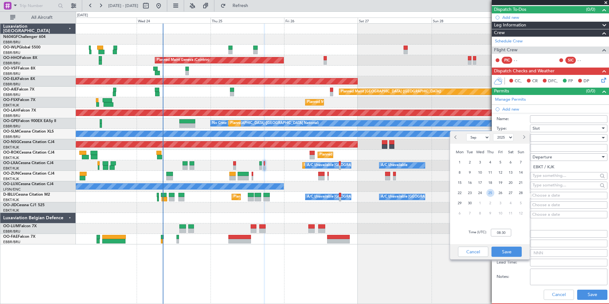
click at [487, 194] on span "25" at bounding box center [490, 193] width 8 height 8
click at [502, 230] on input "00:00" at bounding box center [501, 233] width 20 height 8
type input "17:50"
click at [512, 254] on button "Save" at bounding box center [506, 251] width 30 height 10
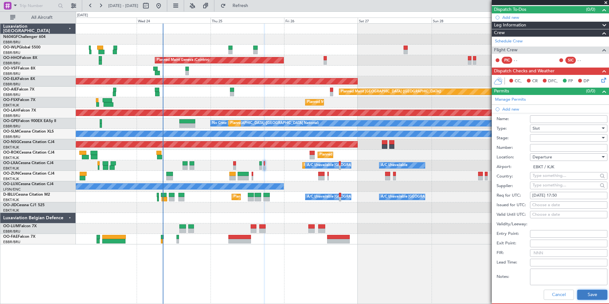
click at [591, 293] on button "Save" at bounding box center [592, 294] width 30 height 10
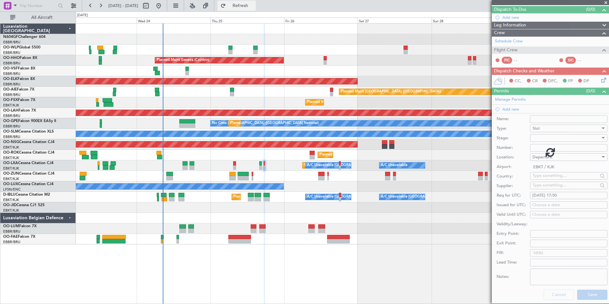
click at [247, 5] on button "Refresh" at bounding box center [236, 6] width 38 height 10
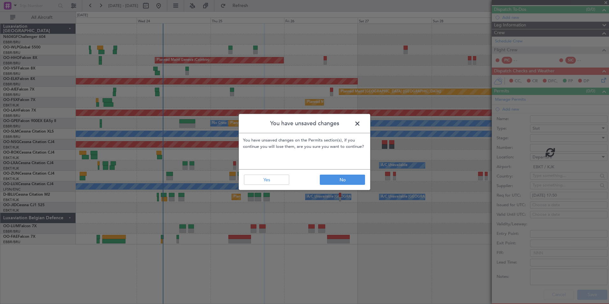
click at [360, 123] on span at bounding box center [360, 125] width 0 height 13
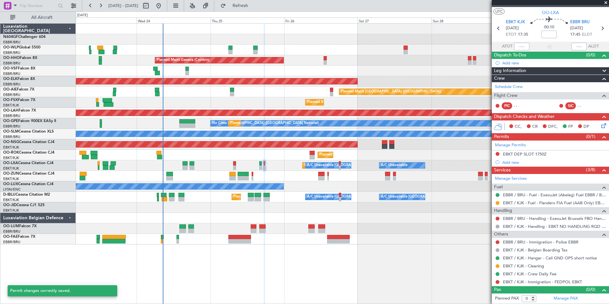
scroll to position [11, 0]
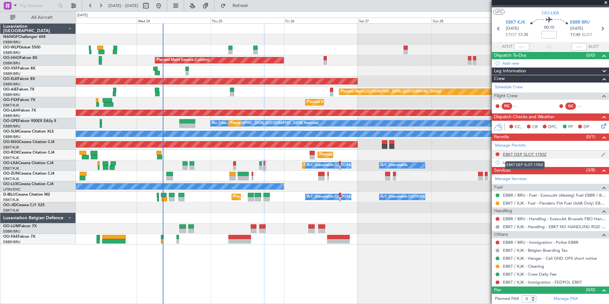
click at [520, 153] on div "EBKT DEP SLOT 1750Z" at bounding box center [525, 154] width 44 height 5
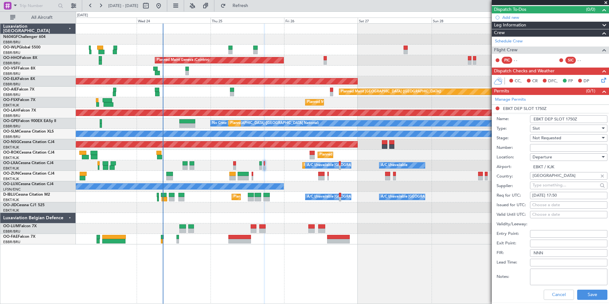
click at [556, 160] on div "Departure" at bounding box center [566, 157] width 68 height 10
click at [555, 186] on span "Arrival" at bounding box center [566, 189] width 67 height 10
type input "EBBR / BRU"
click at [592, 292] on button "Save" at bounding box center [592, 294] width 30 height 10
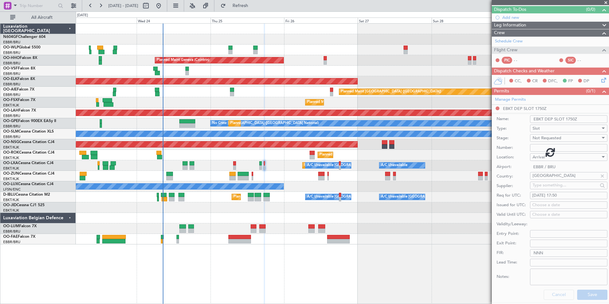
scroll to position [11, 0]
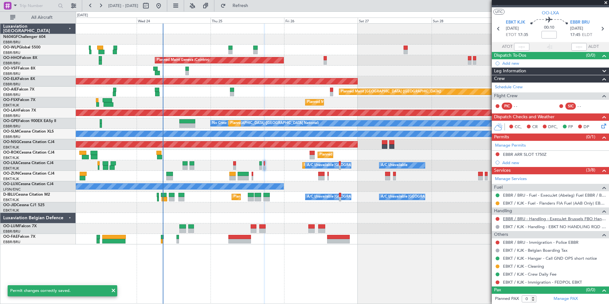
click at [522, 216] on link "EBBR / BRU - Handling - ExecuJet Brussels FBO Handling Abelag" at bounding box center [554, 218] width 103 height 5
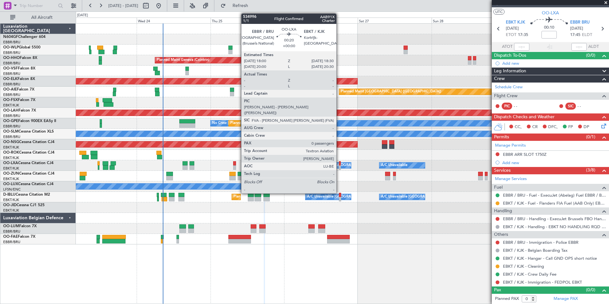
click at [339, 164] on div at bounding box center [340, 163] width 2 height 4
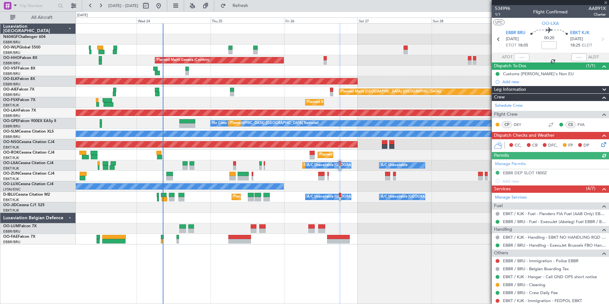
scroll to position [18, 0]
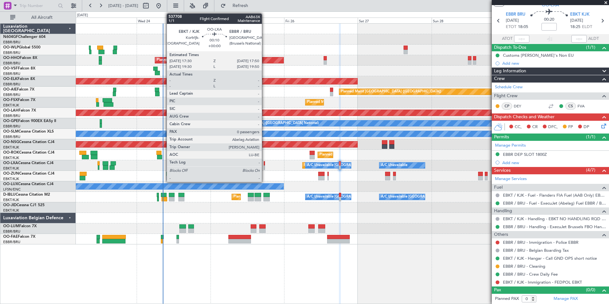
click at [265, 165] on div at bounding box center [264, 163] width 1 height 4
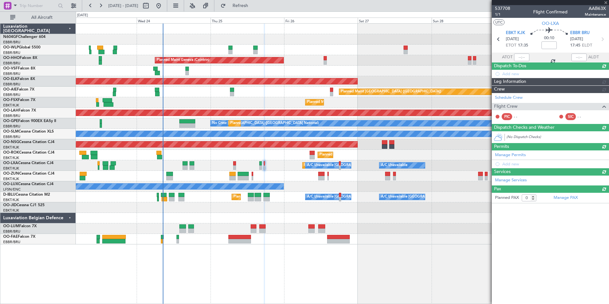
scroll to position [0, 0]
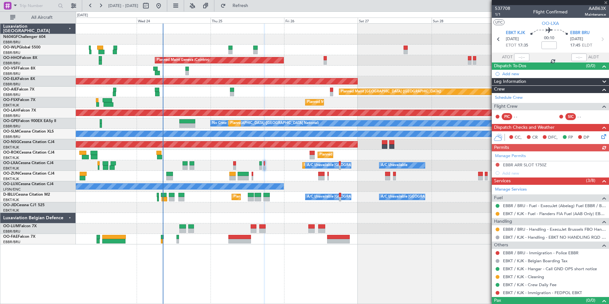
click at [497, 165] on div "Manage Permits EBBR ARR SLOT 1750Z Add new" at bounding box center [549, 164] width 117 height 26
click at [498, 164] on div "Manage Permits EBBR ARR SLOT 1750Z Add new" at bounding box center [549, 164] width 117 height 26
click at [498, 164] on button at bounding box center [497, 165] width 4 height 4
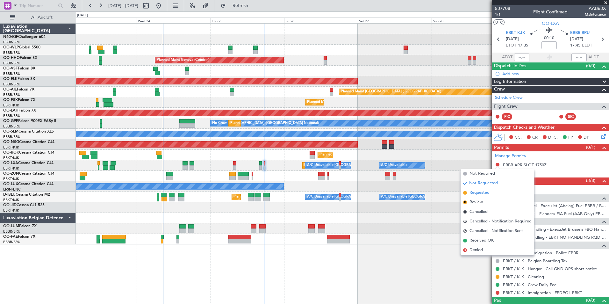
click at [494, 194] on li "Requested" at bounding box center [497, 193] width 74 height 10
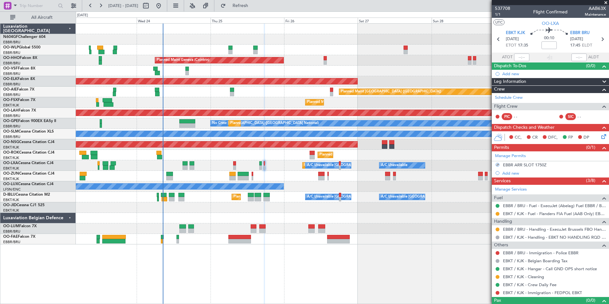
scroll to position [11, 0]
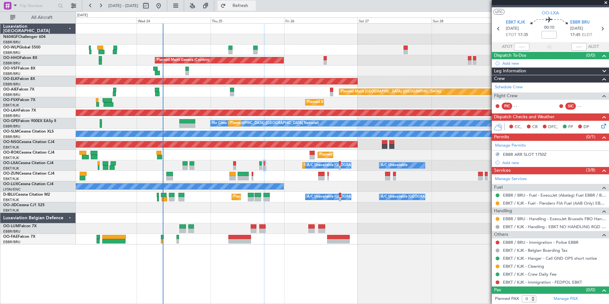
click at [256, 8] on button "Refresh" at bounding box center [236, 6] width 38 height 10
click at [600, 127] on icon at bounding box center [602, 124] width 5 height 5
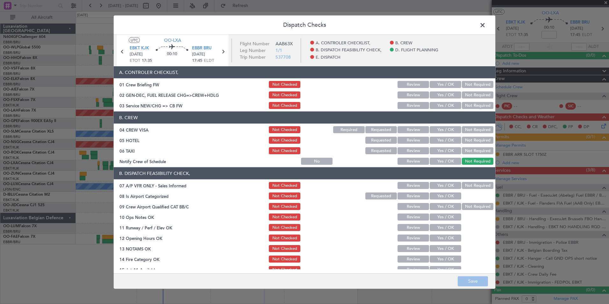
click at [447, 163] on button "Yes / OK" at bounding box center [445, 161] width 32 height 7
click at [473, 283] on button "Save" at bounding box center [472, 281] width 30 height 10
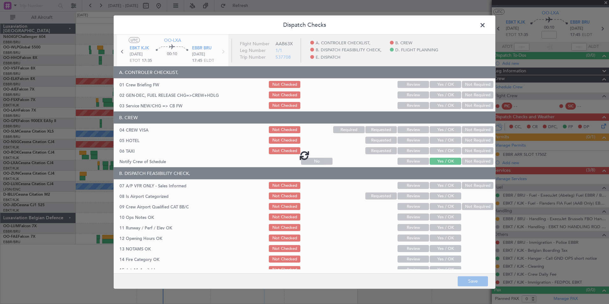
click at [485, 27] on span at bounding box center [485, 26] width 0 height 13
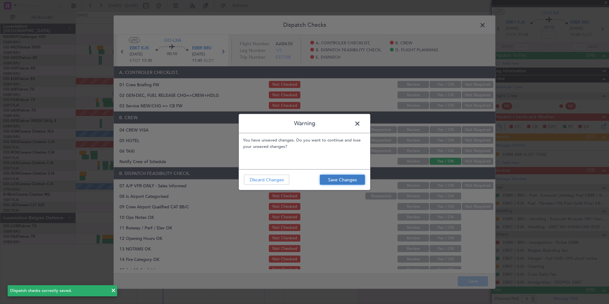
click at [342, 181] on button "Save Changes" at bounding box center [342, 179] width 45 height 10
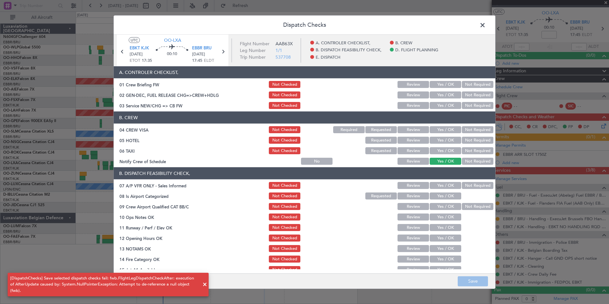
click at [205, 287] on span at bounding box center [205, 284] width 8 height 8
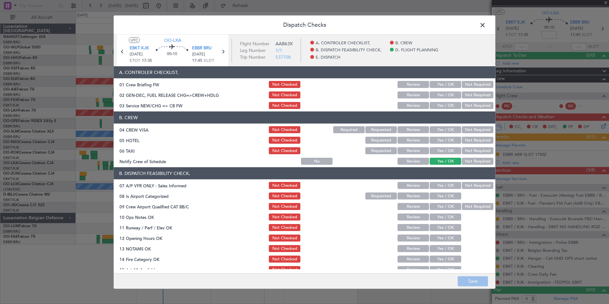
click at [485, 23] on span at bounding box center [485, 26] width 0 height 13
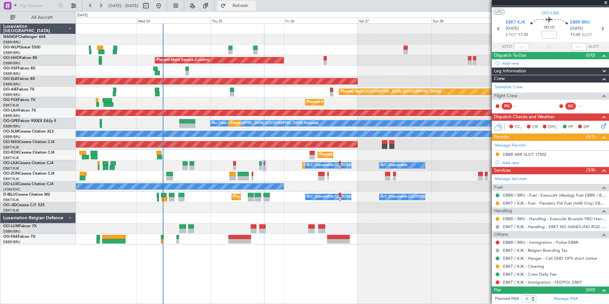
click at [254, 7] on span "Refresh" at bounding box center [240, 6] width 27 height 4
click at [496, 203] on button at bounding box center [497, 203] width 4 height 4
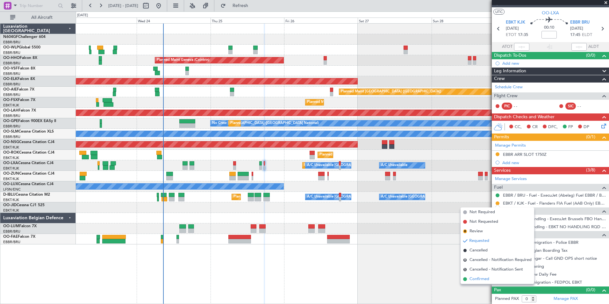
click at [502, 281] on li "Confirmed" at bounding box center [497, 279] width 74 height 10
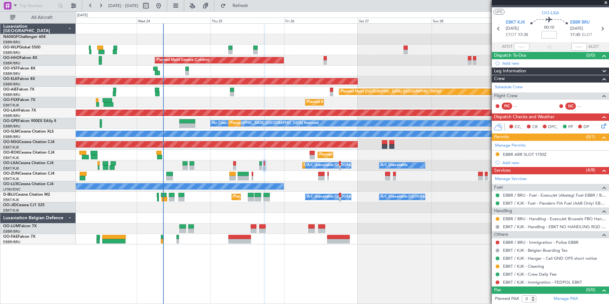
click at [275, 11] on div "Planned Maint Milan (Linate) Planned Maint Geneva (Cointrin) Planned Maint Kort…" at bounding box center [304, 157] width 609 height 292
click at [256, 8] on button "Refresh" at bounding box center [236, 6] width 38 height 10
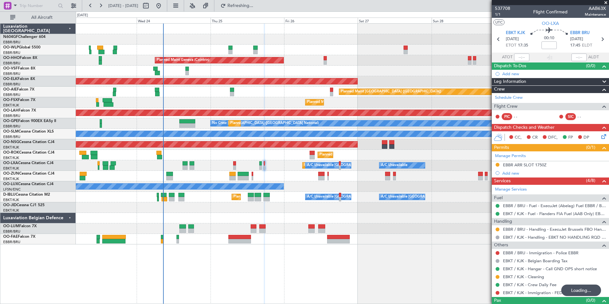
scroll to position [11, 0]
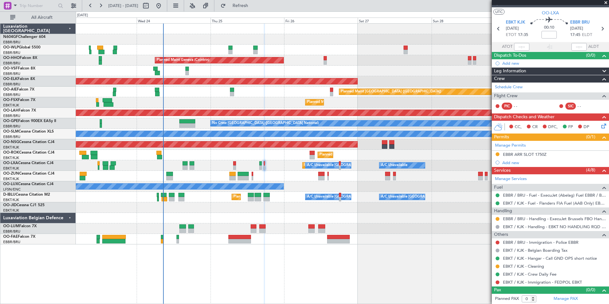
click at [259, 11] on fb-refresh-button "Refresh" at bounding box center [236, 5] width 45 height 11
click at [256, 10] on button "Refresh" at bounding box center [236, 6] width 38 height 10
click at [600, 124] on icon at bounding box center [602, 124] width 5 height 5
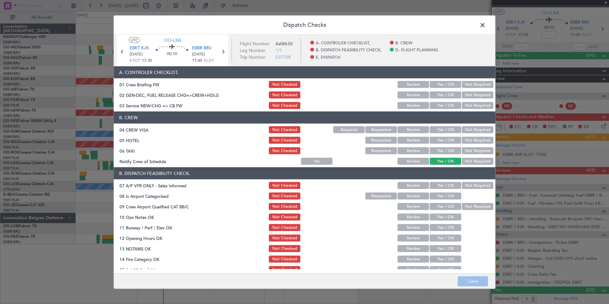
click at [485, 26] on span at bounding box center [485, 26] width 0 height 13
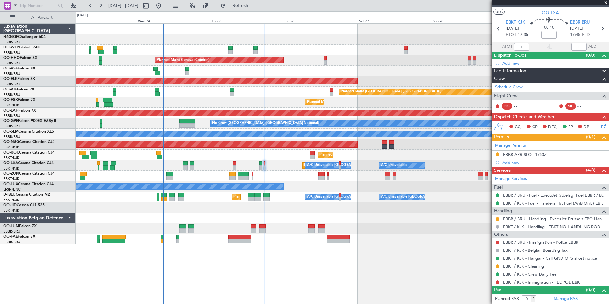
click at [409, 277] on div "Planned Maint Milan (Linate) Planned Maint Geneva ([GEOGRAPHIC_DATA]) Planned M…" at bounding box center [342, 163] width 533 height 280
click at [248, 11] on div "Planned Maint Milan (Linate) Planned Maint Geneva ([GEOGRAPHIC_DATA]) Planned M…" at bounding box center [304, 157] width 609 height 292
click at [249, 8] on button "Refresh" at bounding box center [236, 6] width 38 height 10
click at [266, 166] on div "Planned Maint Kortrijk-[GEOGRAPHIC_DATA] A/C Unavailable [GEOGRAPHIC_DATA] ([GE…" at bounding box center [342, 165] width 533 height 11
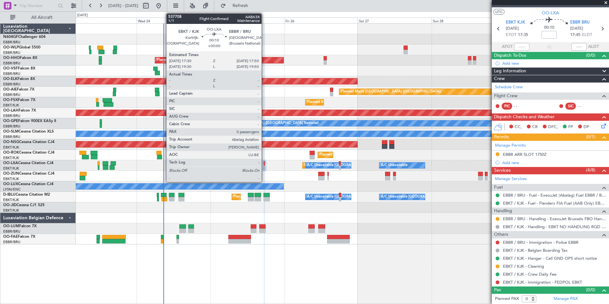
click at [264, 166] on div at bounding box center [264, 167] width 1 height 4
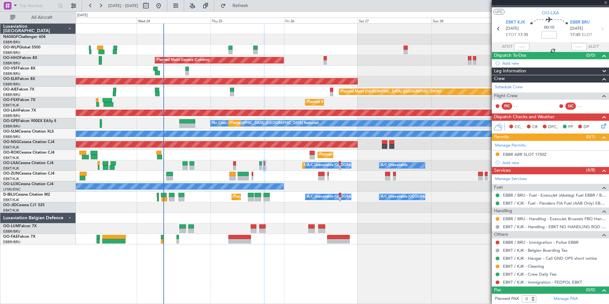
scroll to position [0, 0]
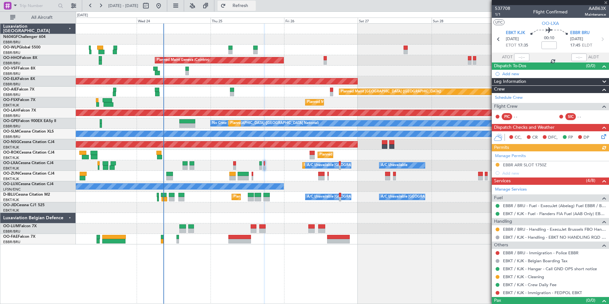
click at [254, 6] on span "Refresh" at bounding box center [240, 6] width 27 height 4
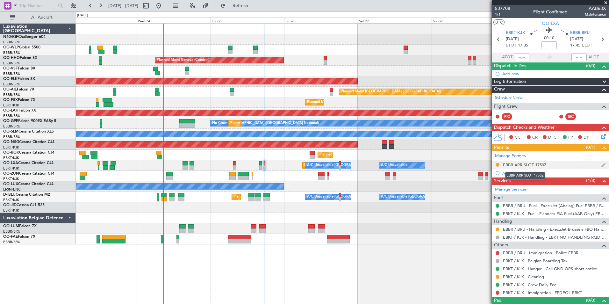
click at [532, 166] on div "EBBR ARR SLOT 1750Z" at bounding box center [525, 164] width 44 height 5
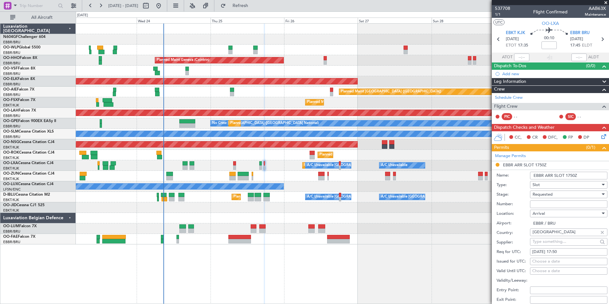
click at [564, 203] on input "Number:" at bounding box center [568, 204] width 77 height 8
paste input "EBBRAAB7511A"
type input "EBBRAAB7511A"
click at [574, 204] on input "EBBRAAB7511A" at bounding box center [568, 204] width 77 height 8
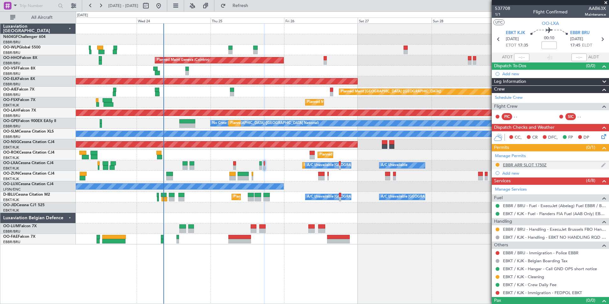
click at [541, 164] on div "EBBR ARR SLOT 1750Z" at bounding box center [525, 164] width 44 height 5
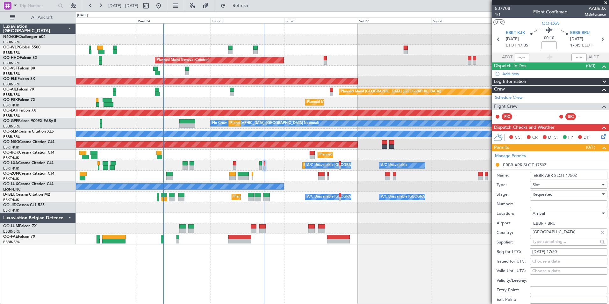
click at [563, 208] on div "Arrival" at bounding box center [566, 213] width 68 height 10
click at [563, 203] on div at bounding box center [304, 152] width 609 height 304
drag, startPoint x: 563, startPoint y: 203, endPoint x: 520, endPoint y: 199, distance: 43.2
click at [520, 199] on div "Number:" at bounding box center [551, 204] width 111 height 10
click at [535, 204] on input "Number:" at bounding box center [568, 204] width 77 height 8
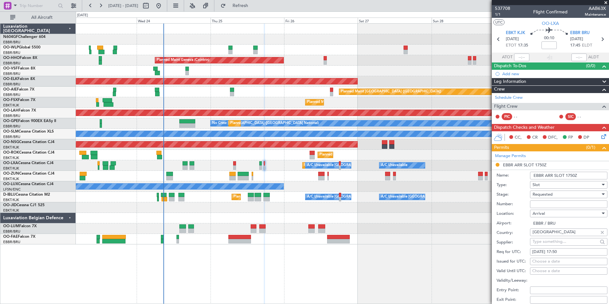
paste input "EBBRAAB7511A"
type input "EBBRAAB7511A00"
click at [557, 191] on div "Requested" at bounding box center [566, 194] width 68 height 10
click at [556, 243] on span "Received OK" at bounding box center [566, 242] width 67 height 10
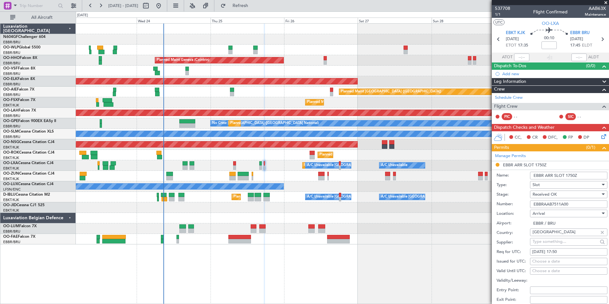
scroll to position [87, 0]
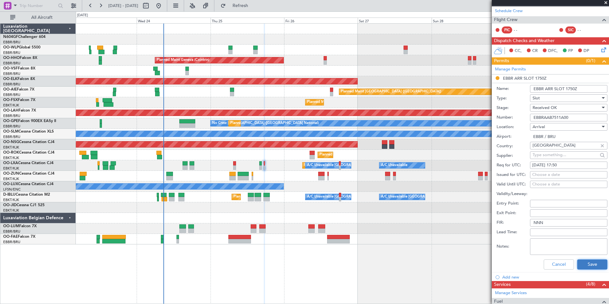
click at [593, 264] on button "Save" at bounding box center [592, 264] width 30 height 10
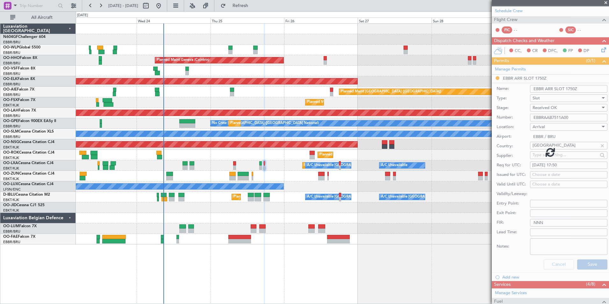
scroll to position [11, 0]
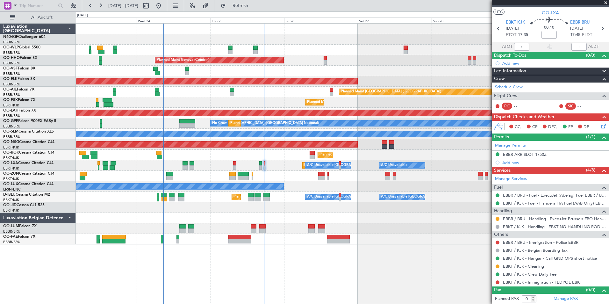
click at [495, 219] on div at bounding box center [497, 218] width 5 height 5
click at [496, 219] on button at bounding box center [497, 219] width 4 height 4
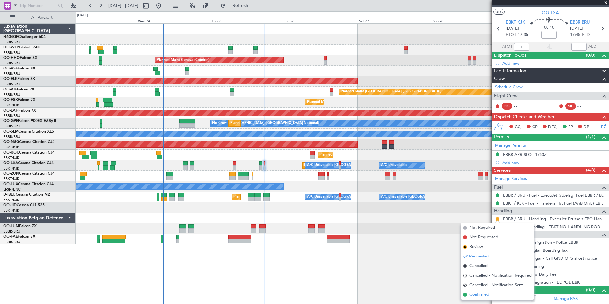
click at [493, 296] on li "Confirmed" at bounding box center [497, 295] width 74 height 10
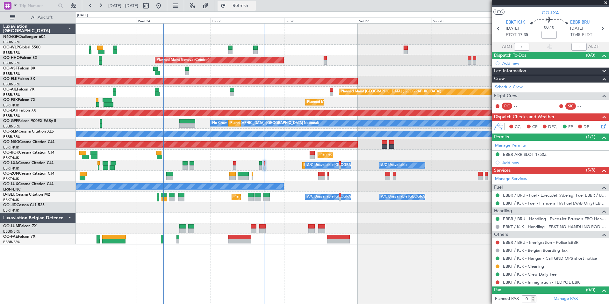
click at [251, 2] on button "Refresh" at bounding box center [236, 6] width 38 height 10
click at [254, 4] on span "Refresh" at bounding box center [240, 6] width 27 height 4
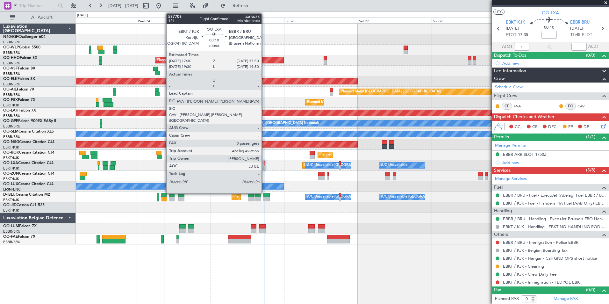
click at [264, 166] on div at bounding box center [264, 167] width 1 height 4
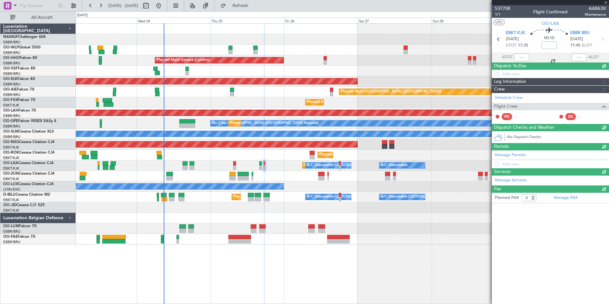
scroll to position [0, 0]
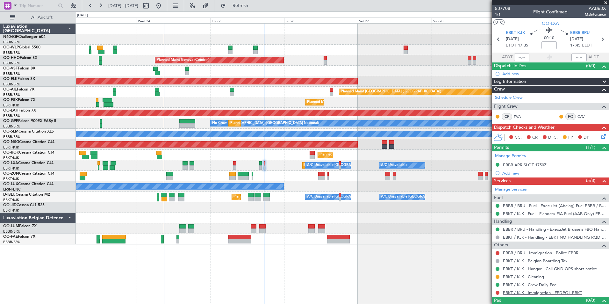
click at [513, 291] on link "EBKT / KJK - Immigration - FEDPOL EBKT" at bounding box center [542, 292] width 79 height 5
click at [256, 9] on button "Refresh" at bounding box center [236, 6] width 38 height 10
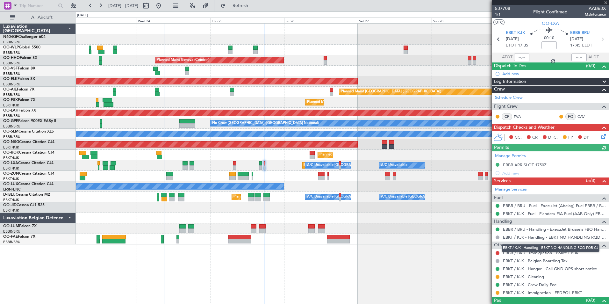
click at [528, 254] on mat-tooltip-component "EBKT / KJK - Handling - EBKT NO HANDLING RQD FOR CJ" at bounding box center [550, 247] width 107 height 17
click at [516, 253] on link "EBBR / BRU - Immigration - Police EBBR" at bounding box center [540, 252] width 75 height 5
click at [254, 11] on div "Planned Maint Milan (Linate) Planned Maint Geneva (Cointrin) Planned Maint Kort…" at bounding box center [304, 157] width 609 height 292
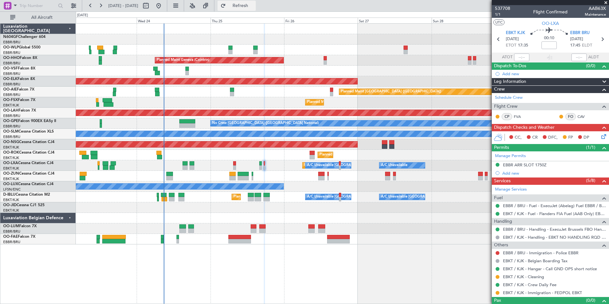
click at [254, 7] on span "Refresh" at bounding box center [240, 6] width 27 height 4
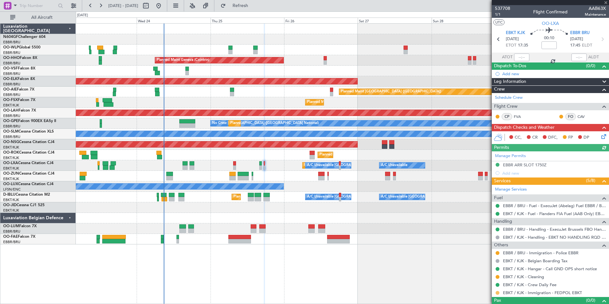
click at [497, 292] on button at bounding box center [497, 293] width 4 height 4
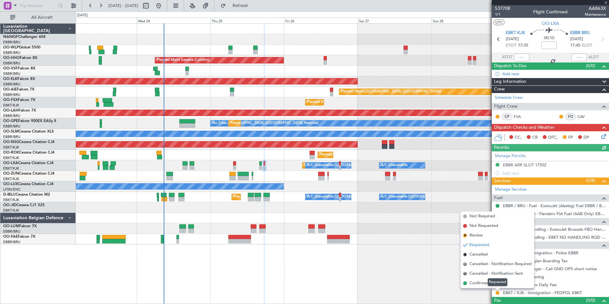
click at [486, 282] on mat-tooltip-component "Requested" at bounding box center [497, 281] width 29 height 17
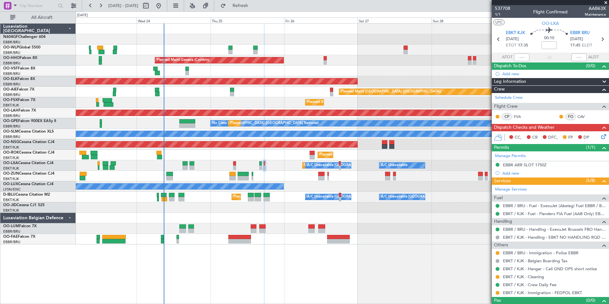
click at [497, 254] on div at bounding box center [497, 252] width 5 height 5
click at [497, 254] on button at bounding box center [497, 253] width 4 height 4
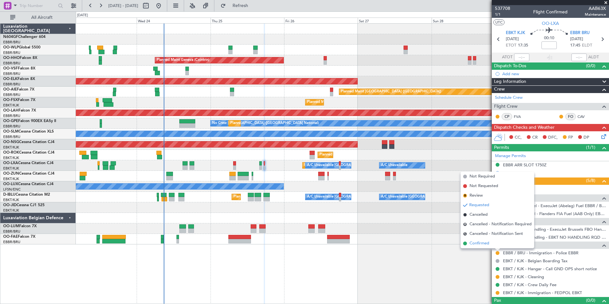
click at [489, 244] on span "Confirmed" at bounding box center [479, 243] width 20 height 6
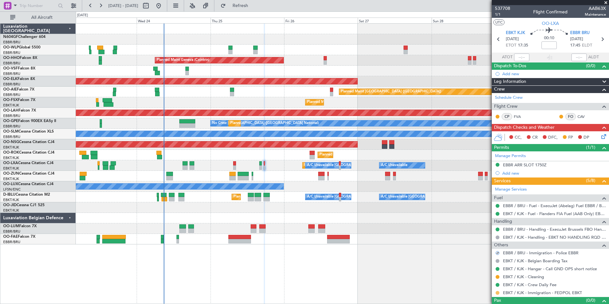
click at [496, 293] on button at bounding box center [497, 293] width 4 height 4
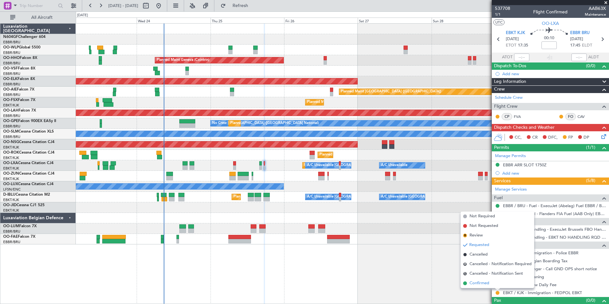
click at [483, 286] on span "Confirmed" at bounding box center [479, 283] width 20 height 6
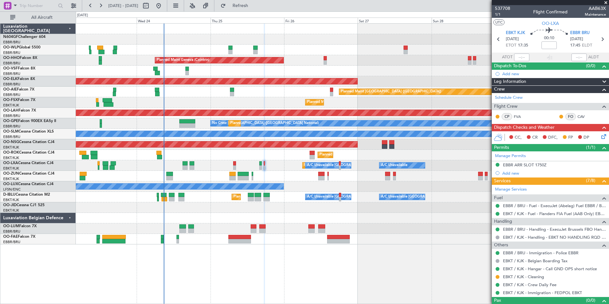
click at [600, 137] on icon at bounding box center [602, 135] width 5 height 5
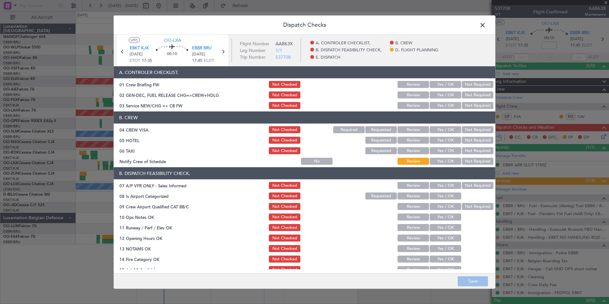
click at [442, 163] on button "Yes / OK" at bounding box center [445, 161] width 32 height 7
click at [443, 154] on button "Yes / OK" at bounding box center [445, 150] width 32 height 7
click at [445, 157] on div "Yes / OK" at bounding box center [444, 161] width 32 height 9
click at [381, 149] on button "Requested" at bounding box center [381, 150] width 32 height 7
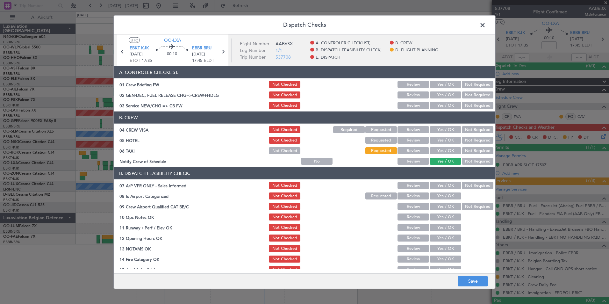
click at [277, 149] on button "Not Checked" at bounding box center [285, 150] width 32 height 7
click at [467, 139] on button "Not Required" at bounding box center [478, 140] width 32 height 7
click at [469, 130] on button "Not Required" at bounding box center [478, 129] width 32 height 7
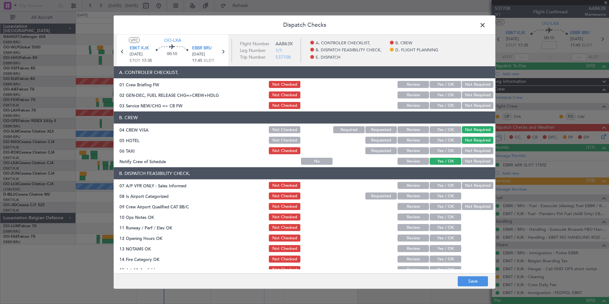
click at [444, 105] on button "Yes / OK" at bounding box center [445, 105] width 32 height 7
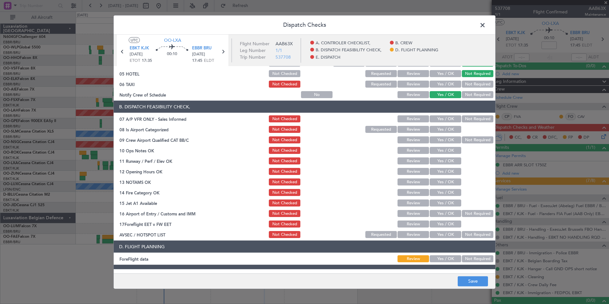
click at [469, 115] on button "Not Required" at bounding box center [478, 118] width 32 height 7
click at [429, 131] on button "Yes / OK" at bounding box center [445, 129] width 32 height 7
click at [433, 135] on section "B. DISPATCH FEASIBILITY CHECK, 07 A/P VFR ONLY - Sales Informed Not Checked Rev…" at bounding box center [304, 170] width 381 height 138
click at [439, 139] on button "Yes / OK" at bounding box center [445, 139] width 32 height 7
click at [440, 146] on div "Yes / OK" at bounding box center [444, 150] width 32 height 9
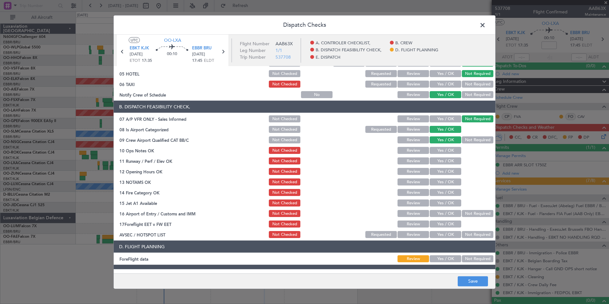
click at [443, 150] on button "Yes / OK" at bounding box center [445, 150] width 32 height 7
click at [443, 159] on button "Yes / OK" at bounding box center [445, 160] width 32 height 7
click at [446, 167] on div "Yes / OK" at bounding box center [444, 171] width 32 height 9
click at [447, 170] on button "Yes / OK" at bounding box center [445, 171] width 32 height 7
click at [450, 181] on button "Yes / OK" at bounding box center [445, 181] width 32 height 7
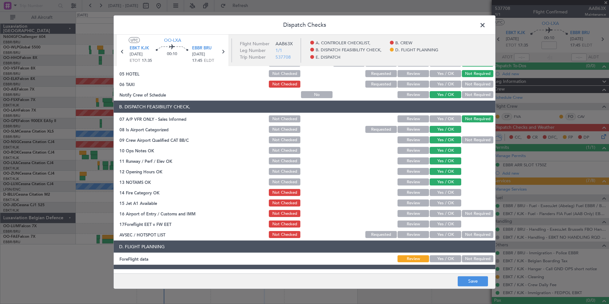
click at [451, 193] on button "Yes / OK" at bounding box center [445, 192] width 32 height 7
click at [452, 207] on div "Yes / OK" at bounding box center [444, 202] width 32 height 9
click at [451, 201] on button "Yes / OK" at bounding box center [445, 202] width 32 height 7
click at [466, 217] on div "Not Required" at bounding box center [477, 213] width 32 height 9
click at [466, 215] on button "Not Required" at bounding box center [478, 213] width 32 height 7
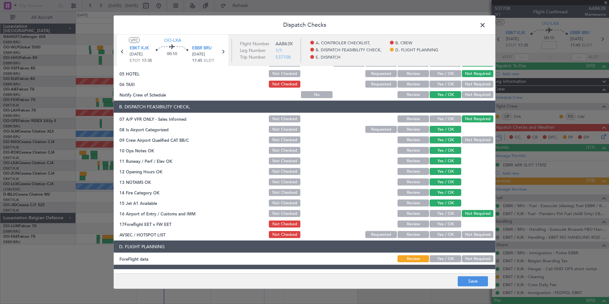
click at [438, 230] on div "Yes / OK" at bounding box center [444, 234] width 32 height 9
click at [441, 233] on button "Yes / OK" at bounding box center [445, 234] width 32 height 7
click at [445, 221] on button "Yes / OK" at bounding box center [445, 223] width 32 height 7
click at [475, 257] on button "Not Required" at bounding box center [478, 258] width 32 height 7
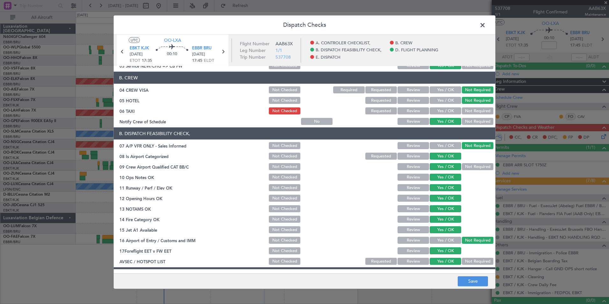
scroll to position [39, 0]
click at [467, 279] on button "Save" at bounding box center [472, 281] width 30 height 10
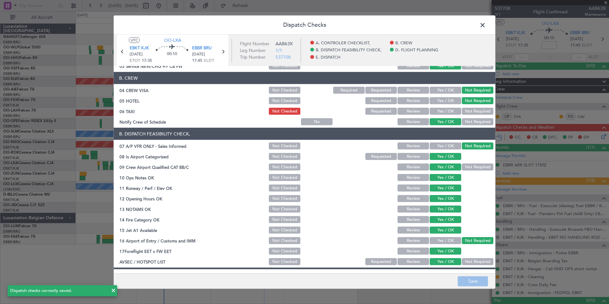
click at [485, 26] on span at bounding box center [485, 26] width 0 height 13
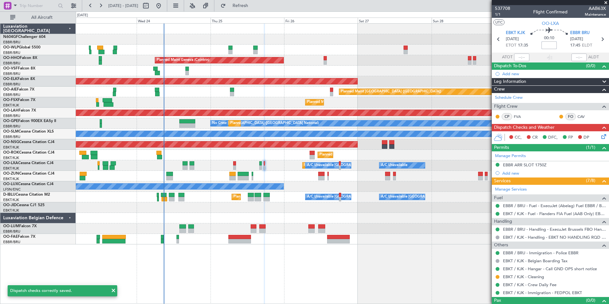
click at [543, 47] on input at bounding box center [548, 45] width 15 height 8
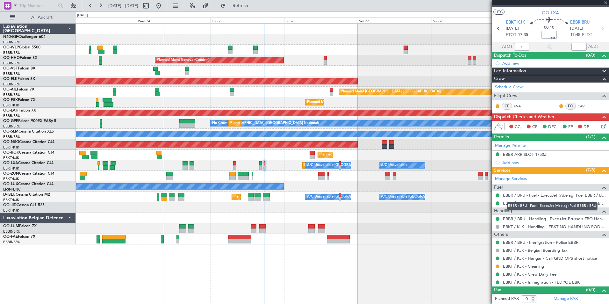
scroll to position [0, 0]
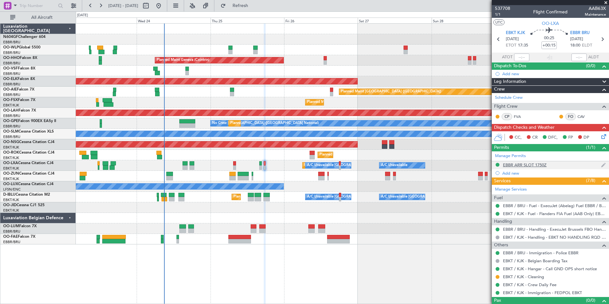
click at [533, 165] on div "EBBR ARR SLOT 1750Z" at bounding box center [525, 164] width 44 height 5
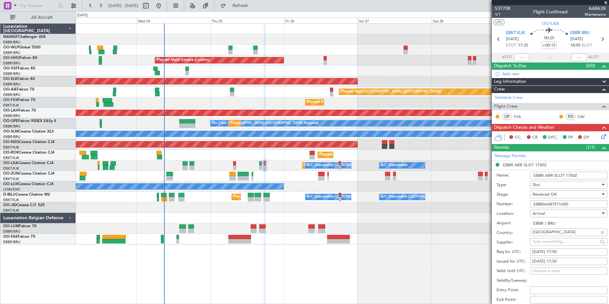
click at [576, 202] on input "EBBRAAB7511A00" at bounding box center [568, 204] width 77 height 8
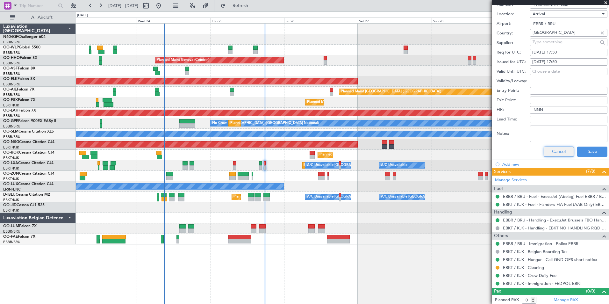
click at [553, 155] on button "Cancel" at bounding box center [558, 151] width 30 height 10
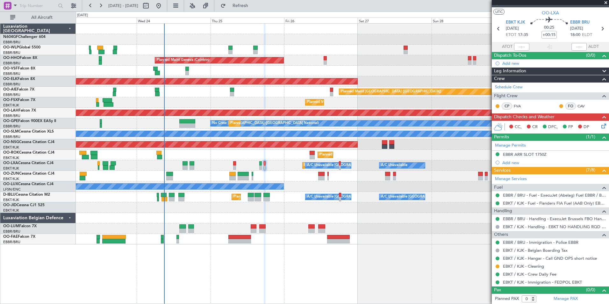
click at [600, 127] on icon at bounding box center [602, 124] width 5 height 5
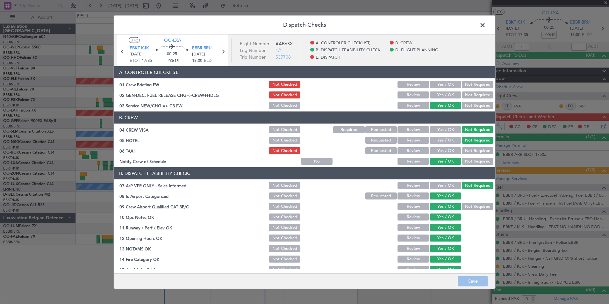
scroll to position [118, 0]
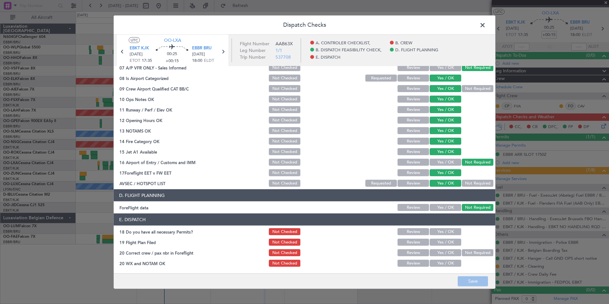
click at [441, 233] on button "Yes / OK" at bounding box center [445, 231] width 32 height 7
click at [442, 248] on div "Yes / OK" at bounding box center [444, 252] width 32 height 9
click at [443, 244] on button "Yes / OK" at bounding box center [445, 241] width 32 height 7
click at [443, 249] on div "Yes / OK" at bounding box center [444, 252] width 32 height 9
click at [443, 251] on button "Yes / OK" at bounding box center [445, 252] width 32 height 7
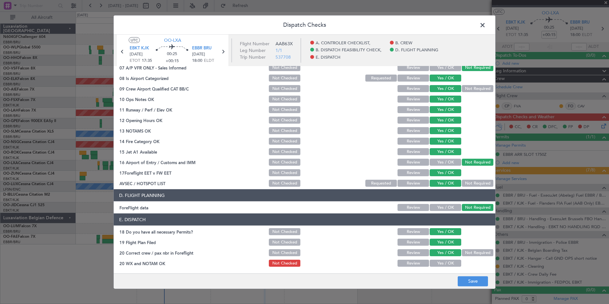
click at [446, 261] on button "Yes / OK" at bounding box center [445, 262] width 32 height 7
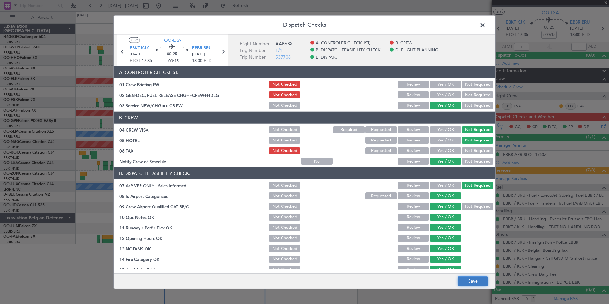
click at [476, 283] on button "Save" at bounding box center [472, 281] width 30 height 10
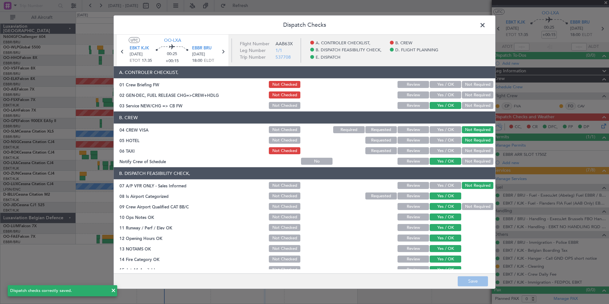
click at [485, 27] on span at bounding box center [485, 26] width 0 height 13
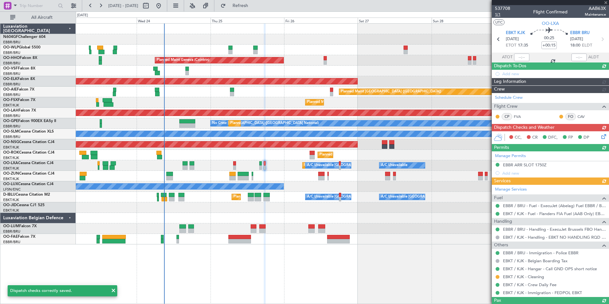
click at [501, 12] on span "1/1" at bounding box center [502, 14] width 15 height 5
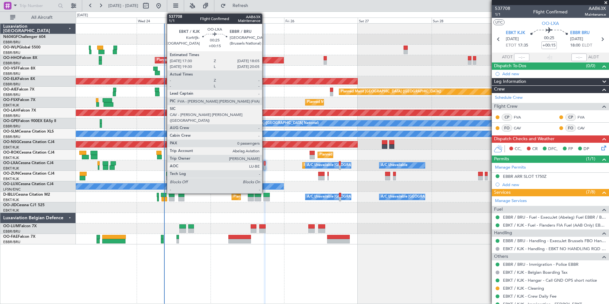
click at [265, 165] on div at bounding box center [265, 163] width 2 height 4
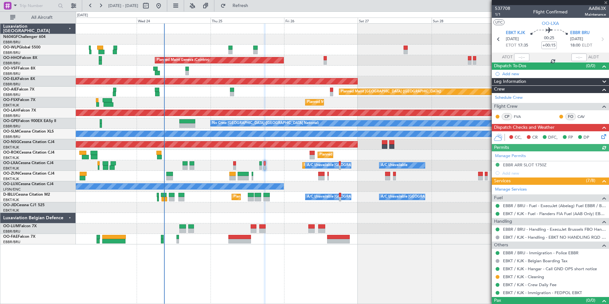
click at [600, 135] on icon at bounding box center [602, 135] width 5 height 5
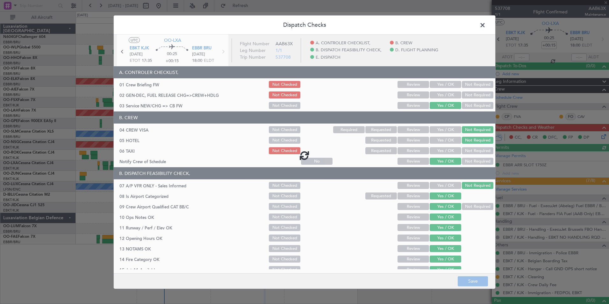
click at [428, 97] on div at bounding box center [304, 155] width 381 height 241
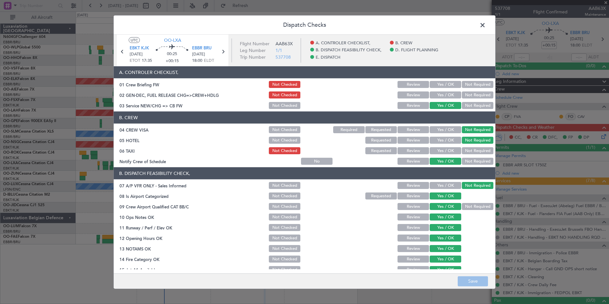
click at [432, 98] on button "Yes / OK" at bounding box center [445, 94] width 32 height 7
click at [483, 279] on button "Save" at bounding box center [472, 281] width 30 height 10
click at [485, 24] on span at bounding box center [485, 26] width 0 height 13
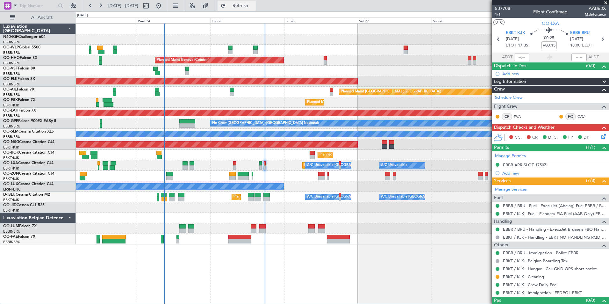
click at [254, 4] on span "Refresh" at bounding box center [240, 6] width 27 height 4
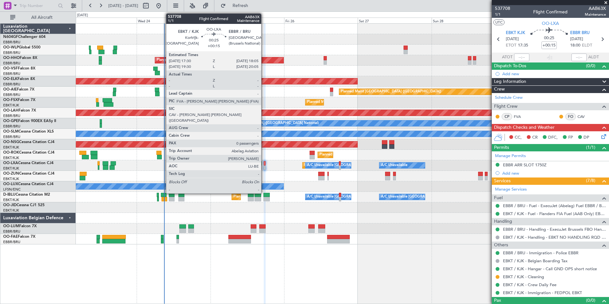
click at [264, 166] on div at bounding box center [265, 167] width 2 height 4
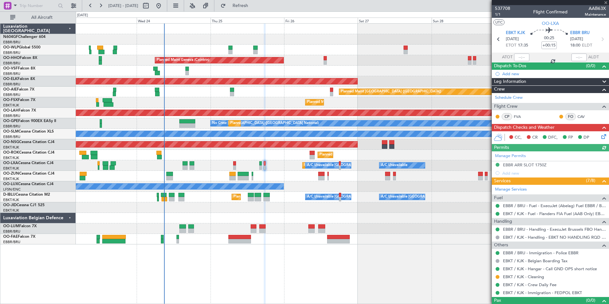
click at [600, 135] on icon at bounding box center [602, 135] width 5 height 5
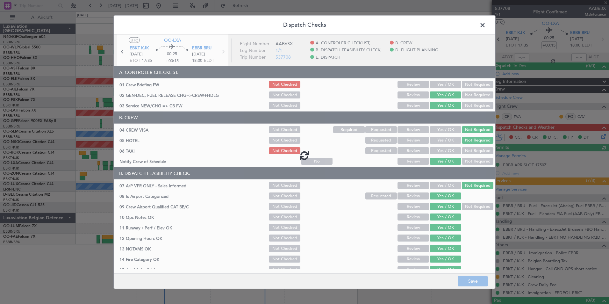
click at [448, 81] on div at bounding box center [304, 155] width 381 height 241
click at [443, 83] on div at bounding box center [304, 155] width 381 height 241
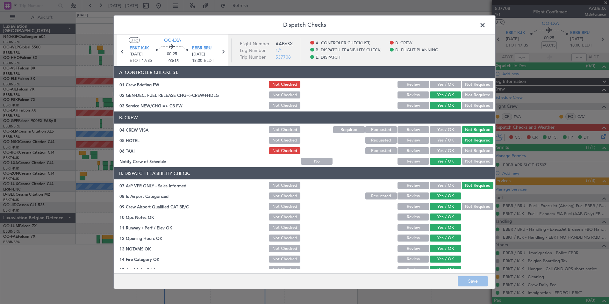
click at [443, 83] on button "Yes / OK" at bounding box center [445, 84] width 32 height 7
click at [475, 278] on button "Save" at bounding box center [472, 281] width 30 height 10
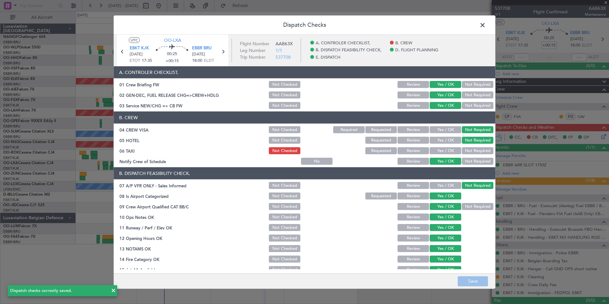
click at [485, 26] on span at bounding box center [485, 26] width 0 height 13
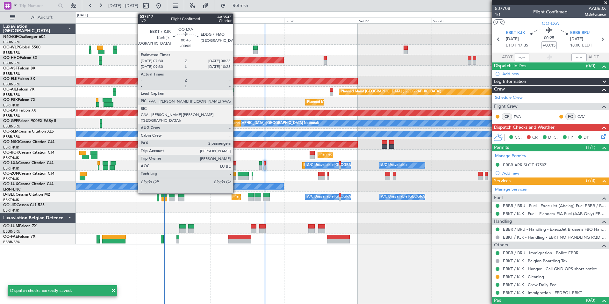
click at [236, 166] on div at bounding box center [234, 167] width 3 height 4
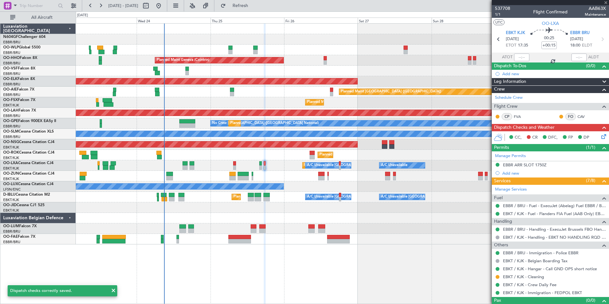
type input "-00:05"
type input "2"
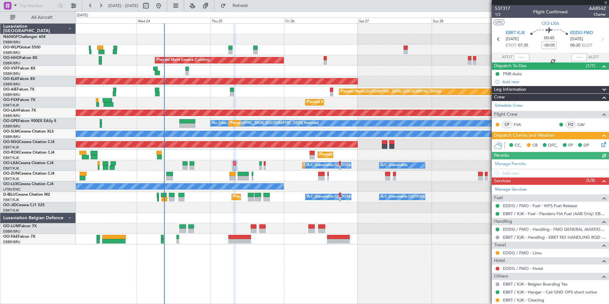
click at [600, 145] on icon at bounding box center [602, 143] width 5 height 5
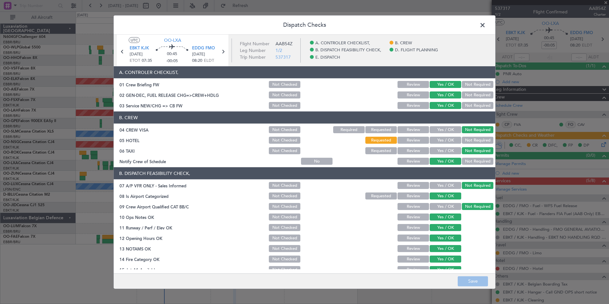
click at [279, 149] on button "Not Checked" at bounding box center [285, 150] width 32 height 7
click at [290, 142] on button "Not Checked" at bounding box center [285, 140] width 32 height 7
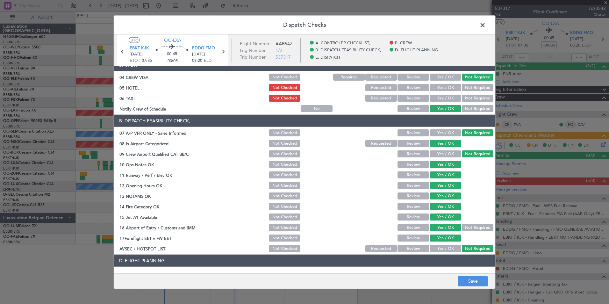
scroll to position [118, 0]
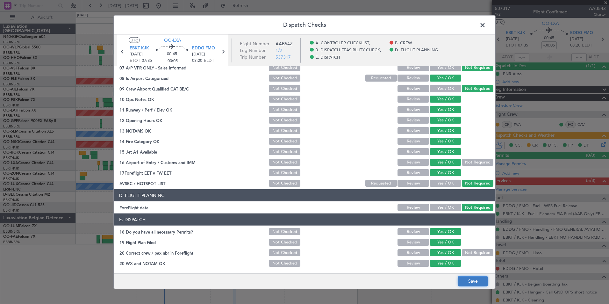
click at [473, 281] on button "Save" at bounding box center [472, 281] width 30 height 10
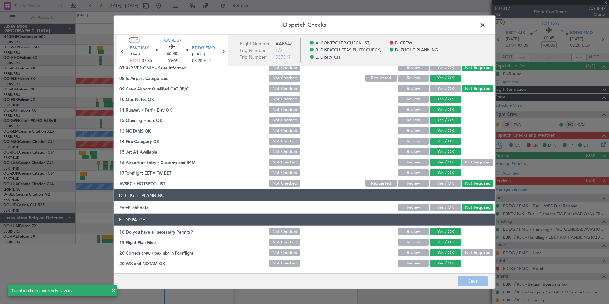
click at [485, 25] on span at bounding box center [485, 26] width 0 height 13
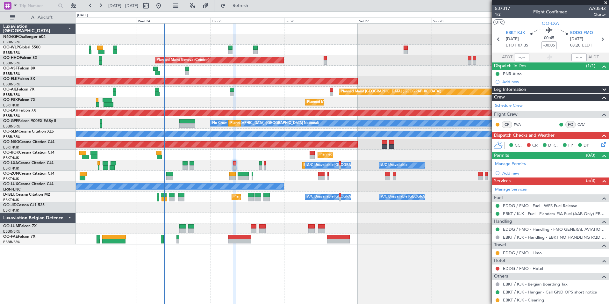
click at [522, 271] on div "EDDG / FMO - Hotel" at bounding box center [549, 268] width 117 height 8
click at [522, 265] on link "EDDG / FMO - Hotel" at bounding box center [523, 267] width 40 height 5
click at [244, 9] on button "Refresh" at bounding box center [236, 6] width 38 height 10
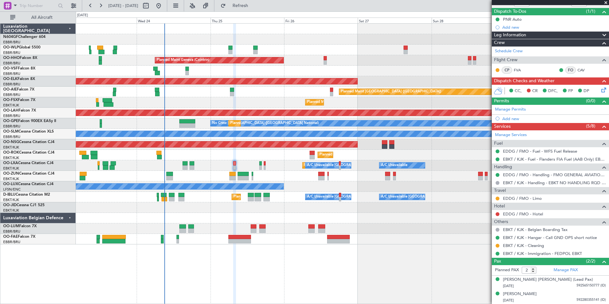
scroll to position [0, 0]
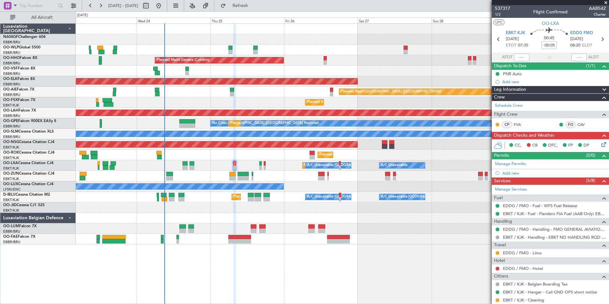
click at [264, 167] on div at bounding box center [265, 167] width 2 height 4
type input "+00:15"
type input "0"
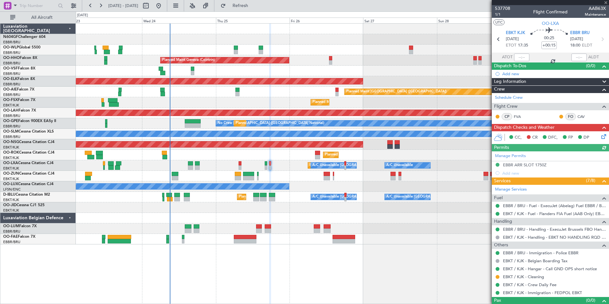
click at [272, 169] on div "Planned Maint Kortrijk-Wevelgem A/C Unavailable Brussels (Brussels National) A/…" at bounding box center [342, 165] width 533 height 11
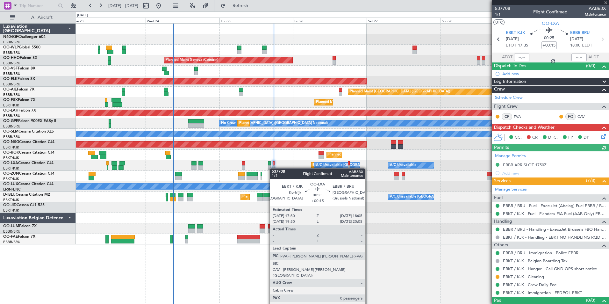
click at [274, 168] on div at bounding box center [273, 167] width 2 height 4
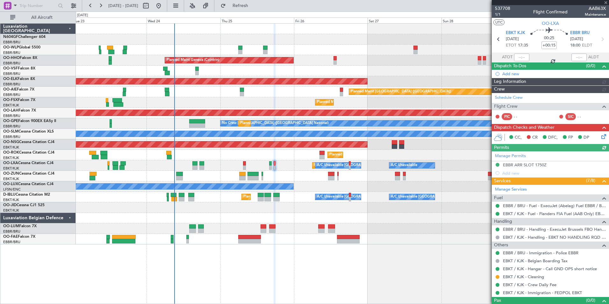
click at [280, 168] on div "Planned Maint Kortrijk-Wevelgem A/C Unavailable Brussels (Brussels National) A/…" at bounding box center [342, 165] width 533 height 11
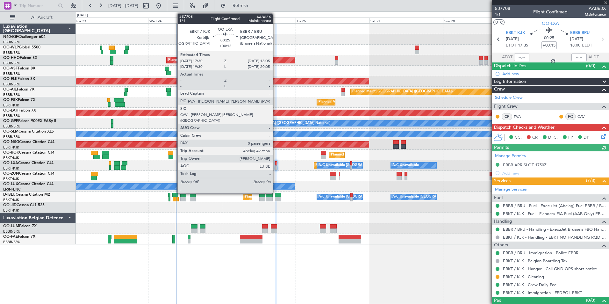
click at [275, 165] on div at bounding box center [276, 167] width 2 height 4
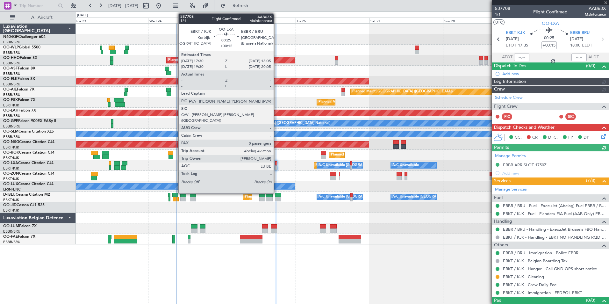
click at [276, 164] on div at bounding box center [276, 163] width 2 height 4
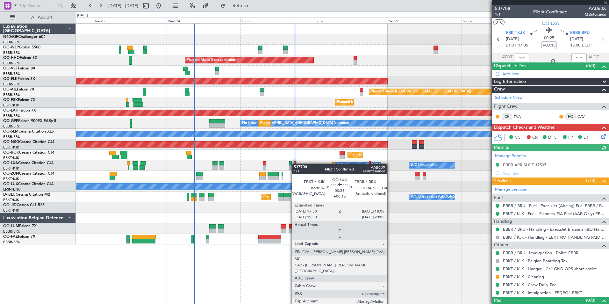
click at [295, 162] on div at bounding box center [294, 163] width 2 height 4
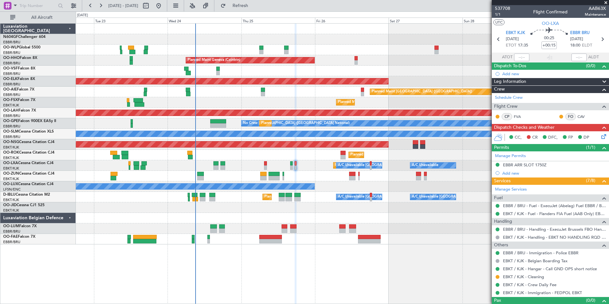
click at [540, 80] on div "Leg Information" at bounding box center [549, 81] width 117 height 7
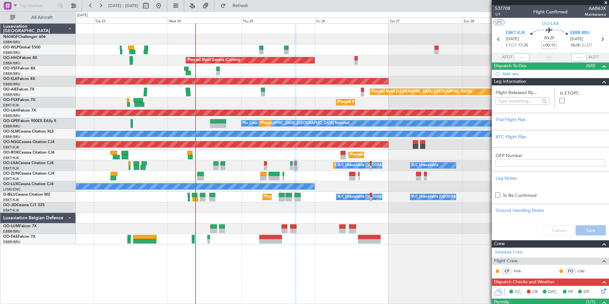
click at [540, 80] on div "Leg Information" at bounding box center [549, 81] width 117 height 7
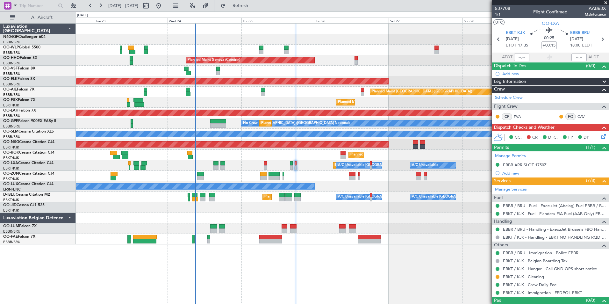
click at [537, 89] on div "Crew" at bounding box center [549, 89] width 117 height 7
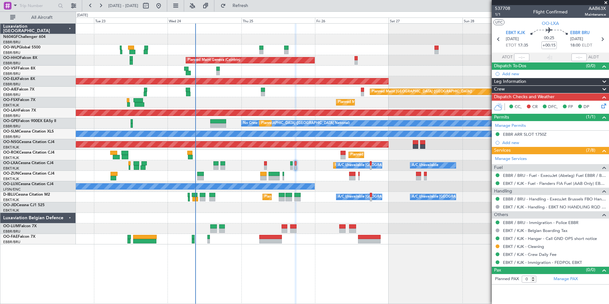
click at [537, 89] on div "Crew" at bounding box center [549, 89] width 117 height 7
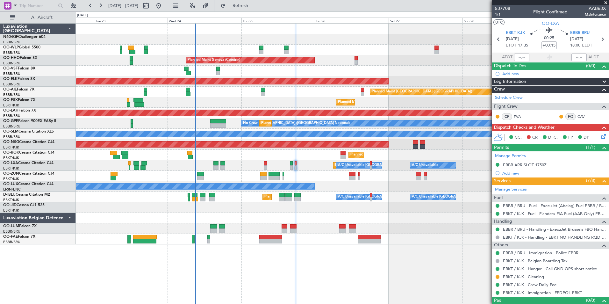
click at [259, 5] on fb-refresh-button "Refresh" at bounding box center [236, 5] width 45 height 11
click at [254, 4] on span "Refresh" at bounding box center [240, 6] width 27 height 4
click at [255, 11] on button "Refresh" at bounding box center [236, 6] width 38 height 10
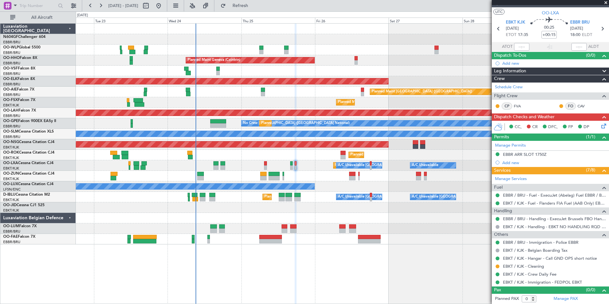
click at [265, 74] on div "Planned Maint Milan (Linate) Planned Maint Geneva (Cointrin) Planned Maint Kort…" at bounding box center [342, 134] width 533 height 221
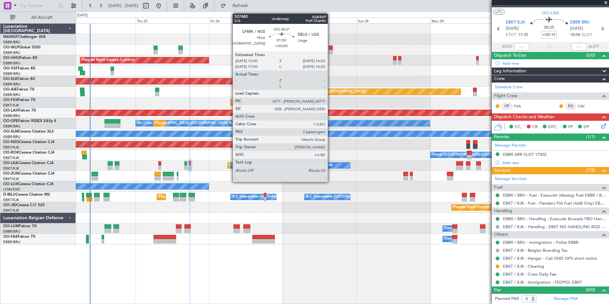
click at [330, 49] on div at bounding box center [330, 48] width 4 height 4
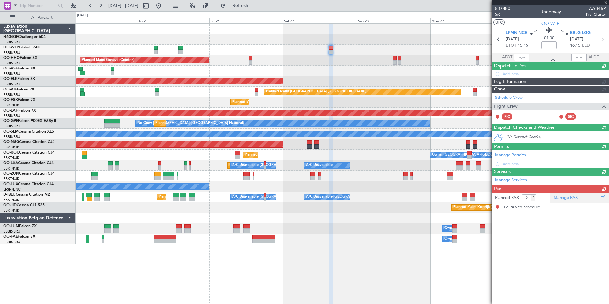
scroll to position [0, 0]
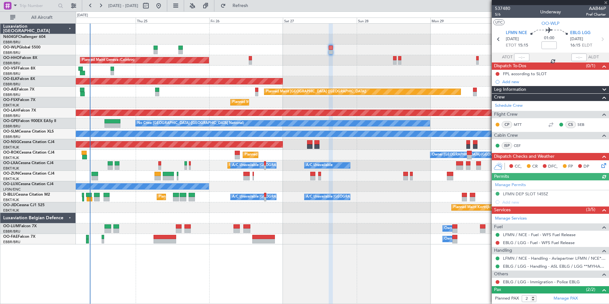
click at [343, 243] on div "Planned Maint Milan (Linate) Planned Maint Geneva (Cointrin) Planned Maint Kort…" at bounding box center [342, 163] width 533 height 280
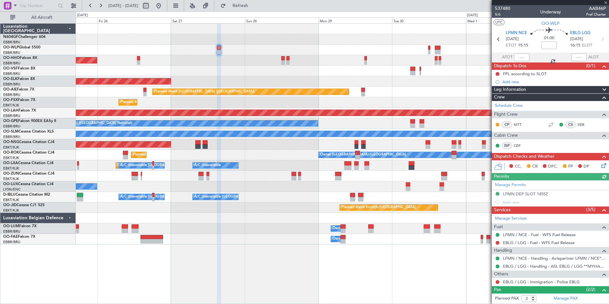
click at [430, 52] on div "Planned Maint Milan (Linate)" at bounding box center [342, 50] width 533 height 11
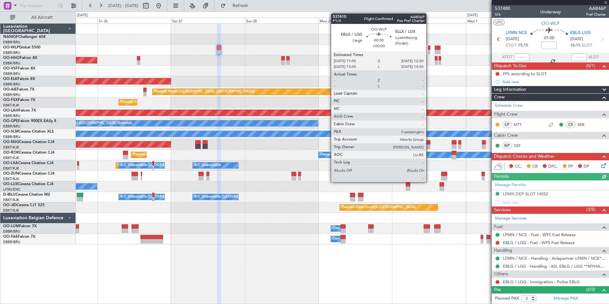
click at [428, 51] on div at bounding box center [429, 52] width 3 height 4
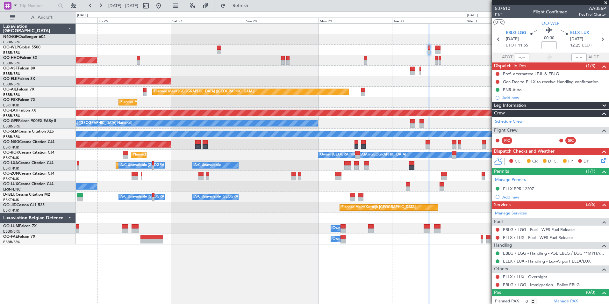
click at [429, 111] on div "Planned Maint Milan (Linate) Planned Maint Geneva (Cointrin) Planned Maint Kort…" at bounding box center [342, 134] width 533 height 221
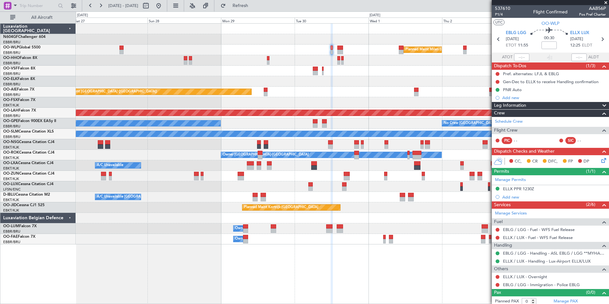
scroll to position [0, 0]
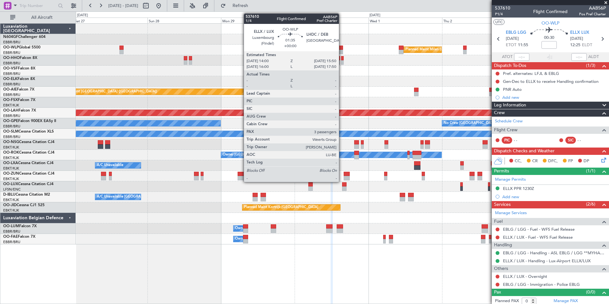
click at [342, 49] on div at bounding box center [340, 48] width 6 height 4
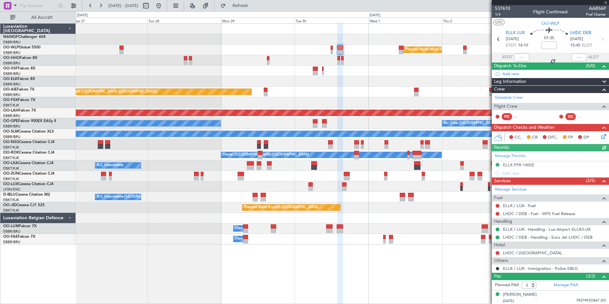
scroll to position [29, 0]
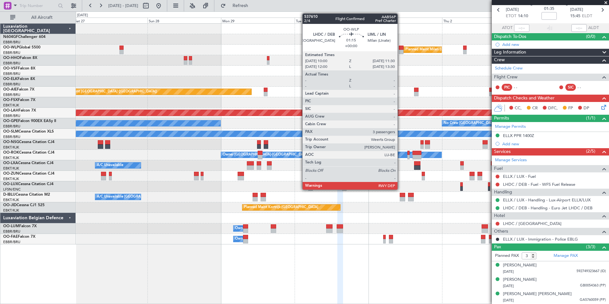
click at [400, 51] on div at bounding box center [401, 52] width 5 height 4
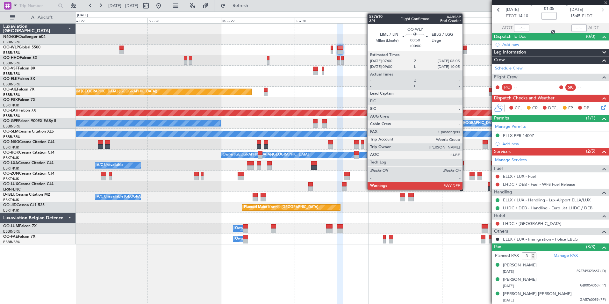
scroll to position [0, 0]
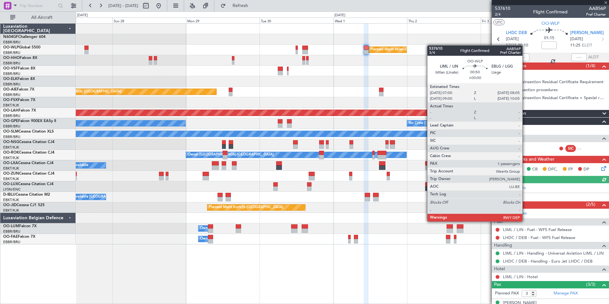
click at [425, 42] on div "Planned Maint Milan (Linate) Planned Maint Geneva (Cointrin) Planned Maint Kort…" at bounding box center [342, 134] width 533 height 221
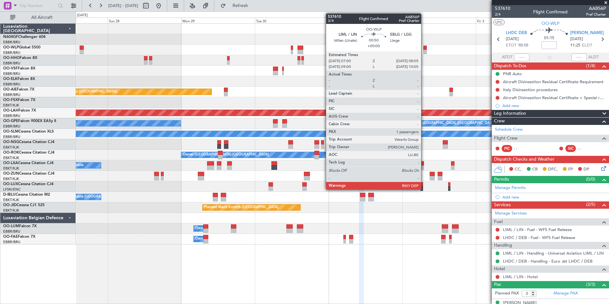
click at [424, 47] on div at bounding box center [425, 48] width 4 height 4
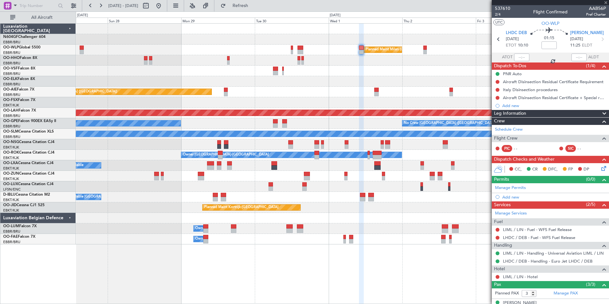
type input "1"
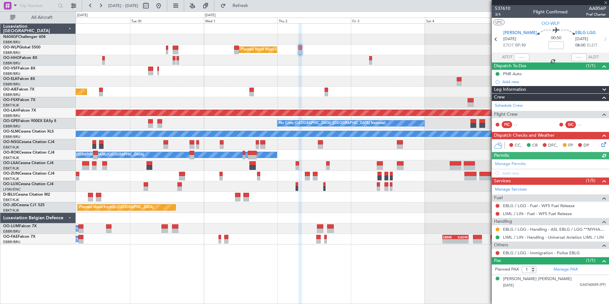
click at [313, 56] on div at bounding box center [342, 60] width 533 height 11
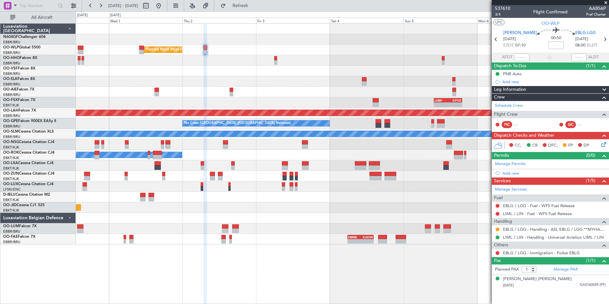
click at [323, 74] on div at bounding box center [342, 71] width 533 height 11
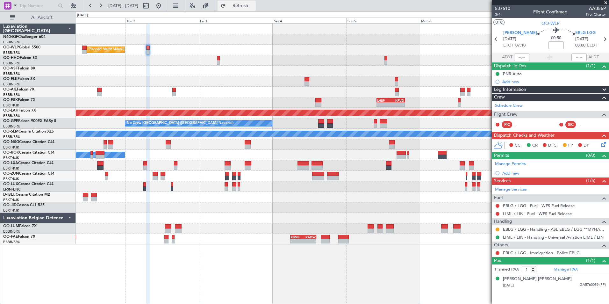
click at [256, 7] on button "Refresh" at bounding box center [236, 6] width 38 height 10
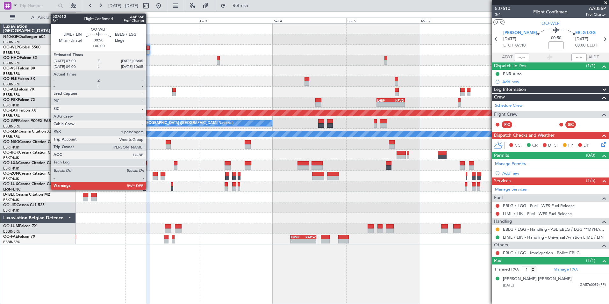
click at [364, 216] on div at bounding box center [342, 218] width 533 height 11
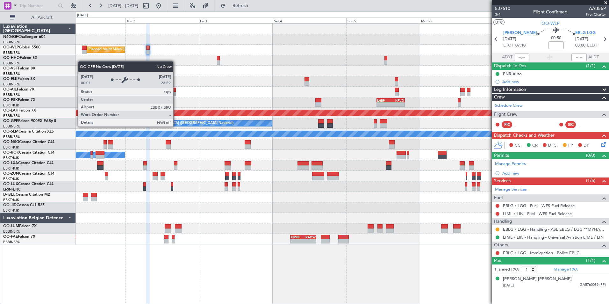
click at [301, 143] on div "Planned Maint Milan (Linate) - - LHBP 10:00 Z KPVD 19:10 Z Planned Maint Alton-…" at bounding box center [342, 134] width 533 height 221
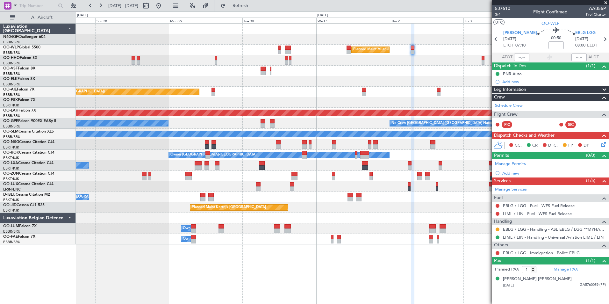
click at [326, 166] on div "Planned Maint Milan (Linate) Planned Maint Geneva (Cointrin) Planned Maint Kort…" at bounding box center [342, 134] width 533 height 221
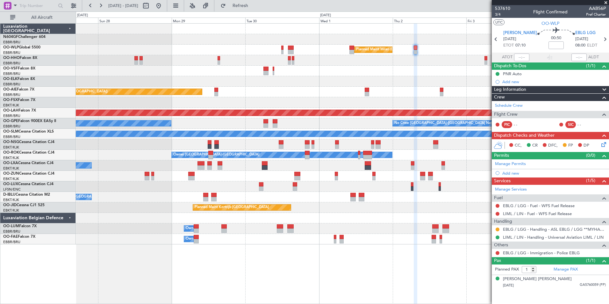
click at [259, 5] on fb-refresh-button "Refresh" at bounding box center [236, 5] width 45 height 11
click at [254, 6] on span "Refresh" at bounding box center [240, 6] width 27 height 4
click at [164, 7] on button at bounding box center [158, 6] width 10 height 10
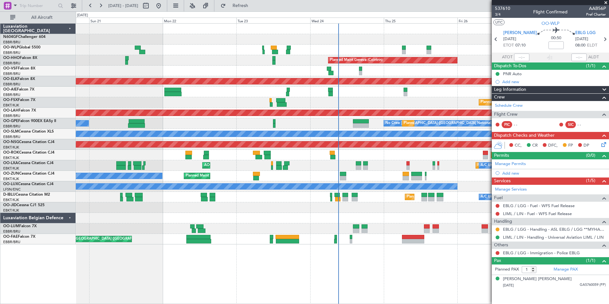
click at [408, 168] on div "Planned Maint Kortrijk-Wevelgem A/C Unavailable Brussels (Brussels National) A/…" at bounding box center [342, 165] width 533 height 11
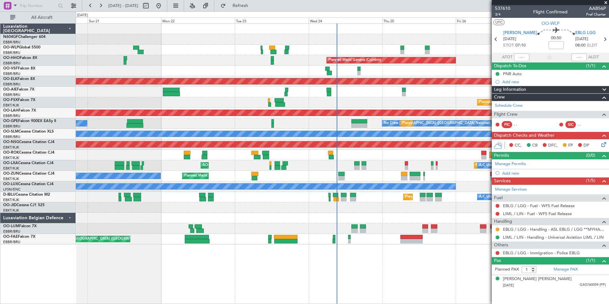
click at [408, 166] on div "Planned Maint Kortrijk-Wevelgem A/C Unavailable Brussels (Brussels National) A/…" at bounding box center [342, 165] width 533 height 11
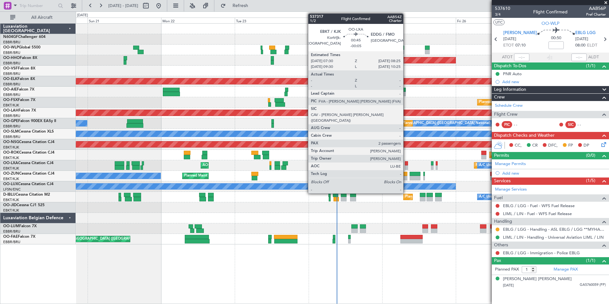
click at [406, 166] on div at bounding box center [406, 167] width 3 height 4
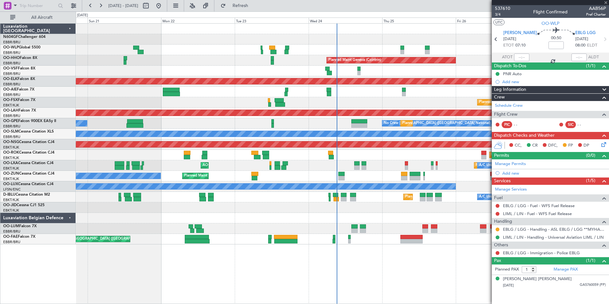
type input "-00:05"
type input "2"
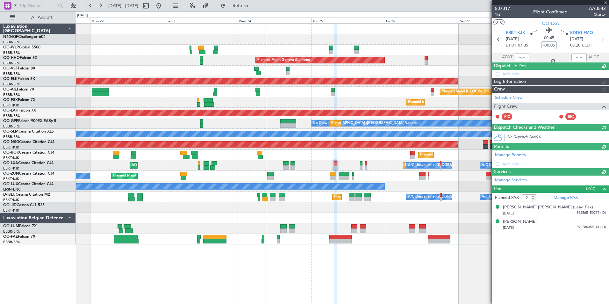
click at [345, 171] on div "Planned Maint Geneva (Cointrin) Planned Maint Kortrijk-Wevelgem Planned Maint L…" at bounding box center [342, 134] width 533 height 221
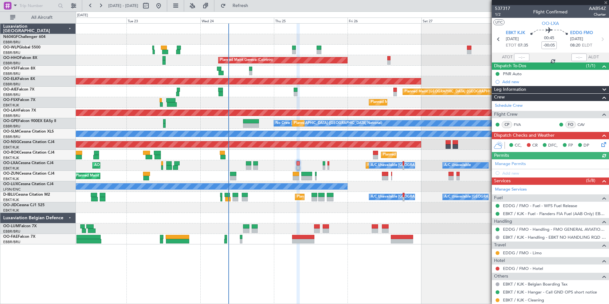
click at [344, 167] on div "Planned Maint Kortrijk-Wevelgem A/C Unavailable Brussels (Brussels National) A/…" at bounding box center [342, 165] width 533 height 11
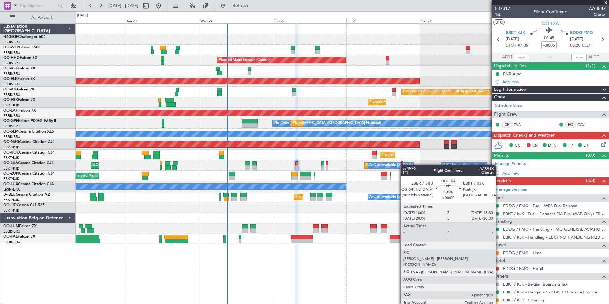
click at [402, 165] on div at bounding box center [402, 163] width 2 height 4
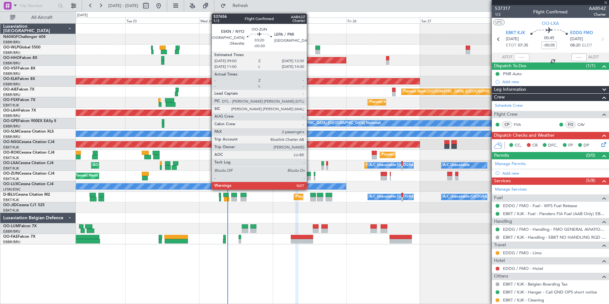
type input "0"
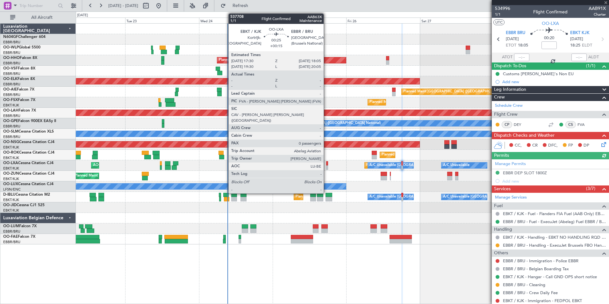
click at [327, 166] on div at bounding box center [327, 167] width 2 height 4
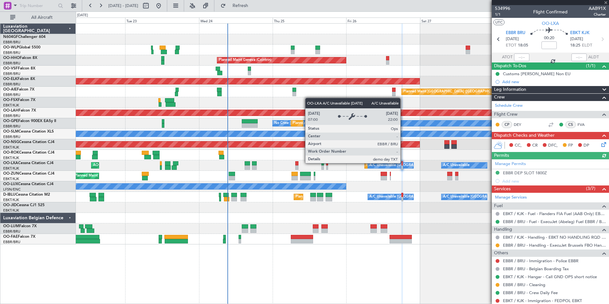
click at [403, 163] on div "A/C Unavailable [GEOGRAPHIC_DATA] ([GEOGRAPHIC_DATA] National)" at bounding box center [428, 165] width 118 height 10
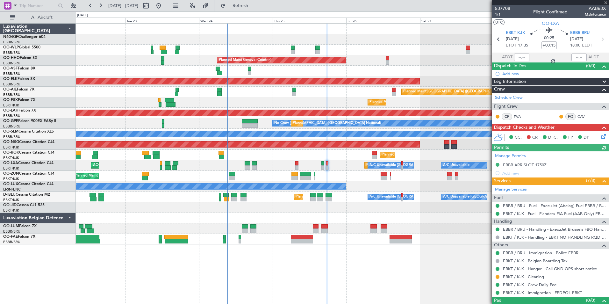
click at [413, 153] on div "Planned Maint Kortrijk-[GEOGRAPHIC_DATA] Owner [GEOGRAPHIC_DATA]-[GEOGRAPHIC_DA…" at bounding box center [342, 155] width 533 height 11
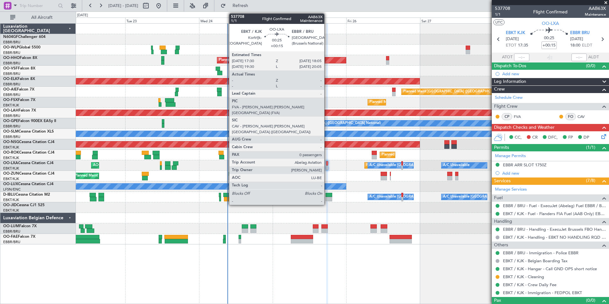
click at [327, 165] on div at bounding box center [327, 163] width 2 height 4
click at [327, 166] on div at bounding box center [327, 167] width 2 height 4
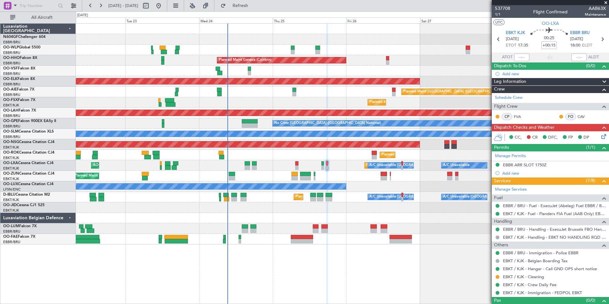
click at [294, 164] on div "Planned Maint Kortrijk-[GEOGRAPHIC_DATA] AOG Maint [GEOGRAPHIC_DATA]-[GEOGRAPHI…" at bounding box center [342, 165] width 533 height 11
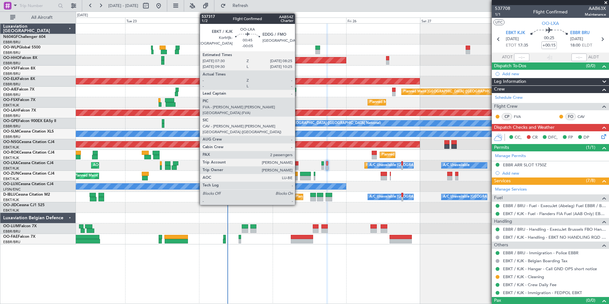
click at [298, 165] on div at bounding box center [296, 167] width 3 height 4
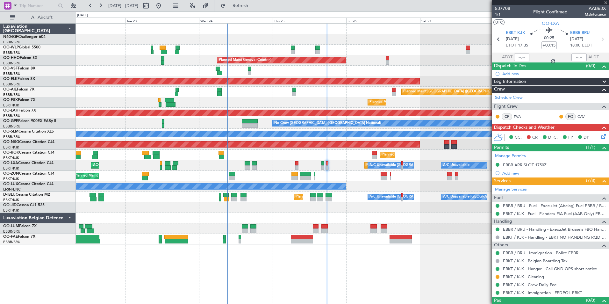
type input "-00:05"
type input "2"
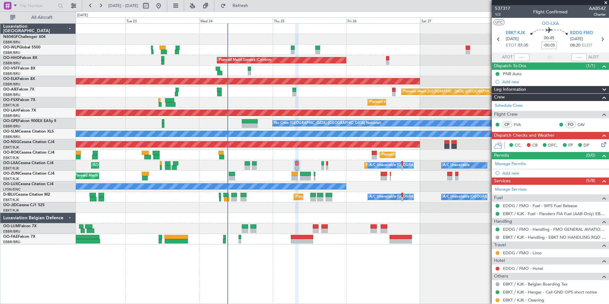
scroll to position [54, 0]
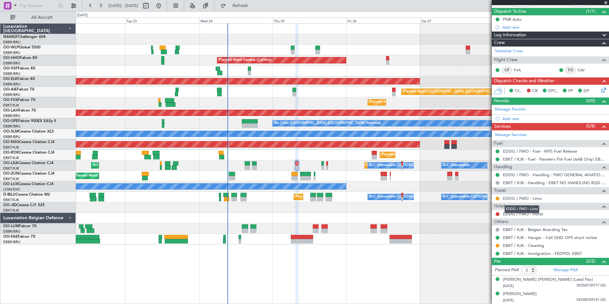
click at [524, 215] on mat-tooltip-component "EDDG / FMO - Limo" at bounding box center [522, 209] width 44 height 17
click at [505, 213] on link "EDDG / FMO - Hotel" at bounding box center [523, 213] width 40 height 5
click at [256, 2] on button "Refresh" at bounding box center [236, 6] width 38 height 10
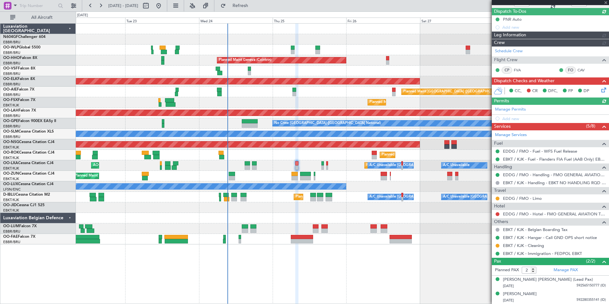
click at [498, 214] on button at bounding box center [497, 214] width 4 height 4
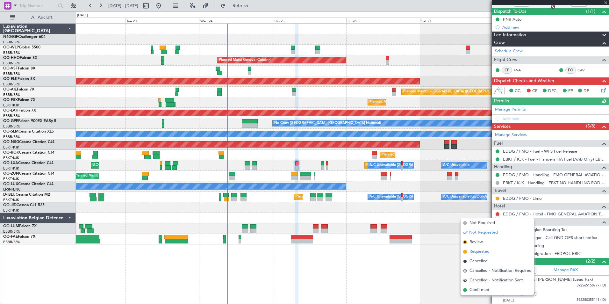
click at [485, 251] on span "Requested" at bounding box center [479, 251] width 20 height 6
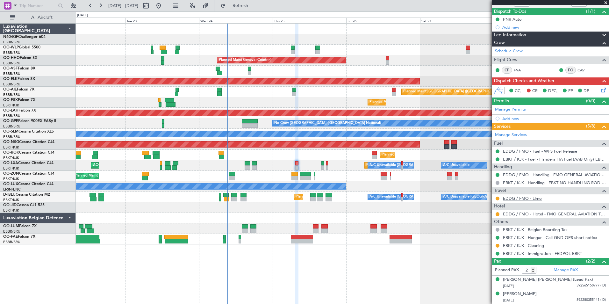
scroll to position [0, 0]
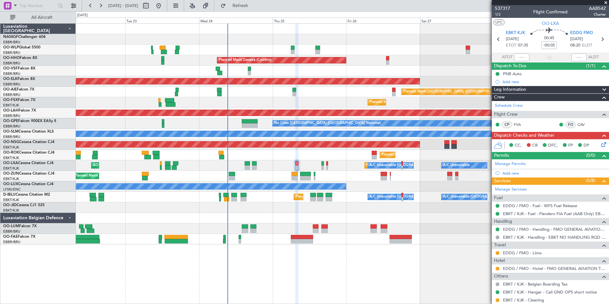
click at [600, 142] on icon at bounding box center [602, 143] width 5 height 5
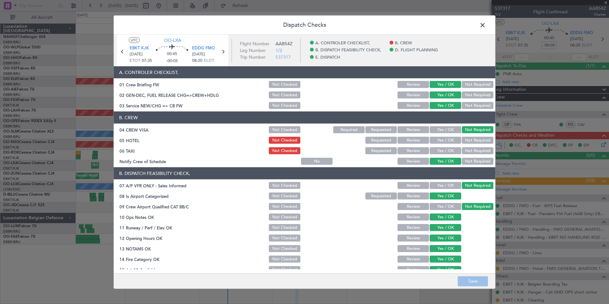
click at [382, 149] on button "Requested" at bounding box center [381, 150] width 32 height 7
click at [368, 142] on button "Requested" at bounding box center [381, 140] width 32 height 7
click at [469, 272] on main "UTC OO-LXA EBKT KJK [DATE] ETOT 07:35 00:45 -00:05 EDDG FMO [DATE] 08:20 ELDT F…" at bounding box center [304, 155] width 381 height 241
click at [472, 276] on button "Save" at bounding box center [472, 281] width 30 height 10
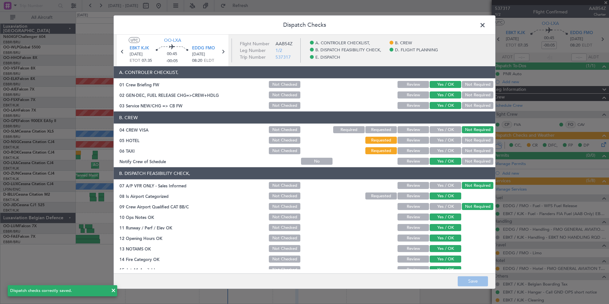
click at [485, 25] on span at bounding box center [485, 26] width 0 height 13
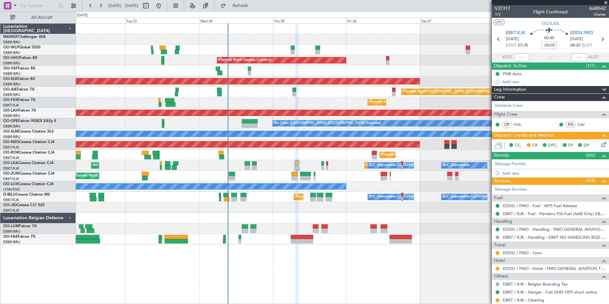
click at [361, 160] on div "Planned Maint Kortrijk-[GEOGRAPHIC_DATA] AOG Maint [GEOGRAPHIC_DATA]-[GEOGRAPHI…" at bounding box center [342, 165] width 533 height 11
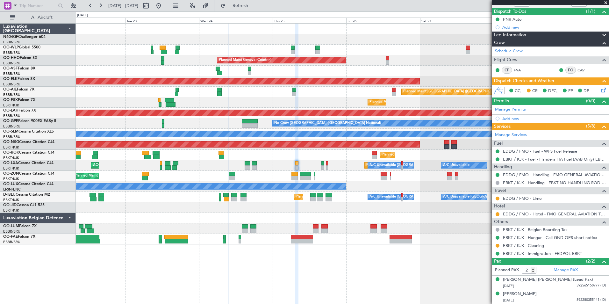
click at [388, 240] on div "Owner Melsbroek Air Base Planned Maint [GEOGRAPHIC_DATA] ([GEOGRAPHIC_DATA])" at bounding box center [342, 239] width 533 height 11
click at [333, 166] on div "Planned Maint Kortrijk-[GEOGRAPHIC_DATA] A/C Unavailable [GEOGRAPHIC_DATA] ([GE…" at bounding box center [342, 165] width 533 height 11
click at [341, 204] on div "Planned Maint Kortrijk-[GEOGRAPHIC_DATA]" at bounding box center [342, 207] width 533 height 11
click at [282, 197] on div "Planned Maint Nice ([GEOGRAPHIC_DATA]) A/C Unavailable [GEOGRAPHIC_DATA] ([GEOG…" at bounding box center [342, 197] width 533 height 11
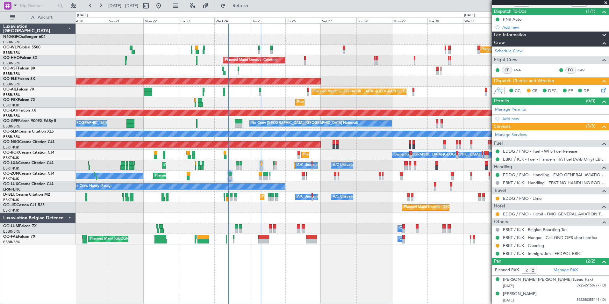
scroll to position [0, 0]
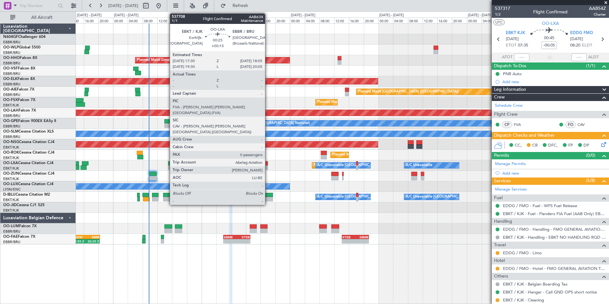
click at [268, 165] on div at bounding box center [266, 163] width 2 height 4
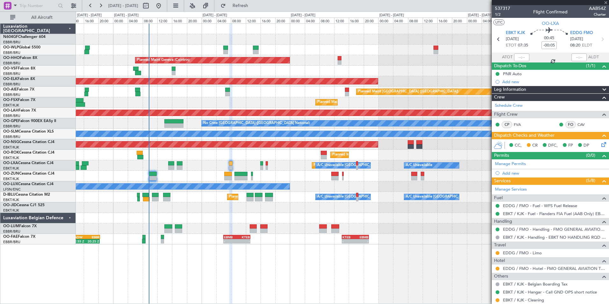
type input "+00:15"
type input "0"
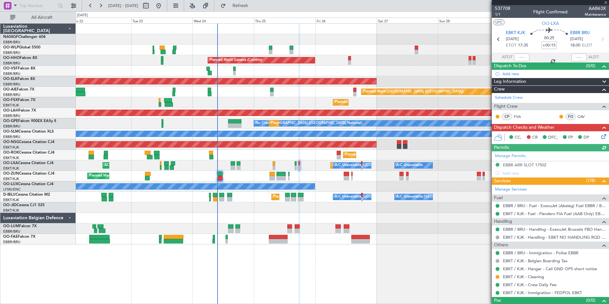
click at [200, 157] on div "Planned Maint Kortrijk-[GEOGRAPHIC_DATA] Owner [GEOGRAPHIC_DATA]-[GEOGRAPHIC_DA…" at bounding box center [342, 155] width 533 height 11
click at [230, 216] on div at bounding box center [342, 218] width 533 height 11
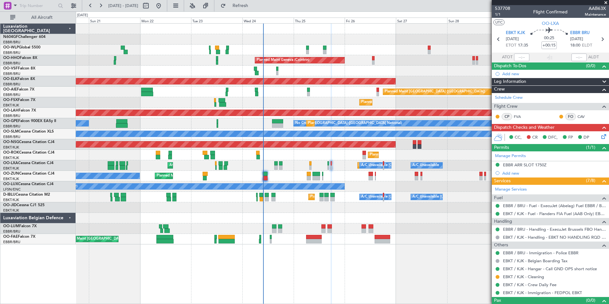
click at [411, 265] on div "Planned Maint Liege Planned Maint Milan ([GEOGRAPHIC_DATA]) Planned Maint Genev…" at bounding box center [342, 163] width 533 height 280
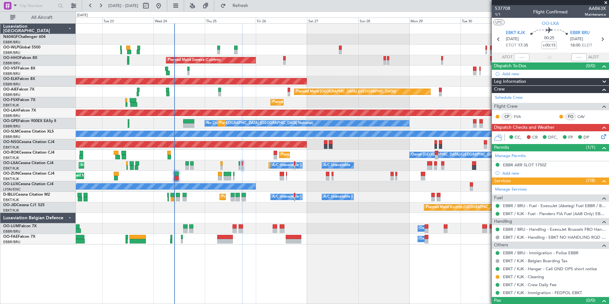
click at [293, 172] on div "Planned Maint Milan (Linate) Planned Maint Geneva ([GEOGRAPHIC_DATA]) Planned M…" at bounding box center [342, 134] width 533 height 221
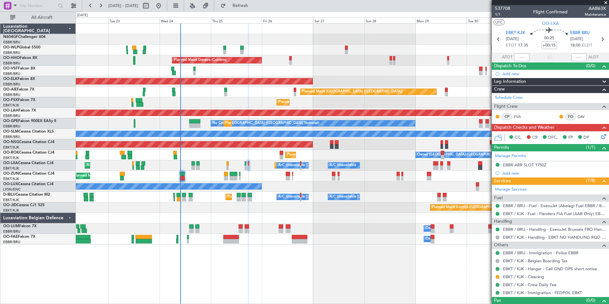
click at [246, 239] on div "Owner Melsbroek Air Base Planned Maint [GEOGRAPHIC_DATA] ([GEOGRAPHIC_DATA])" at bounding box center [342, 239] width 533 height 11
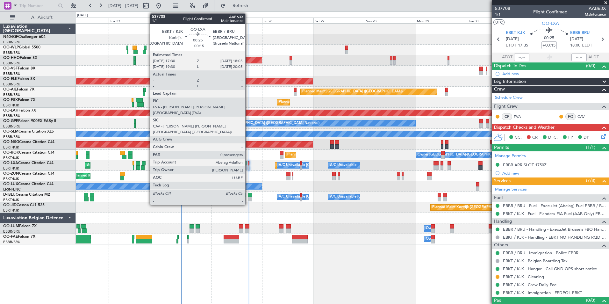
click at [280, 191] on div "No Crew Nancy (Essey)" at bounding box center [342, 186] width 533 height 11
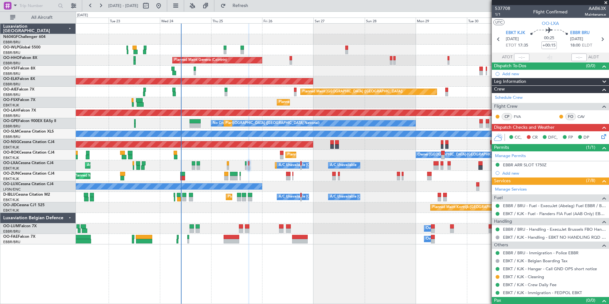
click at [250, 166] on div "Planned Maint Kortrijk-[GEOGRAPHIC_DATA] A/C Unavailable [GEOGRAPHIC_DATA] ([GE…" at bounding box center [342, 165] width 533 height 11
click at [254, 5] on span "Refresh" at bounding box center [240, 6] width 27 height 4
click at [239, 102] on div "Planned Maint Milan (Linate) Planned Maint Geneva ([GEOGRAPHIC_DATA]) Planned M…" at bounding box center [342, 134] width 533 height 221
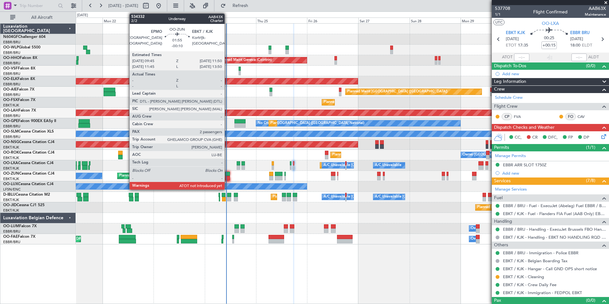
click at [227, 179] on div at bounding box center [227, 178] width 4 height 4
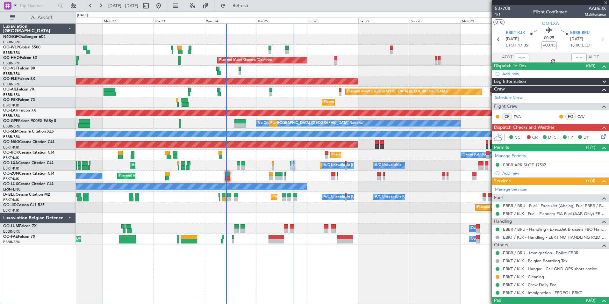
type input "-00:10"
type input "2"
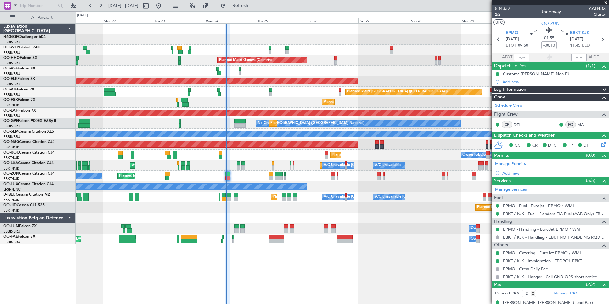
click at [229, 176] on div at bounding box center [227, 178] width 4 height 4
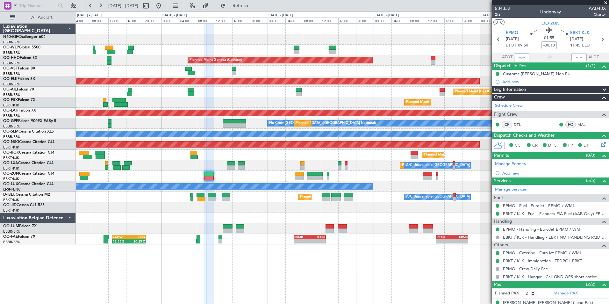
click at [518, 57] on input "text" at bounding box center [521, 57] width 15 height 8
click at [408, 65] on div "Planned Maint Geneva (Cointrin)" at bounding box center [342, 60] width 533 height 11
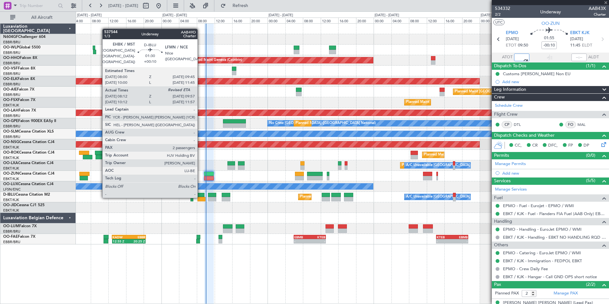
click at [200, 197] on div at bounding box center [201, 199] width 8 height 4
type input "10:00"
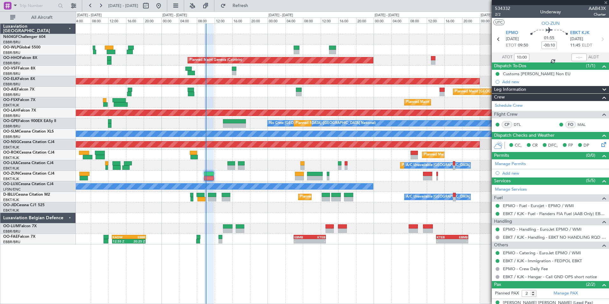
type input "+00:10"
type input "08:22"
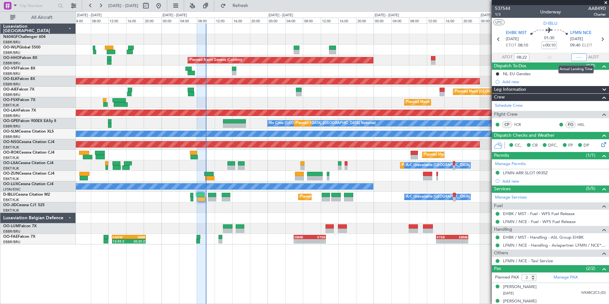
click at [573, 58] on input "text" at bounding box center [578, 57] width 15 height 8
click at [413, 38] on div at bounding box center [342, 39] width 533 height 11
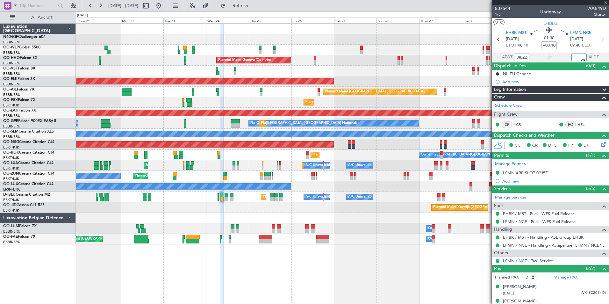
type input "10:01"
click at [249, 7] on span "Refresh" at bounding box center [240, 6] width 27 height 4
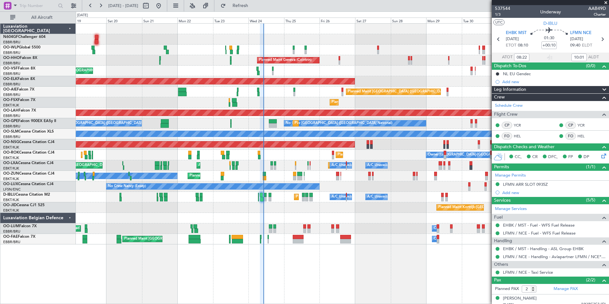
click at [315, 175] on div "Planned Maint Milan (Linate) Planned Maint Liege Planned Maint Geneva ([GEOGRAP…" at bounding box center [342, 134] width 533 height 221
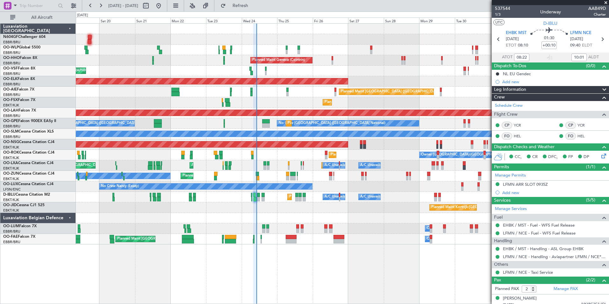
click at [281, 166] on div "Planned Maint Kortrijk-[GEOGRAPHIC_DATA] A/C Unavailable [GEOGRAPHIC_DATA] ([GE…" at bounding box center [342, 165] width 533 height 11
click at [290, 167] on div "Planned Maint Kortrijk-[GEOGRAPHIC_DATA] A/C Unavailable [GEOGRAPHIC_DATA] ([GE…" at bounding box center [342, 165] width 533 height 11
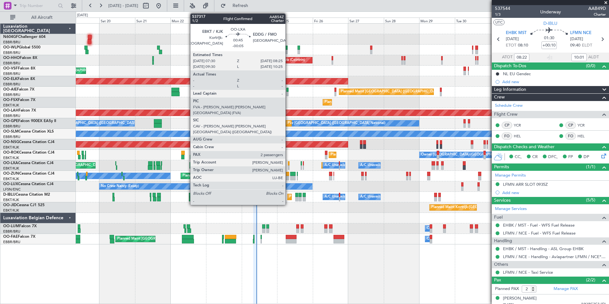
click at [288, 167] on div at bounding box center [289, 167] width 2 height 4
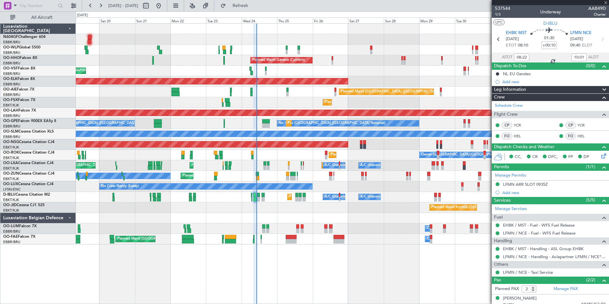
type input "-00:05"
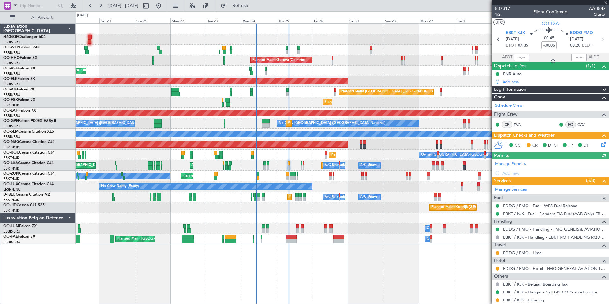
click at [525, 251] on link "EDDG / FMO - Limo" at bounding box center [522, 252] width 39 height 5
click at [526, 268] on link "EDDG / FMO - Hotel - FMO GENERAL AVIATION TERMINAL EDDG" at bounding box center [554, 267] width 103 height 5
click at [272, 11] on div "Planned Maint Milan (Linate) Planned Maint Liege Planned Maint Geneva ([GEOGRAP…" at bounding box center [304, 157] width 609 height 292
click at [256, 8] on button "Refresh" at bounding box center [236, 6] width 38 height 10
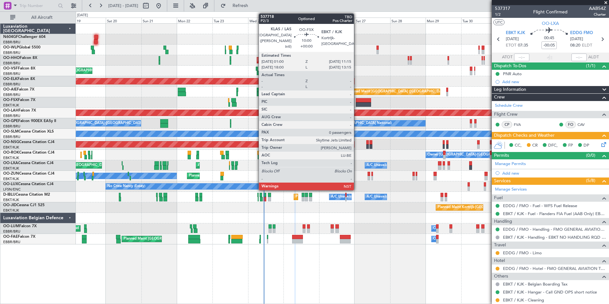
click at [363, 104] on div at bounding box center [363, 104] width 15 height 4
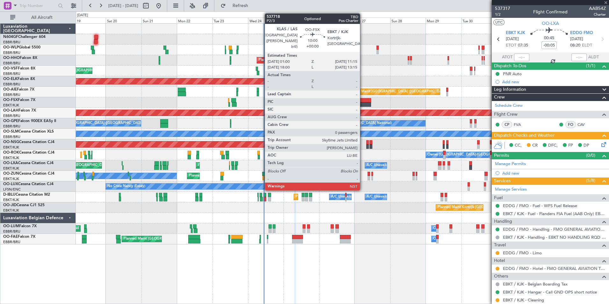
type input "0"
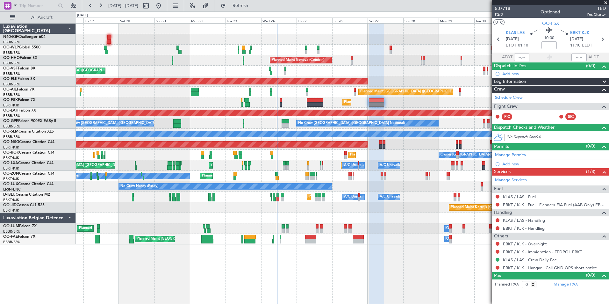
click at [388, 229] on div "Planned Maint Brussels (Brussels National) Owner Melsbroek Air Base Unplanned M…" at bounding box center [342, 228] width 533 height 11
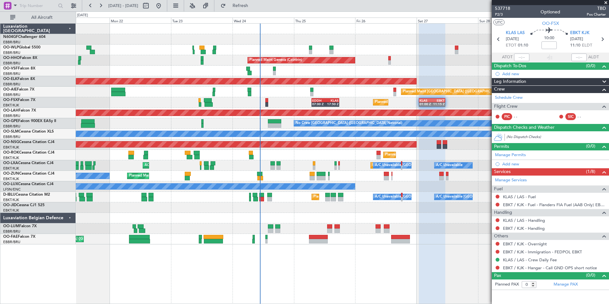
click at [367, 209] on div "Planned Maint Kortrijk-[GEOGRAPHIC_DATA]" at bounding box center [342, 207] width 533 height 11
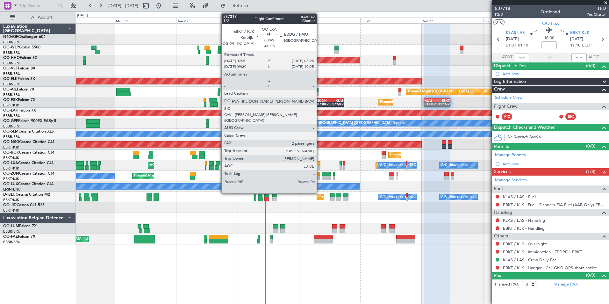
click at [319, 164] on div at bounding box center [319, 163] width 3 height 4
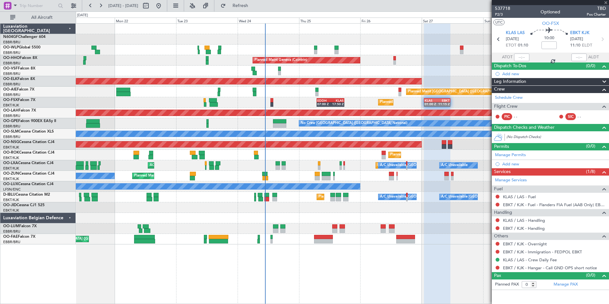
type input "-00:05"
type input "2"
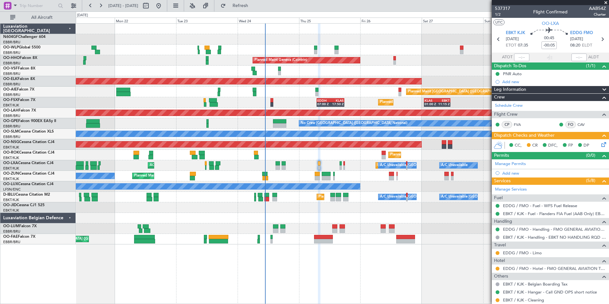
click at [600, 146] on icon at bounding box center [602, 143] width 5 height 5
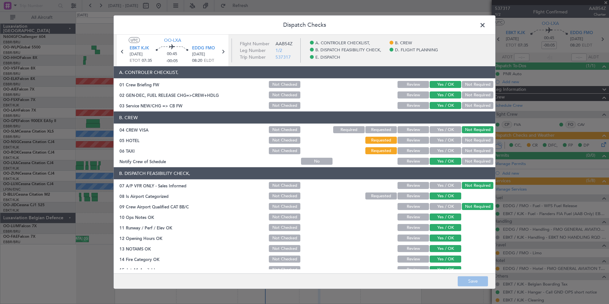
click at [485, 28] on span at bounding box center [485, 26] width 0 height 13
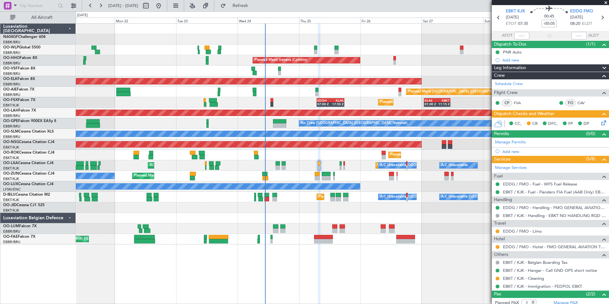
scroll to position [21, 0]
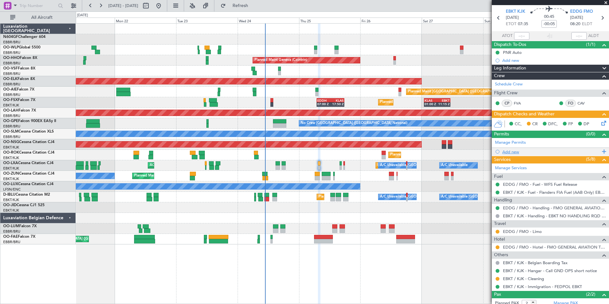
click at [520, 152] on div "Add new" at bounding box center [551, 151] width 98 height 5
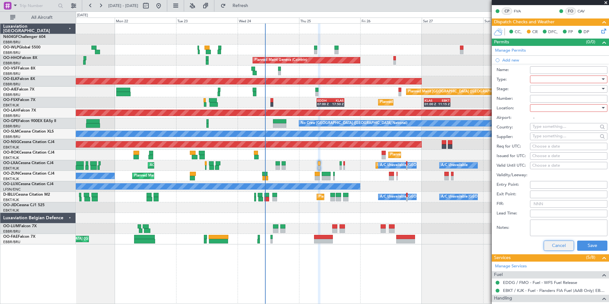
click at [554, 242] on button "Cancel" at bounding box center [558, 245] width 30 height 10
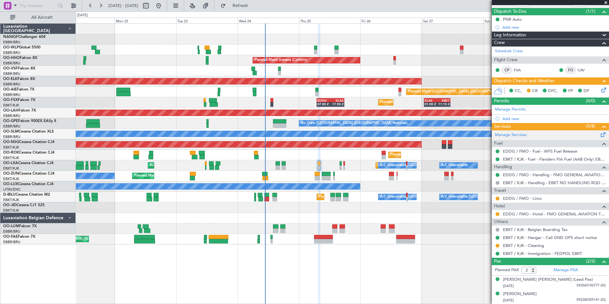
click at [515, 138] on div "Manage Services" at bounding box center [549, 135] width 117 height 10
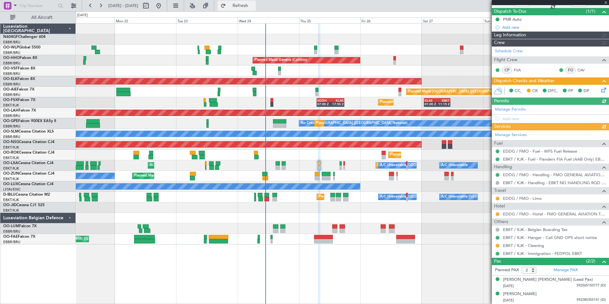
scroll to position [62, 0]
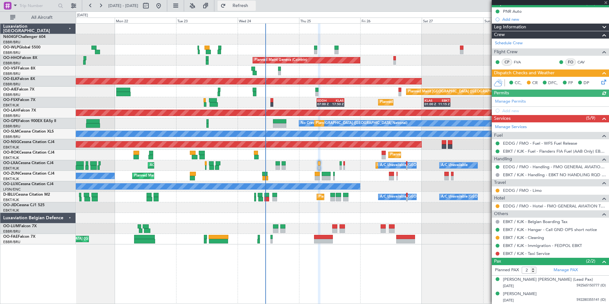
click at [254, 6] on span "Refresh" at bounding box center [240, 6] width 27 height 4
click at [528, 254] on link "EBKT / KJK - Taxi Service" at bounding box center [526, 253] width 47 height 5
click at [252, 5] on span "Refresh" at bounding box center [240, 6] width 27 height 4
click at [498, 253] on button at bounding box center [497, 253] width 4 height 4
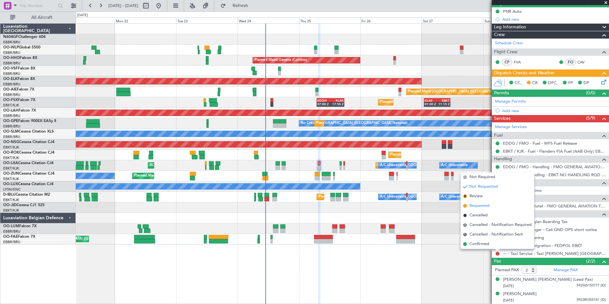
click at [492, 207] on li "Requested" at bounding box center [497, 206] width 74 height 10
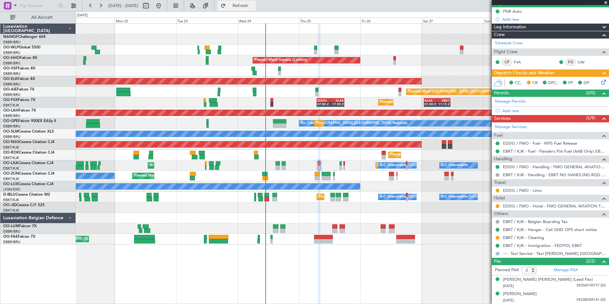
click at [254, 7] on span "Refresh" at bounding box center [240, 6] width 27 height 4
click at [514, 253] on link "--- - Taxi Service - Taxi Sam Belgium" at bounding box center [554, 253] width 103 height 5
click at [254, 4] on span "Refresh" at bounding box center [240, 6] width 27 height 4
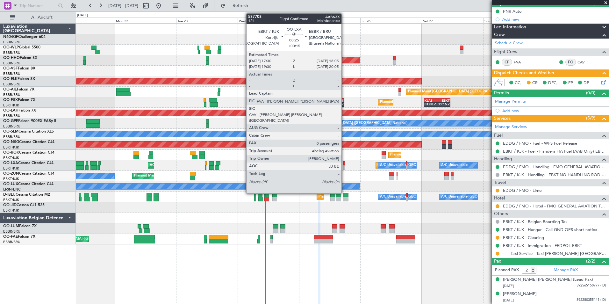
click at [344, 167] on div at bounding box center [344, 167] width 2 height 4
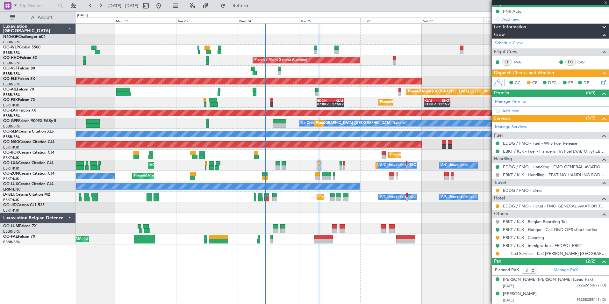
type input "+00:15"
type input "0"
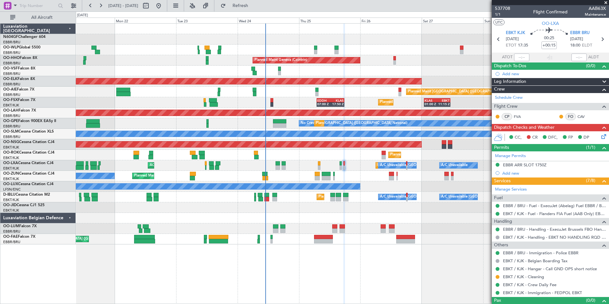
click at [601, 138] on icon at bounding box center [602, 135] width 5 height 5
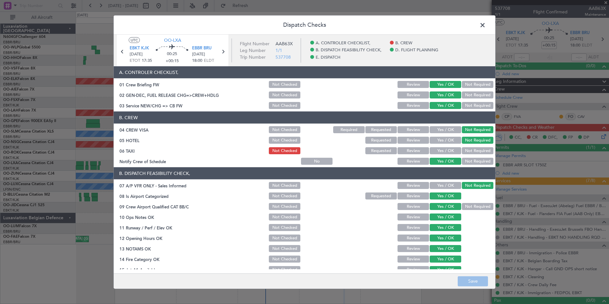
click at [384, 148] on button "Requested" at bounding box center [381, 150] width 32 height 7
click at [474, 279] on button "Save" at bounding box center [472, 281] width 30 height 10
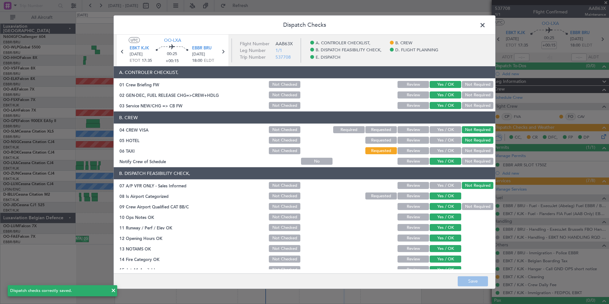
click at [485, 25] on span at bounding box center [485, 26] width 0 height 13
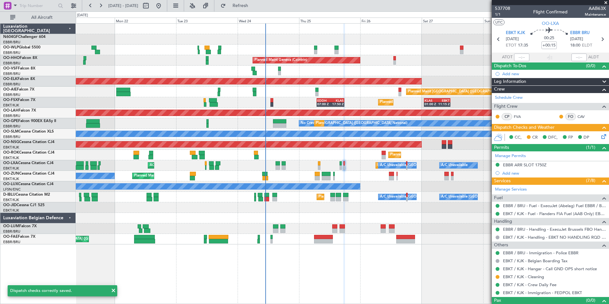
scroll to position [11, 0]
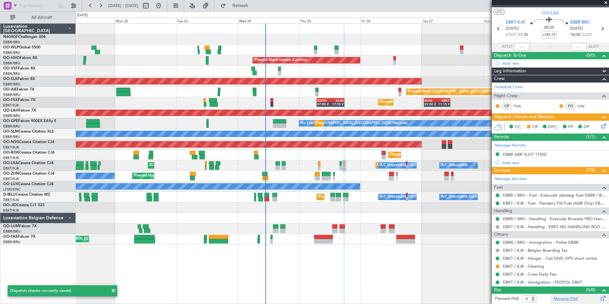
click at [565, 298] on link "Manage PAX" at bounding box center [565, 298] width 24 height 6
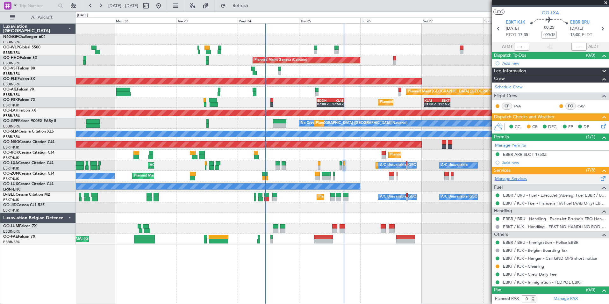
click at [521, 177] on link "Manage Services" at bounding box center [511, 179] width 32 height 6
click at [248, 6] on span "Refresh" at bounding box center [240, 6] width 27 height 4
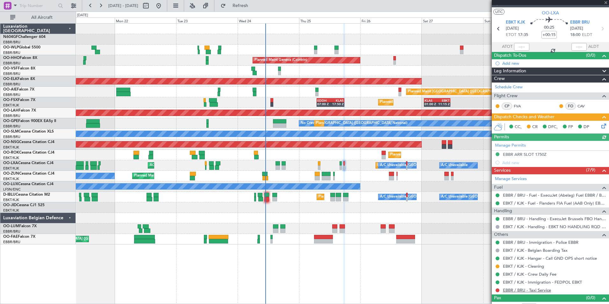
click at [520, 292] on link "EBBR / BRU - Taxi Service" at bounding box center [527, 289] width 48 height 5
click at [256, 8] on button "Refresh" at bounding box center [236, 6] width 38 height 10
click at [497, 288] on button at bounding box center [497, 290] width 4 height 4
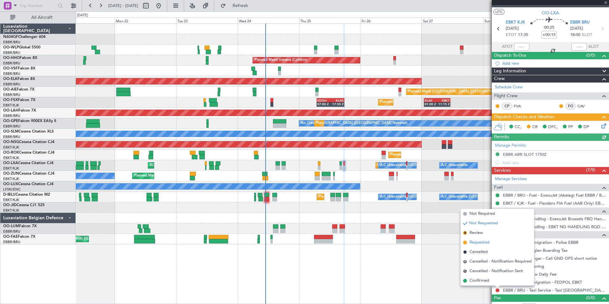
click at [485, 241] on span "Requested" at bounding box center [479, 242] width 20 height 6
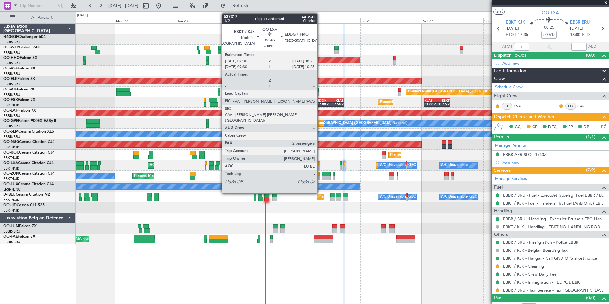
click at [320, 166] on div at bounding box center [319, 167] width 3 height 4
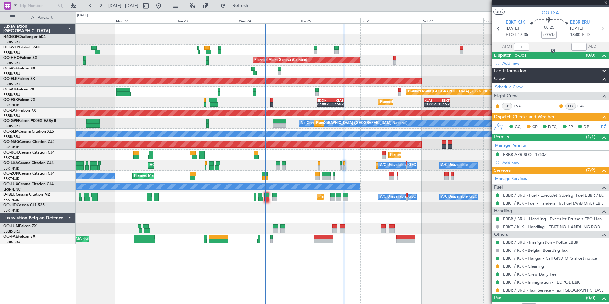
type input "-00:05"
type input "2"
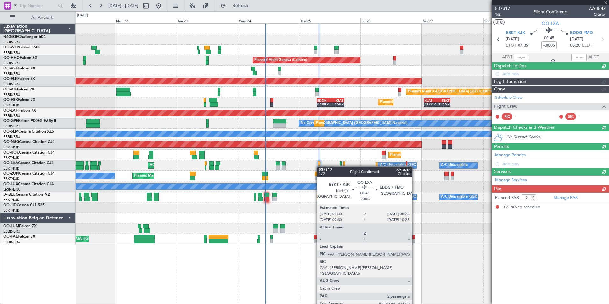
scroll to position [0, 0]
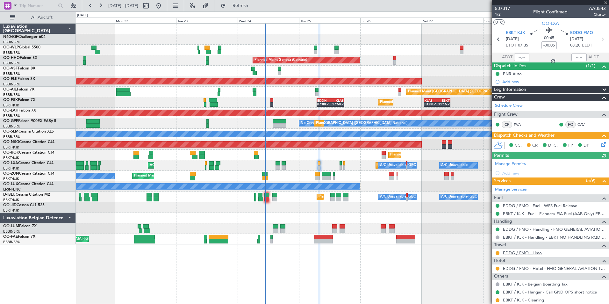
click at [521, 255] on link "EDDG / FMO - Limo" at bounding box center [522, 252] width 39 height 5
click at [498, 252] on button at bounding box center [497, 253] width 4 height 4
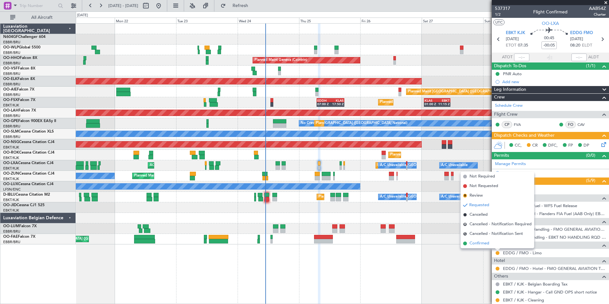
click at [492, 244] on li "Confirmed" at bounding box center [497, 243] width 74 height 10
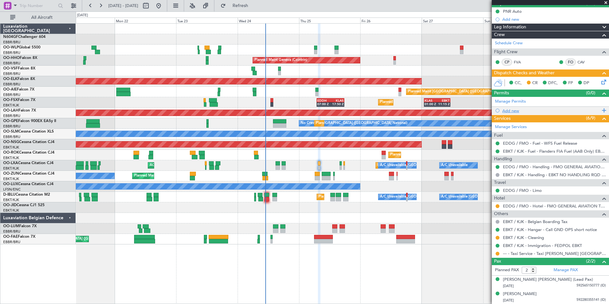
scroll to position [62, 0]
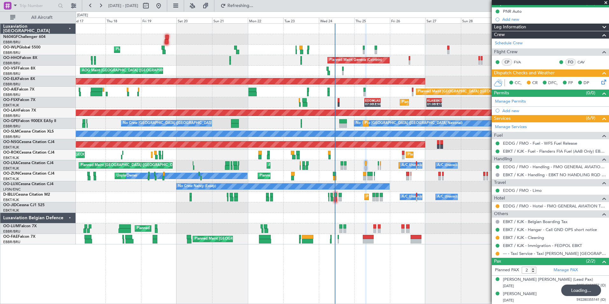
click at [392, 152] on div "Planned Maint Liege Planned Maint Milan (Linate) RJAA 02:30 Z UBBB 13:50 Z 02:3…" at bounding box center [342, 134] width 533 height 221
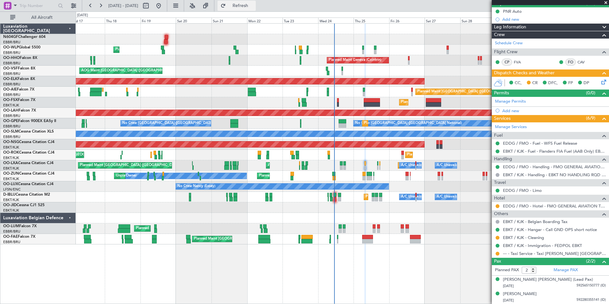
click at [242, 5] on button "Refresh" at bounding box center [236, 6] width 38 height 10
click at [280, 9] on div "17 Sep 2025 - 02 Oct 2025 Refresh Quick Links All Aircraft" at bounding box center [304, 5] width 609 height 11
click at [281, 5] on div "17 Sep 2025 - 02 Oct 2025 Refresh Quick Links All Aircraft" at bounding box center [304, 5] width 609 height 11
click at [256, 10] on button "Refresh" at bounding box center [236, 6] width 38 height 10
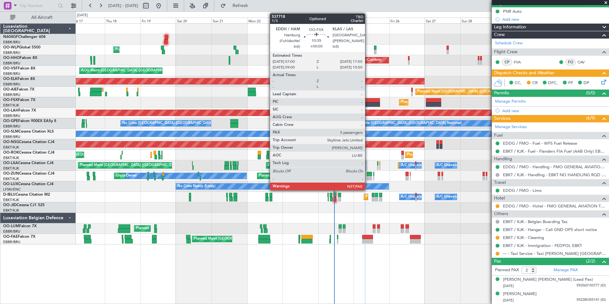
click at [368, 104] on div at bounding box center [372, 104] width 16 height 4
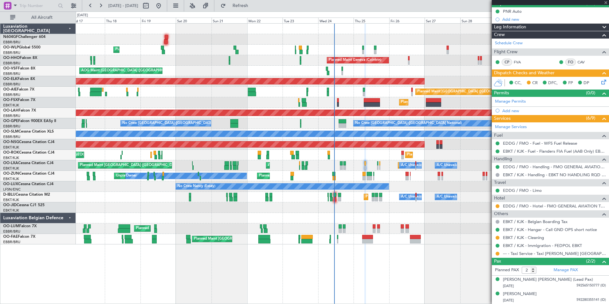
type input "5"
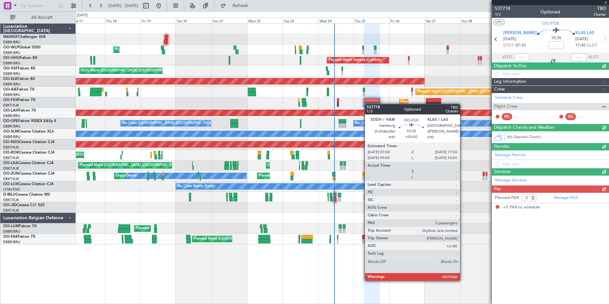
scroll to position [0, 0]
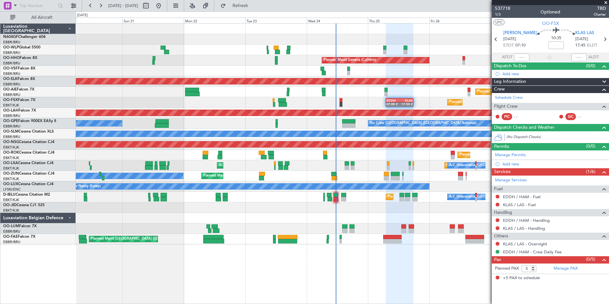
click at [324, 107] on div "Planned Maint Kortrijk-Wevelgem EDDH 07:00 Z KLAS 17:50 Z KLAS 01:00 Z EBKT 11:…" at bounding box center [342, 102] width 533 height 11
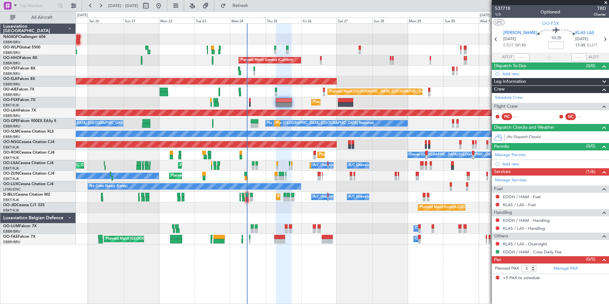
click at [263, 174] on div "Planned Maint Kortrijk-Wevelgem Owner Unplanned Maint Kortrijk-Wevelgem" at bounding box center [342, 176] width 533 height 11
click at [254, 8] on span "Refresh" at bounding box center [240, 6] width 27 height 4
click at [315, 203] on div "Planned Maint Milan (Linate) Planned Maint Liege Planned Maint Geneva (Cointrin…" at bounding box center [342, 134] width 533 height 221
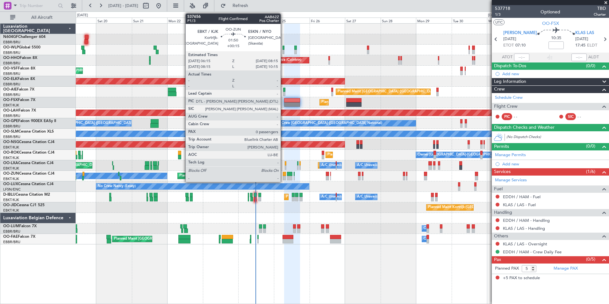
click at [283, 177] on div at bounding box center [284, 178] width 3 height 4
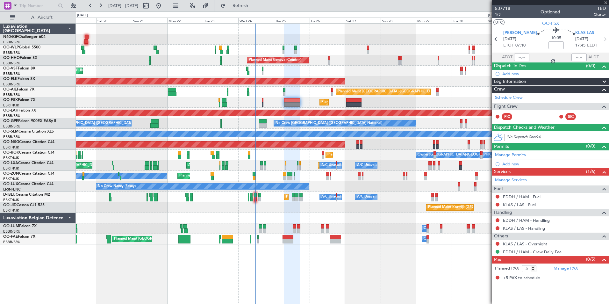
type input "+00:15"
type input "0"
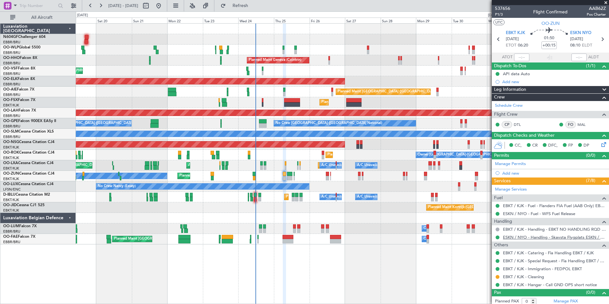
click at [536, 238] on link "ESKN / NYO - Handling - Skavsta Flygplats ESKN / NYO" at bounding box center [554, 236] width 103 height 5
click at [254, 8] on span "Refresh" at bounding box center [240, 6] width 27 height 4
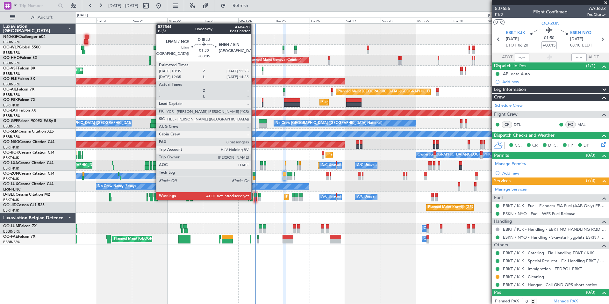
click at [254, 199] on div at bounding box center [255, 199] width 3 height 4
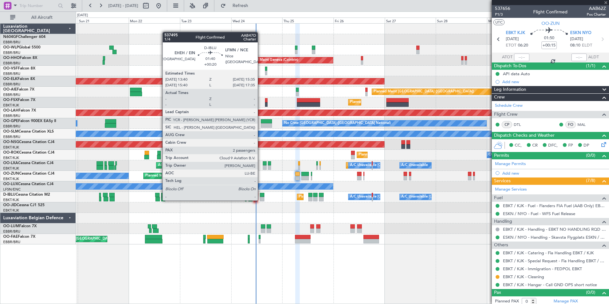
type input "+00:05"
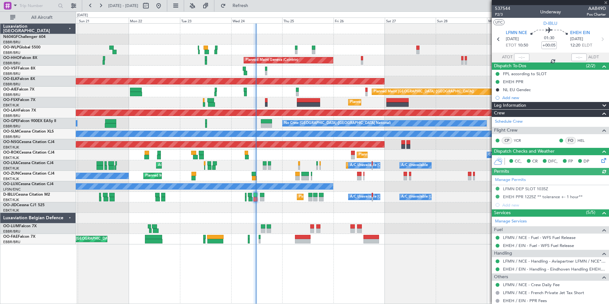
click at [519, 60] on div at bounding box center [521, 57] width 15 height 8
click at [519, 60] on input "text" at bounding box center [521, 57] width 15 height 8
click at [459, 67] on div "AOG Maint [GEOGRAPHIC_DATA] ([GEOGRAPHIC_DATA] National)" at bounding box center [342, 71] width 533 height 11
type input "11:28"
click at [312, 221] on div at bounding box center [342, 218] width 533 height 11
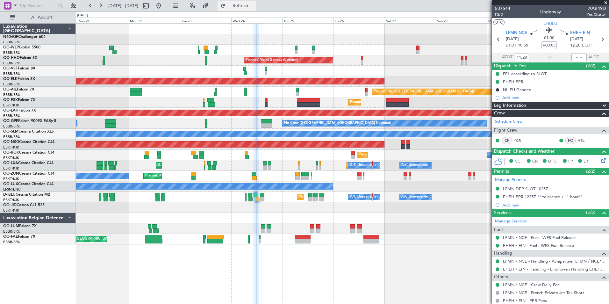
click at [254, 7] on span "Refresh" at bounding box center [240, 6] width 27 height 4
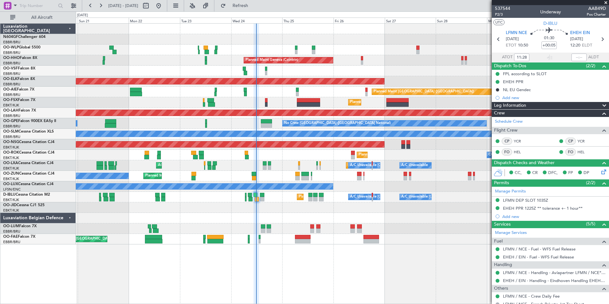
click at [286, 159] on div "Planned Maint Kortrijk-Wevelgem Owner Kortrijk-Wevelgem Planned Maint Kortrijk-…" at bounding box center [342, 155] width 533 height 11
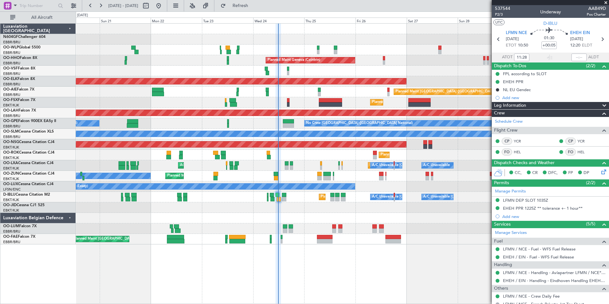
click at [391, 149] on div "Planned Maint [GEOGRAPHIC_DATA] ([GEOGRAPHIC_DATA])" at bounding box center [342, 144] width 533 height 11
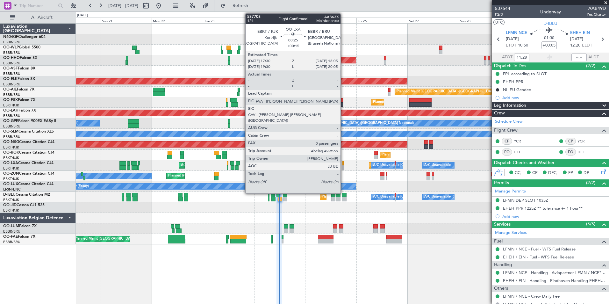
click at [343, 164] on div at bounding box center [342, 163] width 1 height 4
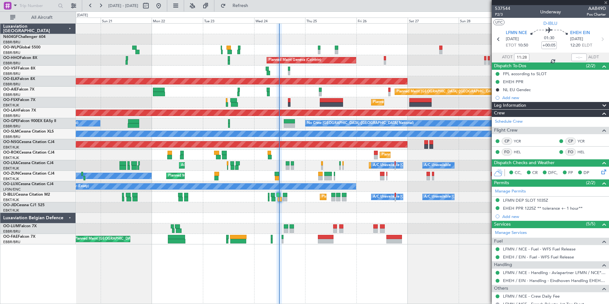
type input "+00:15"
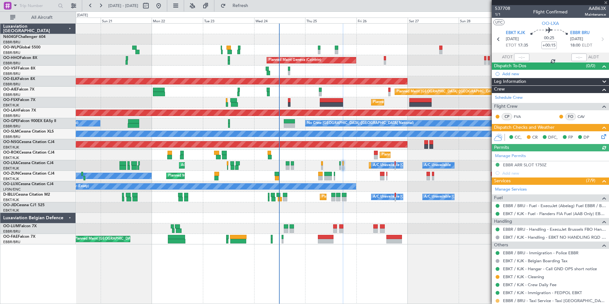
click at [496, 300] on button at bounding box center [497, 301] width 4 height 4
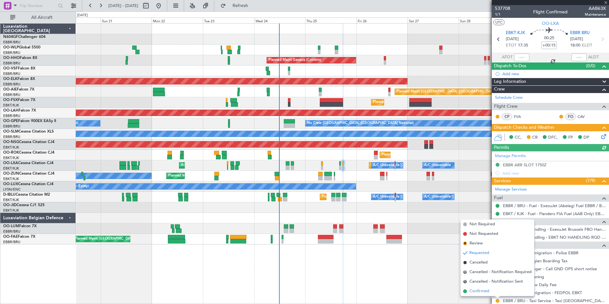
click at [481, 290] on span "Confirmed" at bounding box center [479, 291] width 20 height 6
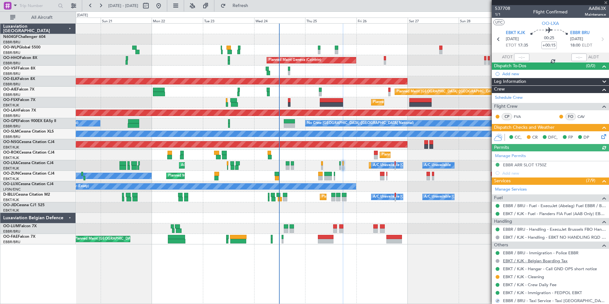
scroll to position [18, 0]
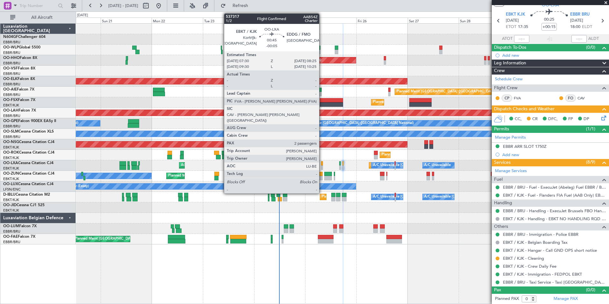
click at [321, 164] on div at bounding box center [322, 163] width 2 height 4
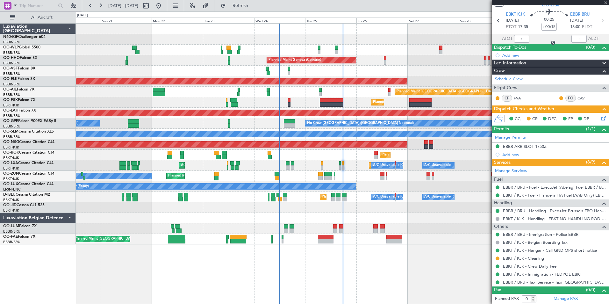
type input "-00:05"
type input "2"
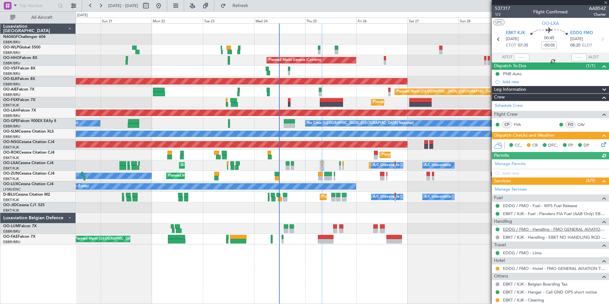
scroll to position [62, 0]
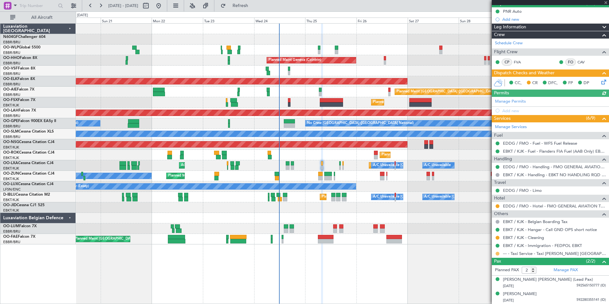
click at [497, 254] on button at bounding box center [497, 253] width 4 height 4
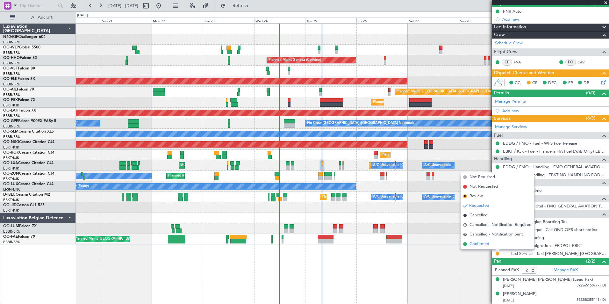
click at [480, 246] on span "Confirmed" at bounding box center [479, 244] width 20 height 6
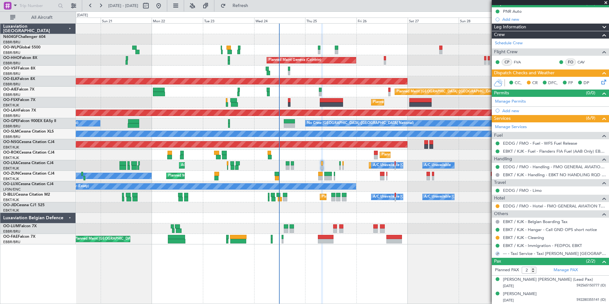
click at [600, 81] on icon at bounding box center [602, 80] width 5 height 5
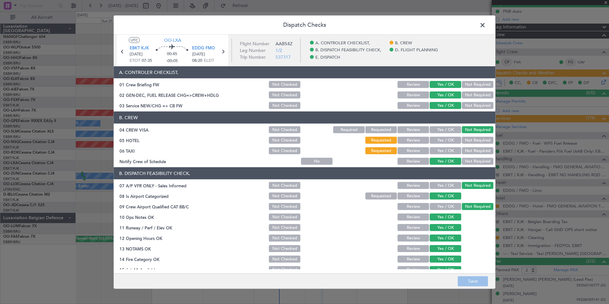
click at [439, 150] on button "Yes / OK" at bounding box center [445, 150] width 32 height 7
click at [444, 141] on button "Yes / OK" at bounding box center [445, 140] width 32 height 7
click at [476, 277] on button "Save" at bounding box center [472, 281] width 30 height 10
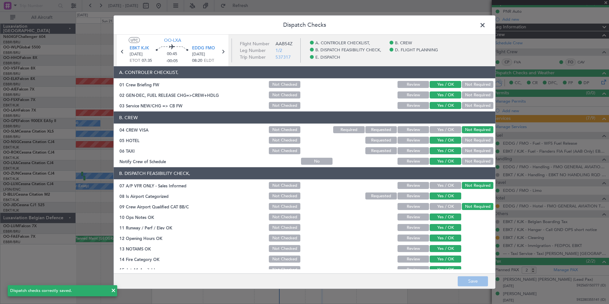
click at [482, 32] on header "Dispatch Checks" at bounding box center [304, 25] width 381 height 19
click at [483, 30] on header "Dispatch Checks" at bounding box center [304, 25] width 381 height 19
click at [485, 27] on span at bounding box center [485, 26] width 0 height 13
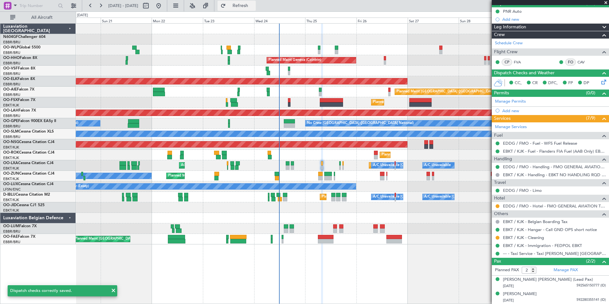
click at [254, 4] on span "Refresh" at bounding box center [240, 6] width 27 height 4
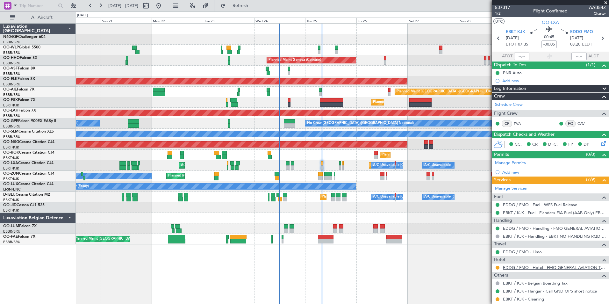
scroll to position [0, 0]
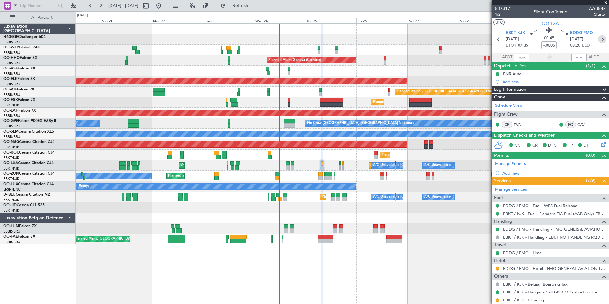
click at [599, 39] on icon at bounding box center [602, 39] width 8 height 8
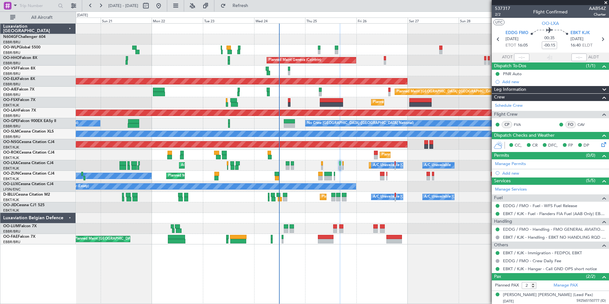
scroll to position [15, 0]
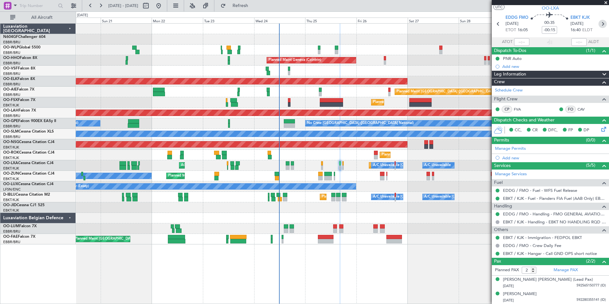
click at [598, 24] on icon at bounding box center [602, 24] width 8 height 8
type input "+00:15"
type input "0"
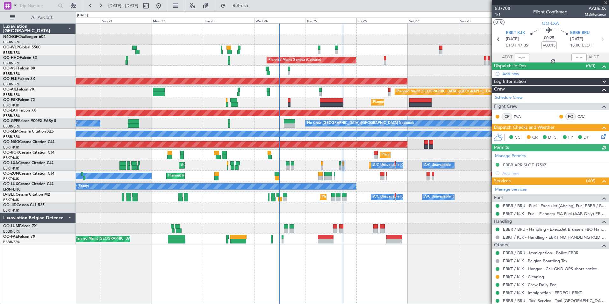
click at [600, 138] on icon at bounding box center [602, 135] width 5 height 5
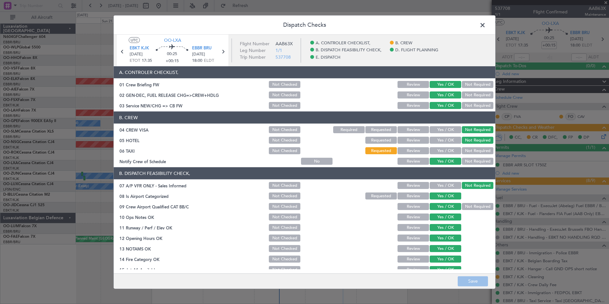
click at [442, 149] on button "Yes / OK" at bounding box center [445, 150] width 32 height 7
click at [475, 277] on button "Save" at bounding box center [472, 281] width 30 height 10
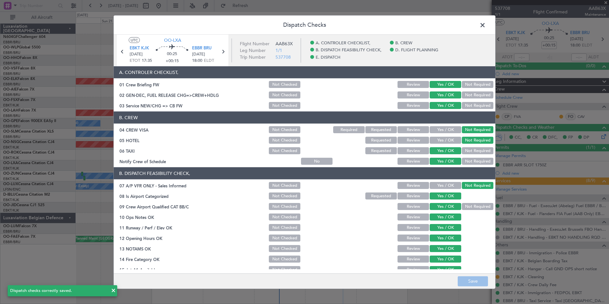
click at [480, 33] on header "Dispatch Checks" at bounding box center [304, 25] width 381 height 19
click at [485, 29] on span at bounding box center [485, 26] width 0 height 13
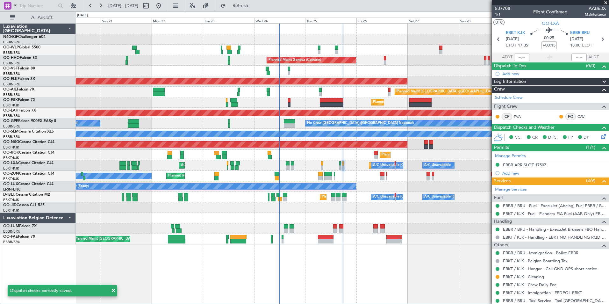
click at [371, 88] on div "Planned Maint Liege Planned Maint Milan (Linate) Planned Maint Geneva (Cointrin…" at bounding box center [342, 134] width 533 height 221
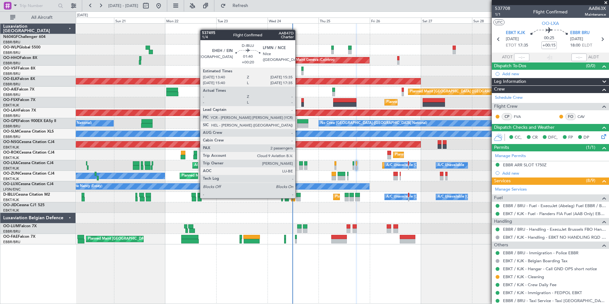
click at [298, 197] on div at bounding box center [298, 199] width 4 height 4
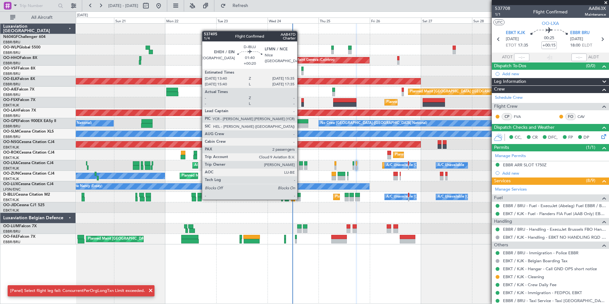
click at [300, 199] on div at bounding box center [298, 199] width 4 height 4
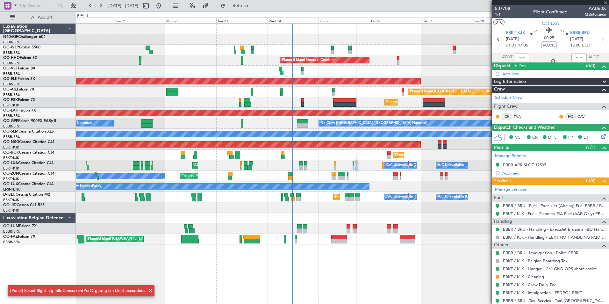
type input "+00:20"
type input "2"
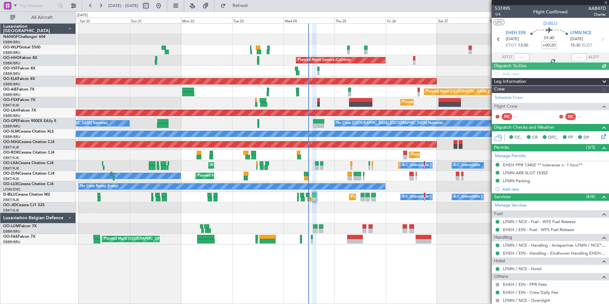
click at [324, 99] on div "Planned Maint Liege Planned Maint Milan (Linate) Planned Maint Geneva (Cointrin…" at bounding box center [342, 134] width 533 height 221
click at [254, 6] on span "Refresh" at bounding box center [240, 6] width 27 height 4
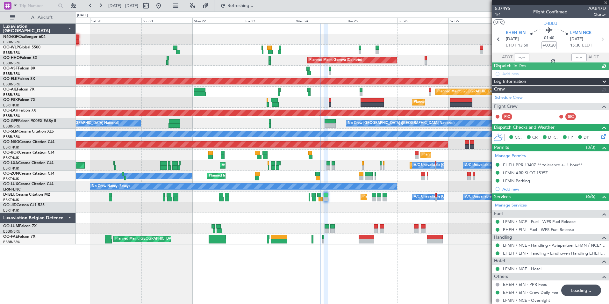
click at [323, 51] on div "Planned Maint Liege Planned Maint Milan (Linate)" at bounding box center [342, 50] width 533 height 11
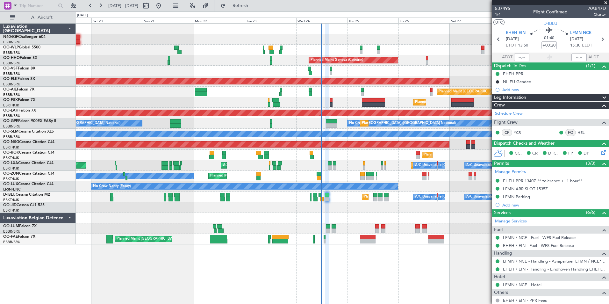
click at [387, 67] on div "AOG Maint [GEOGRAPHIC_DATA] ([GEOGRAPHIC_DATA] National)" at bounding box center [342, 71] width 533 height 11
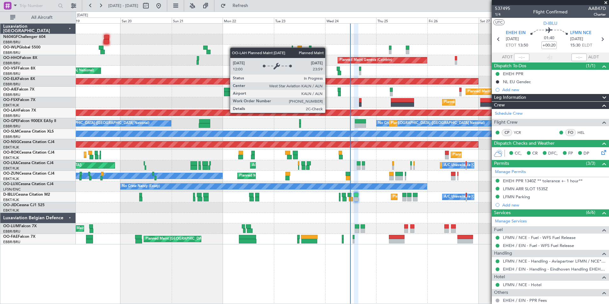
click at [353, 116] on div "Planned Maint [PERSON_NAME]-[GEOGRAPHIC_DATA][PERSON_NAME] ([GEOGRAPHIC_DATA][P…" at bounding box center [342, 112] width 1598 height 6
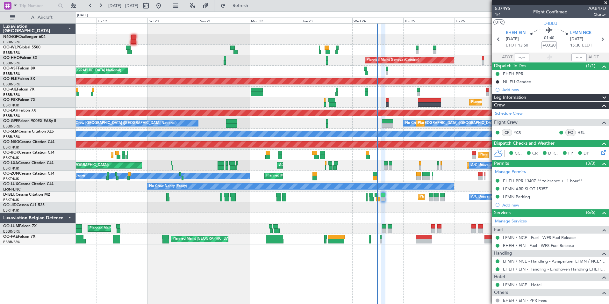
click at [403, 88] on div "Planned Maint Liege Planned Maint Milan (Linate) Planned Maint Geneva (Cointrin…" at bounding box center [342, 134] width 533 height 221
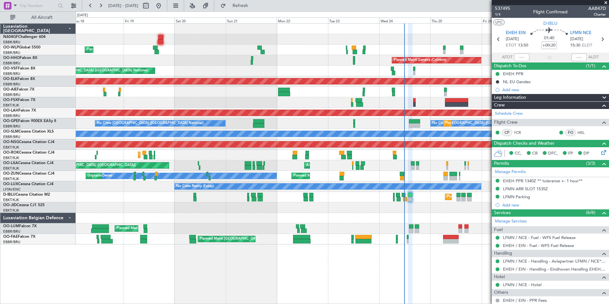
click at [423, 76] on div "Planned Maint Liege Planned Maint Geneva (Cointrin) AOG Maint Brussels (Brussel…" at bounding box center [342, 134] width 533 height 221
click at [419, 105] on div "Planned Maint Kortrijk-Wevelgem AOG Maint Kortrijk-Wevelgem" at bounding box center [342, 102] width 533 height 11
click at [418, 103] on div "Planned Maint Kortrijk-Wevelgem AOG Maint Kortrijk-Wevelgem" at bounding box center [342, 102] width 533 height 11
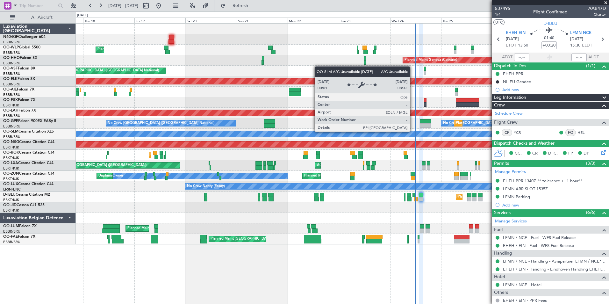
click at [423, 133] on div "A/C Unavailable [GEOGRAPHIC_DATA]" at bounding box center [342, 134] width 1597 height 6
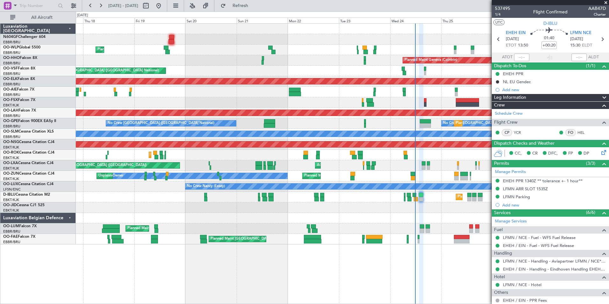
click at [411, 157] on div "Planned Maint Kortrijk-Wevelgem Planned Maint Kortrijk-Wevelgem Planned Maint P…" at bounding box center [342, 155] width 533 height 11
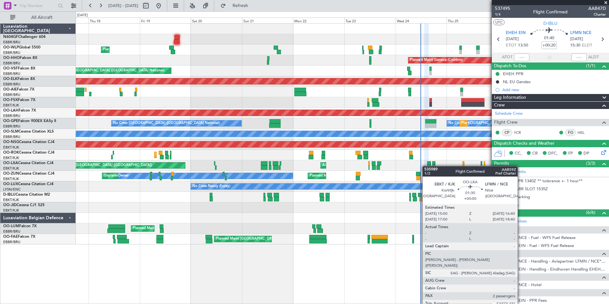
click at [428, 166] on div at bounding box center [429, 167] width 4 height 4
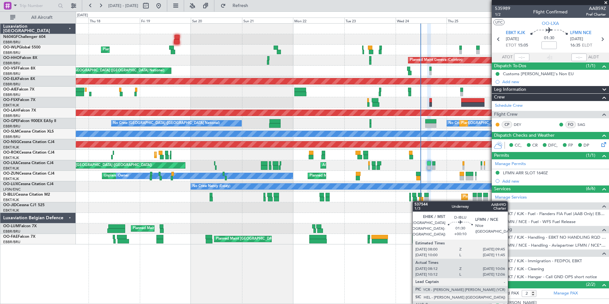
click at [415, 201] on div "Planned Maint Liege Planned Maint Geneva (Cointrin) AOG Maint Brussels (Brussel…" at bounding box center [342, 134] width 533 height 221
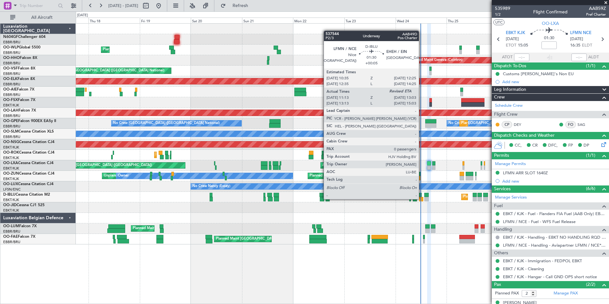
click at [421, 198] on div at bounding box center [421, 199] width 4 height 4
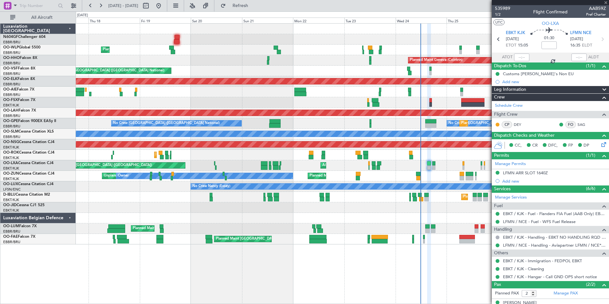
type input "+00:05"
type input "11:28"
type input "0"
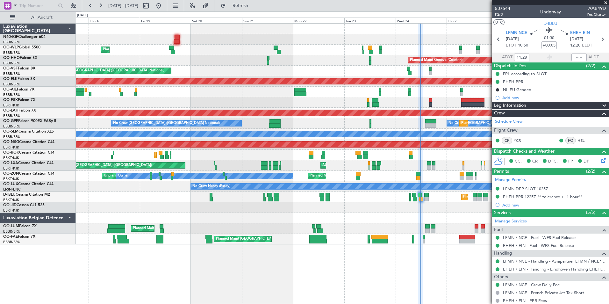
click at [448, 198] on div "A/C Unavailable Brussels (Brussels National) A/C Unavailable Kortrijk-Wevelgem …" at bounding box center [342, 197] width 533 height 11
click at [438, 244] on div "Planned Maint Brussels (Brussels National) Owner Melsbroek Air Base" at bounding box center [342, 239] width 533 height 11
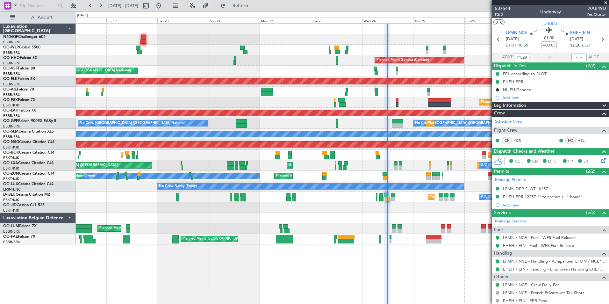
click at [397, 237] on div "Planned Maint Brussels (Brussels National) Owner Melsbroek Air Base" at bounding box center [342, 239] width 533 height 11
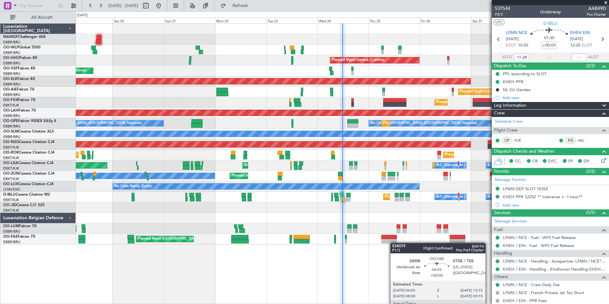
click at [388, 241] on div "Planned Maint Liege Planned Maint Milan (Linate) Planned Maint Geneva (Cointrin…" at bounding box center [342, 163] width 533 height 280
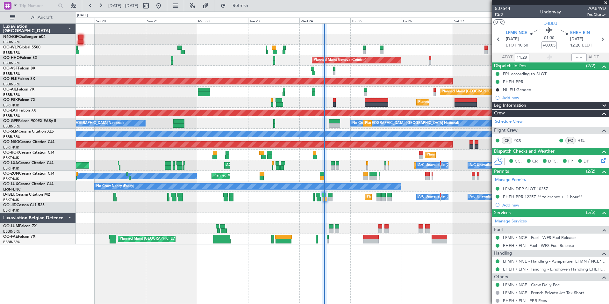
click at [408, 243] on div "Planned Maint Liege Planned Maint Milan (Linate) Planned Maint Geneva (Cointrin…" at bounding box center [342, 163] width 533 height 280
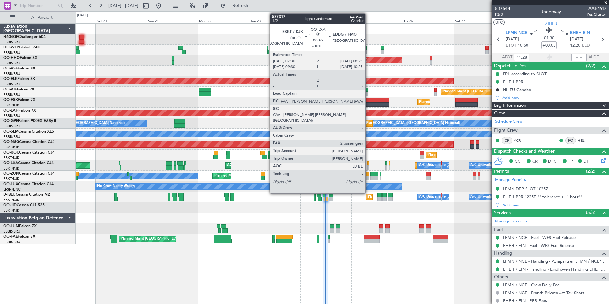
click at [368, 164] on div at bounding box center [368, 163] width 2 height 4
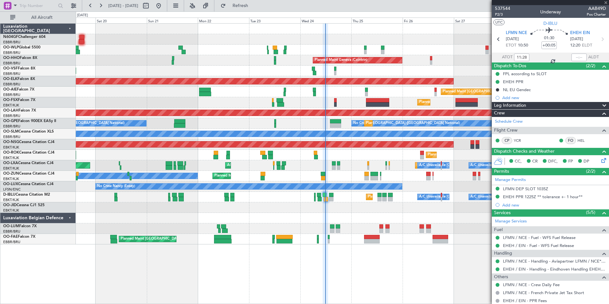
type input "-00:05"
type input "2"
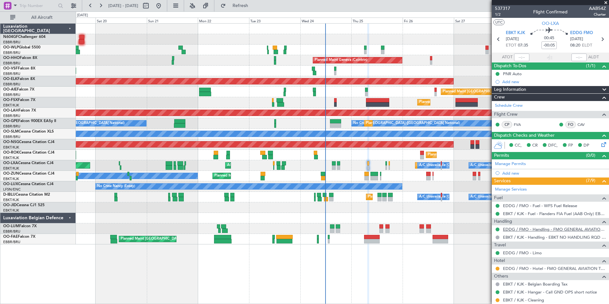
scroll to position [62, 0]
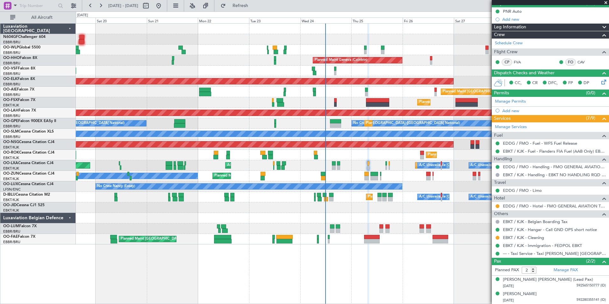
click at [390, 166] on div "Planned Maint Paris (Le Bourget) Planned Maint Kortrijk-Wevelgem A/C Unavailabl…" at bounding box center [342, 165] width 533 height 11
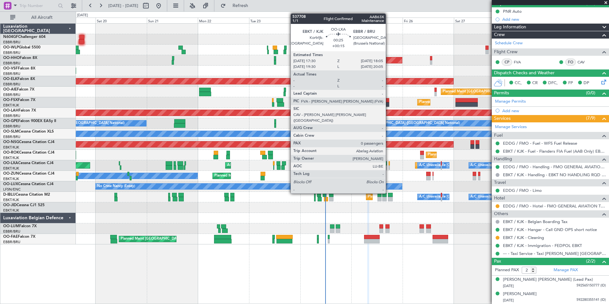
click at [388, 165] on div at bounding box center [388, 167] width 1 height 4
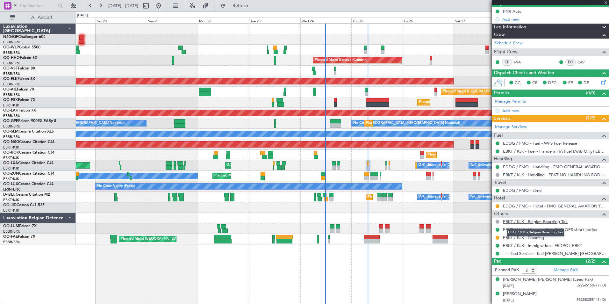
type input "+00:15"
type input "0"
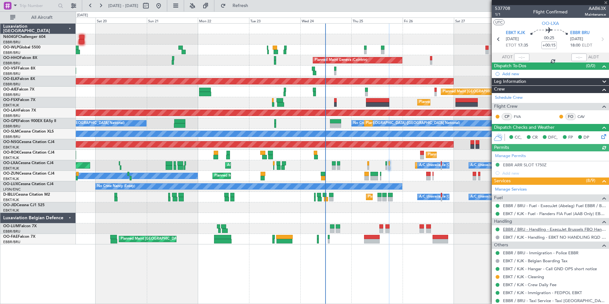
scroll to position [18, 0]
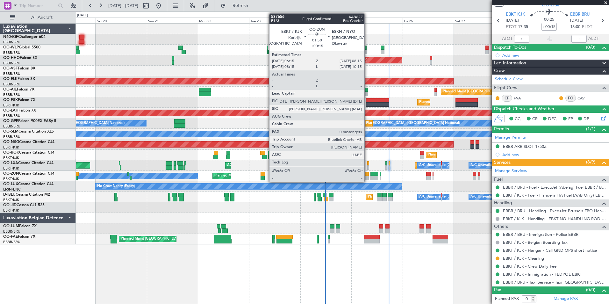
click at [367, 175] on div at bounding box center [366, 174] width 4 height 4
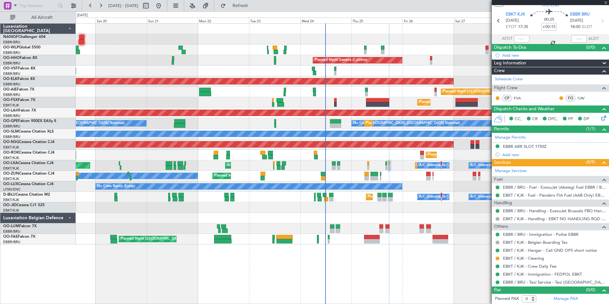
scroll to position [0, 0]
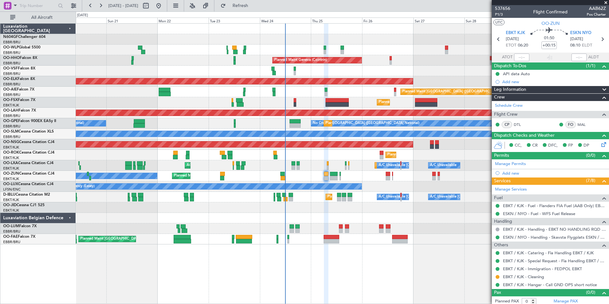
click at [358, 64] on div "Planned Maint Geneva (Cointrin)" at bounding box center [342, 60] width 533 height 11
